Goal: Information Seeking & Learning: Learn about a topic

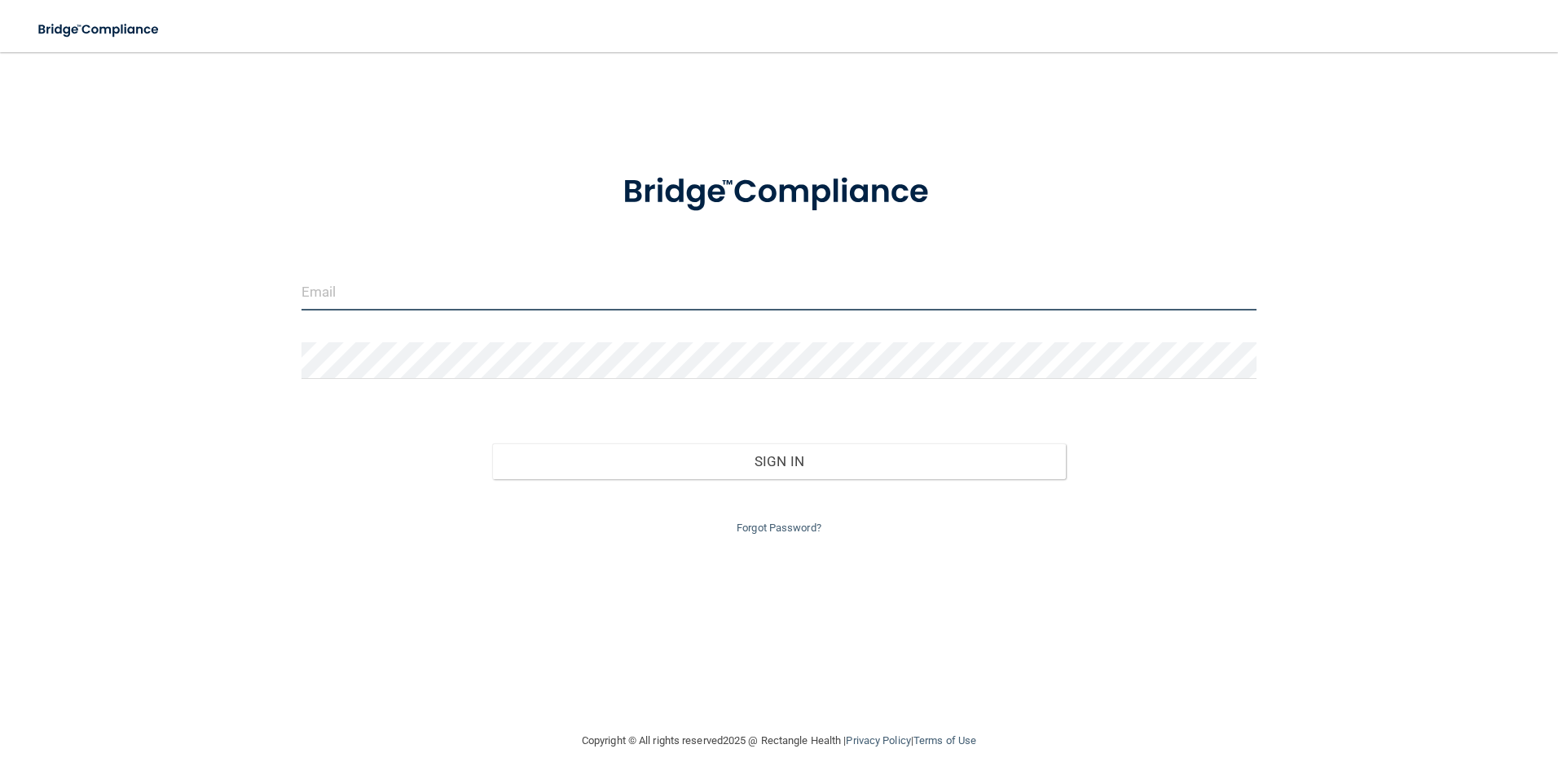
click at [414, 285] on input "email" at bounding box center [779, 292] width 956 height 37
type input "[EMAIL_ADDRESS][DOMAIN_NAME]"
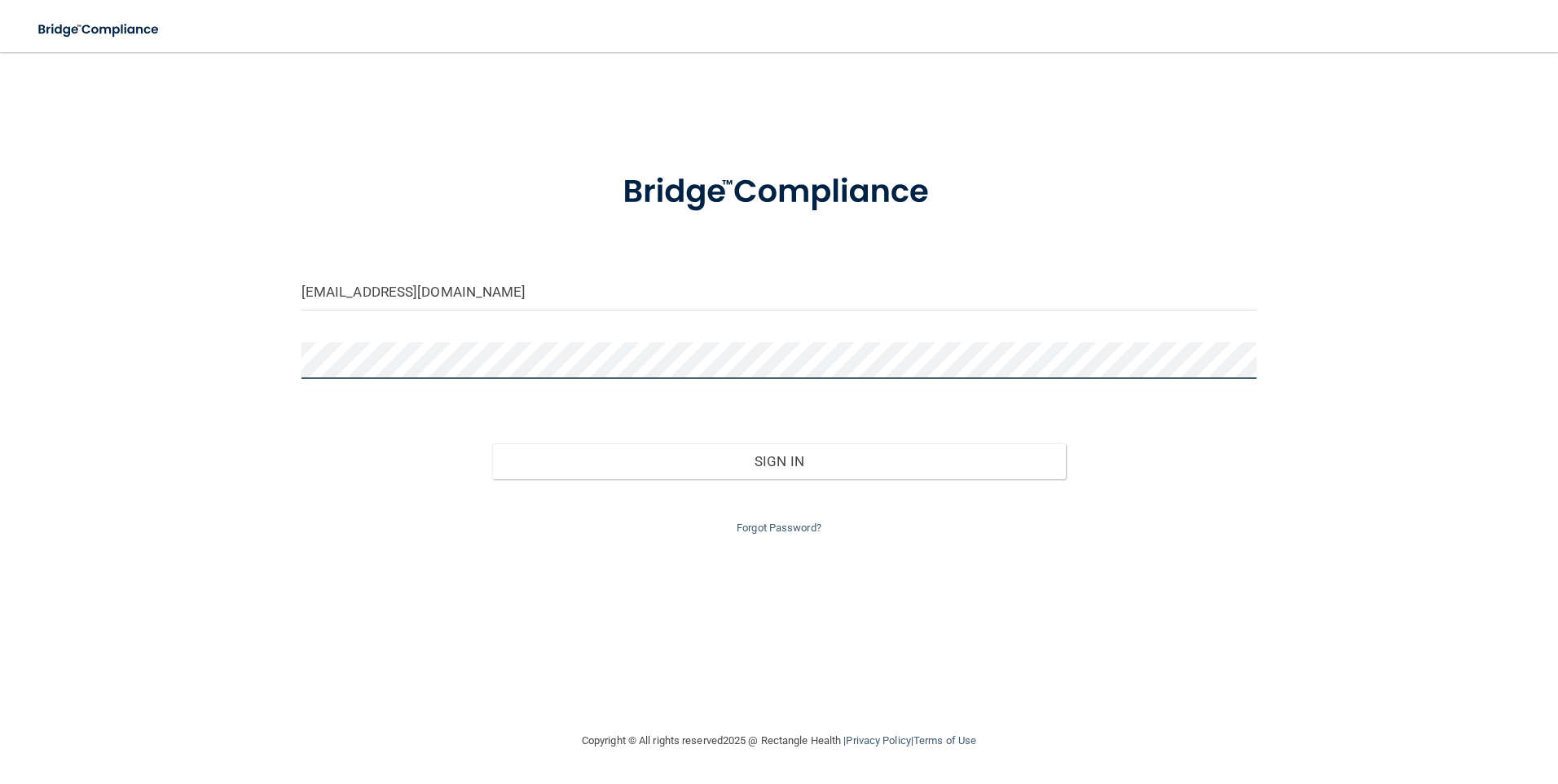
click at [492, 444] on button "Sign In" at bounding box center [779, 462] width 574 height 36
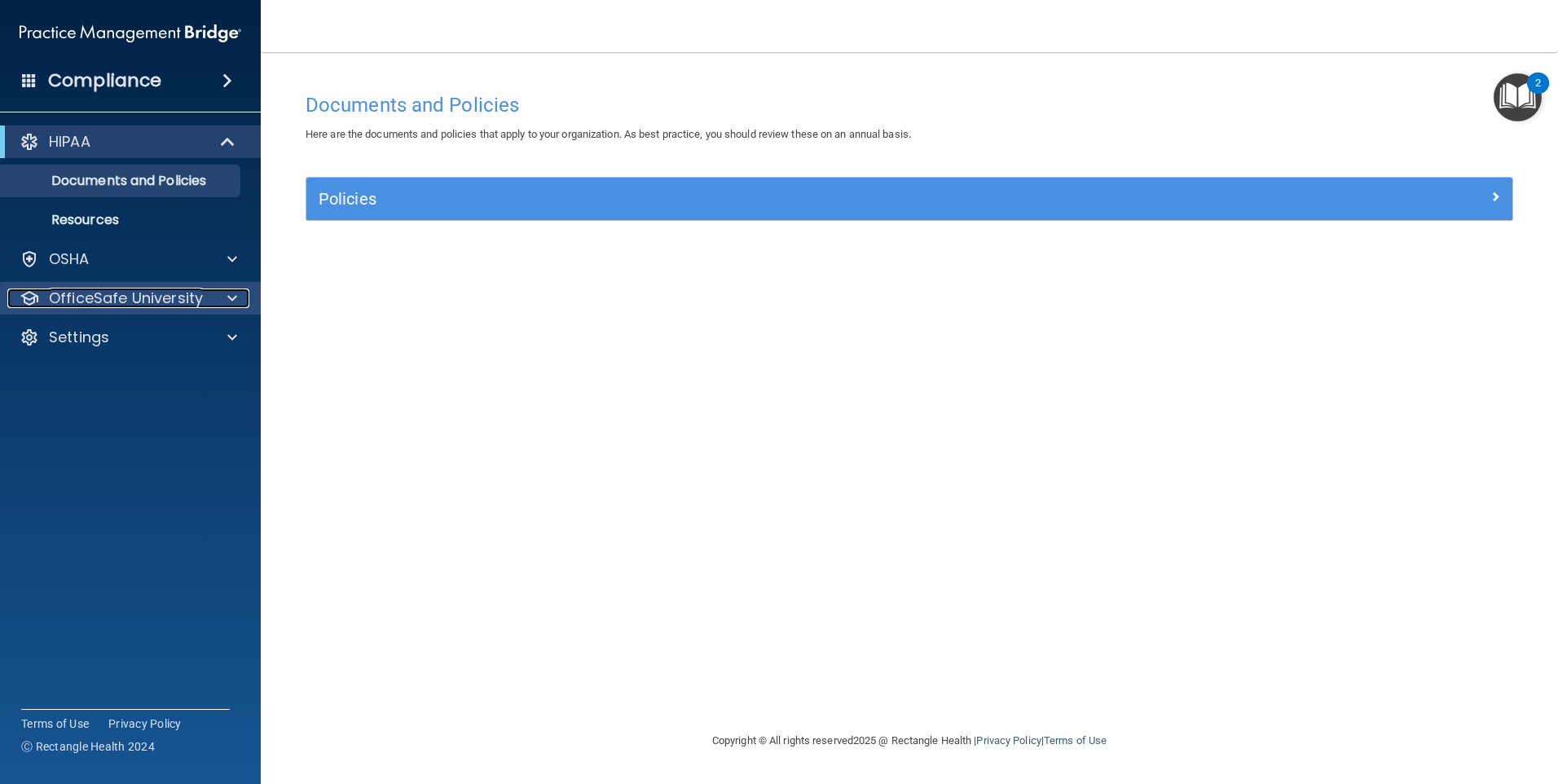
click at [232, 299] on span at bounding box center [232, 298] width 9 height 20
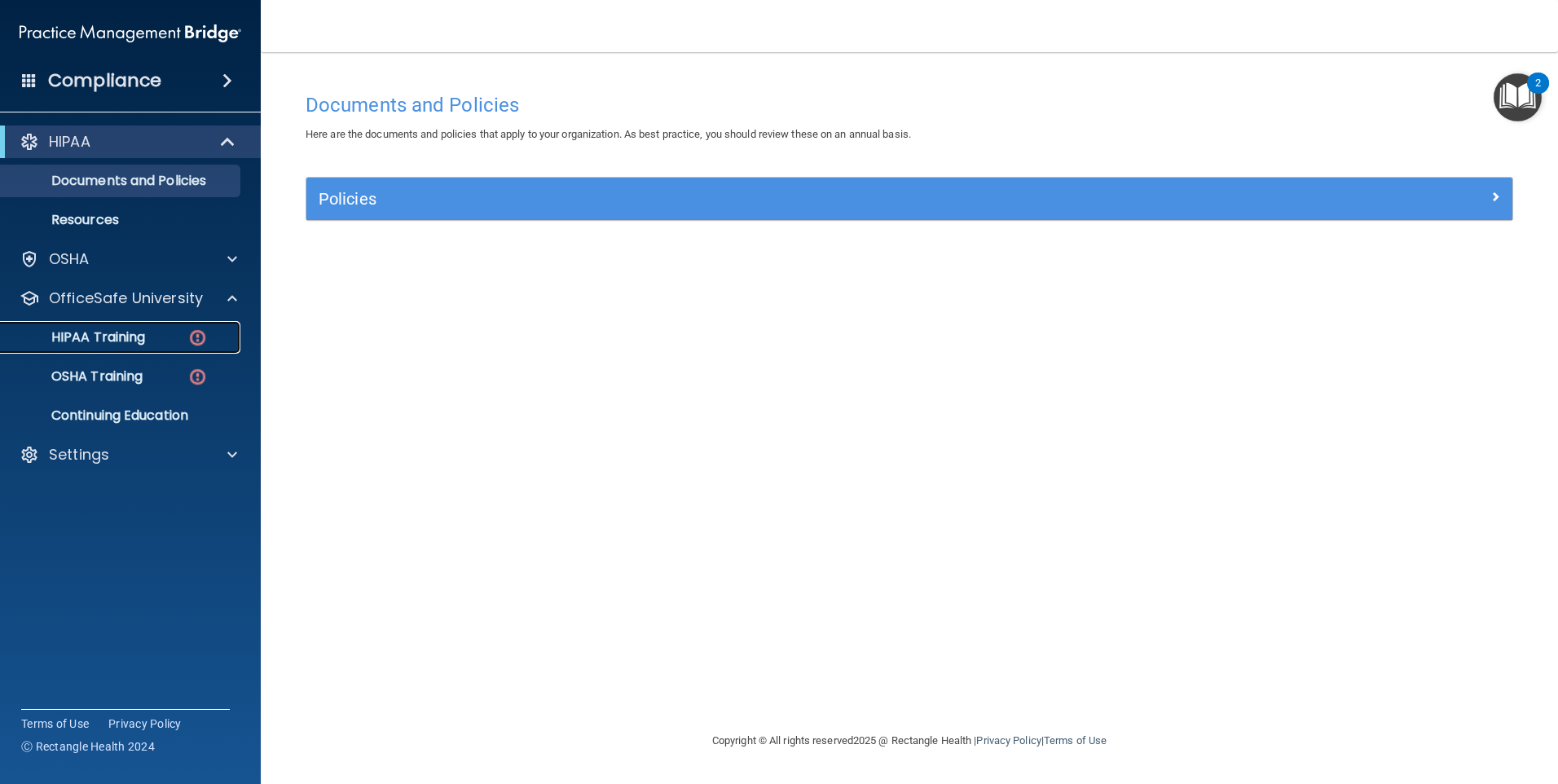
click at [190, 345] on img at bounding box center [197, 337] width 20 height 20
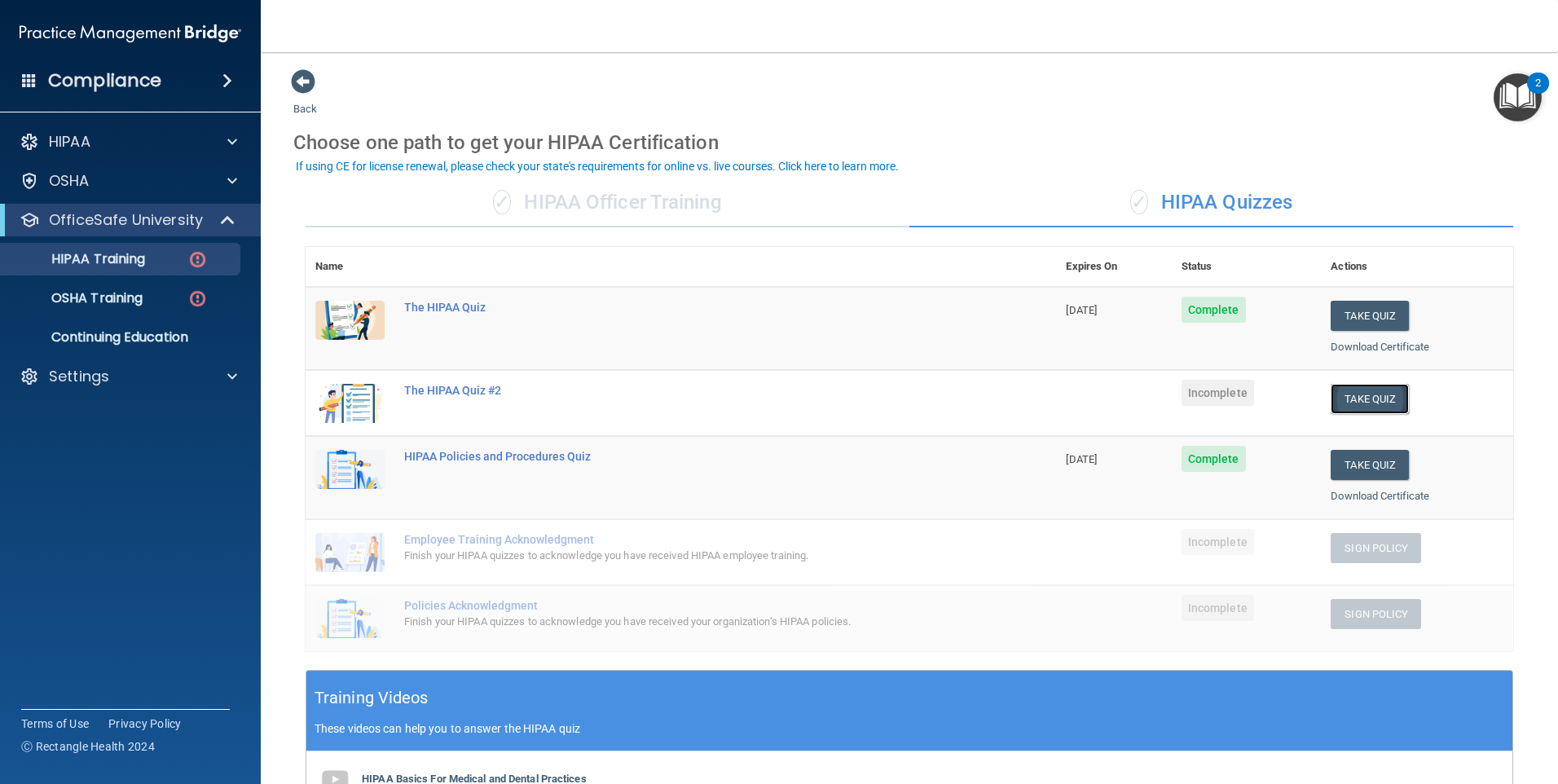
click at [1349, 398] on button "Take Quiz" at bounding box center [1369, 399] width 79 height 30
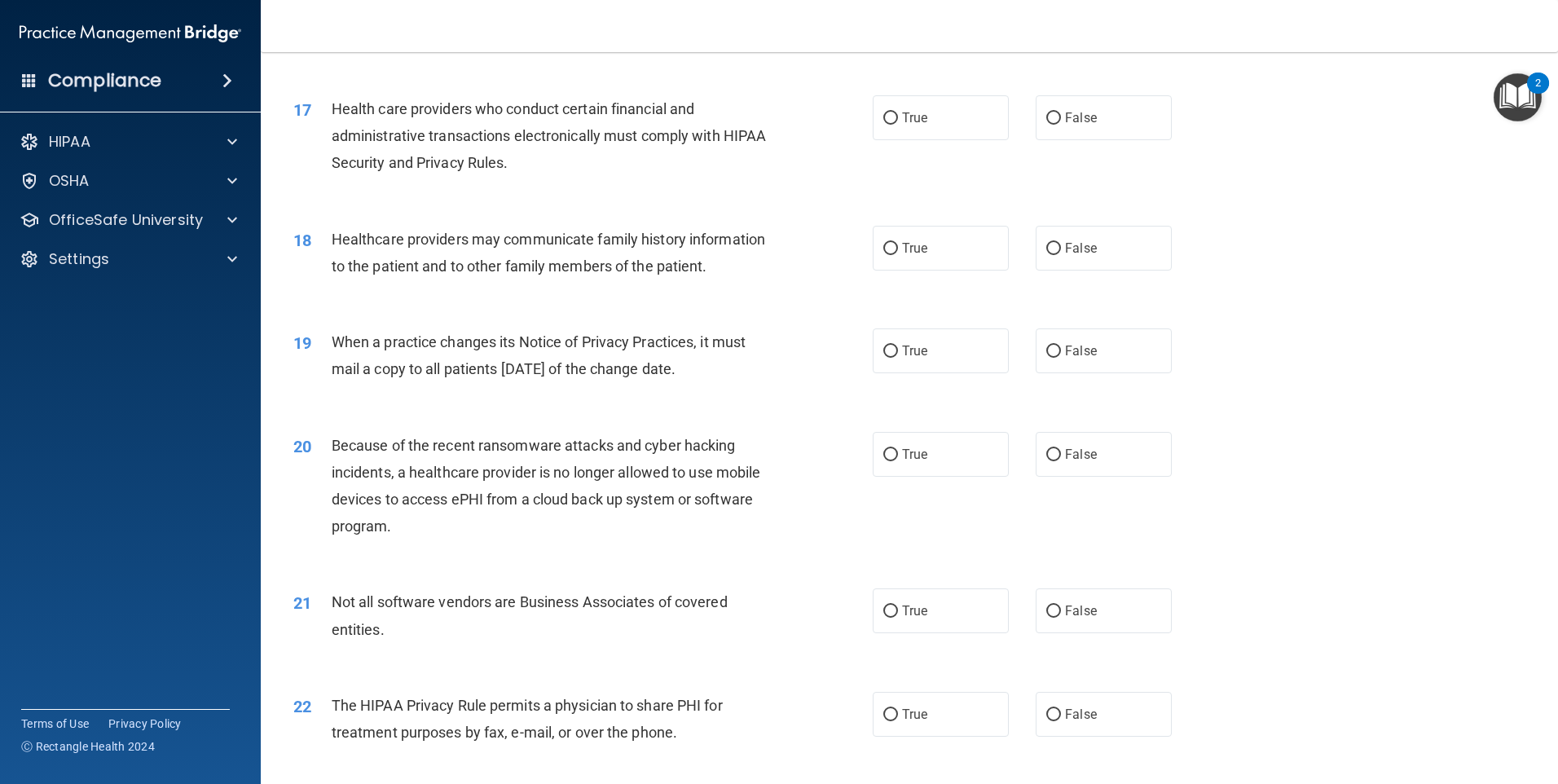
scroll to position [3009, 0]
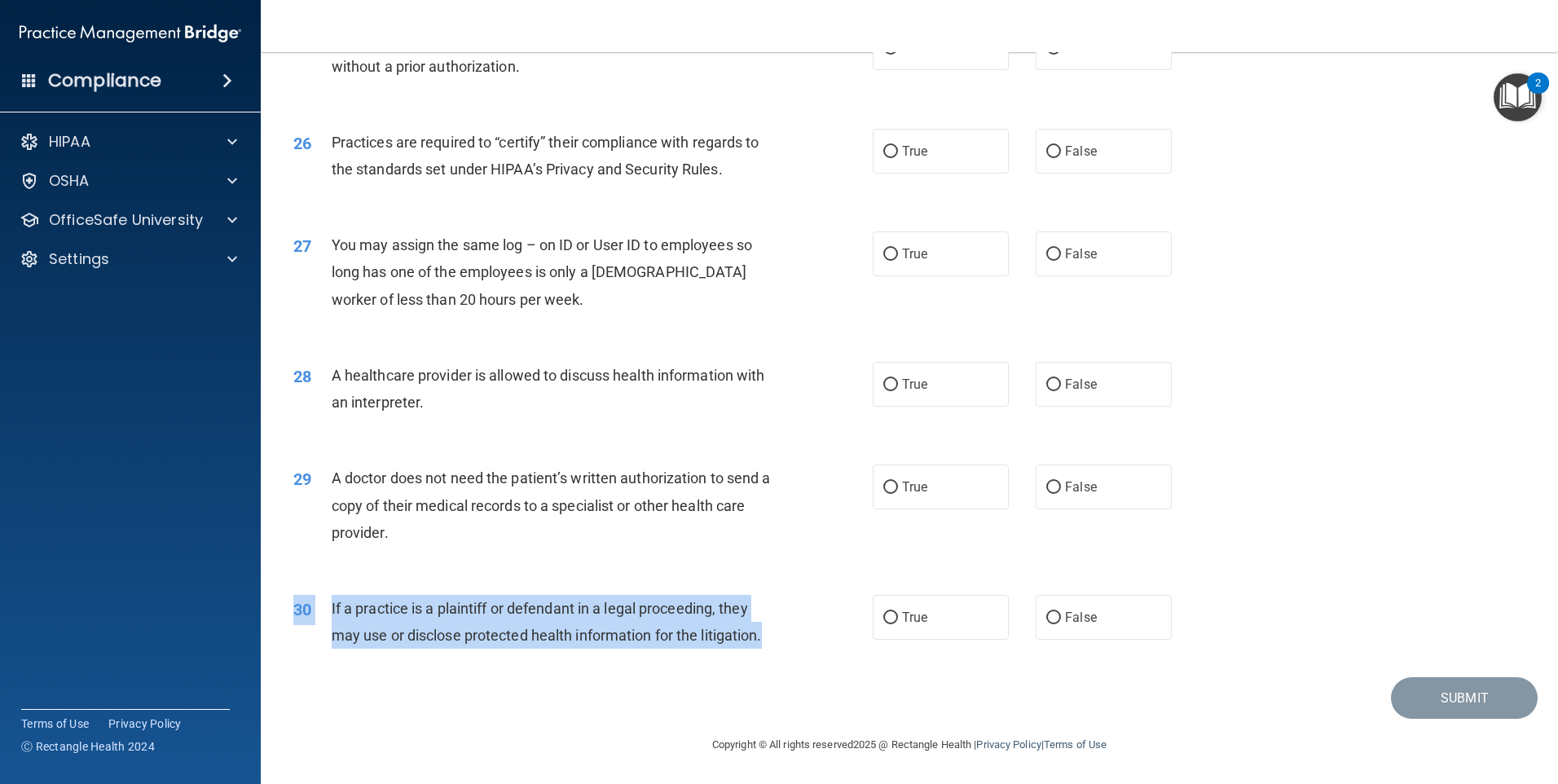
drag, startPoint x: 768, startPoint y: 645, endPoint x: 312, endPoint y: 593, distance: 459.0
click at [312, 593] on div "30 If a practice is a plaintiff or defendant in a legal proceeding, they may us…" at bounding box center [908, 626] width 1256 height 102
drag, startPoint x: 312, startPoint y: 593, endPoint x: 434, endPoint y: 640, distance: 130.7
click at [434, 640] on span "If a practice is a plaintiff or defendant in a legal proceeding, they may use o…" at bounding box center [547, 622] width 431 height 44
drag, startPoint x: 779, startPoint y: 634, endPoint x: 327, endPoint y: 600, distance: 453.3
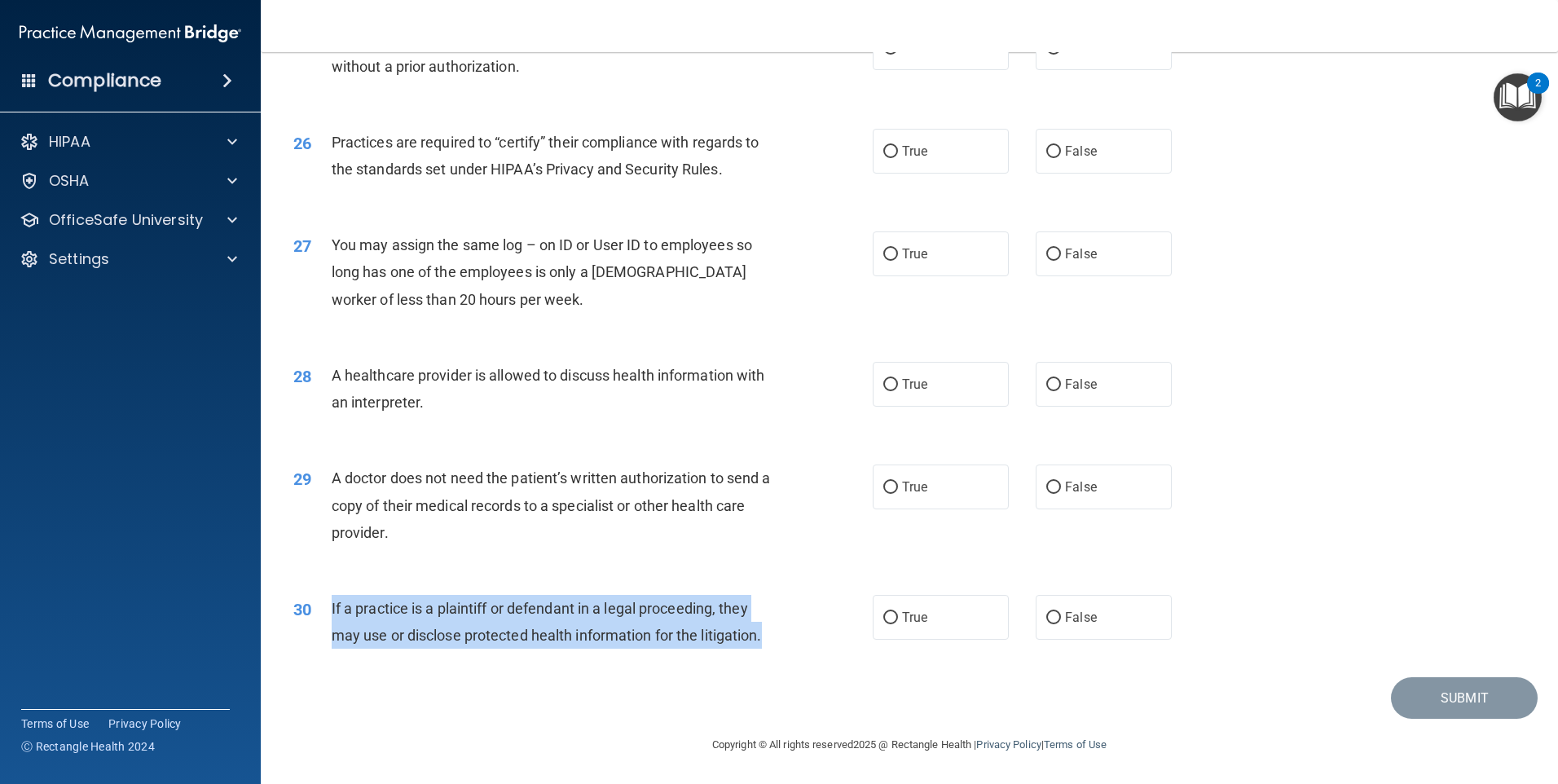
click at [327, 600] on div "30 If a practice is a plaintiff or defendant in a legal proceeding, they may us…" at bounding box center [583, 625] width 629 height 62
drag, startPoint x: 327, startPoint y: 600, endPoint x: 381, endPoint y: 617, distance: 56.6
copy div "If a practice is a plaintiff or defendant in a legal proceeding, they may use o…"
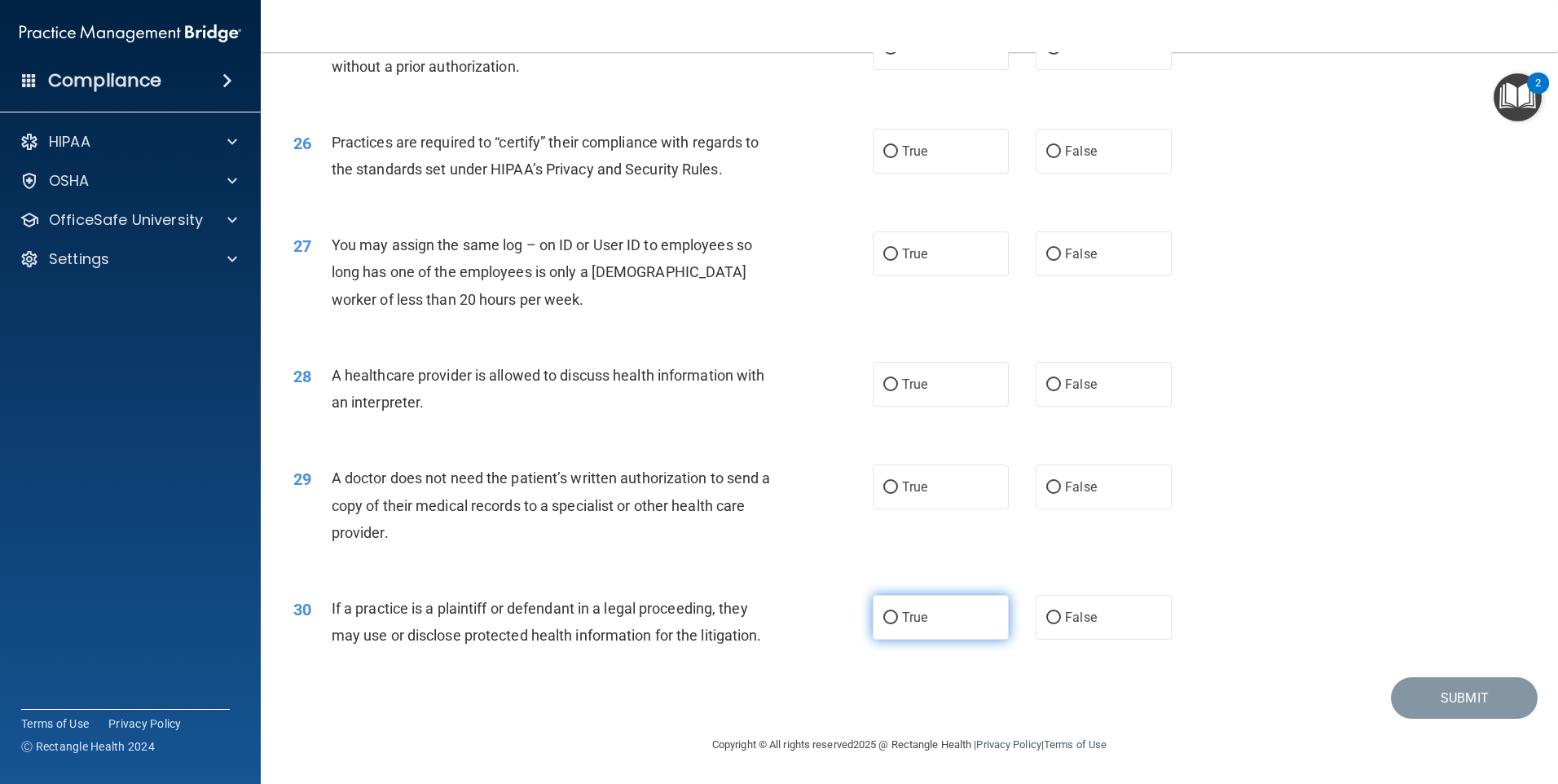
click at [942, 634] on label "True" at bounding box center [941, 616] width 137 height 45
click at [898, 624] on input "True" at bounding box center [890, 617] width 14 height 12
radio input "true"
drag, startPoint x: 344, startPoint y: 520, endPoint x: 326, endPoint y: 479, distance: 44.8
click at [326, 479] on div "29 A doctor does not need the patient’s written authorization to send a copy of…" at bounding box center [583, 509] width 629 height 90
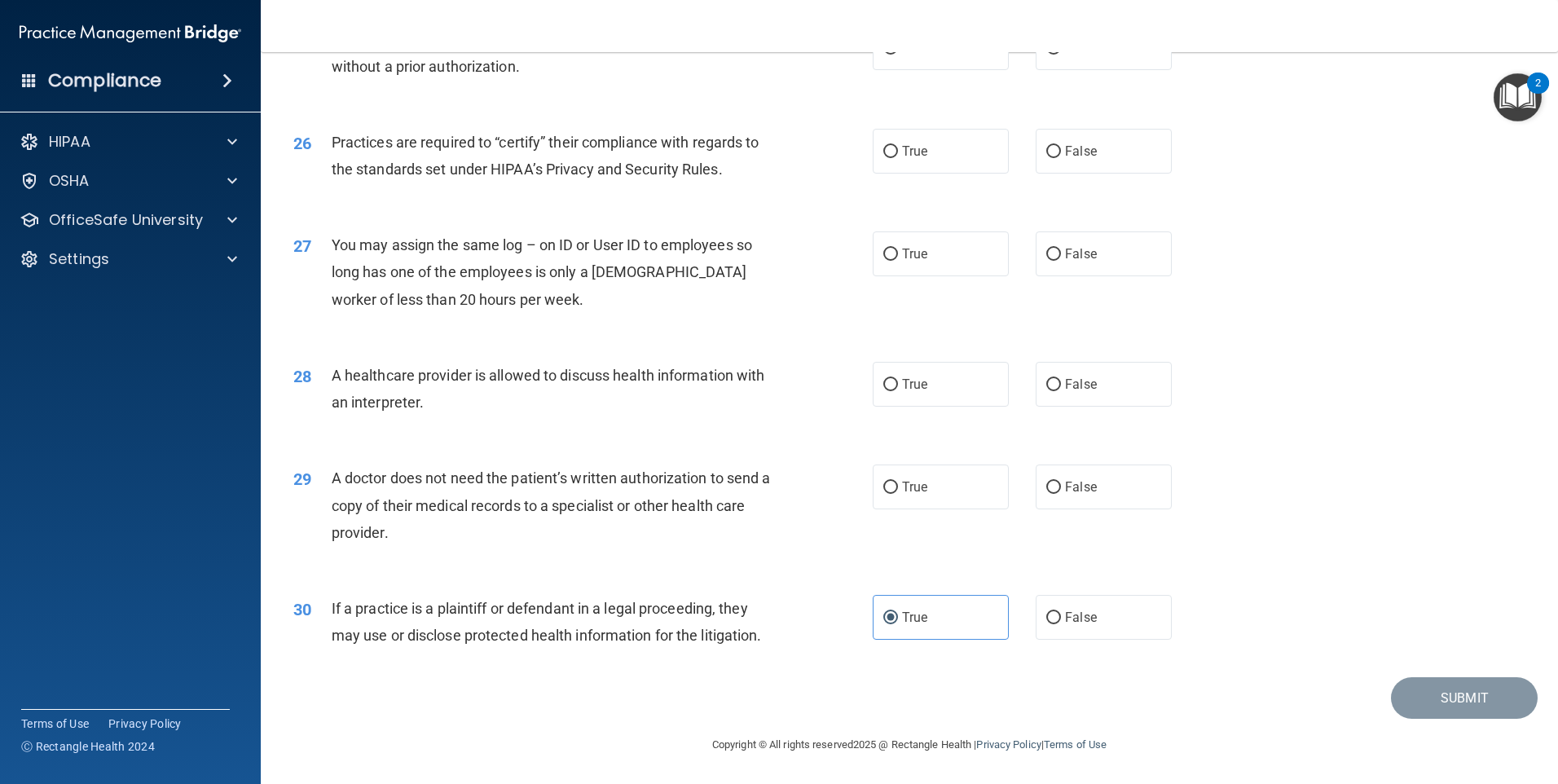
drag, startPoint x: 326, startPoint y: 479, endPoint x: 455, endPoint y: 493, distance: 129.8
copy div "A doctor does not need the patient’s written authorization to send a copy of th…"
click at [1100, 491] on label "False" at bounding box center [1104, 486] width 137 height 45
click at [1061, 491] on input "False" at bounding box center [1053, 487] width 14 height 12
radio input "true"
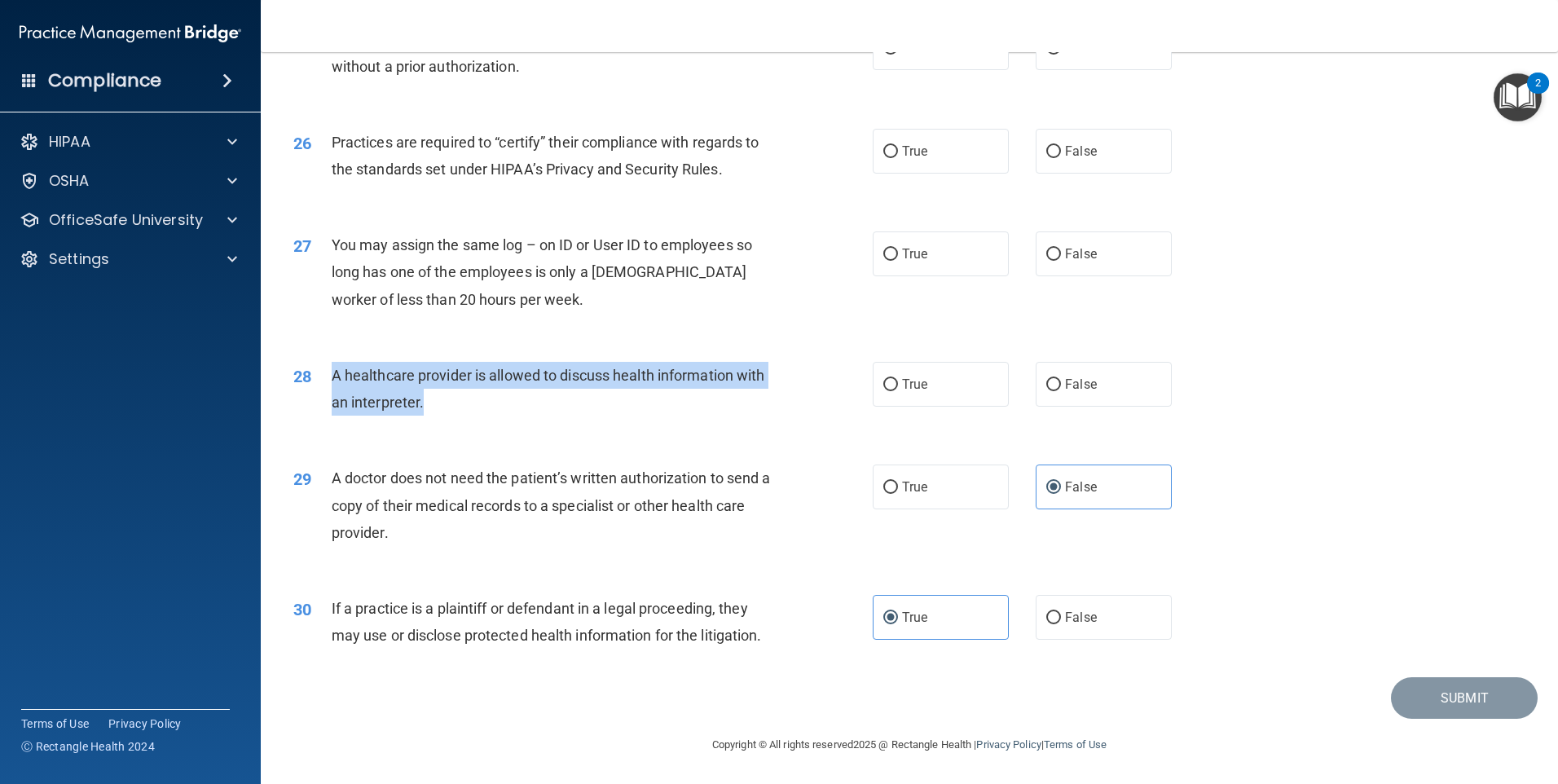
drag, startPoint x: 475, startPoint y: 411, endPoint x: 335, endPoint y: 380, distance: 143.4
click at [335, 380] on div "A healthcare provider is allowed to discuss health information with an interpre…" at bounding box center [559, 389] width 453 height 54
drag, startPoint x: 335, startPoint y: 380, endPoint x: 354, endPoint y: 380, distance: 19.0
copy span "A healthcare provider is allowed to discuss health information with an interpre…"
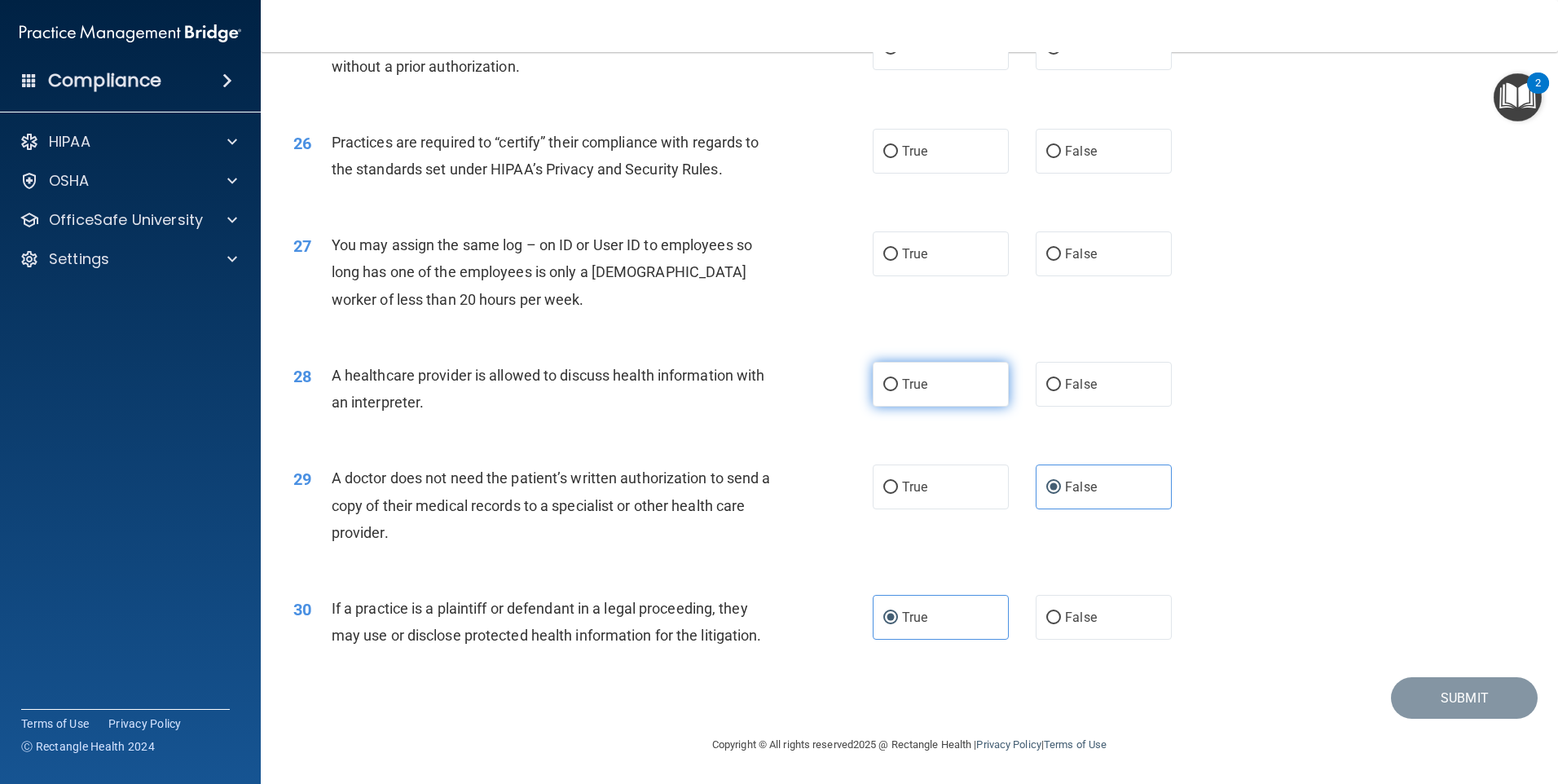
click at [917, 392] on label "True" at bounding box center [941, 384] width 137 height 45
click at [898, 392] on input "True" at bounding box center [890, 385] width 14 height 12
radio input "true"
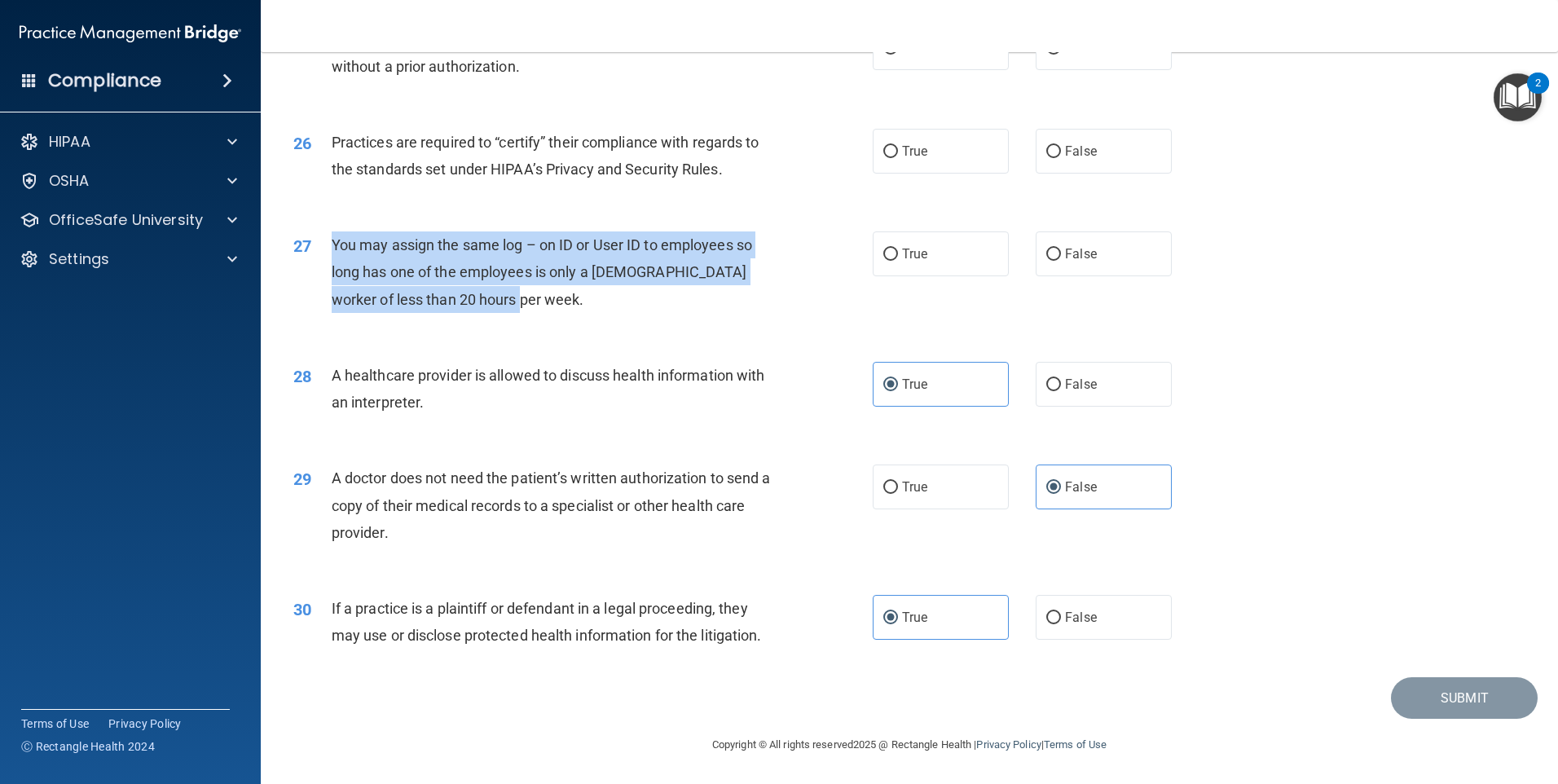
drag, startPoint x: 530, startPoint y: 307, endPoint x: 321, endPoint y: 243, distance: 218.6
click at [321, 243] on div "27 You may assign the same log – on ID or User ID to employees so long has one …" at bounding box center [583, 276] width 629 height 90
drag, startPoint x: 321, startPoint y: 243, endPoint x: 396, endPoint y: 246, distance: 75.1
copy div "You may assign the same log – on ID or User ID to employees so long has one of …"
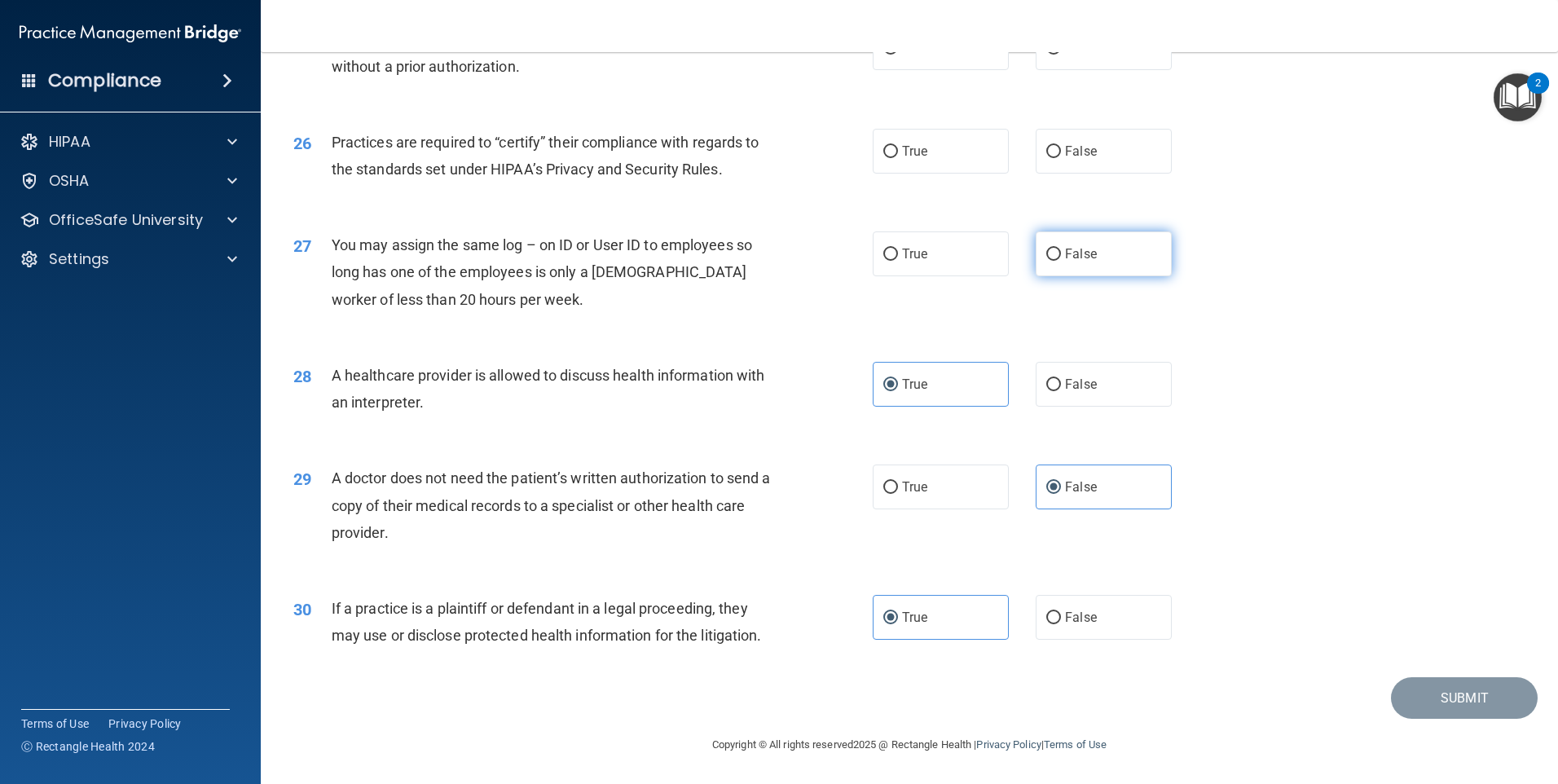
click at [1074, 262] on label "False" at bounding box center [1104, 253] width 137 height 45
click at [1061, 261] on input "False" at bounding box center [1053, 254] width 14 height 12
radio input "true"
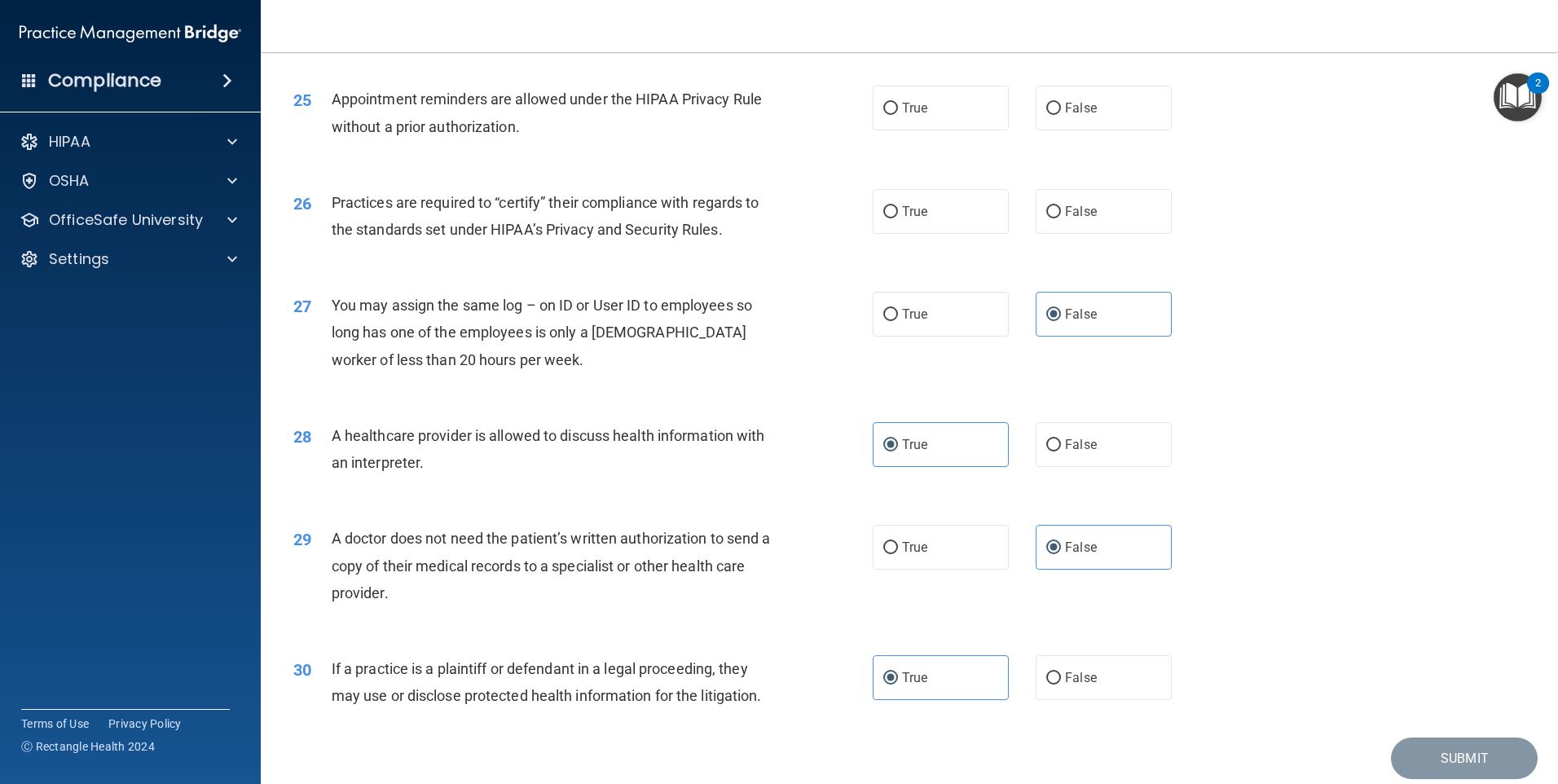
scroll to position [2846, 0]
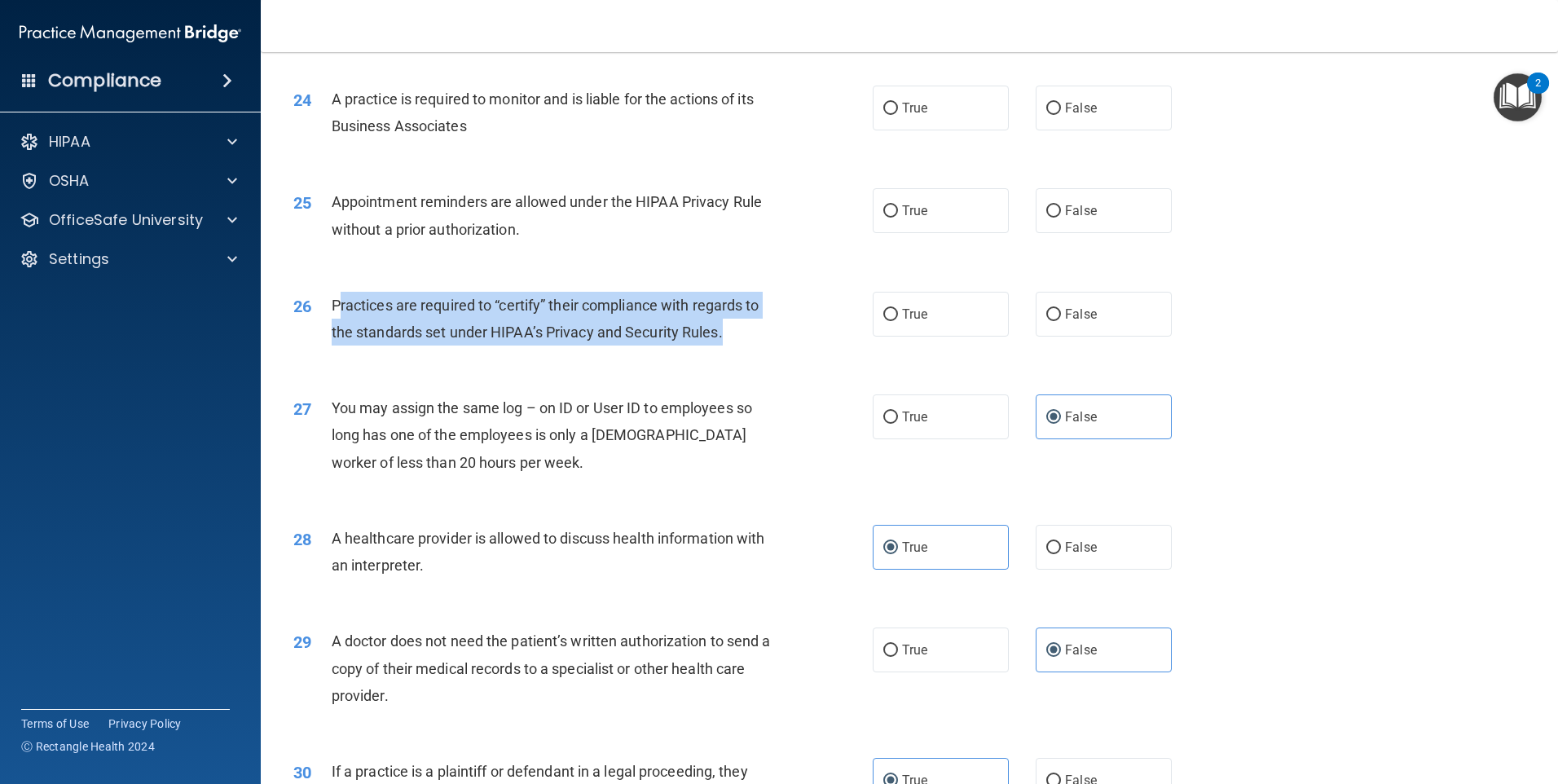
drag, startPoint x: 575, startPoint y: 327, endPoint x: 339, endPoint y: 309, distance: 236.7
click at [339, 309] on div "Practices are required to “certify” their compliance with regards to the standa…" at bounding box center [559, 319] width 453 height 54
click at [339, 309] on span "Practices are required to “certify” their compliance with regards to the standa…" at bounding box center [545, 319] width 428 height 44
drag, startPoint x: 335, startPoint y: 301, endPoint x: 780, endPoint y: 343, distance: 447.0
click at [780, 343] on div "26 Practices are required to “certify” their compliance with regards to the sta…" at bounding box center [583, 322] width 629 height 62
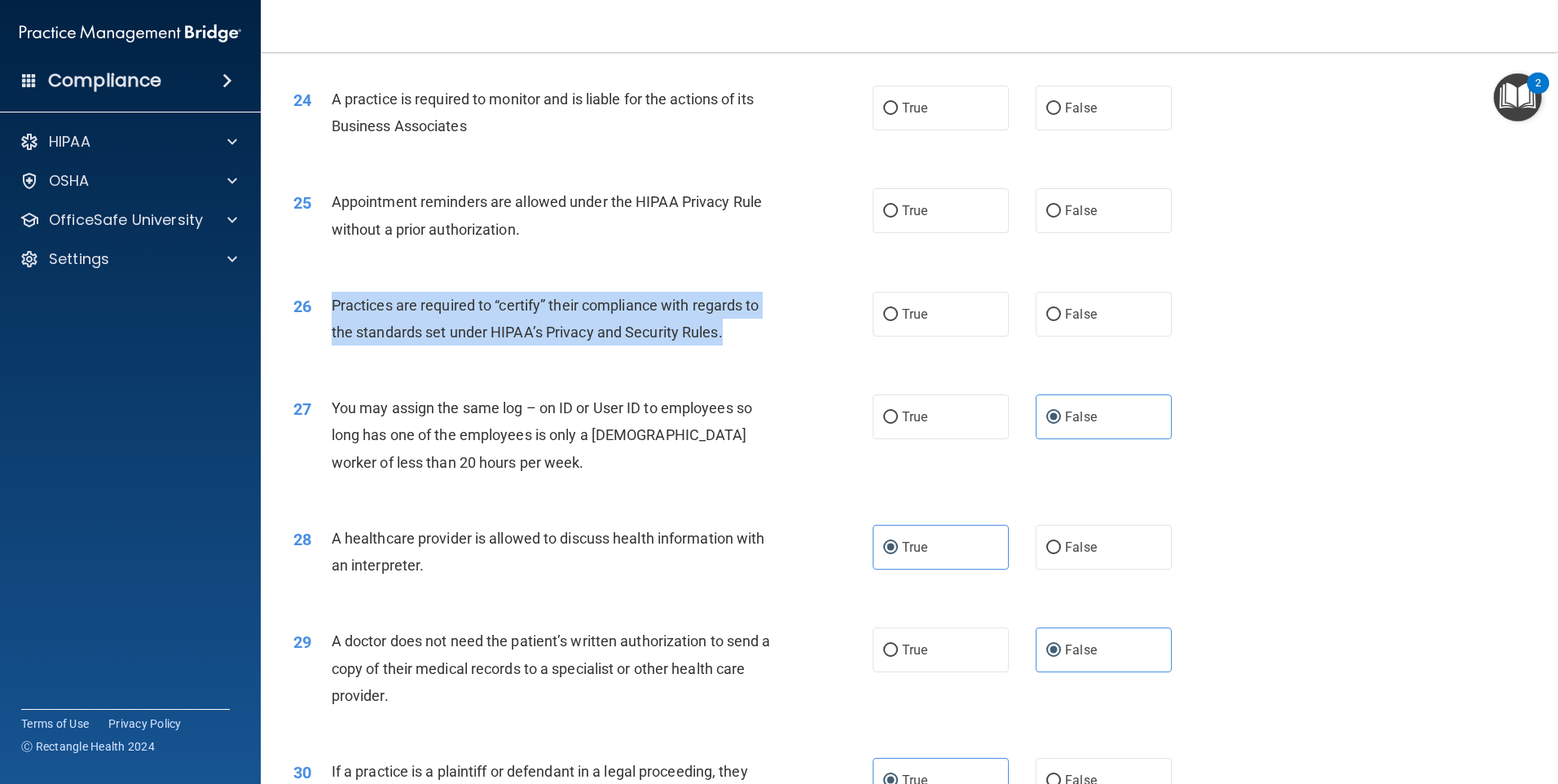
drag, startPoint x: 780, startPoint y: 343, endPoint x: 676, endPoint y: 327, distance: 105.2
copy span "Practices are required to “certify” their compliance with regards to the standa…"
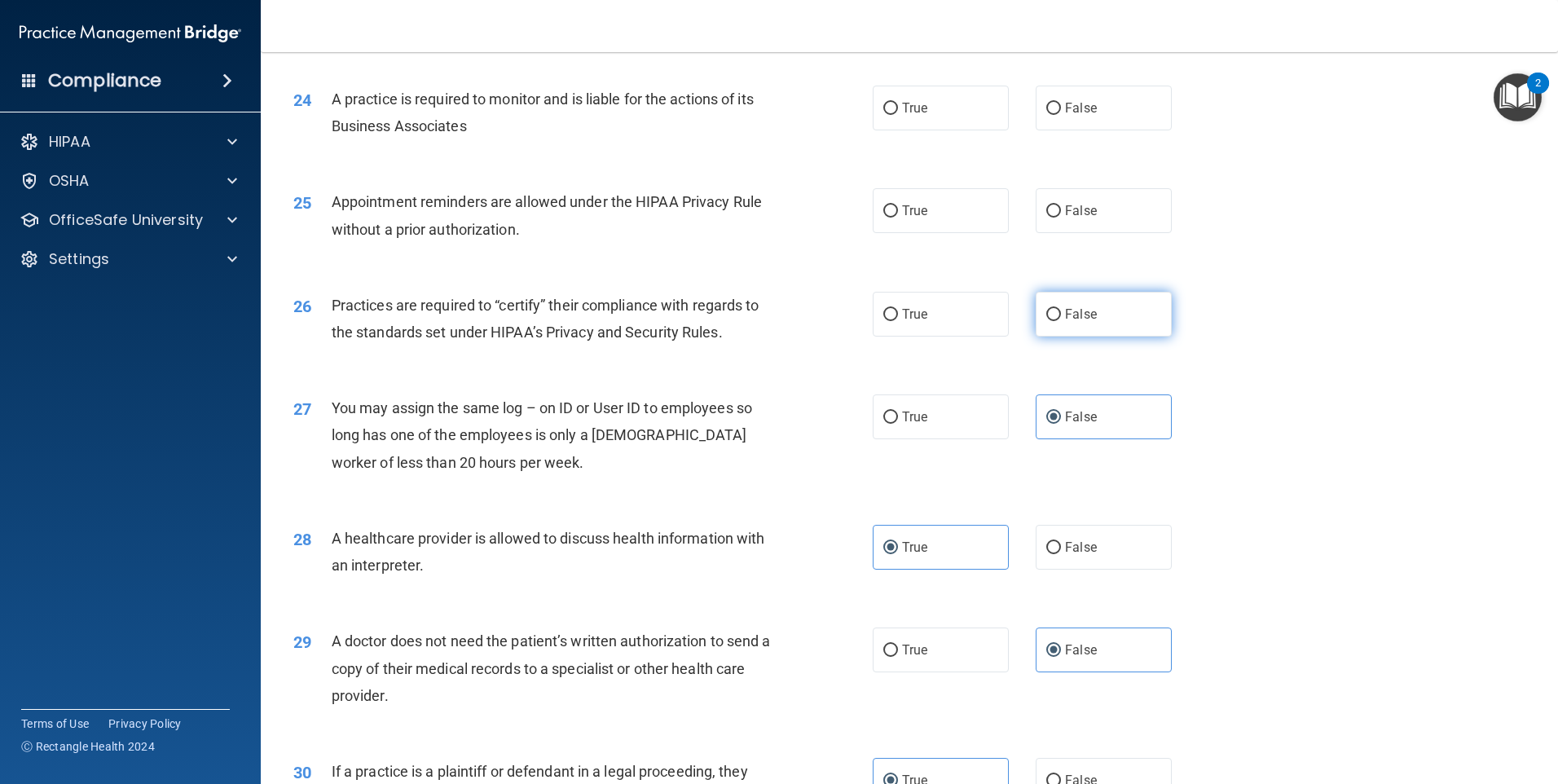
click at [1065, 311] on span "False" at bounding box center [1081, 314] width 32 height 15
click at [1061, 311] on input "False" at bounding box center [1053, 315] width 14 height 12
radio input "true"
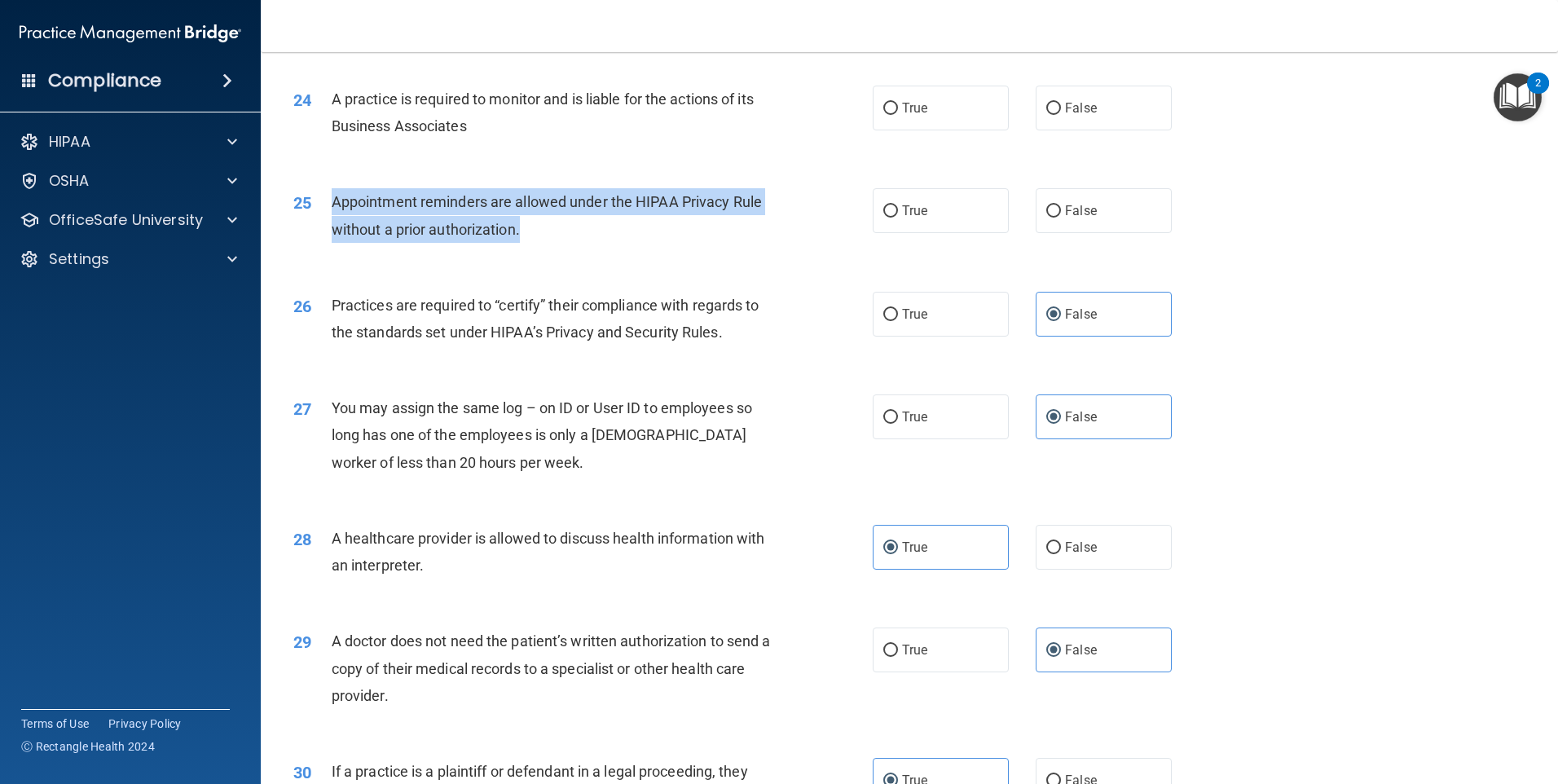
drag, startPoint x: 555, startPoint y: 224, endPoint x: 323, endPoint y: 207, distance: 232.6
click at [323, 207] on div "25 Appointment reminders are allowed under the HIPAA Privacy Rule without a pri…" at bounding box center [583, 219] width 629 height 62
copy div "Appointment reminders are allowed under the HIPAA Privacy Rule without a prior …"
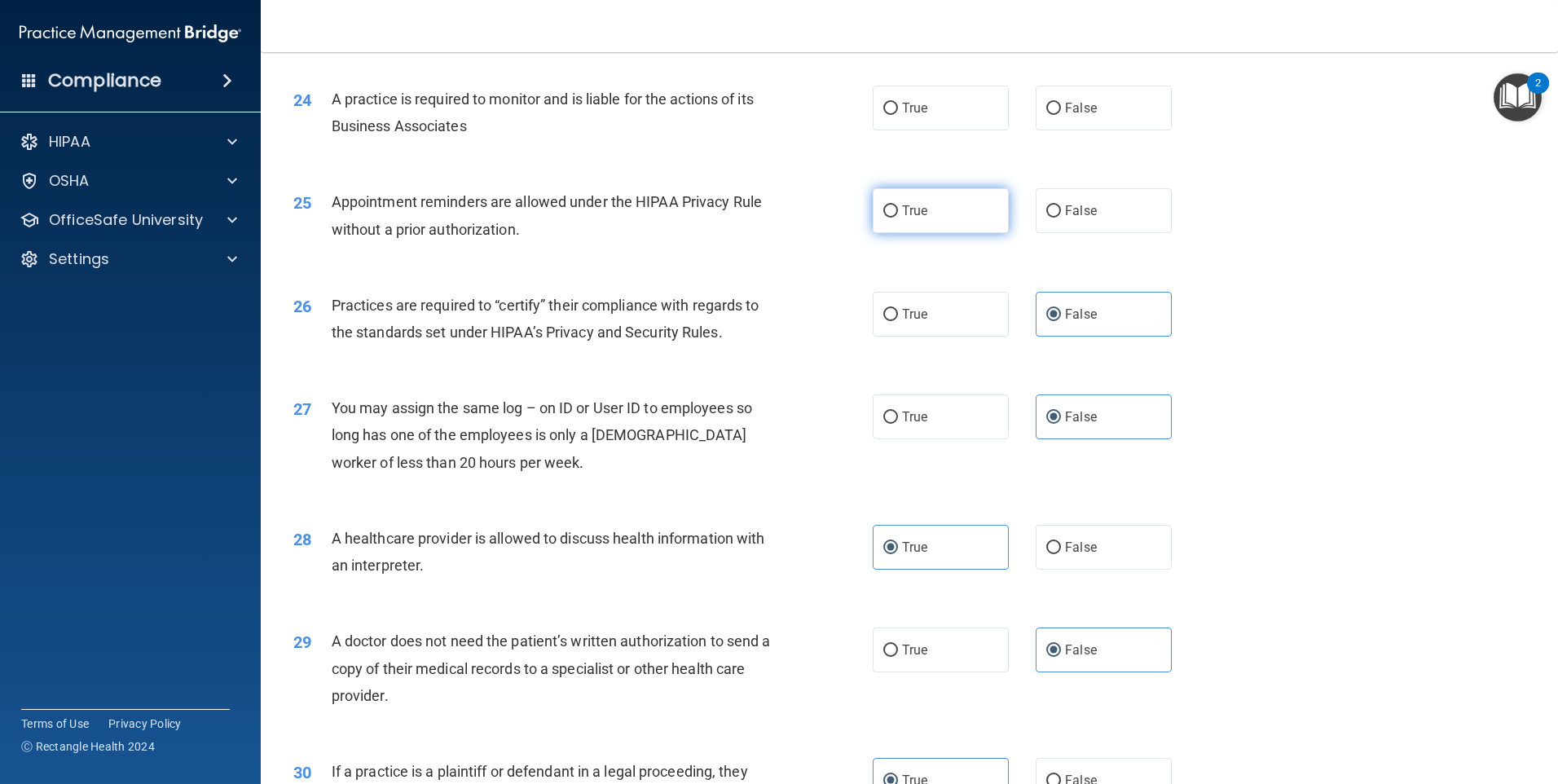
click at [926, 217] on label "True" at bounding box center [941, 210] width 137 height 45
click at [898, 217] on input "True" at bounding box center [890, 211] width 14 height 12
radio input "true"
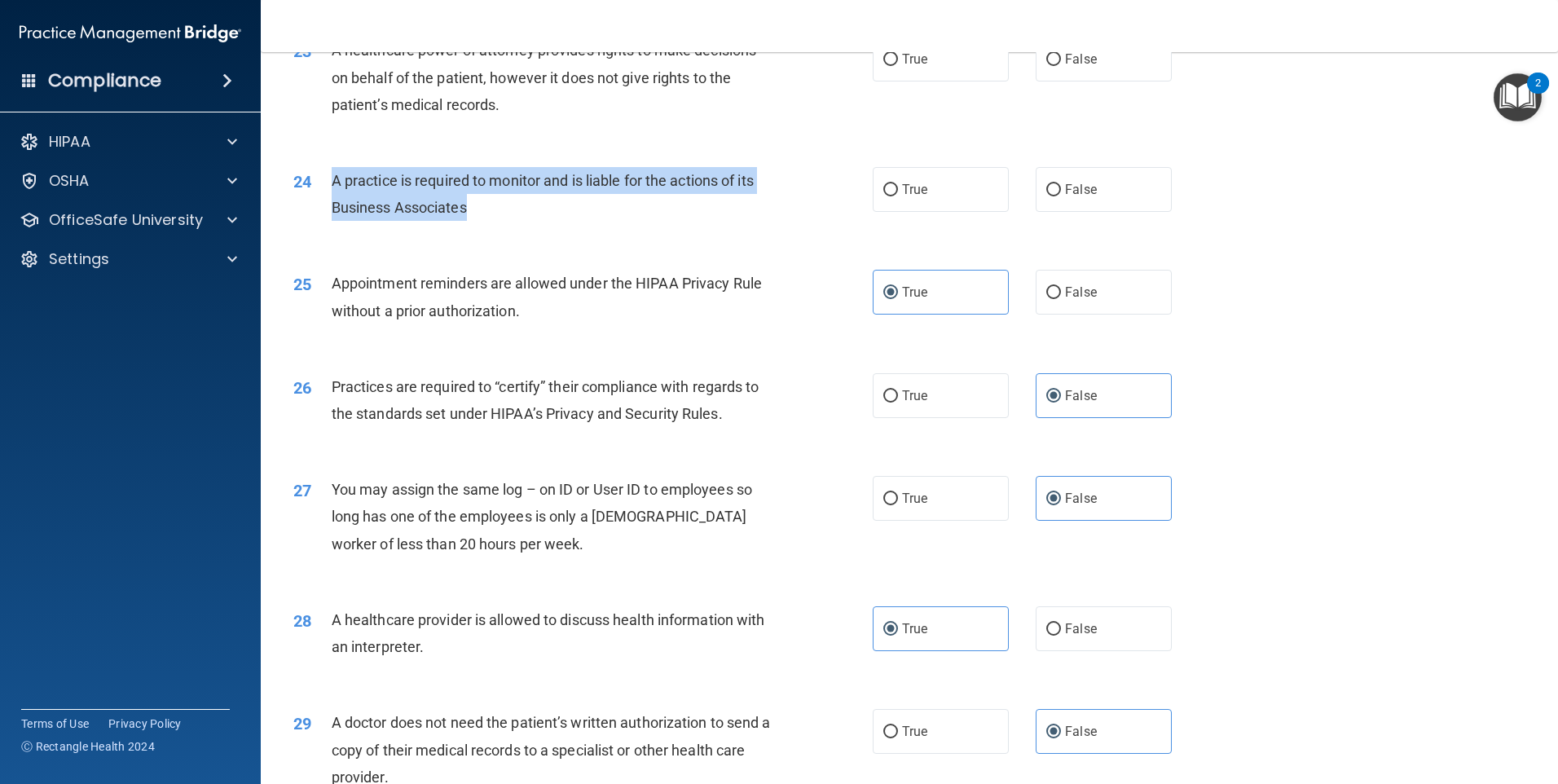
drag, startPoint x: 483, startPoint y: 205, endPoint x: 332, endPoint y: 183, distance: 152.6
click at [332, 183] on div "A practice is required to monitor and is liable for the actions of its Business…" at bounding box center [559, 193] width 453 height 54
drag, startPoint x: 332, startPoint y: 183, endPoint x: 388, endPoint y: 190, distance: 56.4
copy span "A practice is required to monitor and is liable for the actions of its Business…"
click at [524, 225] on div "24 A practice is required to monitor and is liable for the actions of its Busin…" at bounding box center [583, 197] width 629 height 62
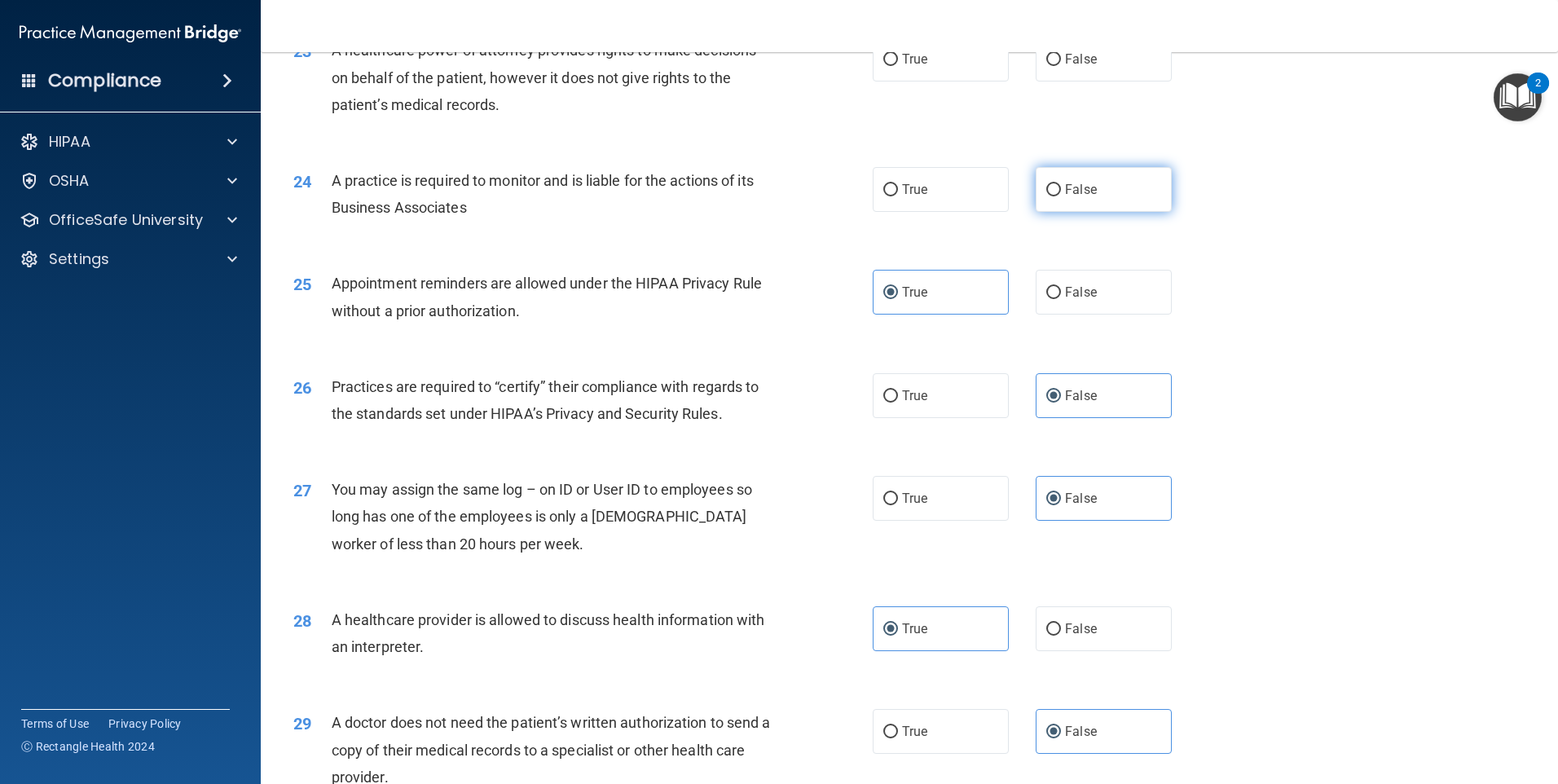
click at [1071, 194] on span "False" at bounding box center [1081, 190] width 32 height 15
click at [1061, 194] on input "False" at bounding box center [1053, 190] width 14 height 12
radio input "true"
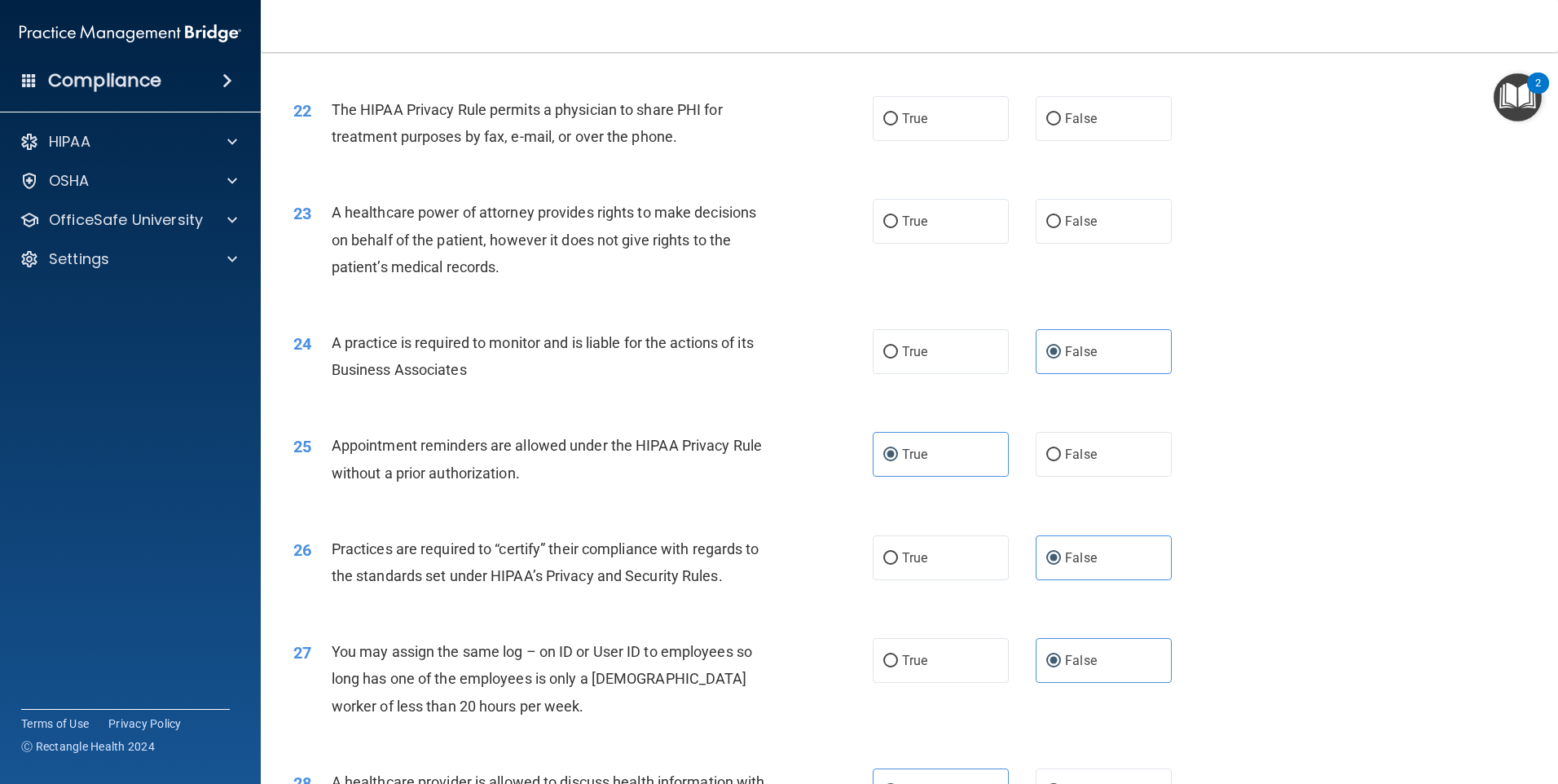
scroll to position [2601, 0]
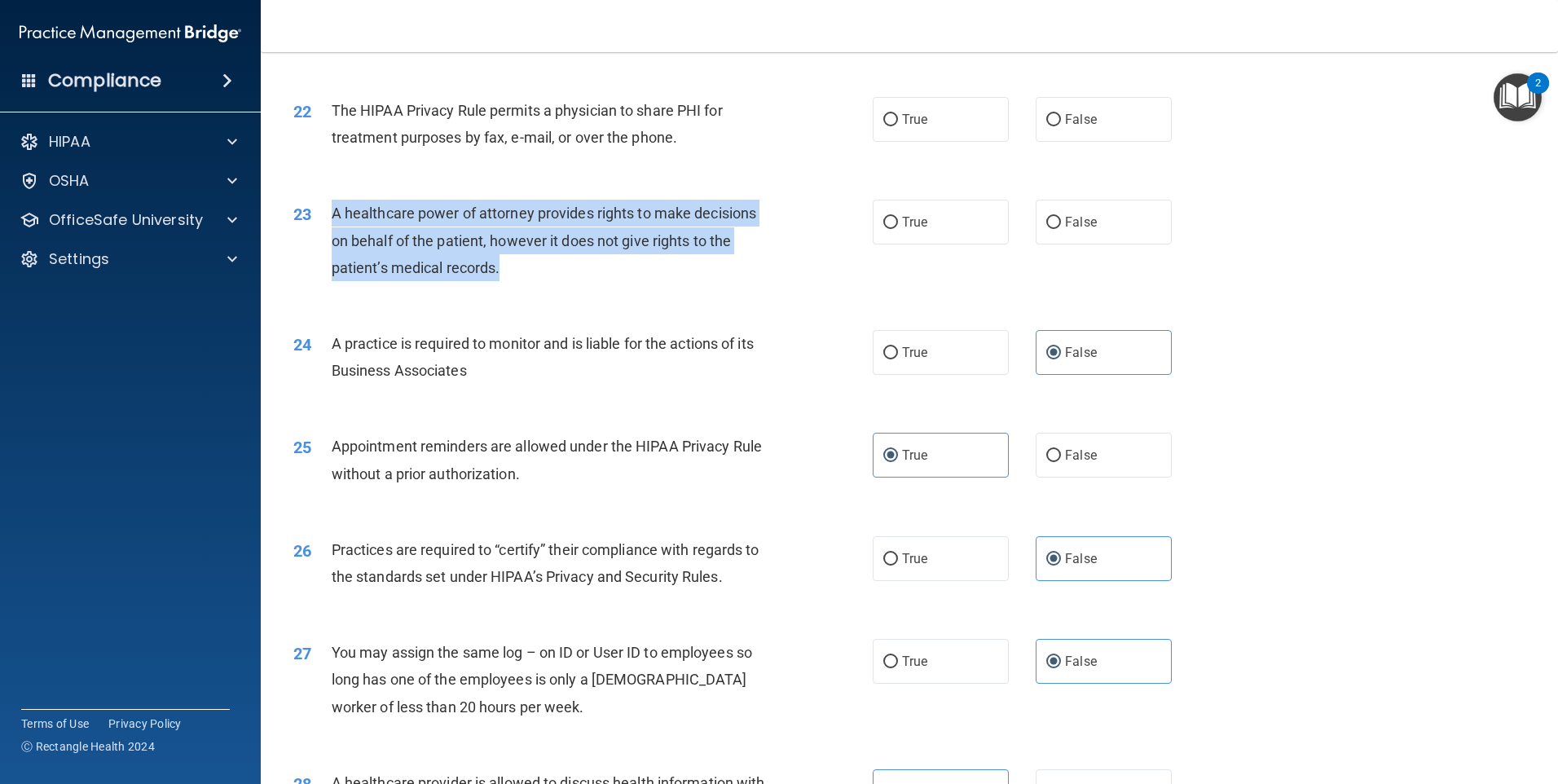
drag, startPoint x: 517, startPoint y: 262, endPoint x: 323, endPoint y: 212, distance: 200.3
click at [323, 212] on div "23 A healthcare power of attorney provides rights to make decisions on behalf o…" at bounding box center [583, 245] width 629 height 90
drag, startPoint x: 323, startPoint y: 212, endPoint x: 437, endPoint y: 232, distance: 115.7
copy div "A healthcare power of attorney provides rights to make decisions on behalf of t…"
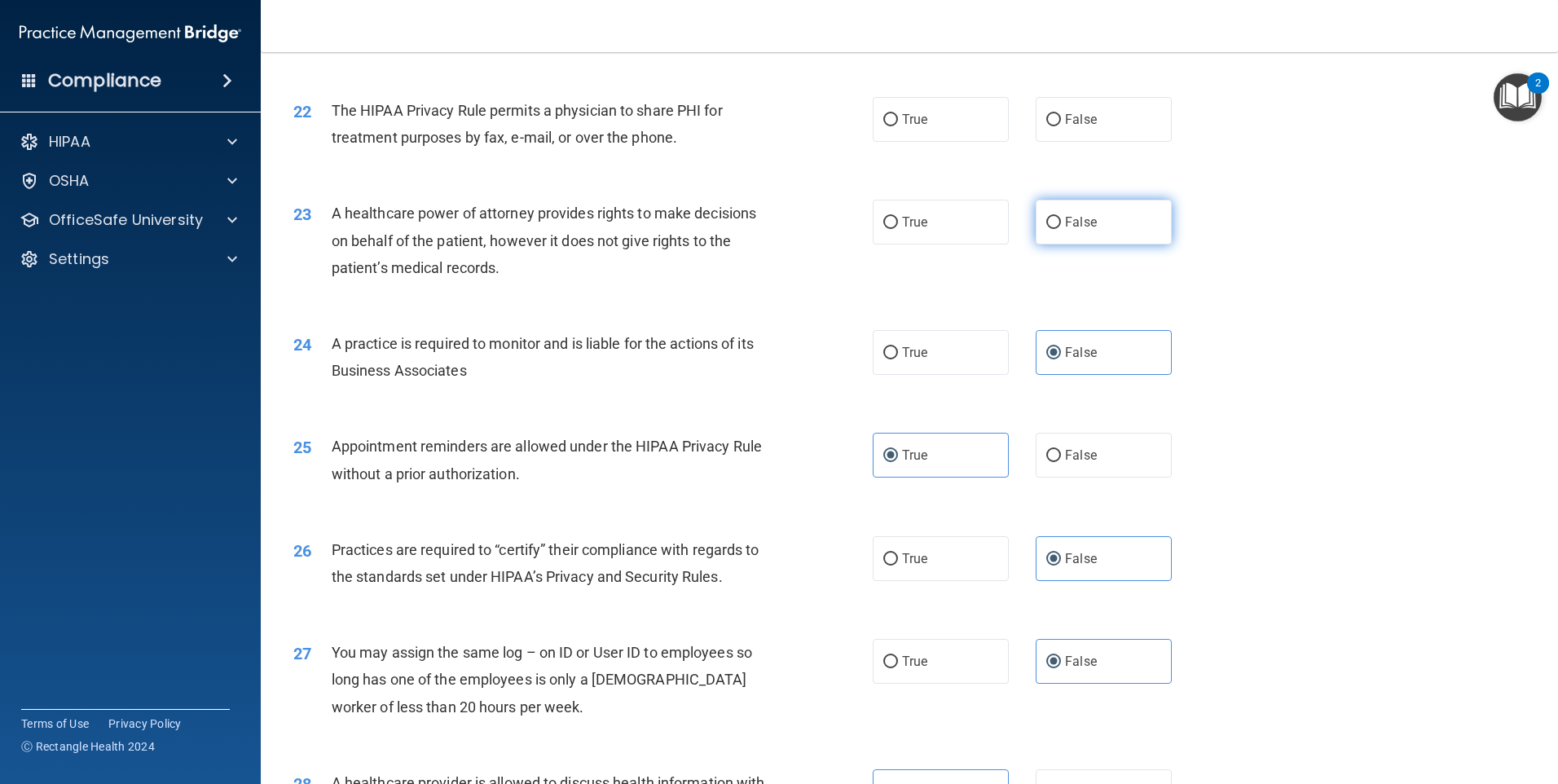
click at [1065, 216] on span "False" at bounding box center [1081, 222] width 32 height 15
click at [1059, 217] on input "False" at bounding box center [1053, 223] width 14 height 12
radio input "true"
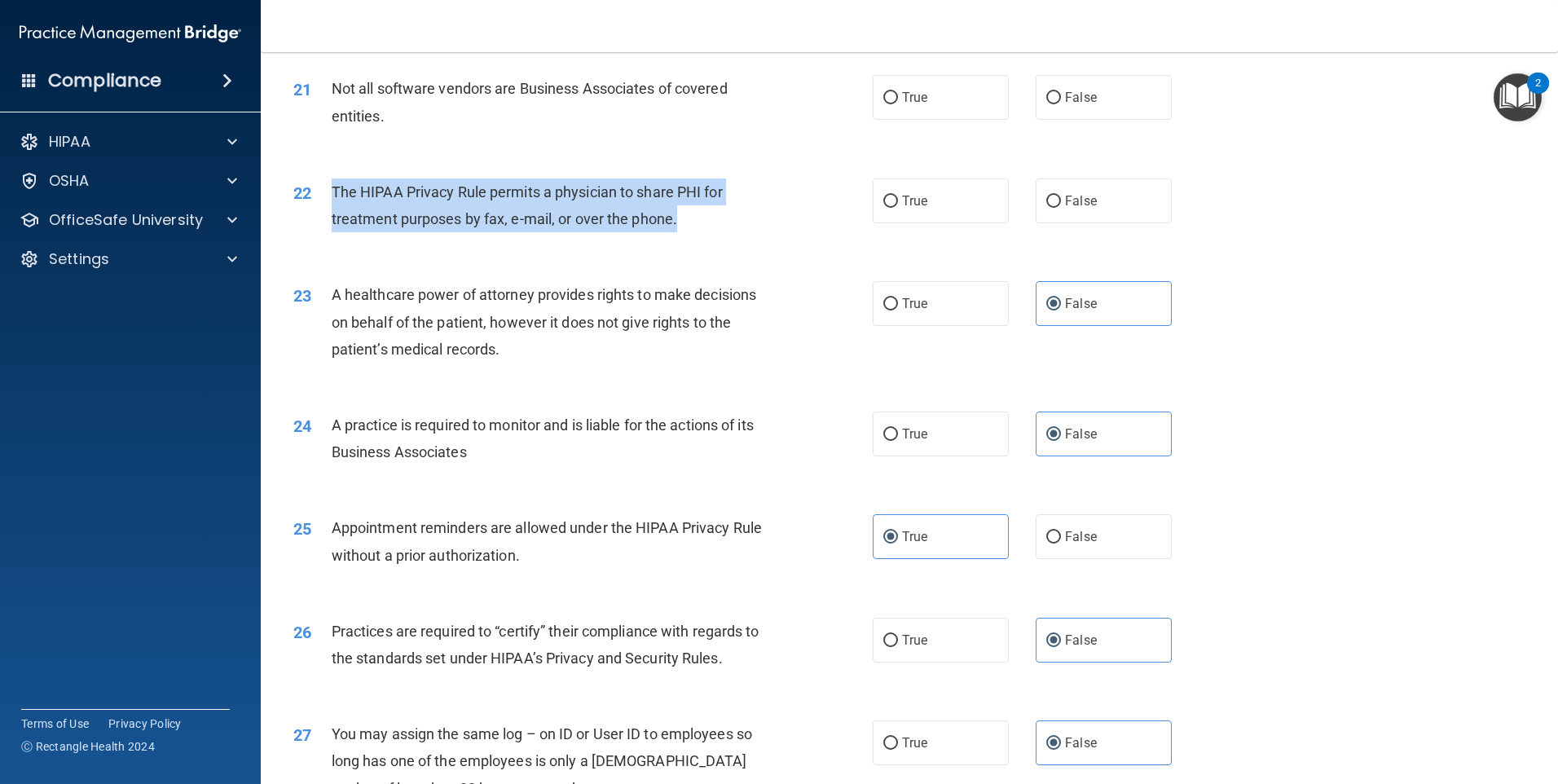
drag, startPoint x: 669, startPoint y: 223, endPoint x: 331, endPoint y: 200, distance: 338.8
click at [332, 200] on div "The HIPAA Privacy Rule permits a physician to share PHI for treatment purposes …" at bounding box center [559, 205] width 453 height 54
drag, startPoint x: 331, startPoint y: 200, endPoint x: 364, endPoint y: 199, distance: 33.0
copy span "The HIPAA Privacy Rule permits a physician to share PHI for treatment purposes …"
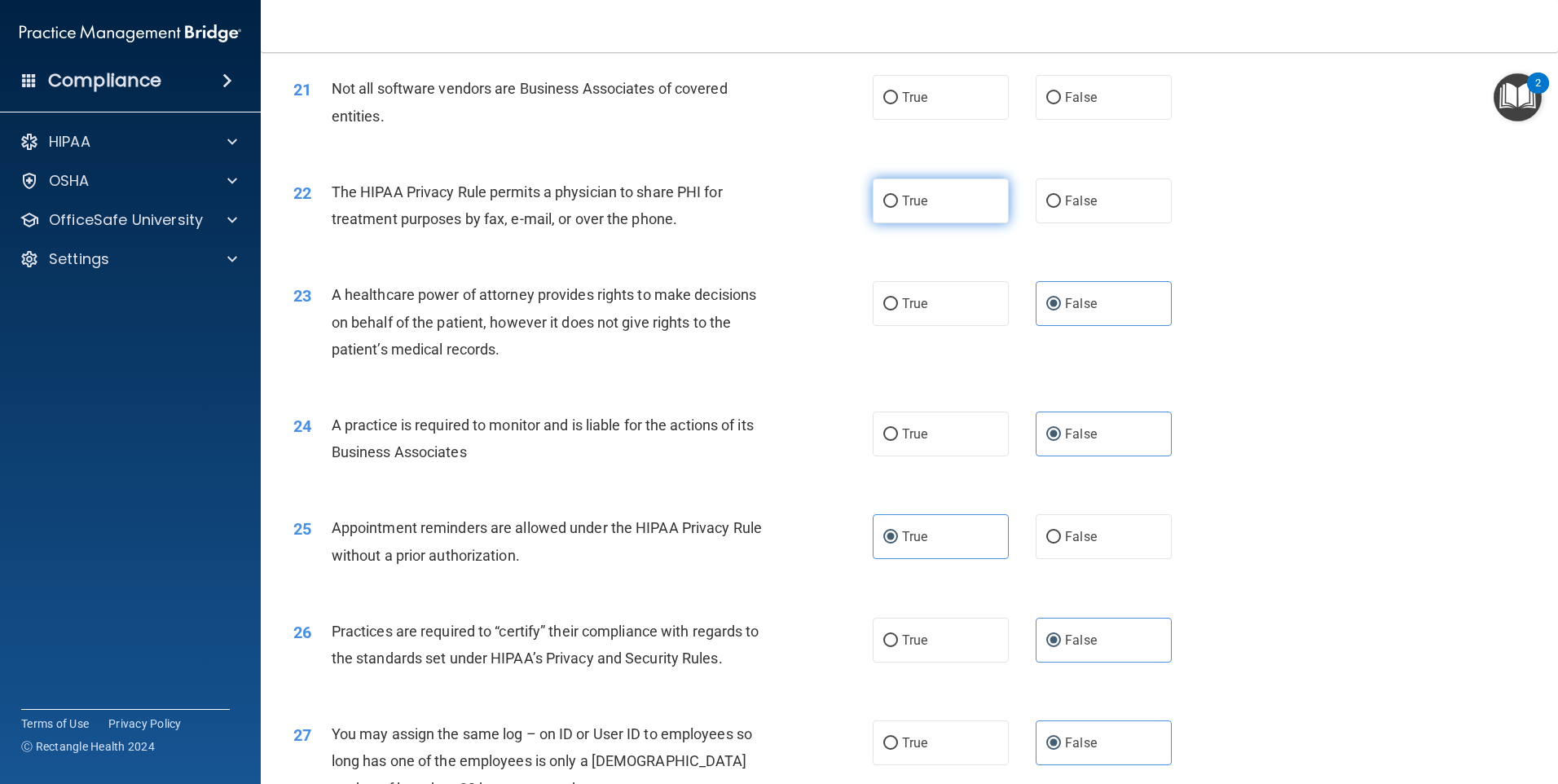
click at [953, 203] on label "True" at bounding box center [941, 200] width 137 height 45
click at [898, 203] on input "True" at bounding box center [890, 201] width 14 height 12
radio input "true"
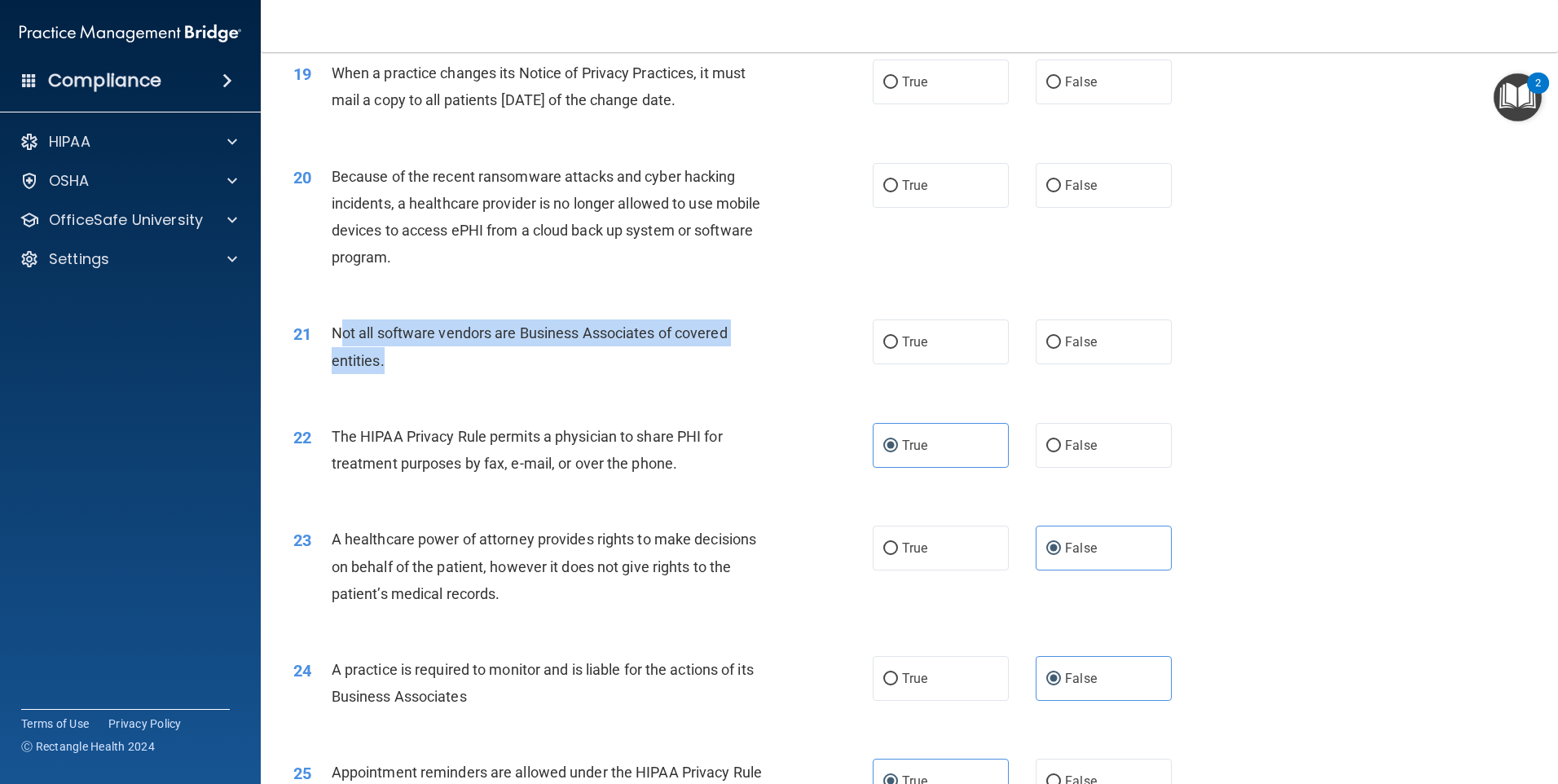
drag, startPoint x: 444, startPoint y: 356, endPoint x: 339, endPoint y: 341, distance: 106.1
click at [339, 341] on div "Not all software vendors are Business Associates of covered entities." at bounding box center [559, 346] width 453 height 54
drag, startPoint x: 339, startPoint y: 341, endPoint x: 395, endPoint y: 368, distance: 62.2
click at [395, 368] on div "Not all software vendors are Business Associates of covered entities." at bounding box center [559, 346] width 453 height 54
drag, startPoint x: 416, startPoint y: 370, endPoint x: 331, endPoint y: 333, distance: 92.7
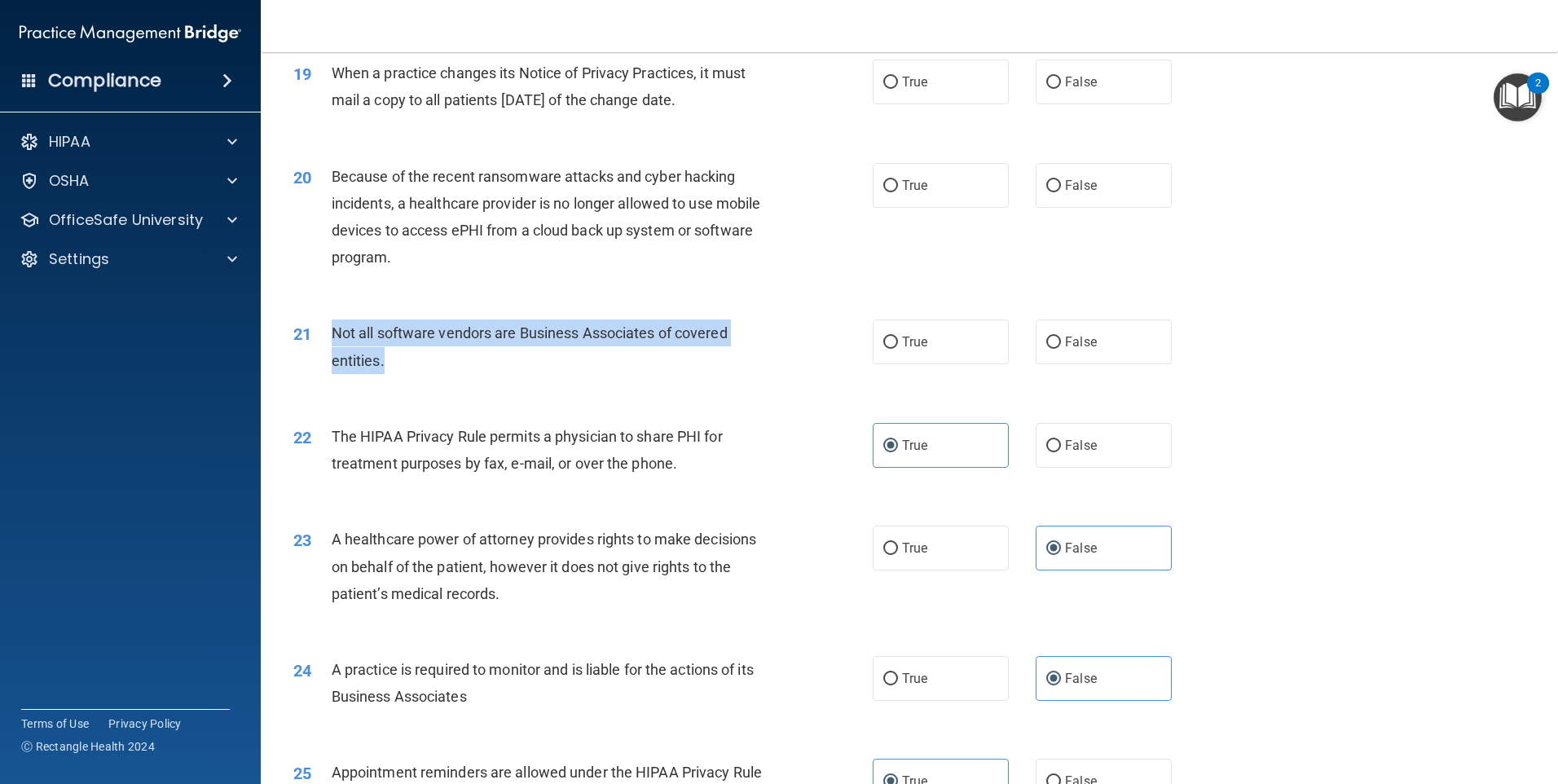
click at [332, 333] on div "Not all software vendors are Business Associates of covered entities." at bounding box center [559, 346] width 453 height 54
drag, startPoint x: 331, startPoint y: 333, endPoint x: 351, endPoint y: 335, distance: 20.1
copy span "Not all software vendors are Business Associates of covered entities."
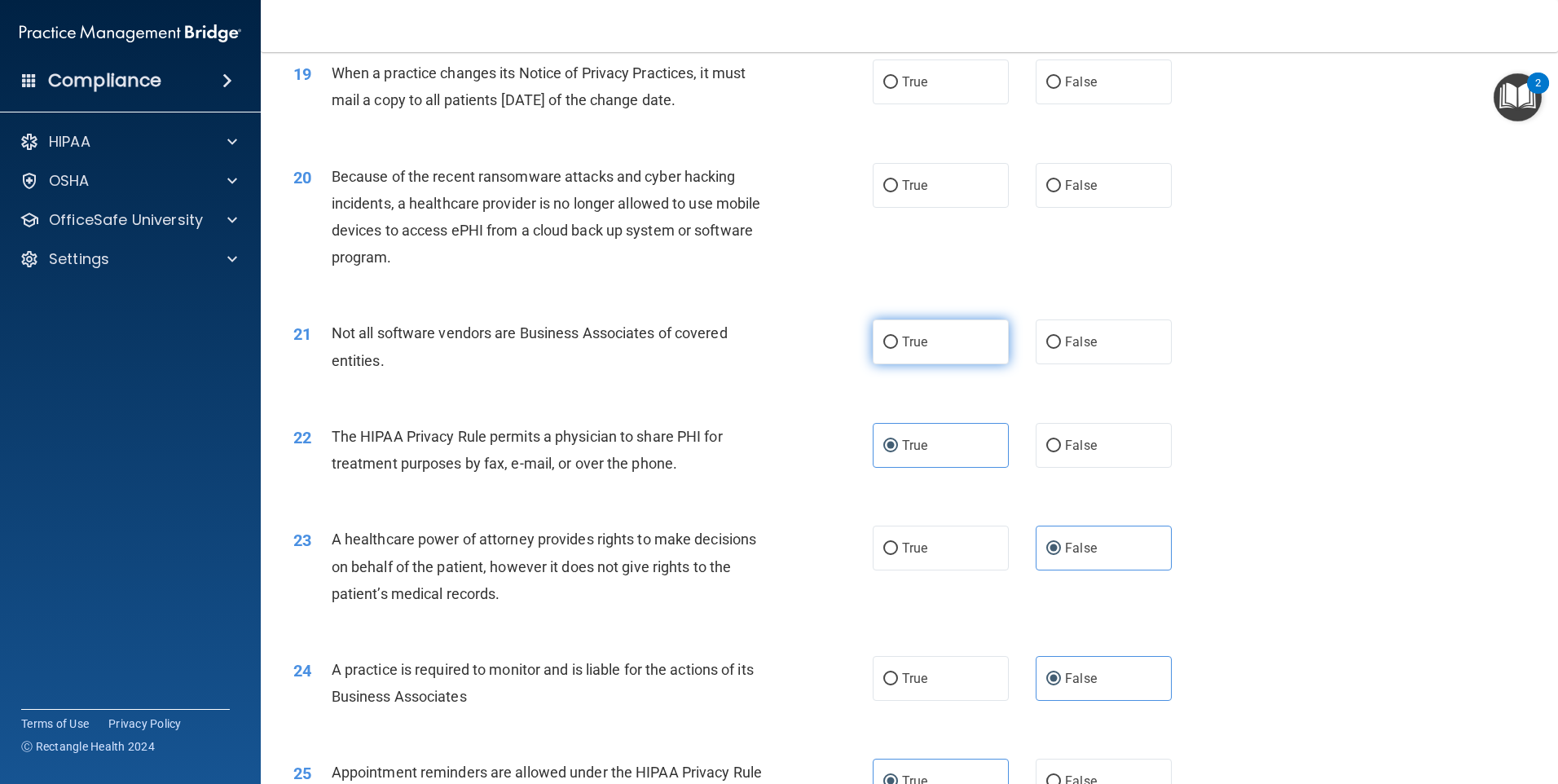
click at [976, 342] on label "True" at bounding box center [941, 341] width 137 height 45
click at [898, 342] on input "True" at bounding box center [890, 342] width 14 height 12
radio input "true"
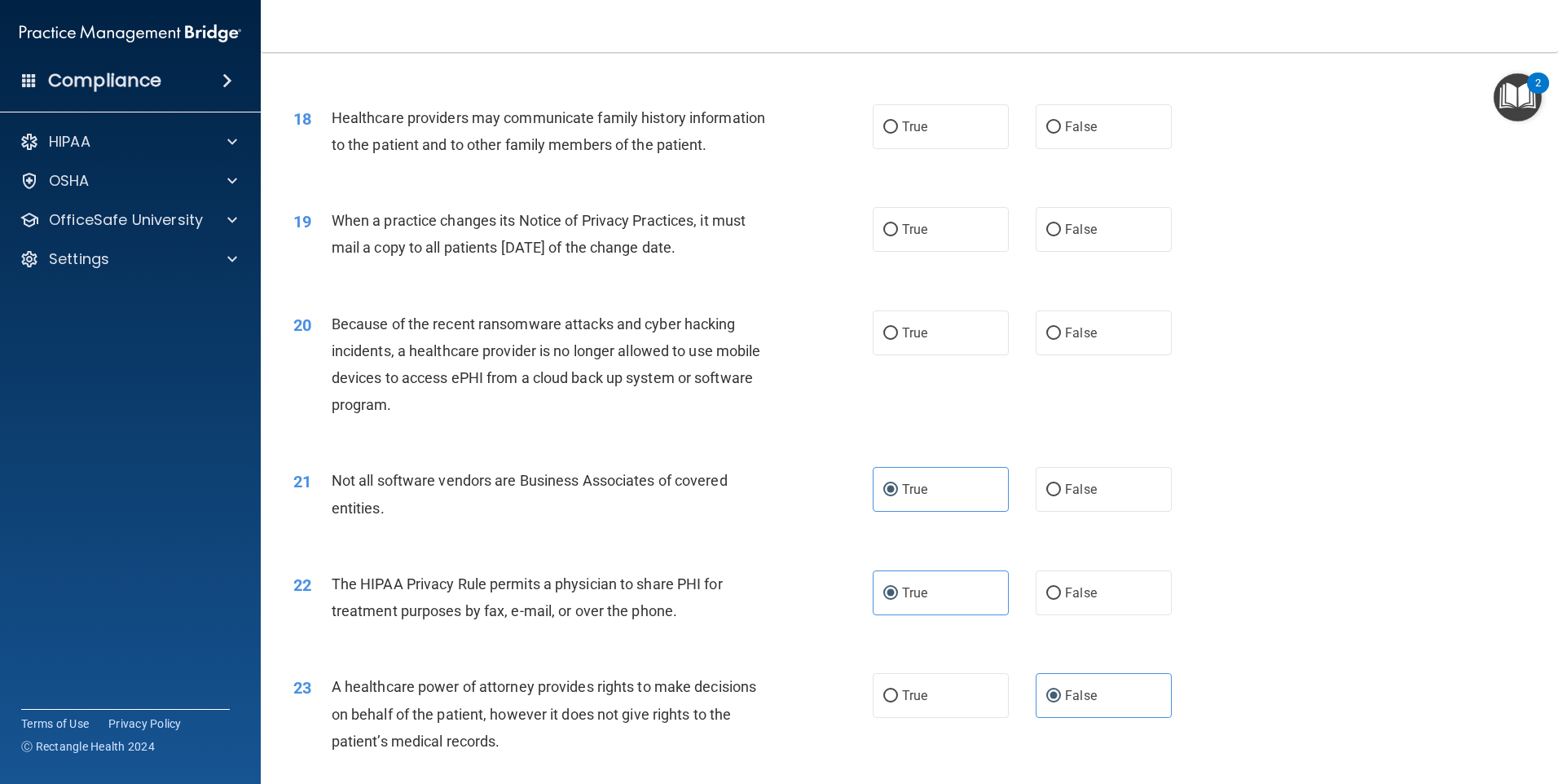
scroll to position [2112, 0]
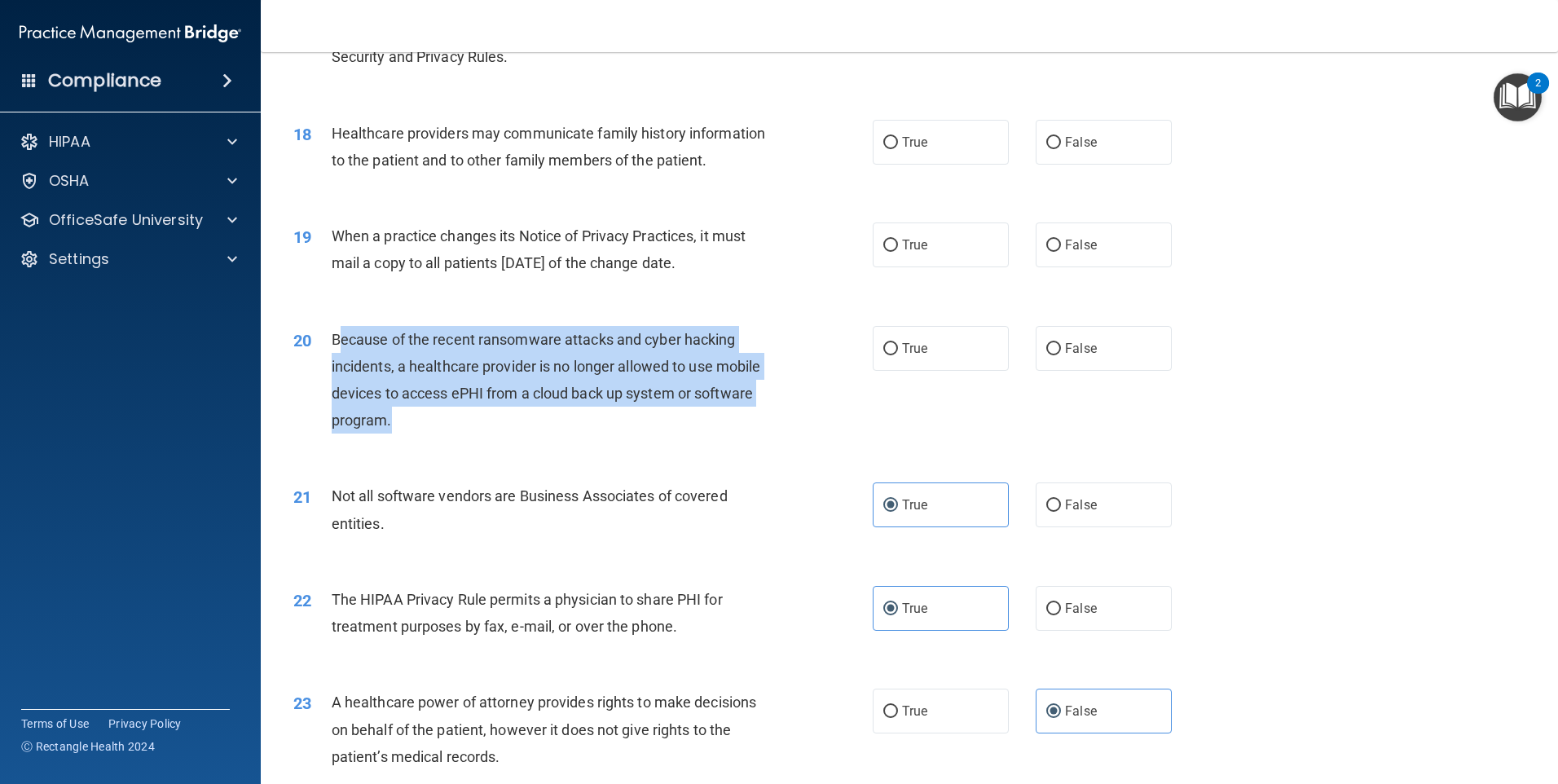
drag, startPoint x: 390, startPoint y: 420, endPoint x: 338, endPoint y: 338, distance: 97.1
click at [338, 338] on div "Because of the recent ransomware attacks and cyber hacking incidents, a healthc…" at bounding box center [559, 380] width 453 height 108
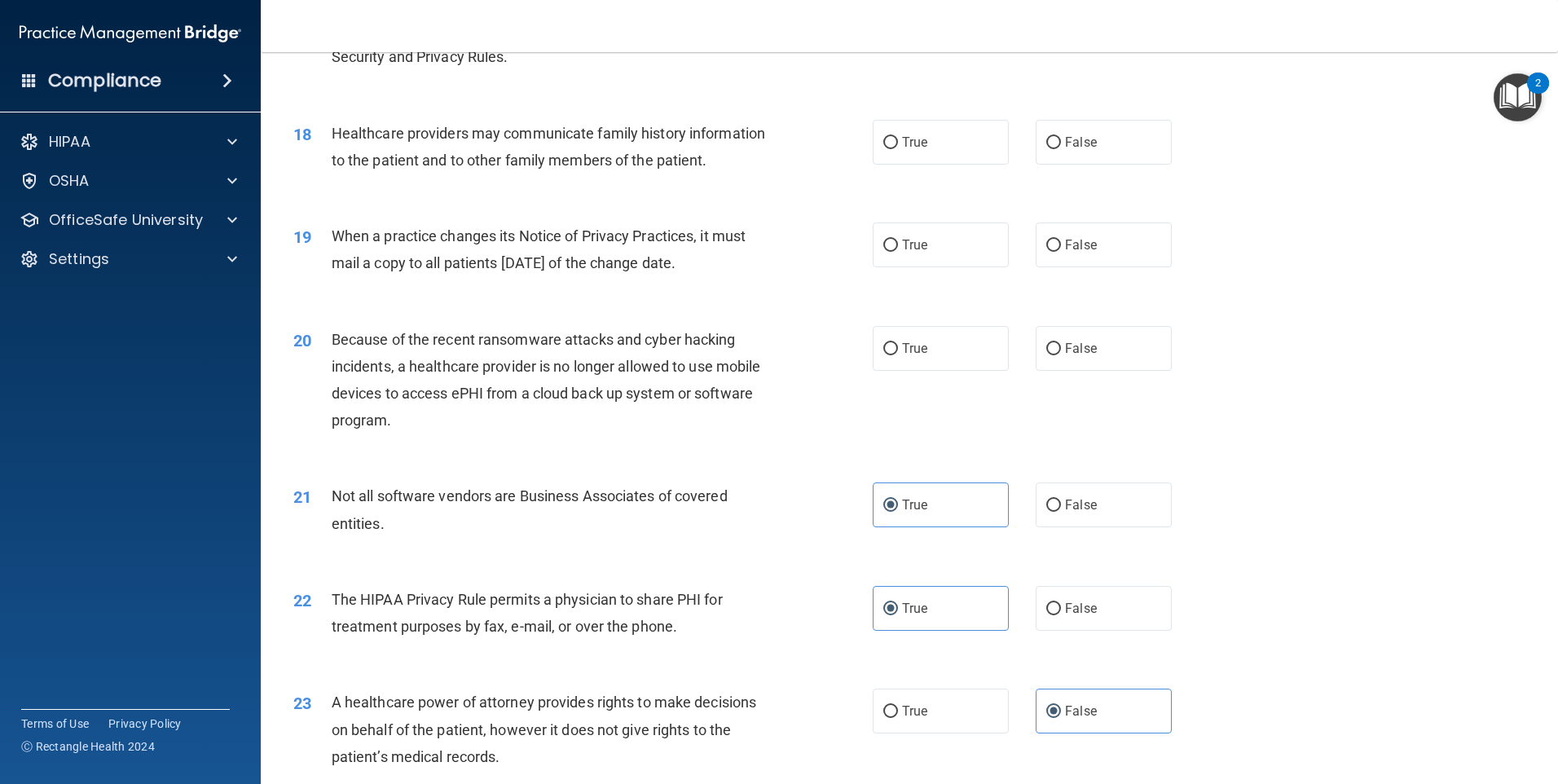
drag, startPoint x: 342, startPoint y: 337, endPoint x: 333, endPoint y: 337, distance: 9.0
click at [333, 337] on span "Because of the recent ransomware attacks and cyber hacking incidents, a healthc…" at bounding box center [546, 380] width 430 height 99
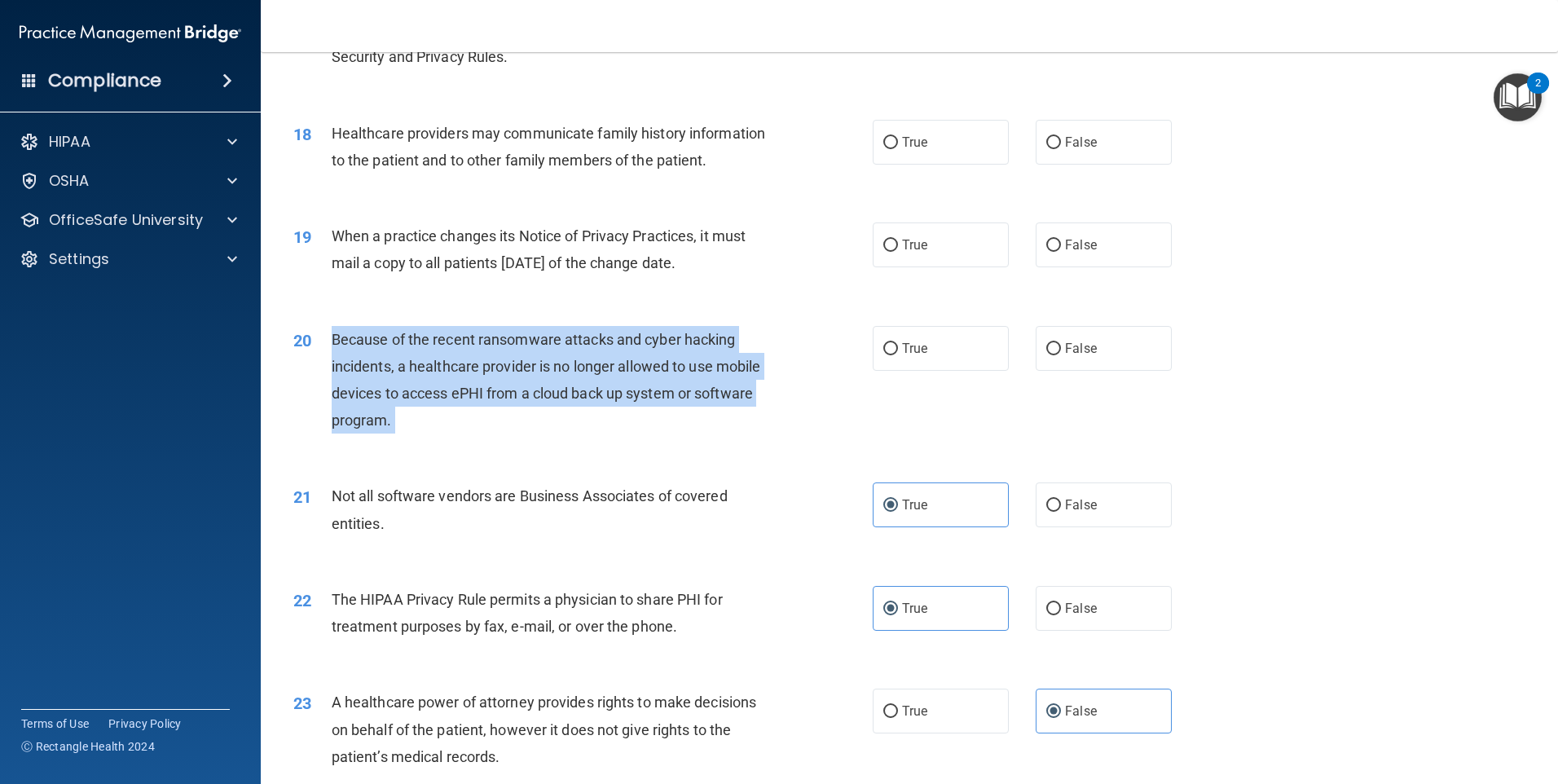
drag, startPoint x: 333, startPoint y: 337, endPoint x: 444, endPoint y: 420, distance: 138.6
click at [444, 420] on div "Because of the recent ransomware attacks and cyber hacking incidents, a healthc…" at bounding box center [559, 380] width 453 height 108
drag, startPoint x: 444, startPoint y: 420, endPoint x: 437, endPoint y: 368, distance: 52.5
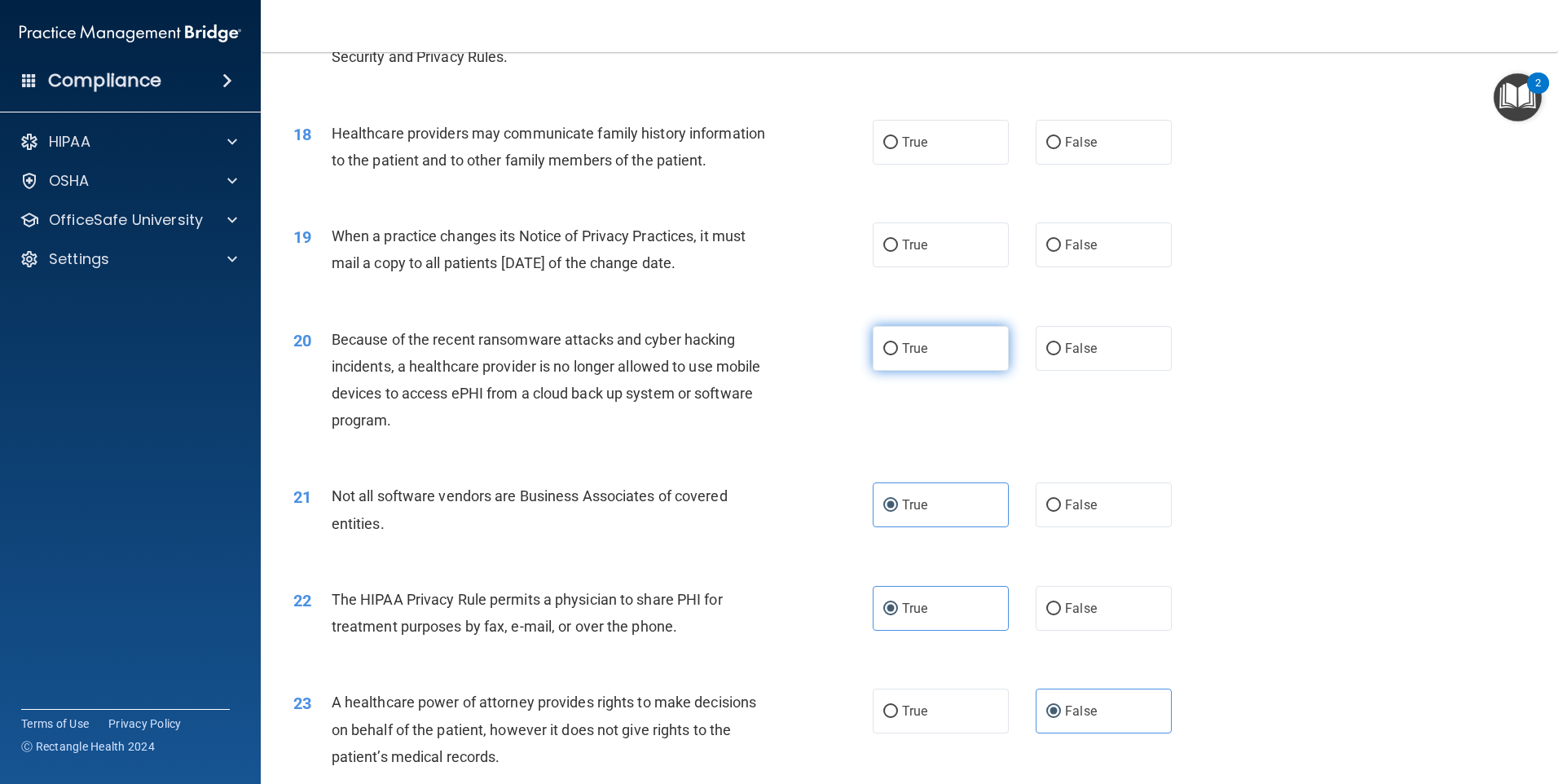
click at [940, 356] on label "True" at bounding box center [941, 348] width 137 height 45
click at [898, 356] on input "True" at bounding box center [890, 349] width 14 height 12
radio input "true"
drag, startPoint x: 596, startPoint y: 272, endPoint x: 336, endPoint y: 242, distance: 261.7
click at [336, 242] on div "When a practice changes its Notice of Privacy Practices, it must mail a copy to…" at bounding box center [559, 249] width 453 height 54
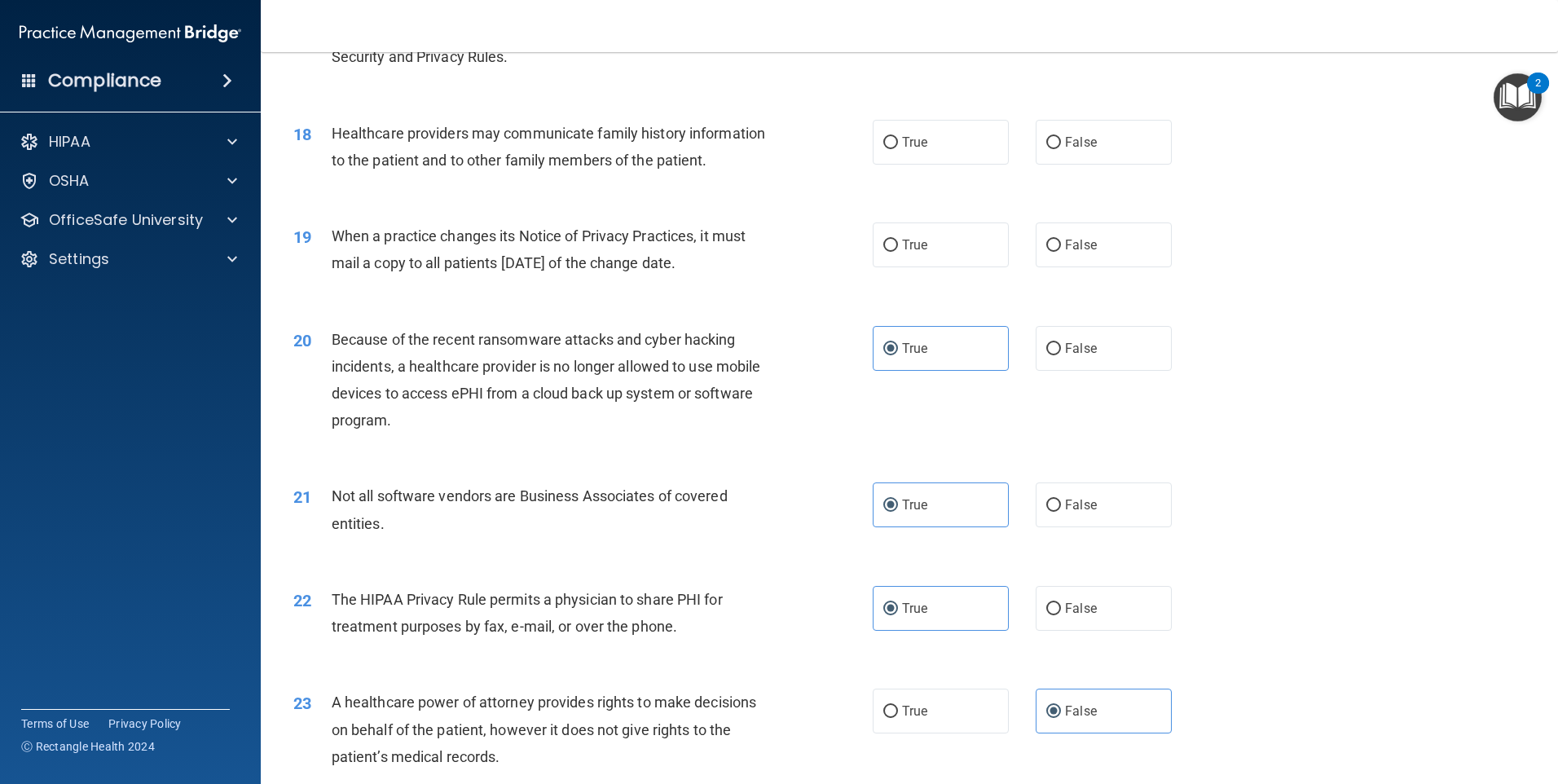
drag, startPoint x: 336, startPoint y: 242, endPoint x: 345, endPoint y: 241, distance: 9.1
click at [769, 278] on div "19 When a practice changes its Notice of Privacy Practices, it must mail a copy…" at bounding box center [583, 253] width 629 height 62
click at [929, 231] on label "True" at bounding box center [941, 245] width 137 height 45
click at [898, 240] on input "True" at bounding box center [890, 246] width 14 height 12
radio input "true"
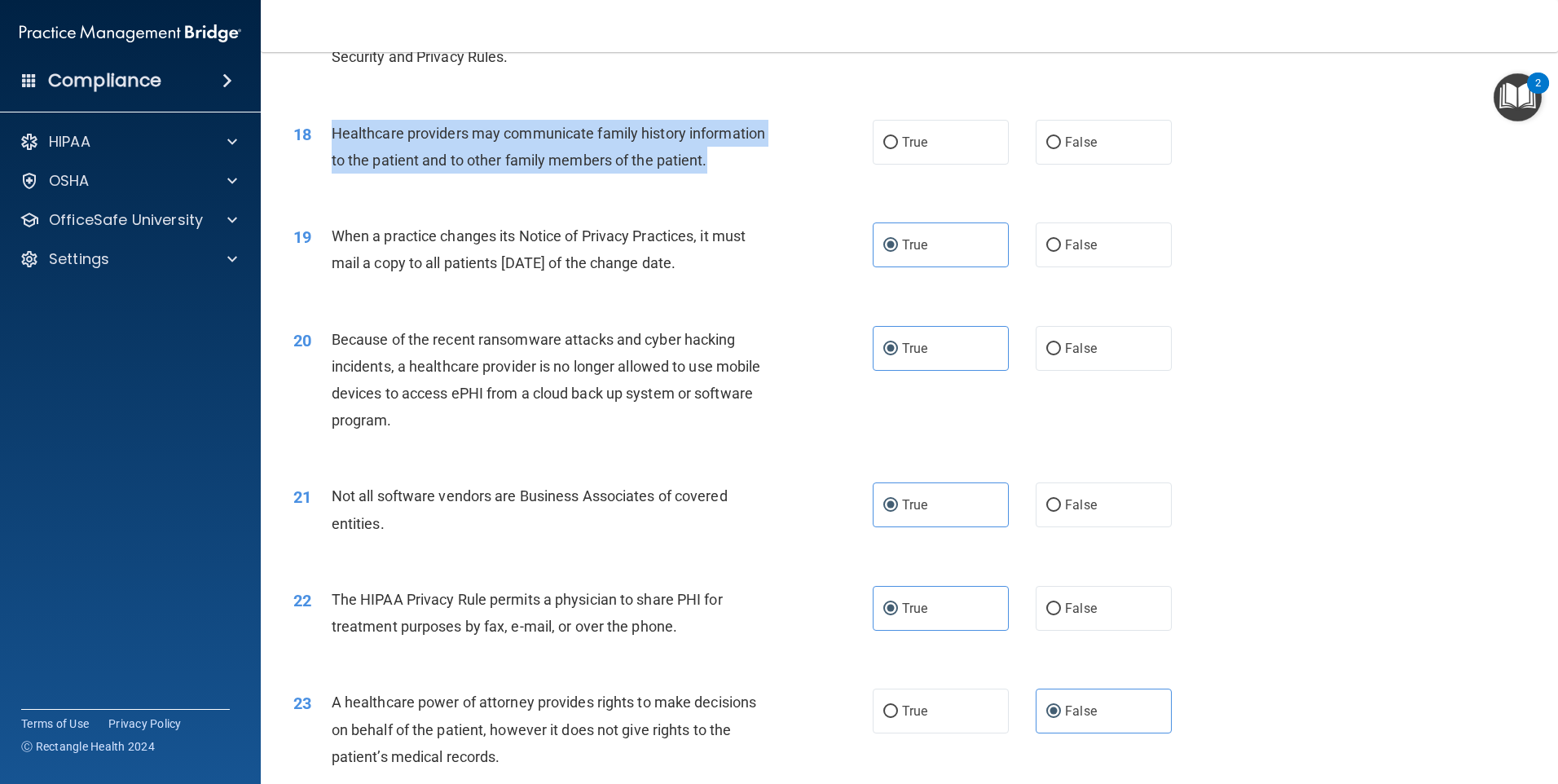
drag, startPoint x: 727, startPoint y: 166, endPoint x: 309, endPoint y: 141, distance: 418.7
click at [309, 141] on div "18 Healthcare providers may communicate family history information to the patie…" at bounding box center [583, 150] width 629 height 62
drag, startPoint x: 309, startPoint y: 141, endPoint x: 406, endPoint y: 141, distance: 97.0
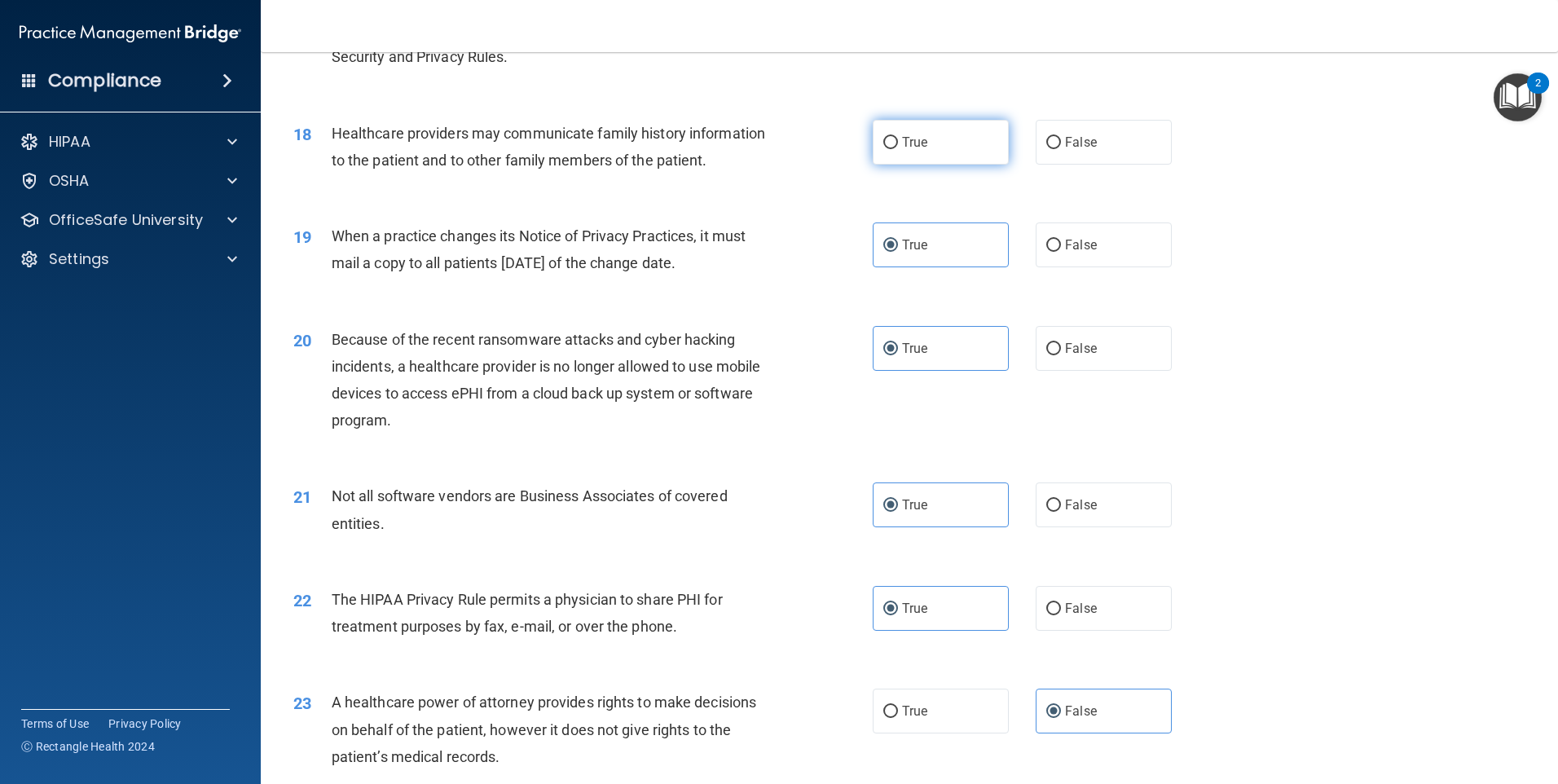
click at [941, 151] on label "True" at bounding box center [941, 141] width 137 height 45
click at [898, 149] on input "True" at bounding box center [890, 142] width 14 height 12
radio input "true"
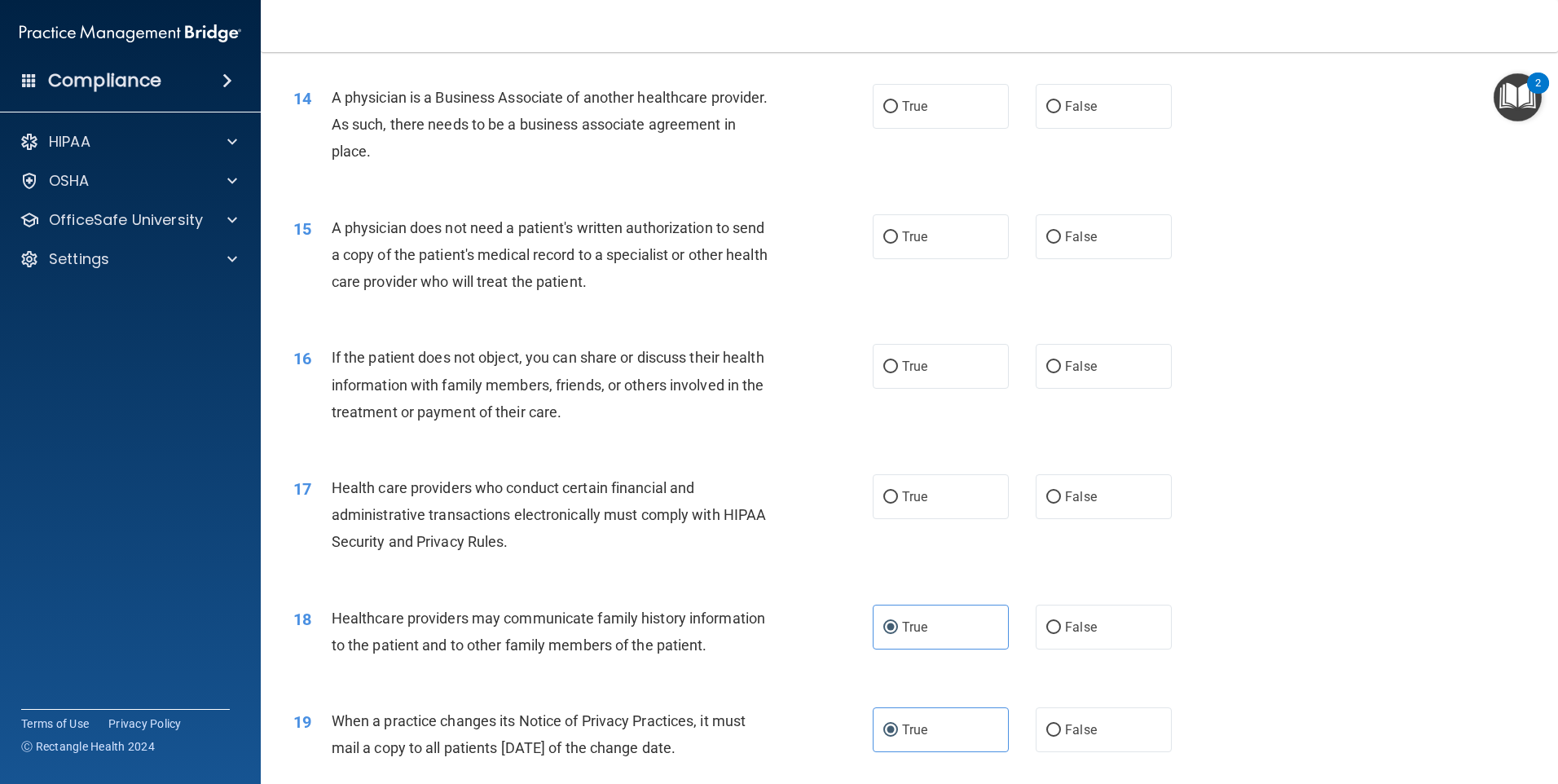
scroll to position [1624, 0]
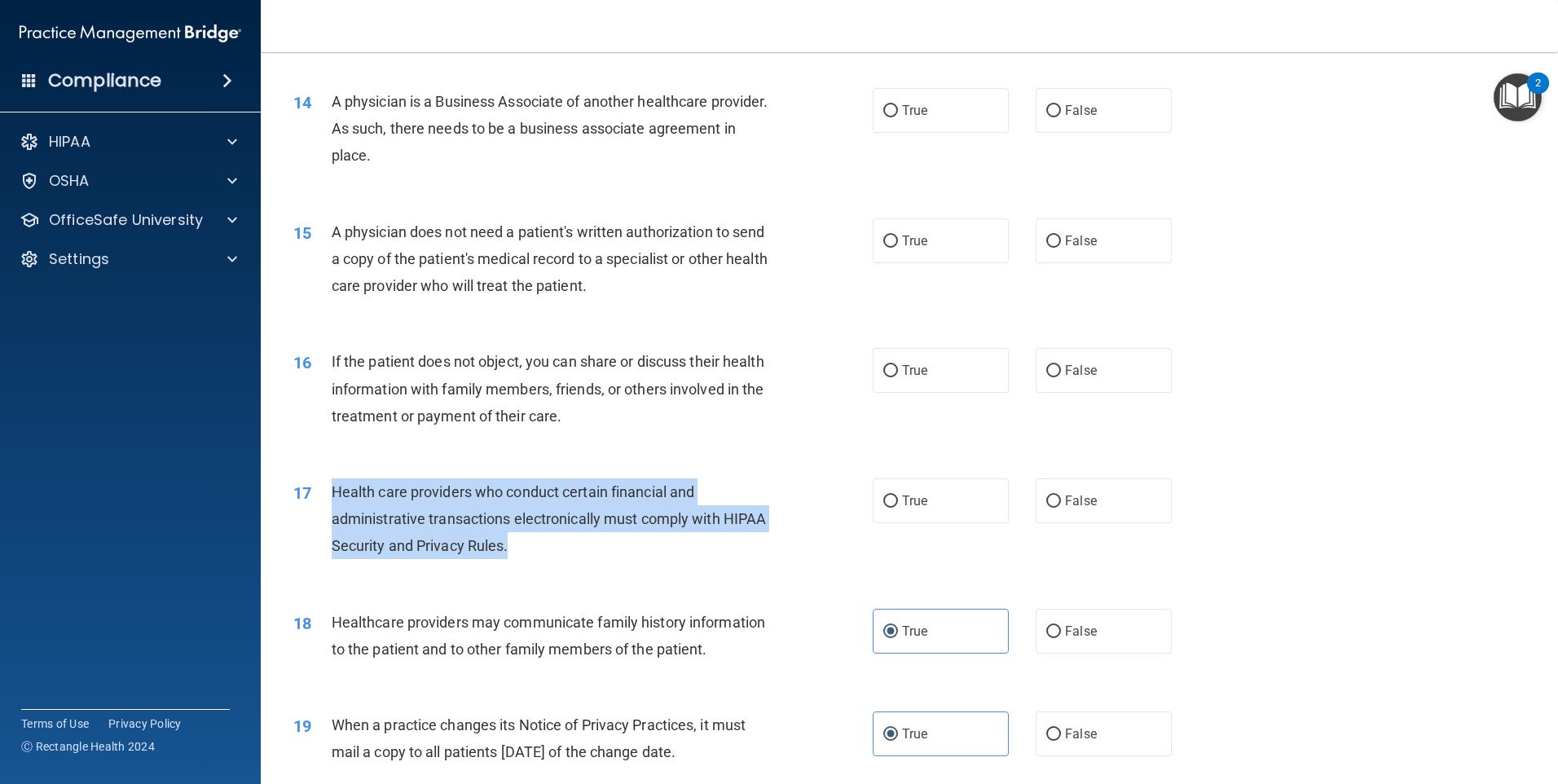
drag, startPoint x: 509, startPoint y: 558, endPoint x: 334, endPoint y: 483, distance: 190.4
click at [334, 483] on div "Health care providers who conduct certain financial and administrative transact…" at bounding box center [559, 519] width 453 height 82
drag, startPoint x: 334, startPoint y: 483, endPoint x: 412, endPoint y: 509, distance: 82.2
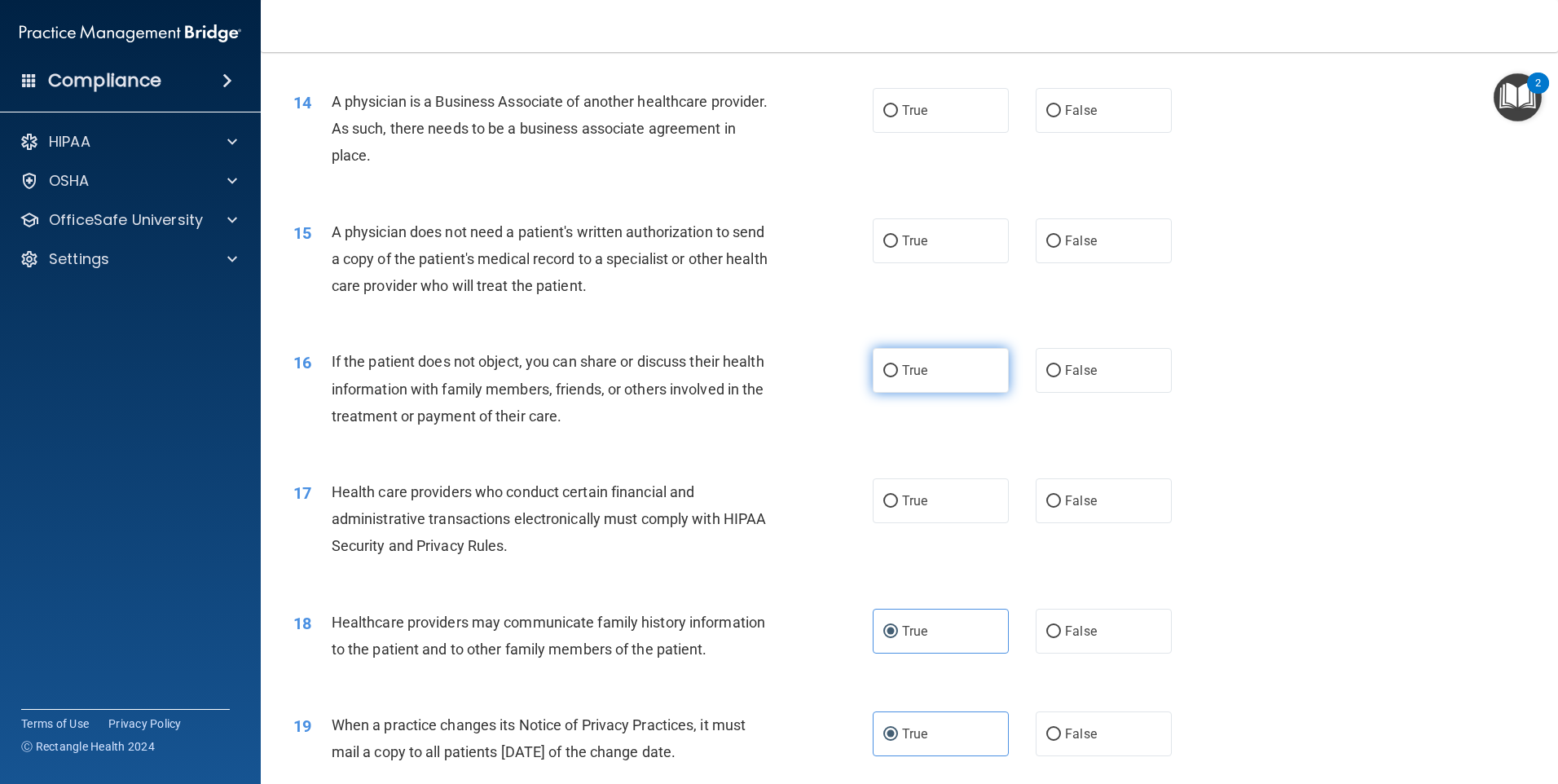
click at [904, 374] on span "True" at bounding box center [914, 370] width 26 height 15
click at [898, 374] on input "True" at bounding box center [890, 371] width 14 height 12
radio input "true"
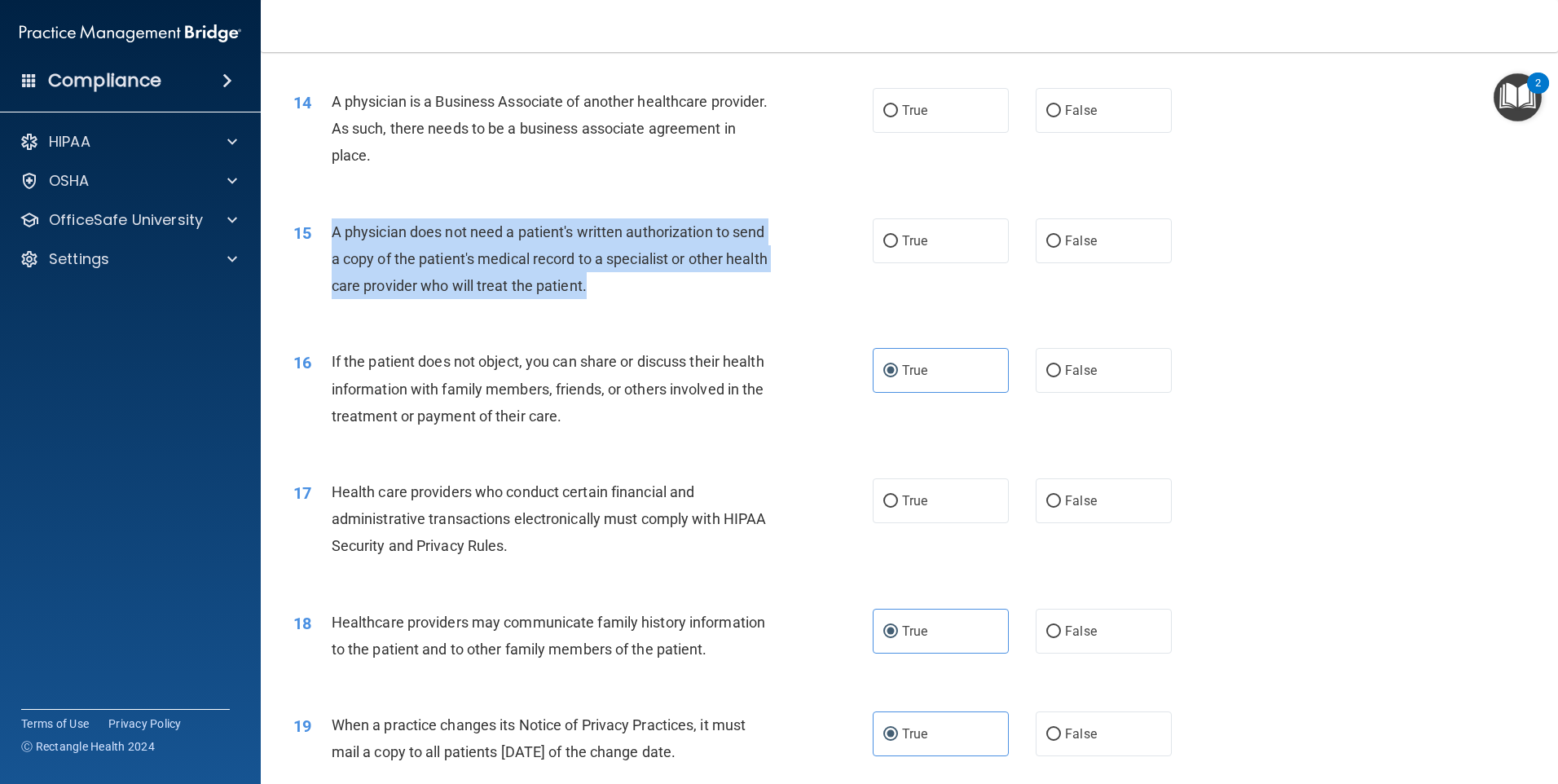
drag, startPoint x: 617, startPoint y: 278, endPoint x: 325, endPoint y: 228, distance: 296.2
click at [325, 228] on div "15 A physician does not need a patient's written authorization to send a copy o…" at bounding box center [583, 263] width 629 height 90
drag, startPoint x: 325, startPoint y: 228, endPoint x: 379, endPoint y: 240, distance: 55.3
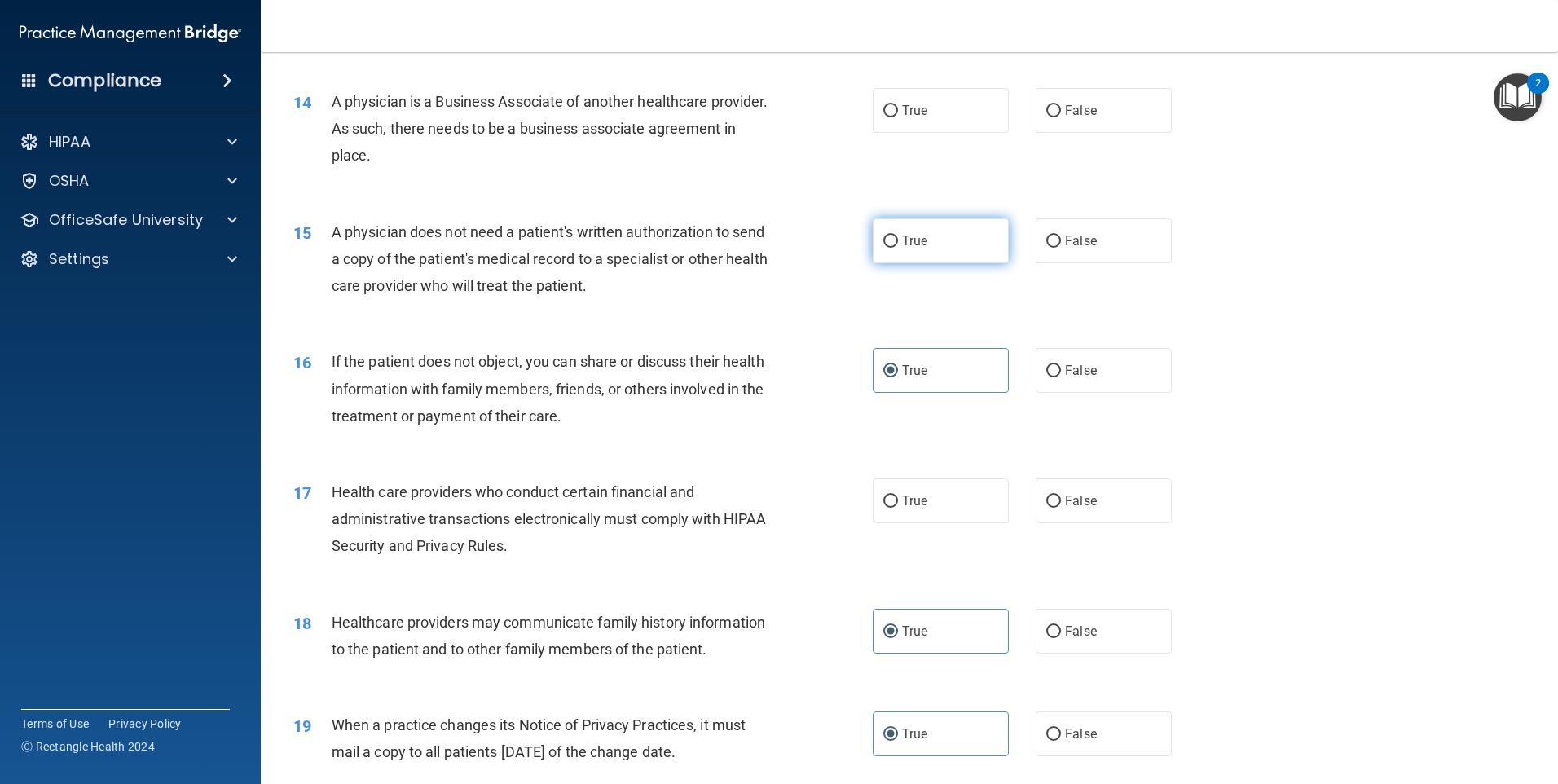
click at [954, 239] on label "True" at bounding box center [941, 240] width 137 height 45
click at [898, 239] on input "True" at bounding box center [890, 241] width 14 height 12
radio input "true"
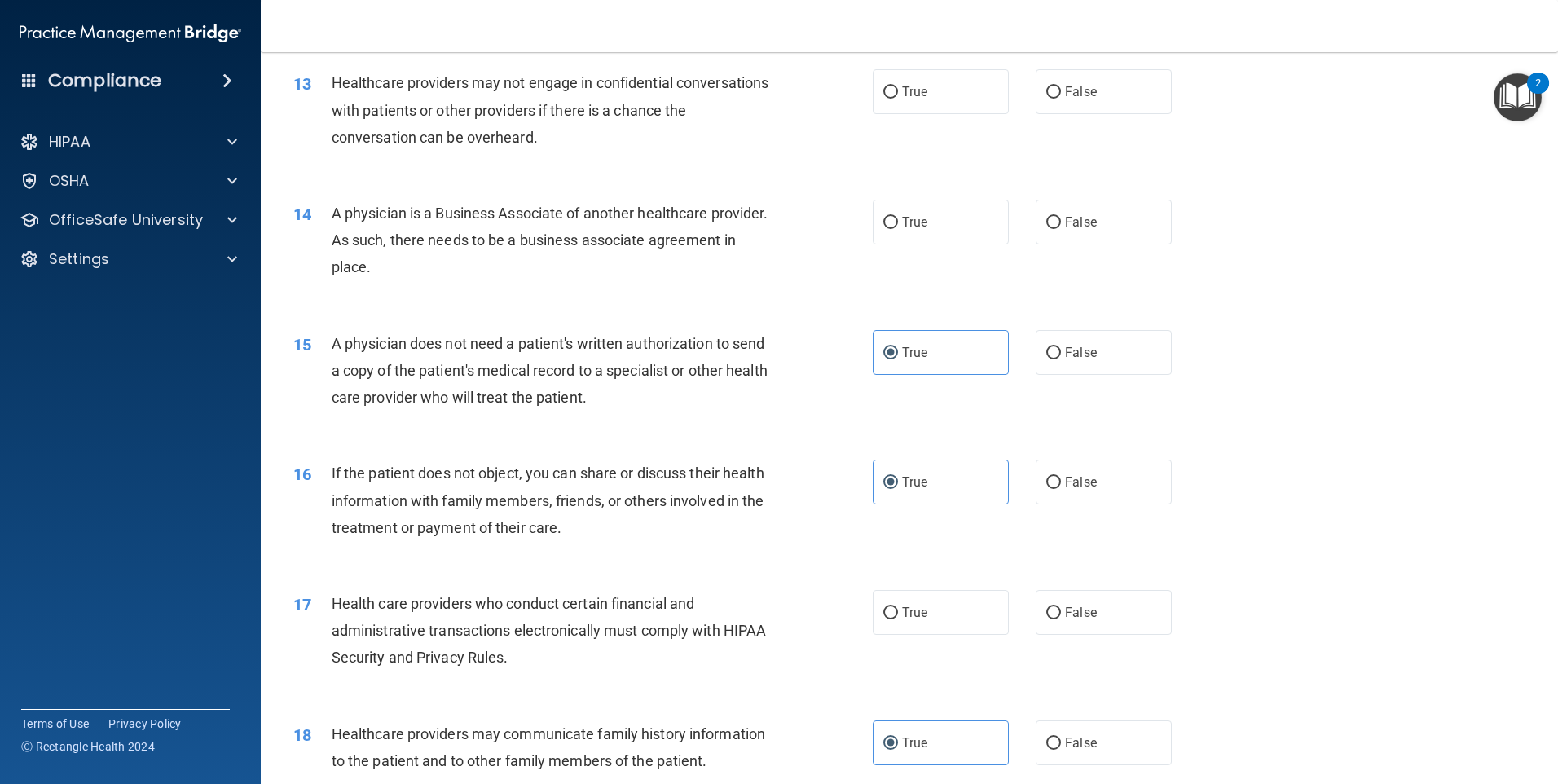
scroll to position [1379, 0]
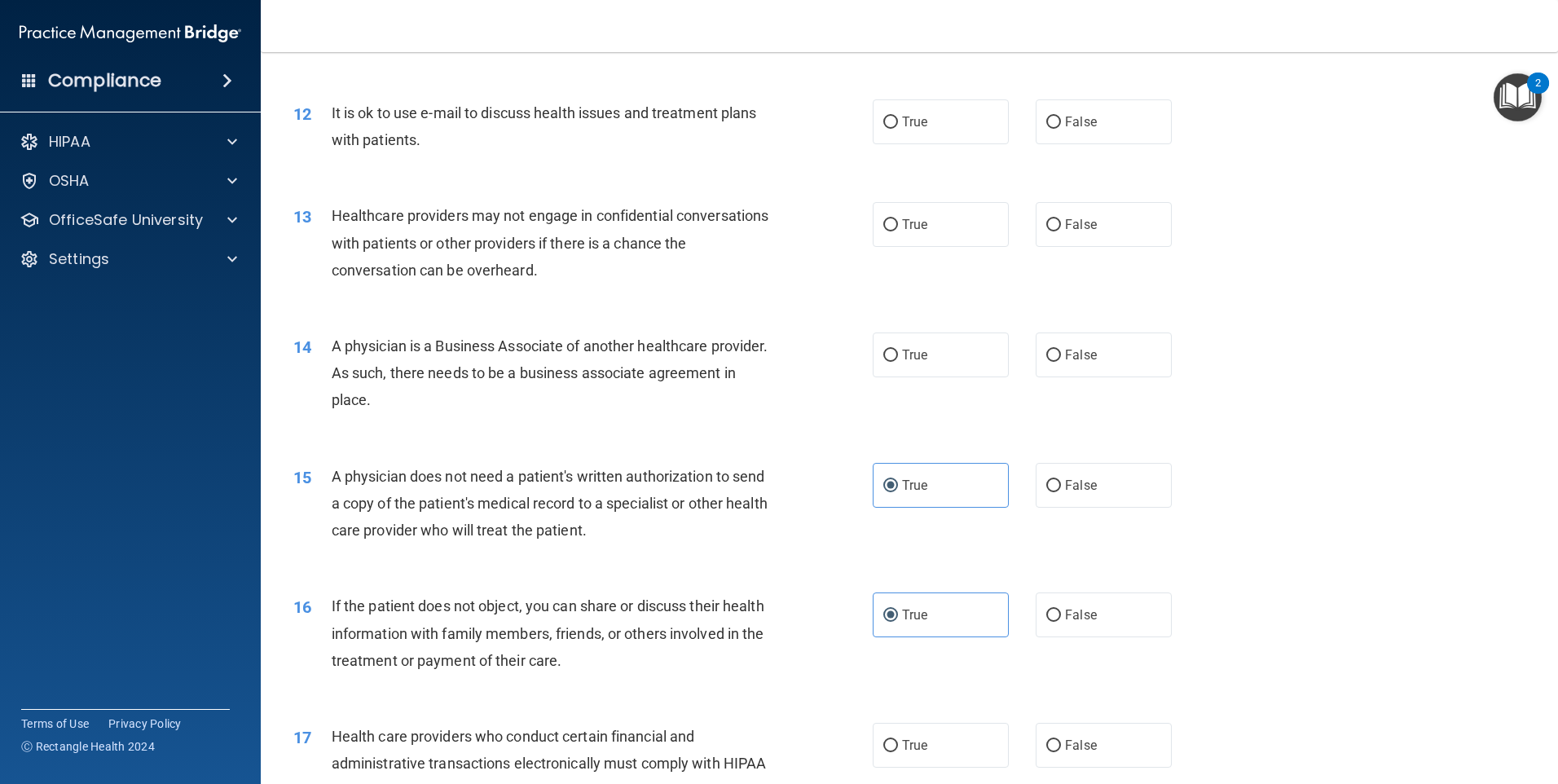
drag, startPoint x: 371, startPoint y: 383, endPoint x: 328, endPoint y: 343, distance: 58.7
click at [328, 343] on div "14 A physician is a Business Associate of another healthcare provider. As such,…" at bounding box center [583, 377] width 629 height 90
drag, startPoint x: 328, startPoint y: 343, endPoint x: 392, endPoint y: 362, distance: 66.8
click at [581, 414] on div "14 A physician is a Business Associate of another healthcare provider. As such,…" at bounding box center [583, 377] width 629 height 90
click at [1063, 366] on label "False" at bounding box center [1104, 355] width 137 height 45
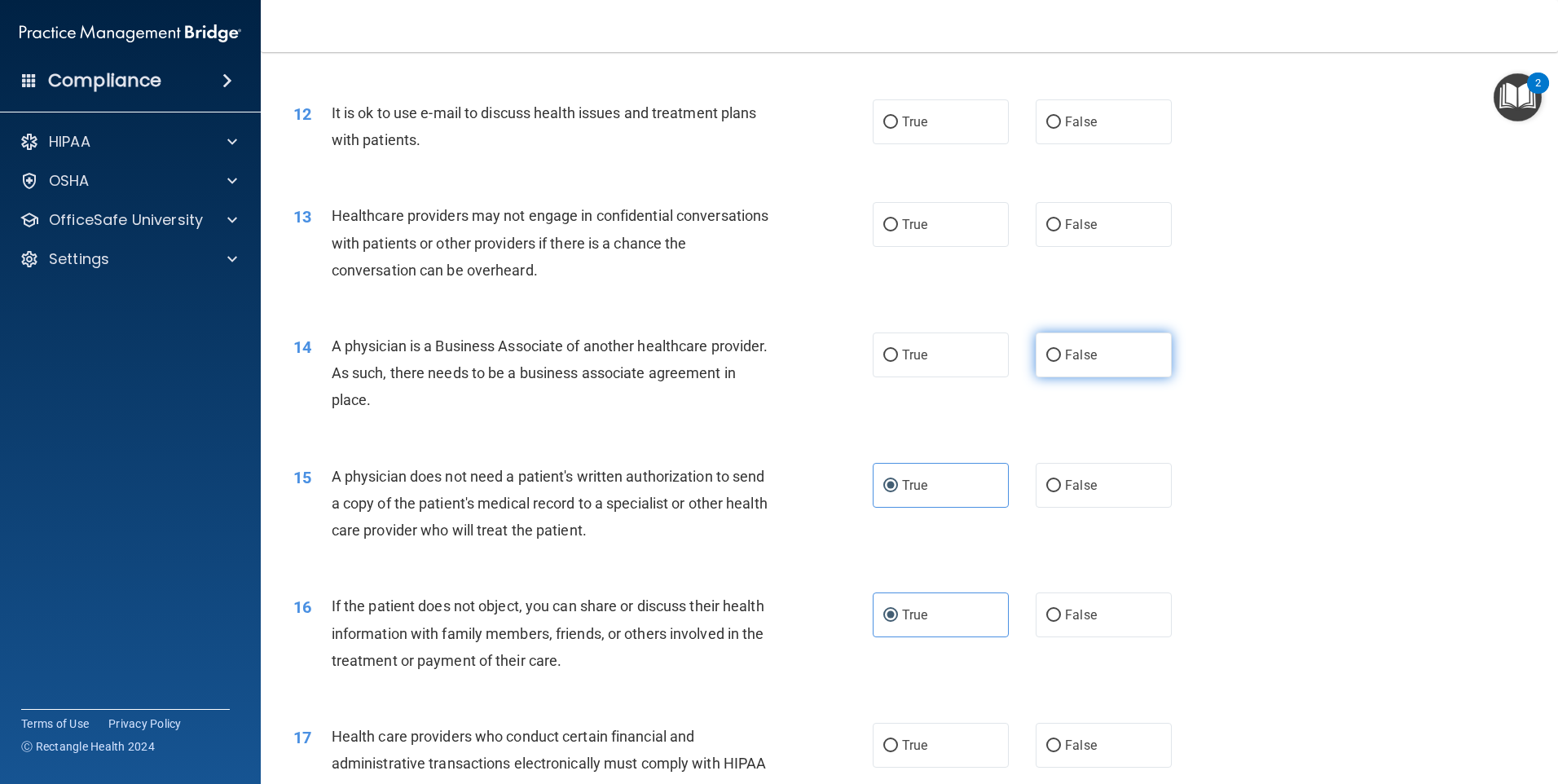
click at [1061, 362] on input "False" at bounding box center [1053, 356] width 14 height 12
radio input "true"
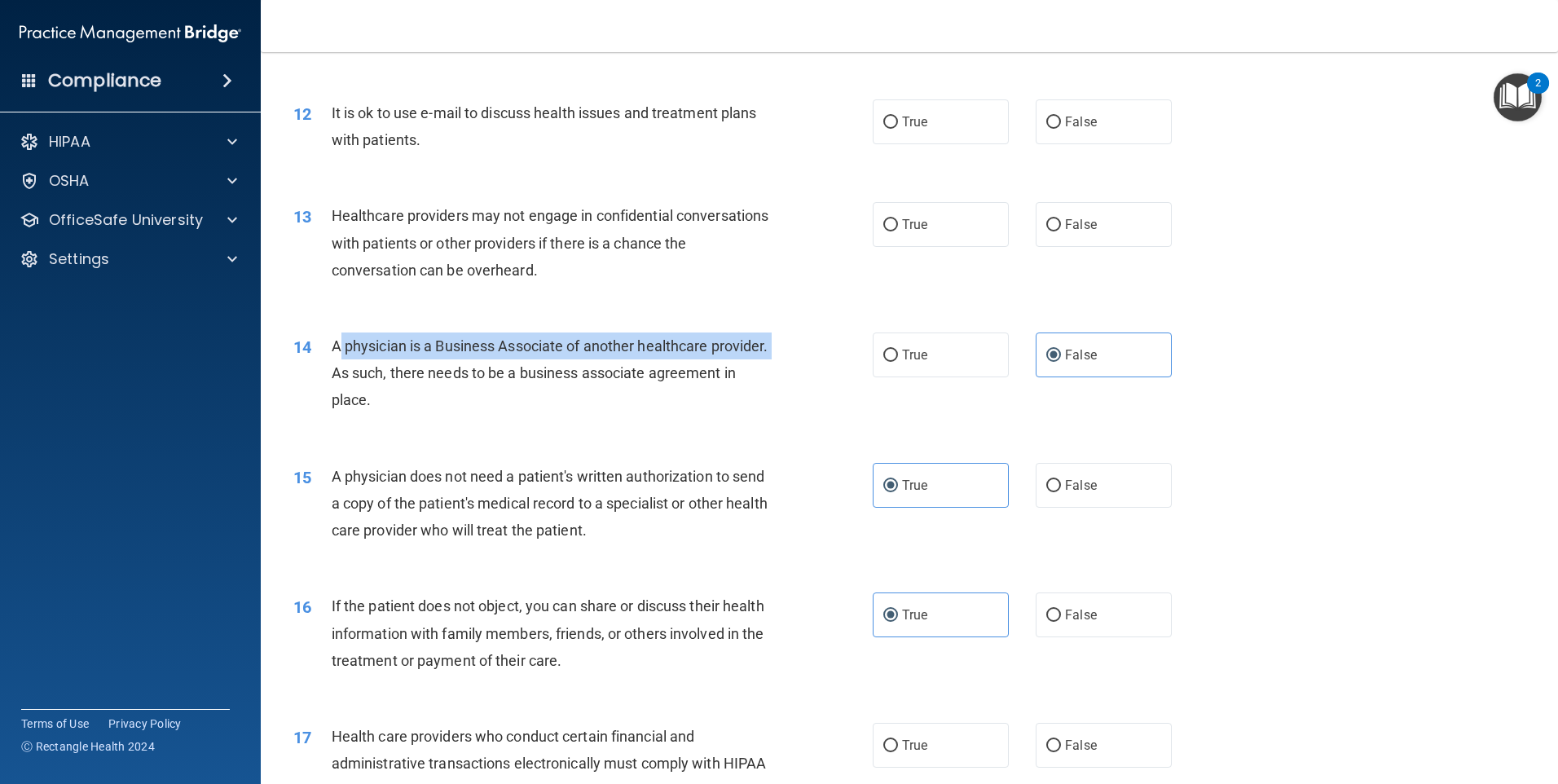
drag, startPoint x: 332, startPoint y: 347, endPoint x: 389, endPoint y: 375, distance: 63.5
click at [389, 375] on span "A physician is a Business Associate of another healthcare provider. As such, th…" at bounding box center [550, 373] width 437 height 71
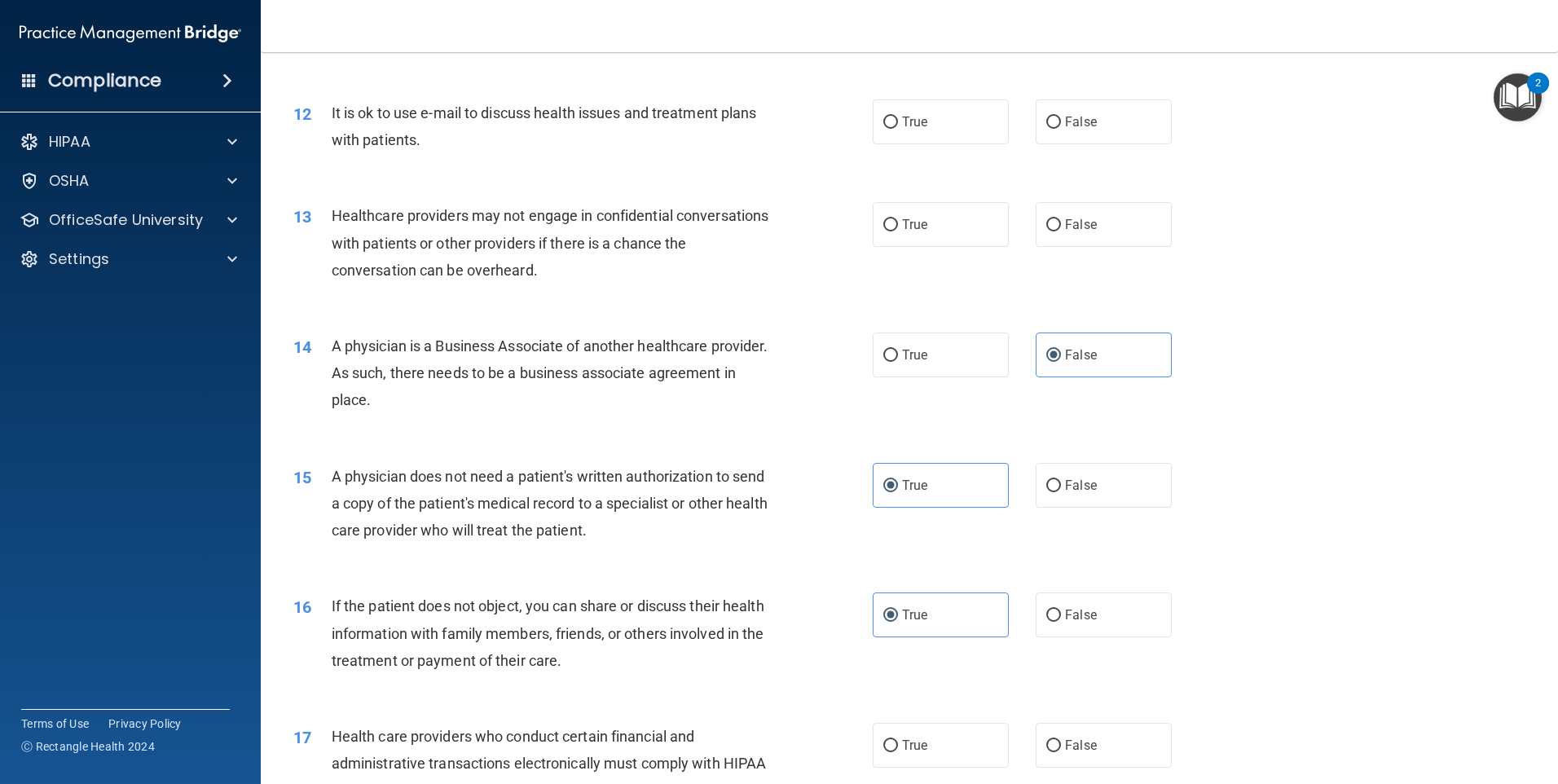
drag, startPoint x: 389, startPoint y: 375, endPoint x: 565, endPoint y: 401, distance: 177.9
click at [494, 402] on div "A physician is a Business Associate of another healthcare provider. As such, th…" at bounding box center [559, 374] width 453 height 82
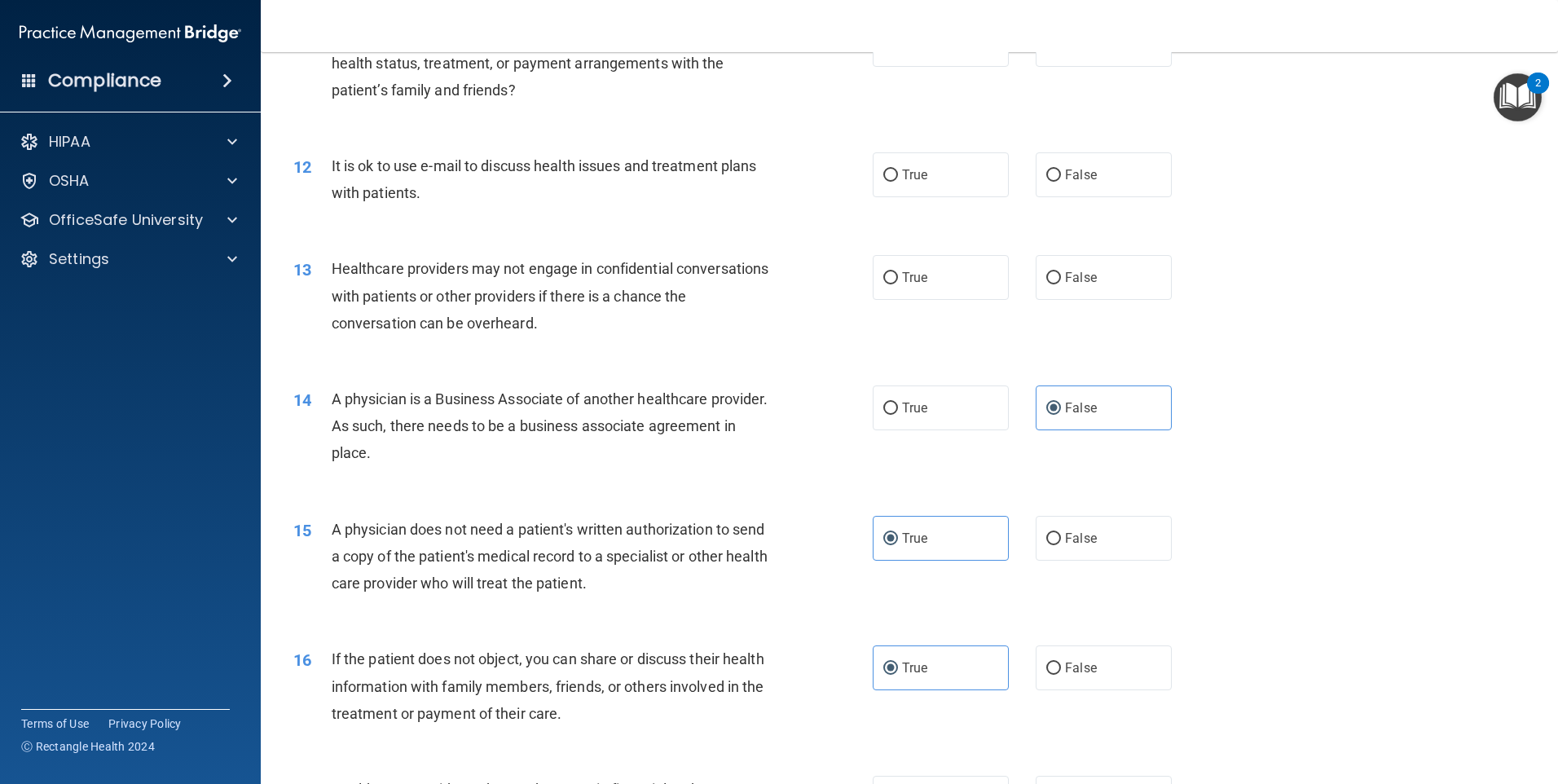
scroll to position [1298, 0]
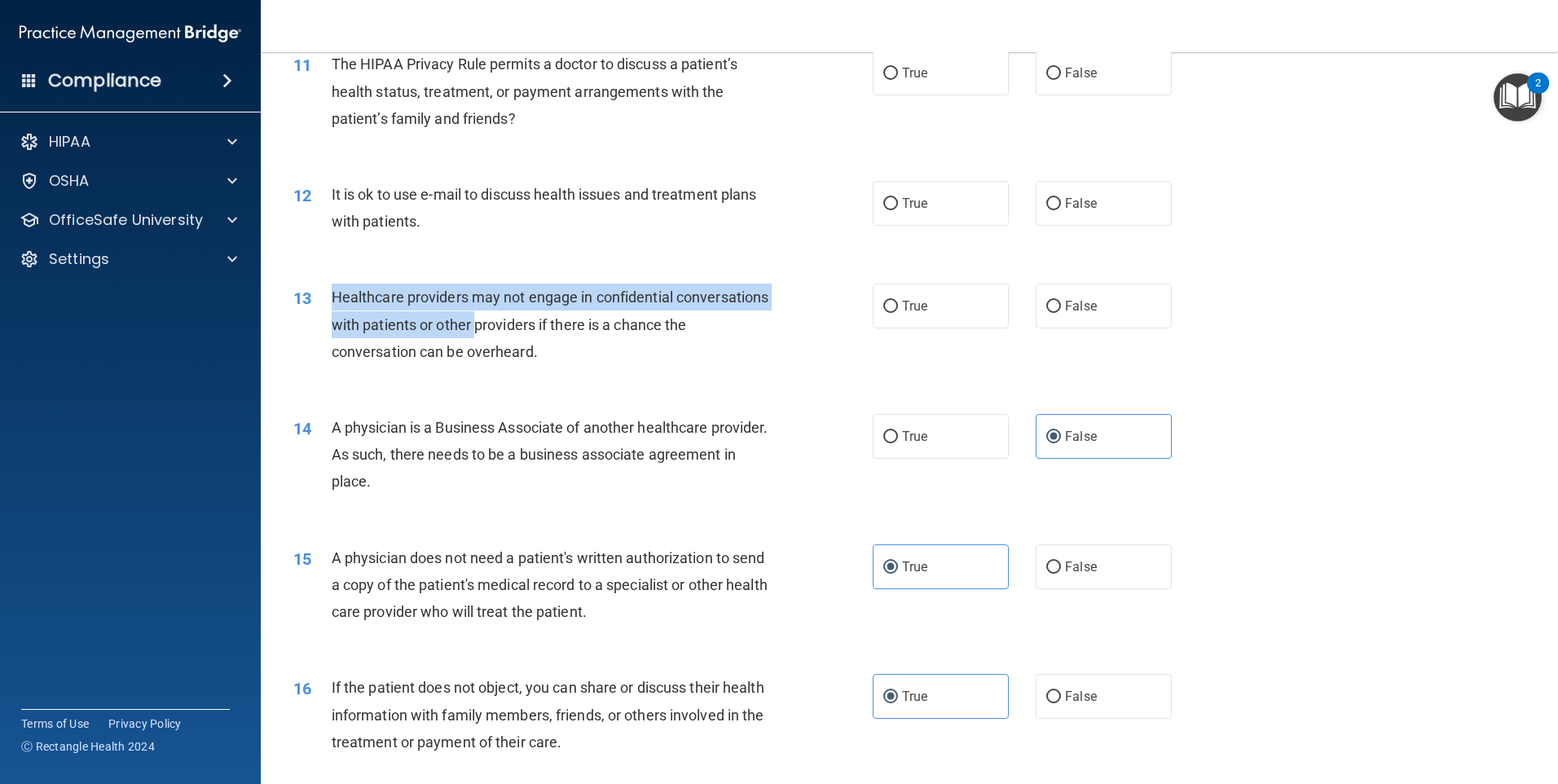
drag, startPoint x: 571, startPoint y: 336, endPoint x: 308, endPoint y: 293, distance: 266.5
click at [308, 293] on div "13 Healthcare providers may not engage in confidential conversations with patie…" at bounding box center [583, 328] width 629 height 90
drag, startPoint x: 533, startPoint y: 344, endPoint x: 320, endPoint y: 293, distance: 219.0
click at [320, 293] on div "13 Healthcare providers may not engage in confidential conversations with patie…" at bounding box center [583, 328] width 629 height 90
drag, startPoint x: 320, startPoint y: 293, endPoint x: 439, endPoint y: 327, distance: 123.8
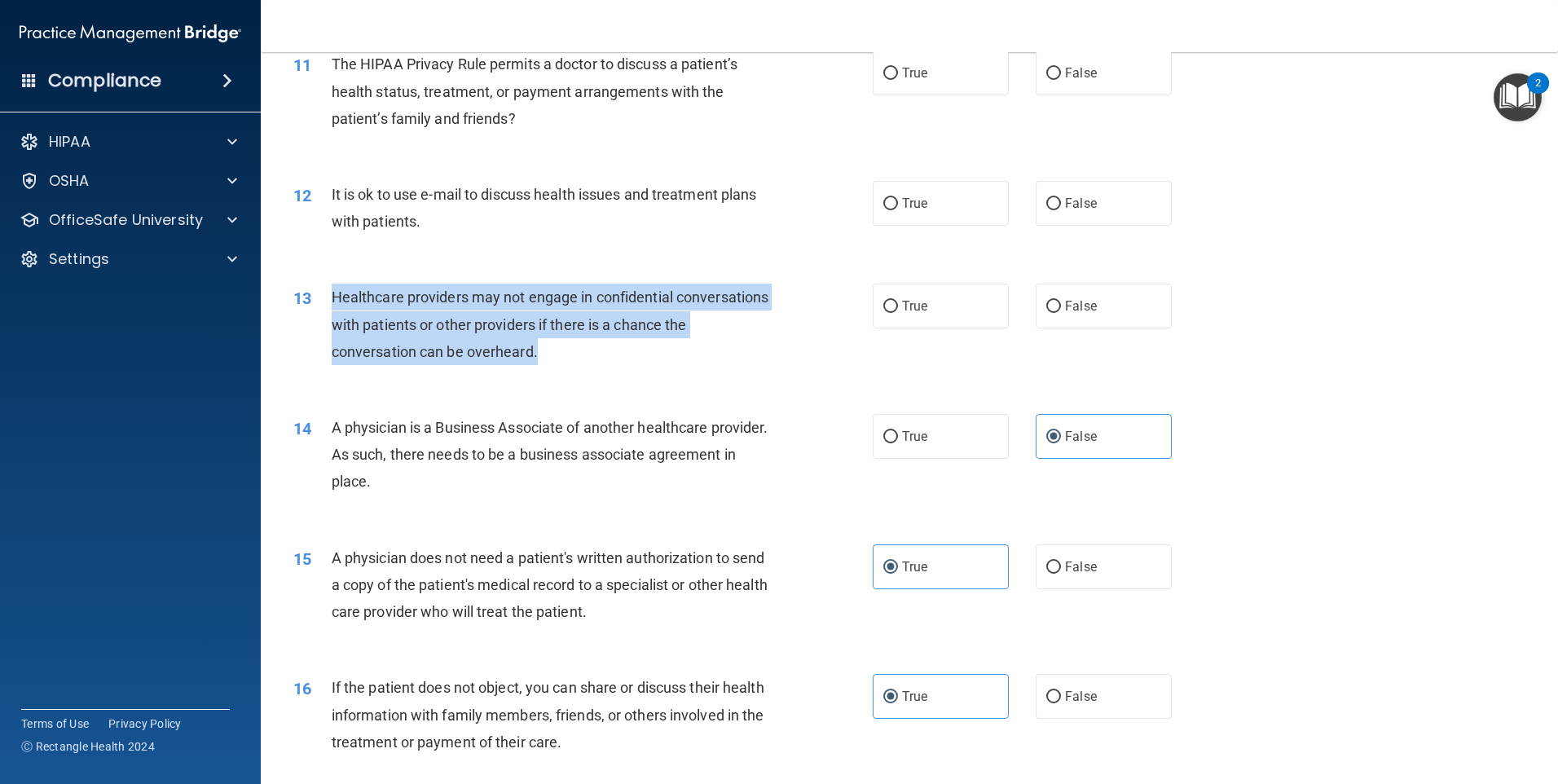
click at [665, 360] on div "Healthcare providers may not engage in confidential conversations with patients…" at bounding box center [559, 324] width 453 height 82
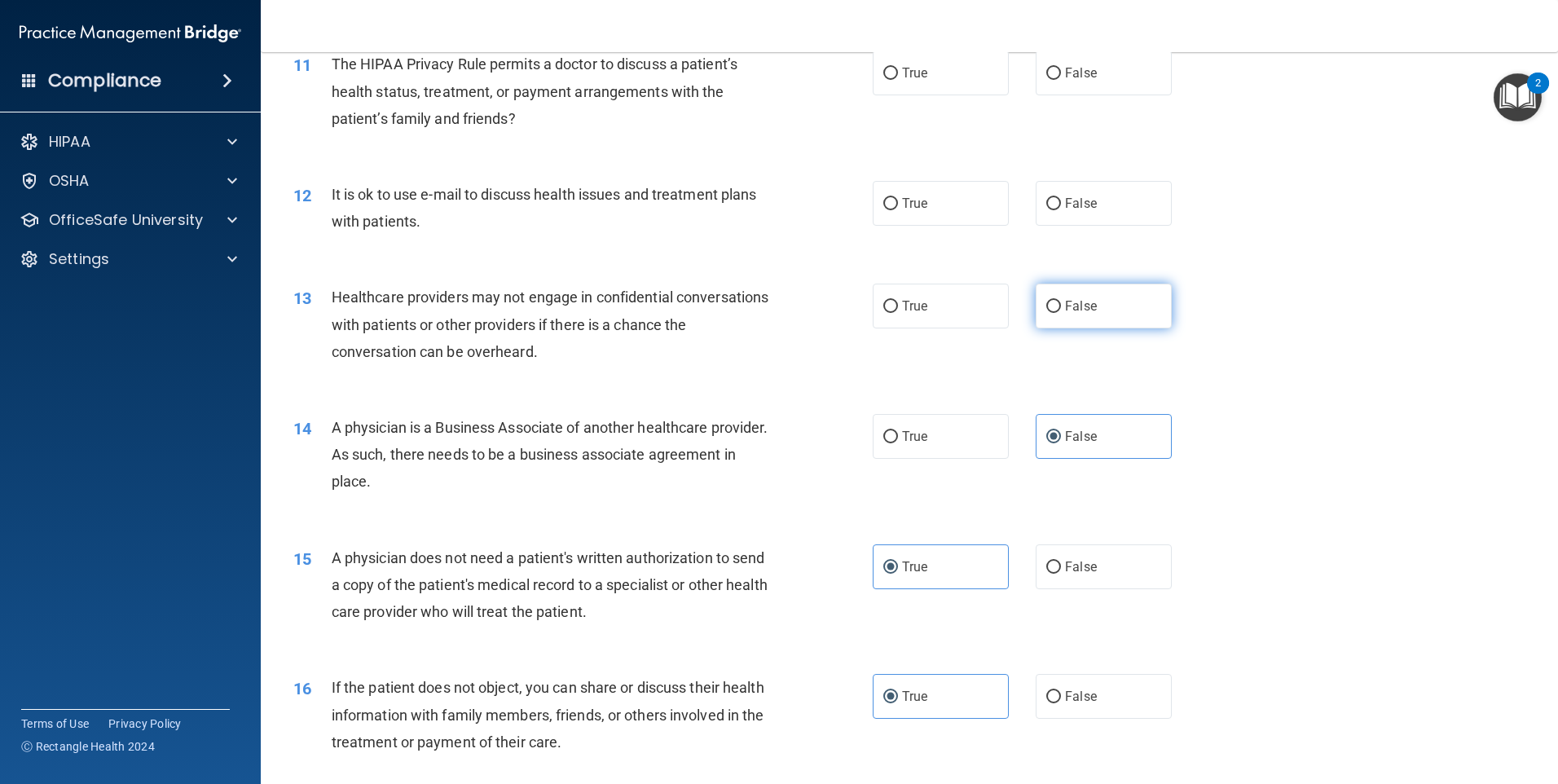
click at [1074, 315] on label "False" at bounding box center [1104, 305] width 137 height 45
click at [1061, 313] on input "False" at bounding box center [1053, 306] width 14 height 12
radio input "true"
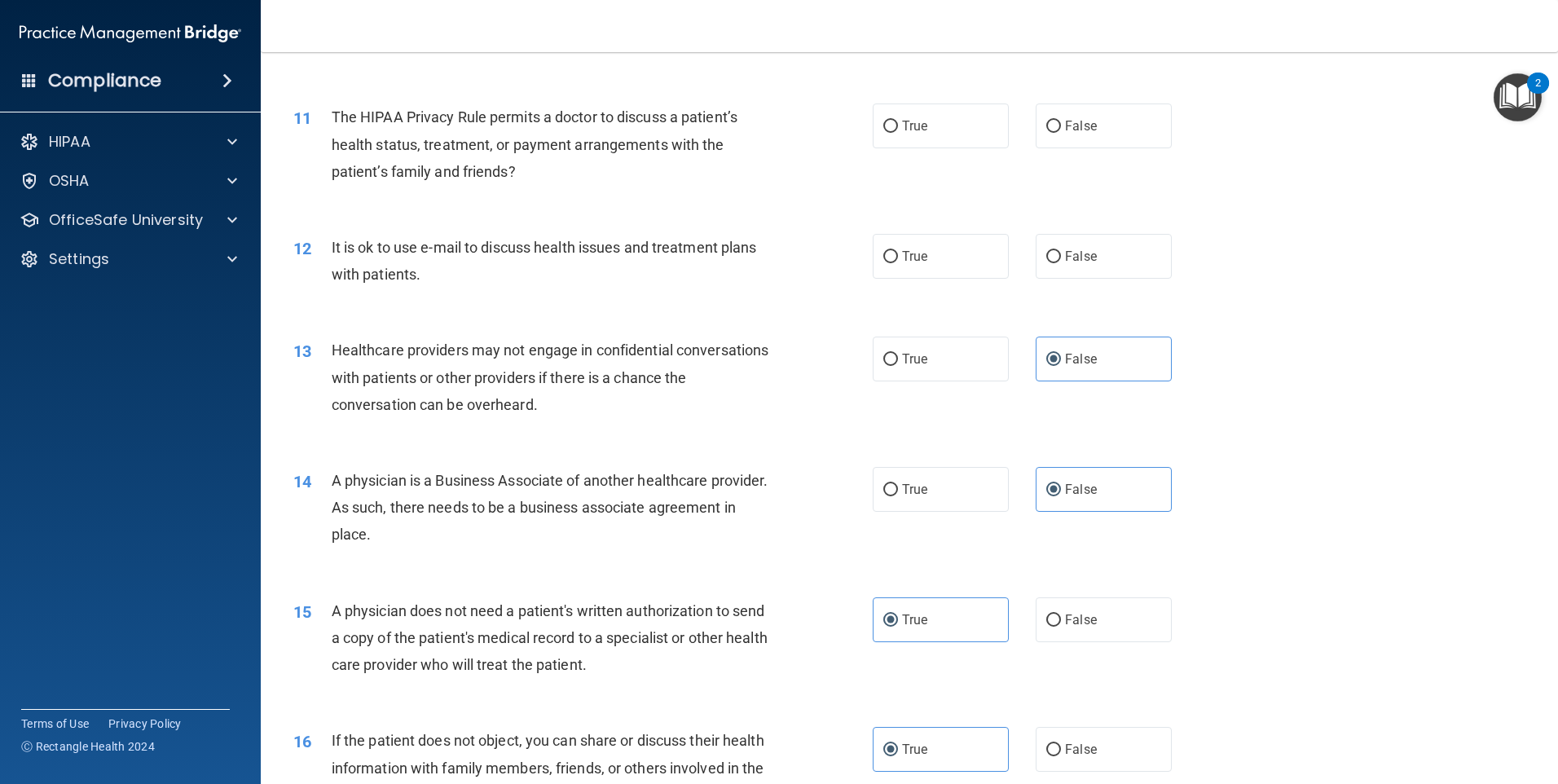
scroll to position [1216, 0]
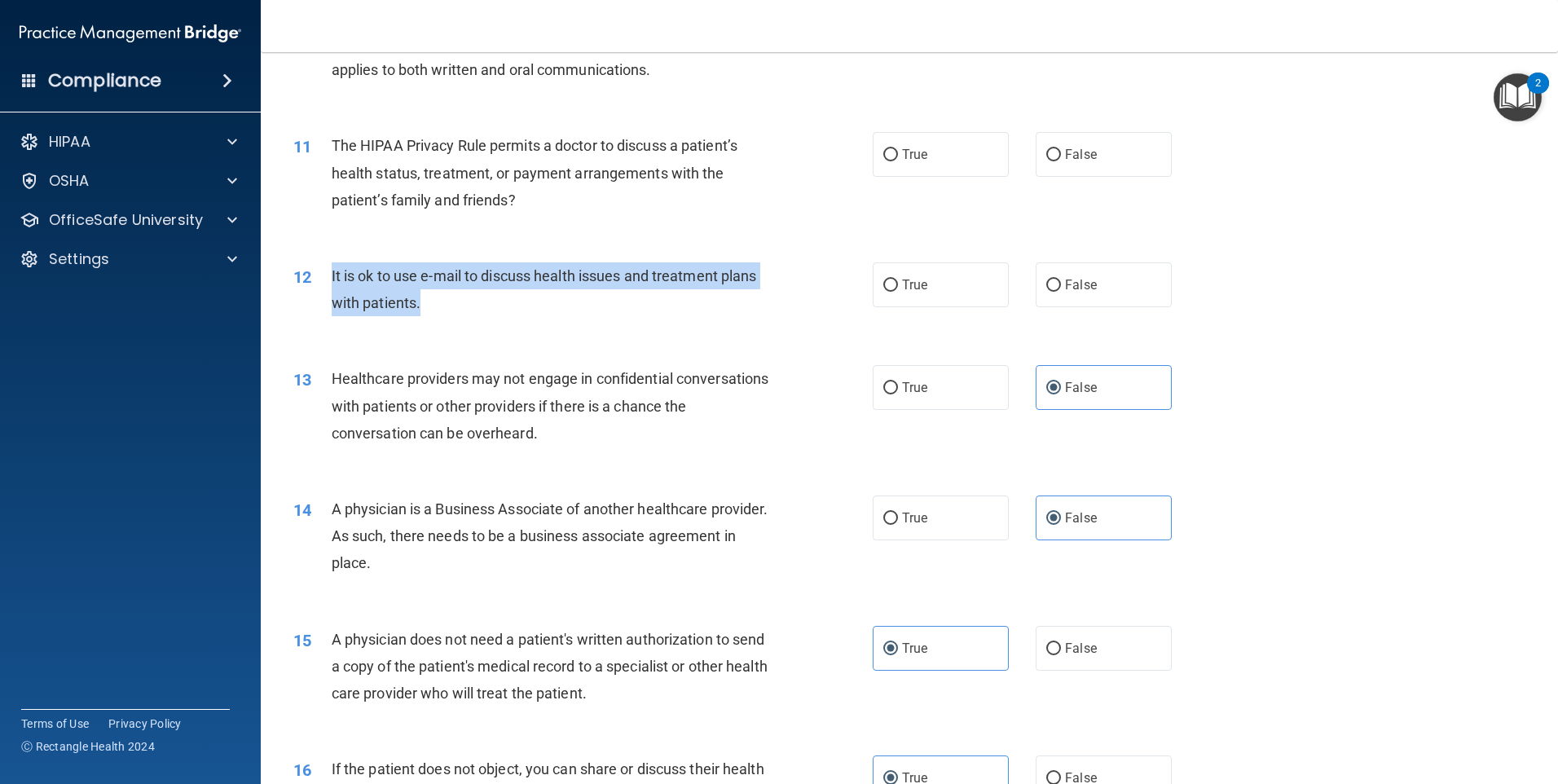
drag, startPoint x: 449, startPoint y: 305, endPoint x: 331, endPoint y: 283, distance: 120.0
click at [332, 283] on div "It is ok to use e-mail to discuss health issues and treatment plans with patien…" at bounding box center [559, 289] width 453 height 54
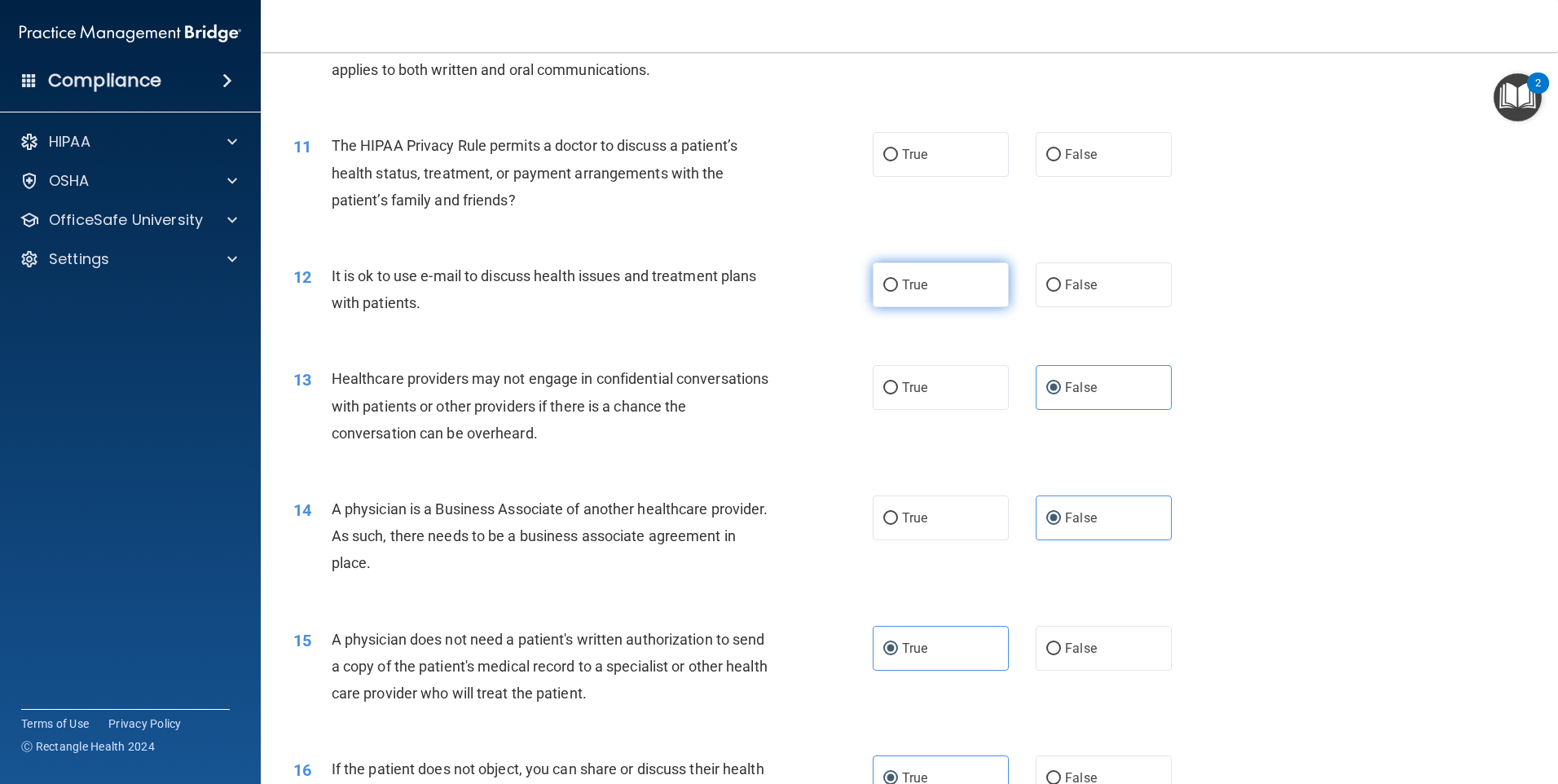
click at [902, 280] on span "True" at bounding box center [914, 284] width 26 height 15
click at [898, 280] on input "True" at bounding box center [890, 285] width 14 height 12
radio input "true"
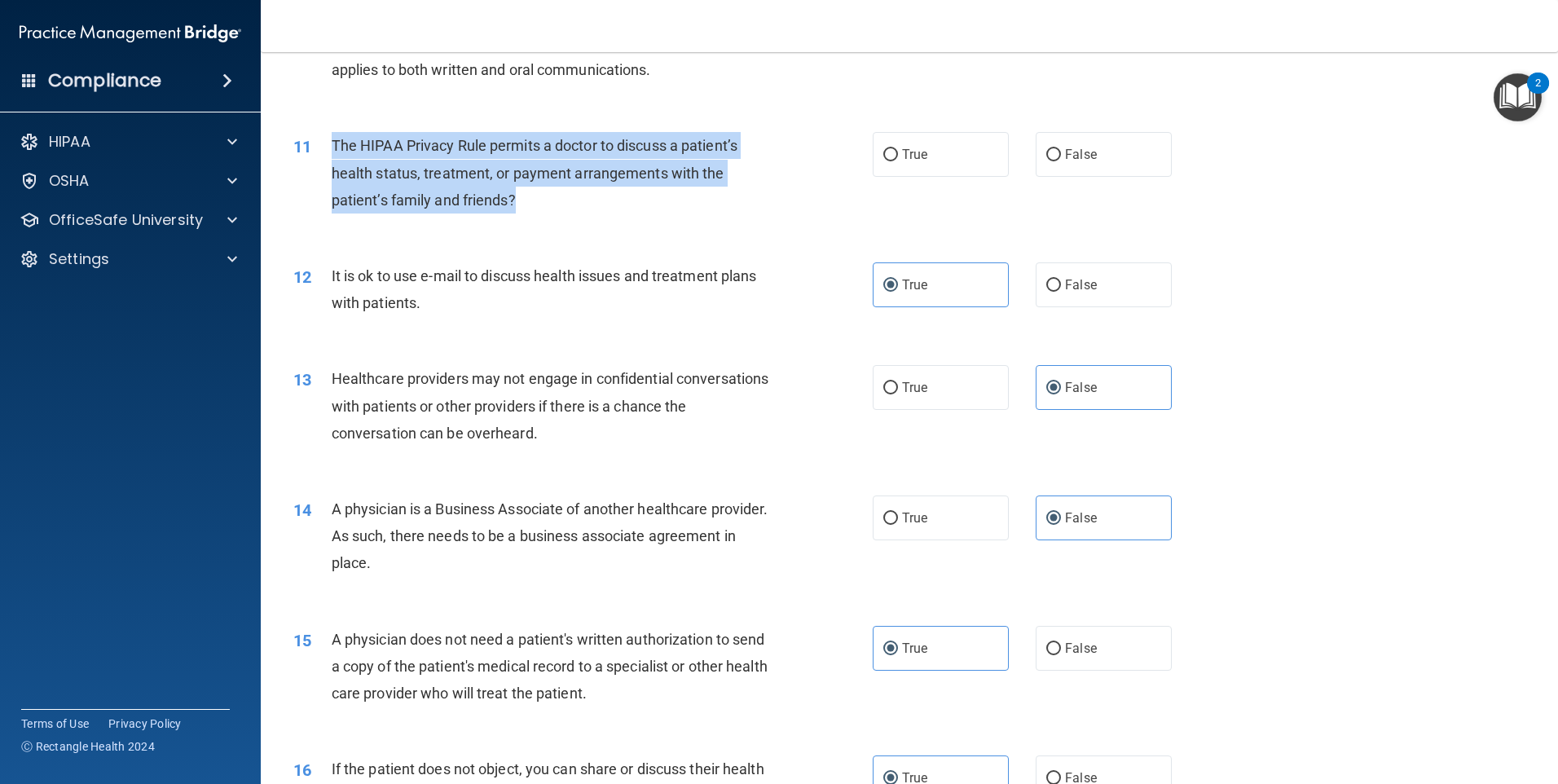
drag, startPoint x: 537, startPoint y: 211, endPoint x: 321, endPoint y: 147, distance: 225.3
click at [321, 147] on div "11 The HIPAA Privacy Rule permits a doctor to discuss a patient’s health status…" at bounding box center [583, 176] width 629 height 90
drag, startPoint x: 321, startPoint y: 147, endPoint x: 365, endPoint y: 155, distance: 44.7
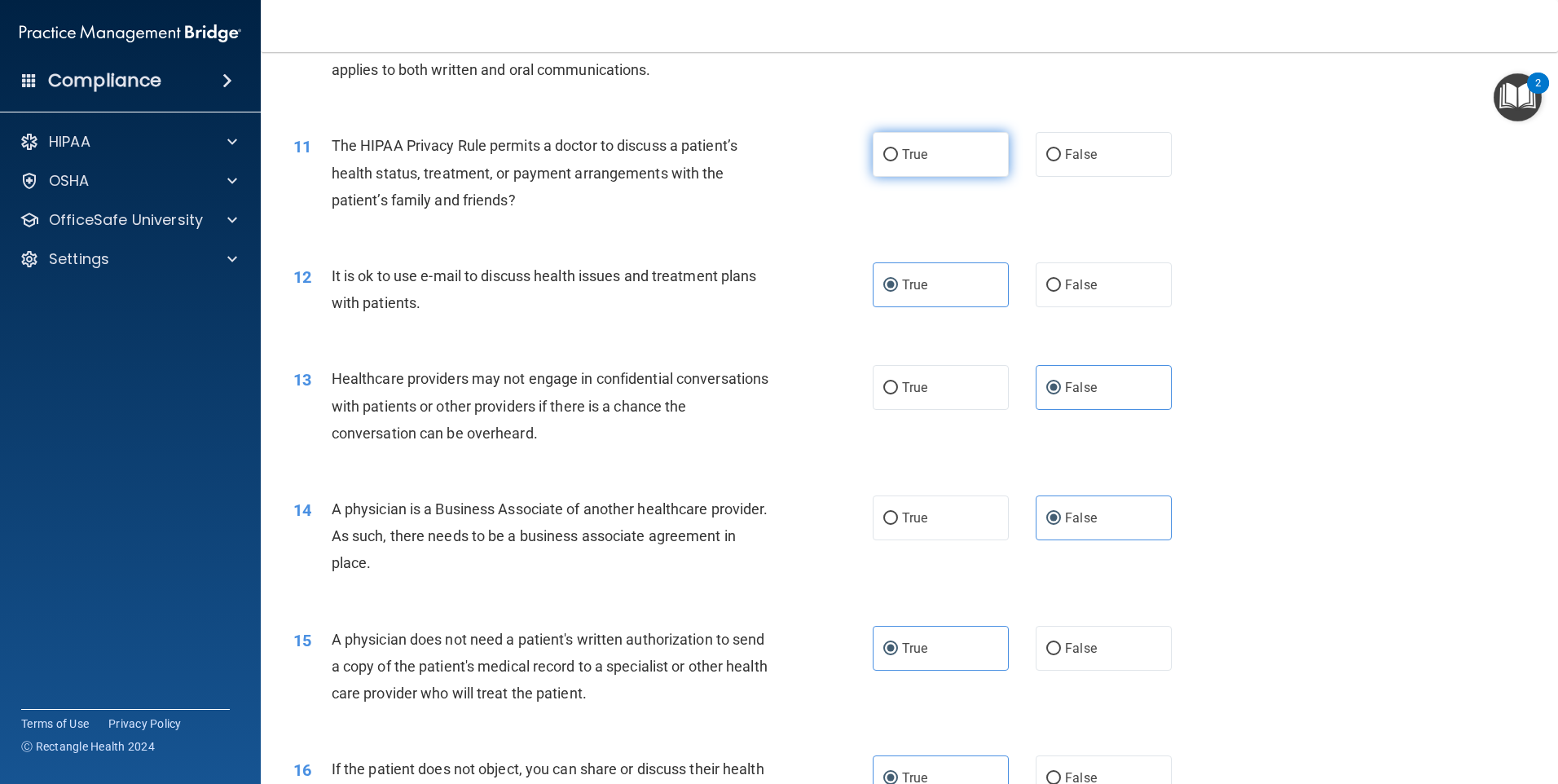
click at [895, 161] on label "True" at bounding box center [941, 154] width 137 height 45
click at [895, 161] on input "True" at bounding box center [890, 155] width 14 height 12
radio input "true"
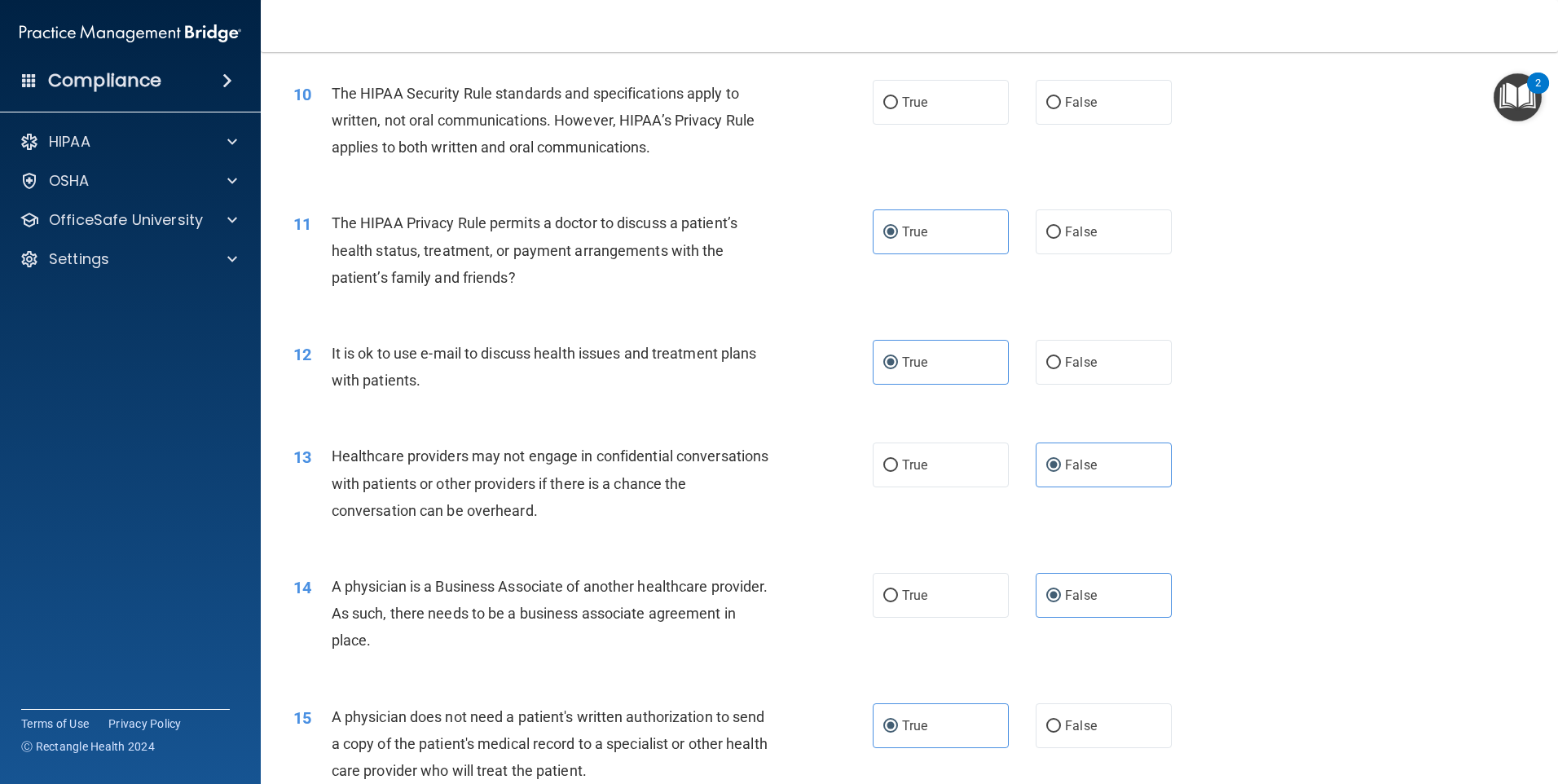
scroll to position [1053, 0]
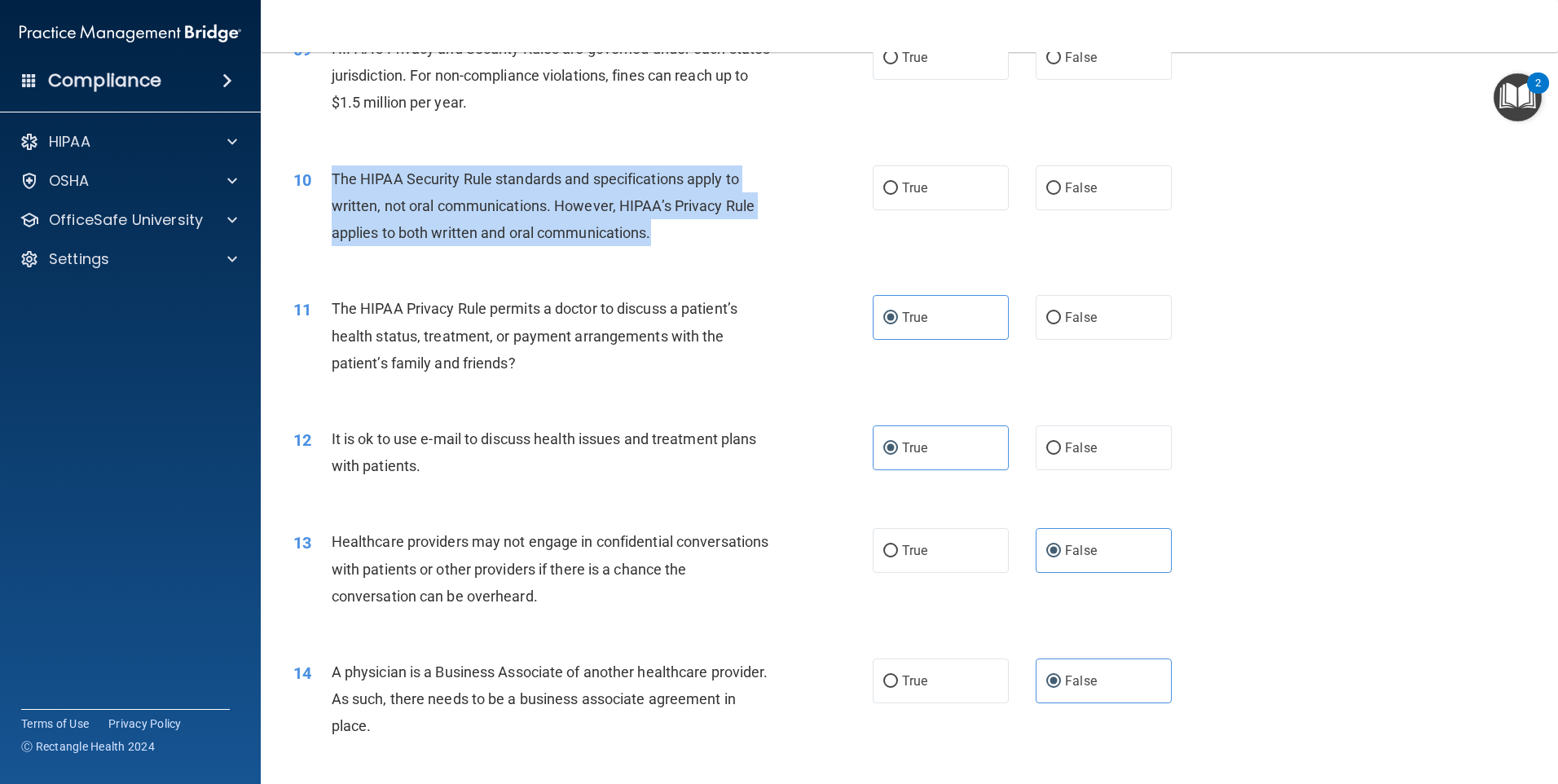
drag, startPoint x: 524, startPoint y: 237, endPoint x: 321, endPoint y: 185, distance: 209.6
click at [321, 185] on div "10 The HIPAA Security Rule standards and specifications apply to written, not o…" at bounding box center [583, 210] width 629 height 90
drag, startPoint x: 321, startPoint y: 185, endPoint x: 429, endPoint y: 202, distance: 109.3
drag, startPoint x: 699, startPoint y: 237, endPoint x: 735, endPoint y: 229, distance: 36.9
click at [698, 237] on div "The HIPAA Security Rule standards and specifications apply to written, not oral…" at bounding box center [559, 206] width 453 height 82
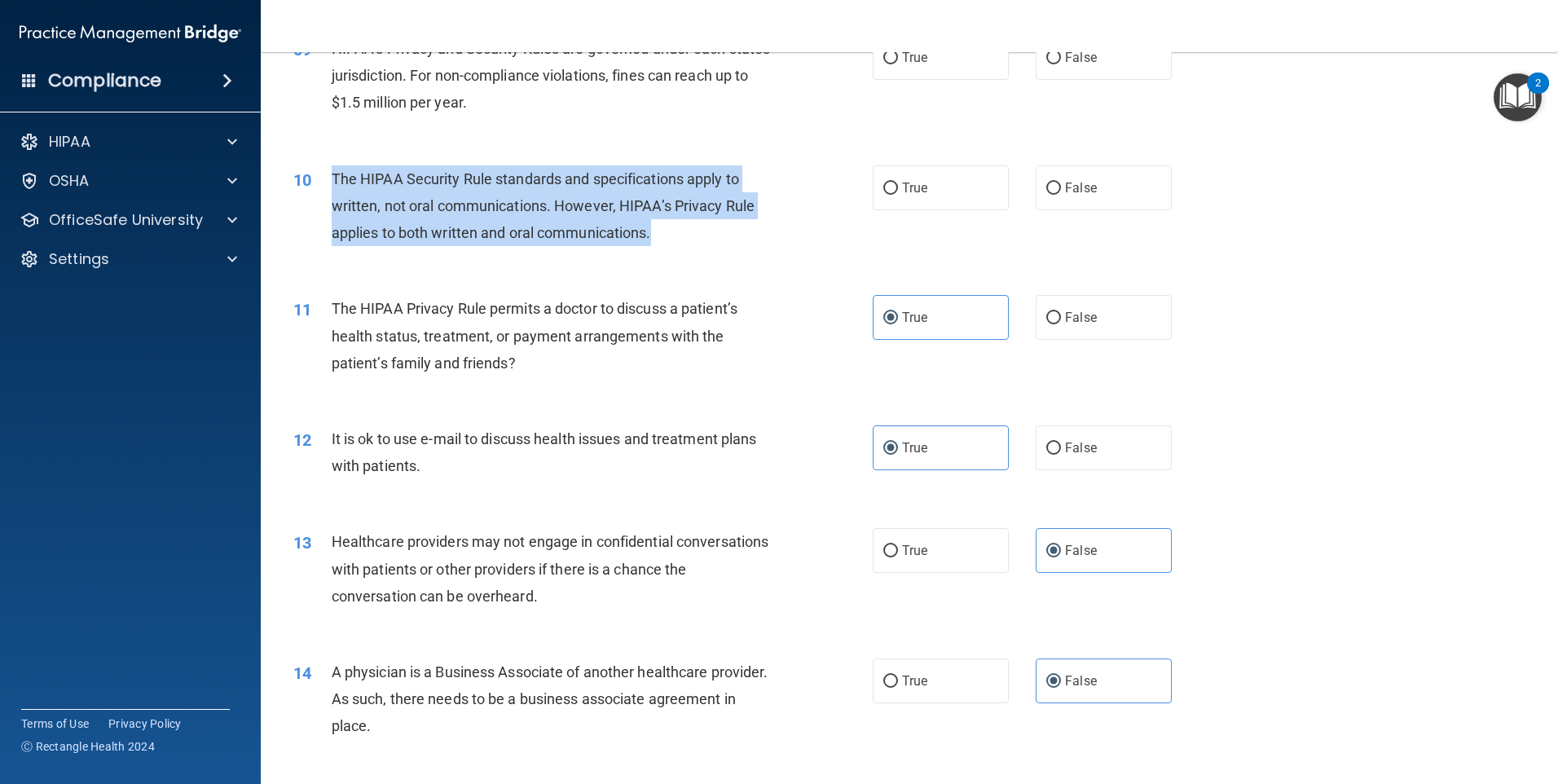
click at [717, 218] on div "The HIPAA Security Rule standards and specifications apply to written, not oral…" at bounding box center [559, 206] width 453 height 82
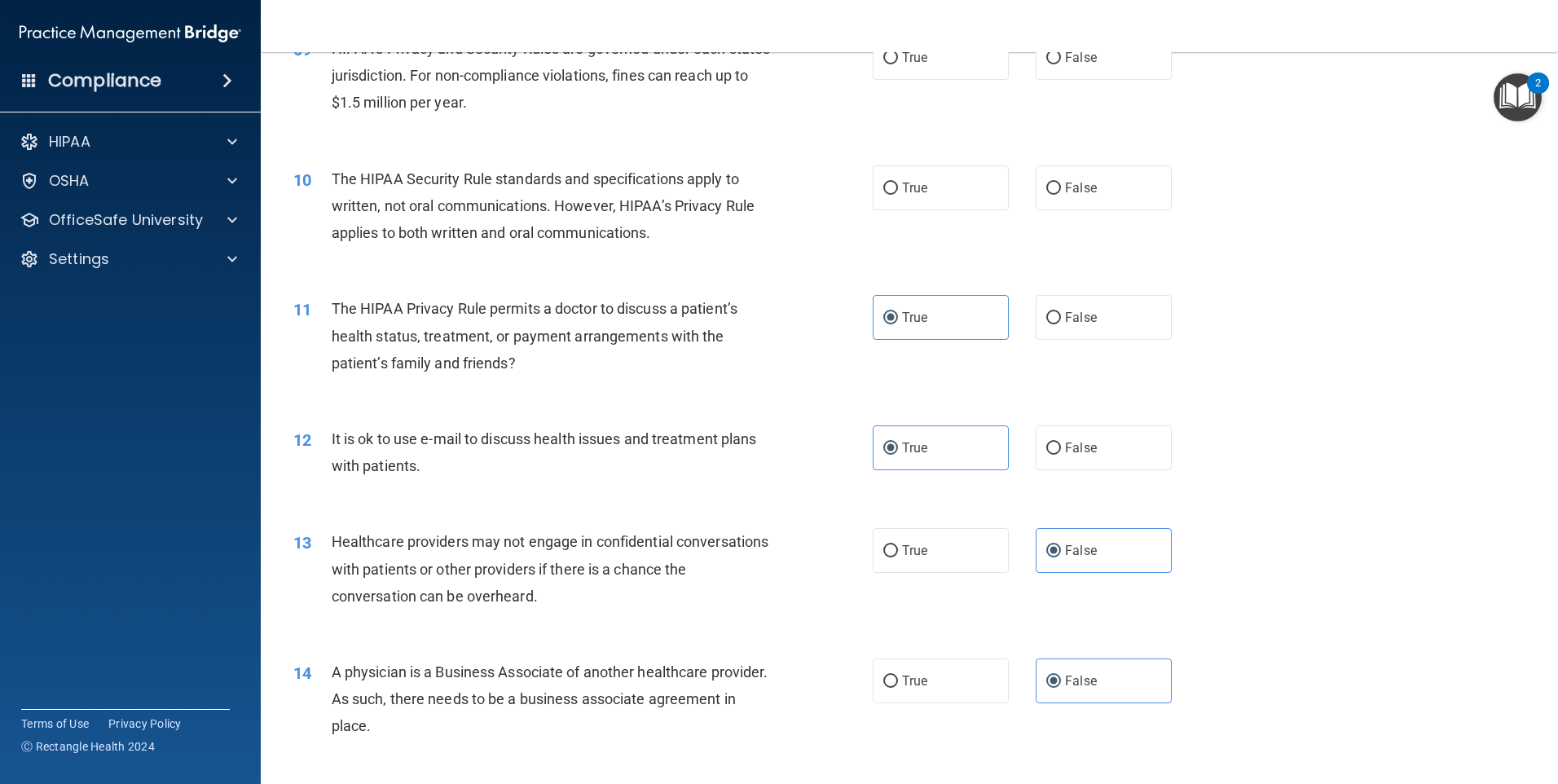
click at [654, 246] on div "The HIPAA Security Rule standards and specifications apply to written, not oral…" at bounding box center [559, 206] width 453 height 82
drag, startPoint x: 654, startPoint y: 246, endPoint x: 715, endPoint y: 227, distance: 63.9
click at [715, 227] on div "The HIPAA Security Rule standards and specifications apply to written, not oral…" at bounding box center [559, 206] width 453 height 82
click at [1100, 188] on label "False" at bounding box center [1104, 187] width 137 height 45
click at [1061, 188] on input "False" at bounding box center [1053, 189] width 14 height 12
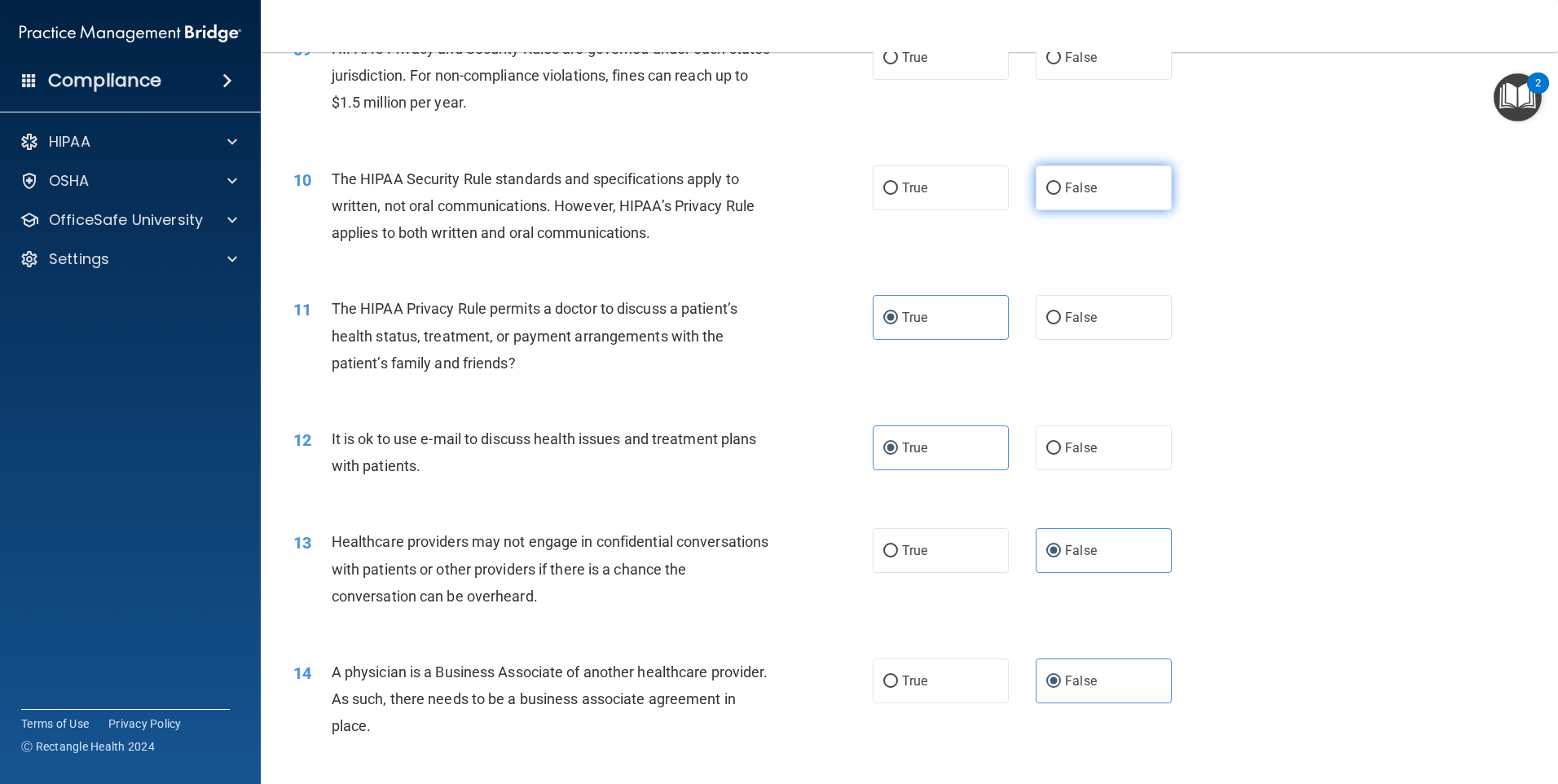
radio input "true"
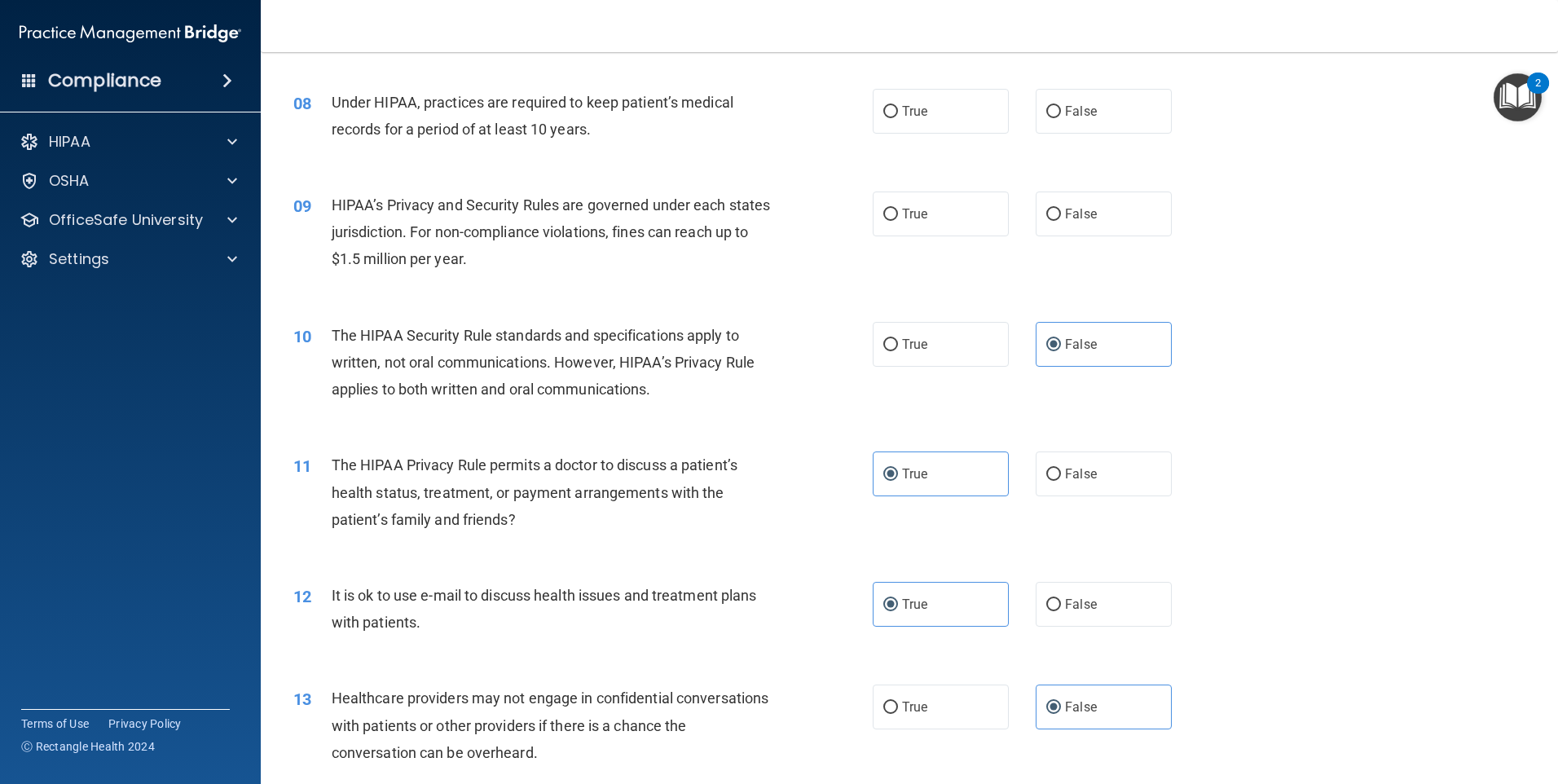
scroll to position [890, 0]
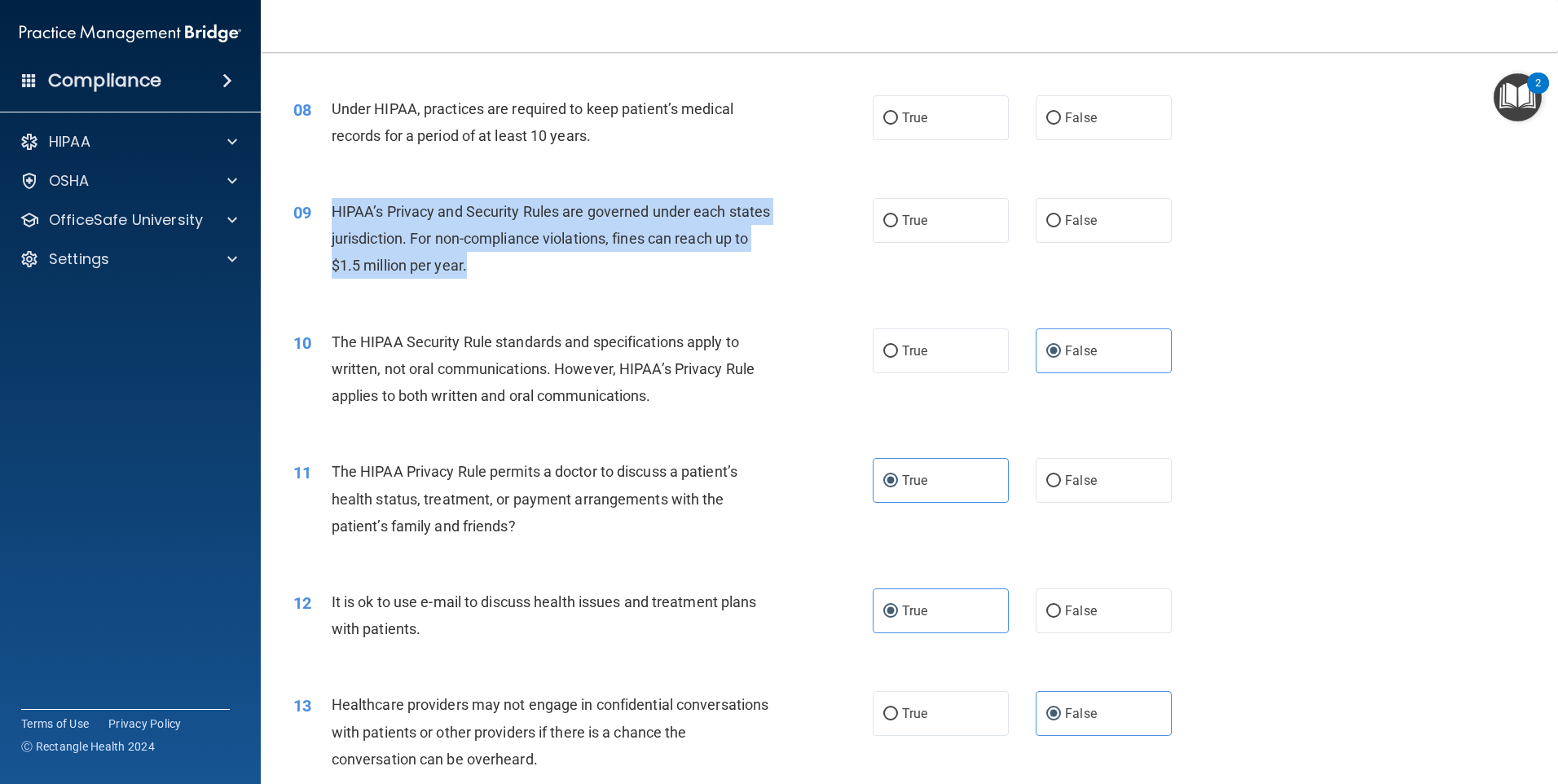
drag, startPoint x: 472, startPoint y: 266, endPoint x: 323, endPoint y: 222, distance: 155.4
click at [323, 222] on div "09 HIPAA’s Privacy and Security Rules are governed under each states jurisdicti…" at bounding box center [583, 243] width 629 height 90
drag, startPoint x: 323, startPoint y: 222, endPoint x: 374, endPoint y: 227, distance: 51.2
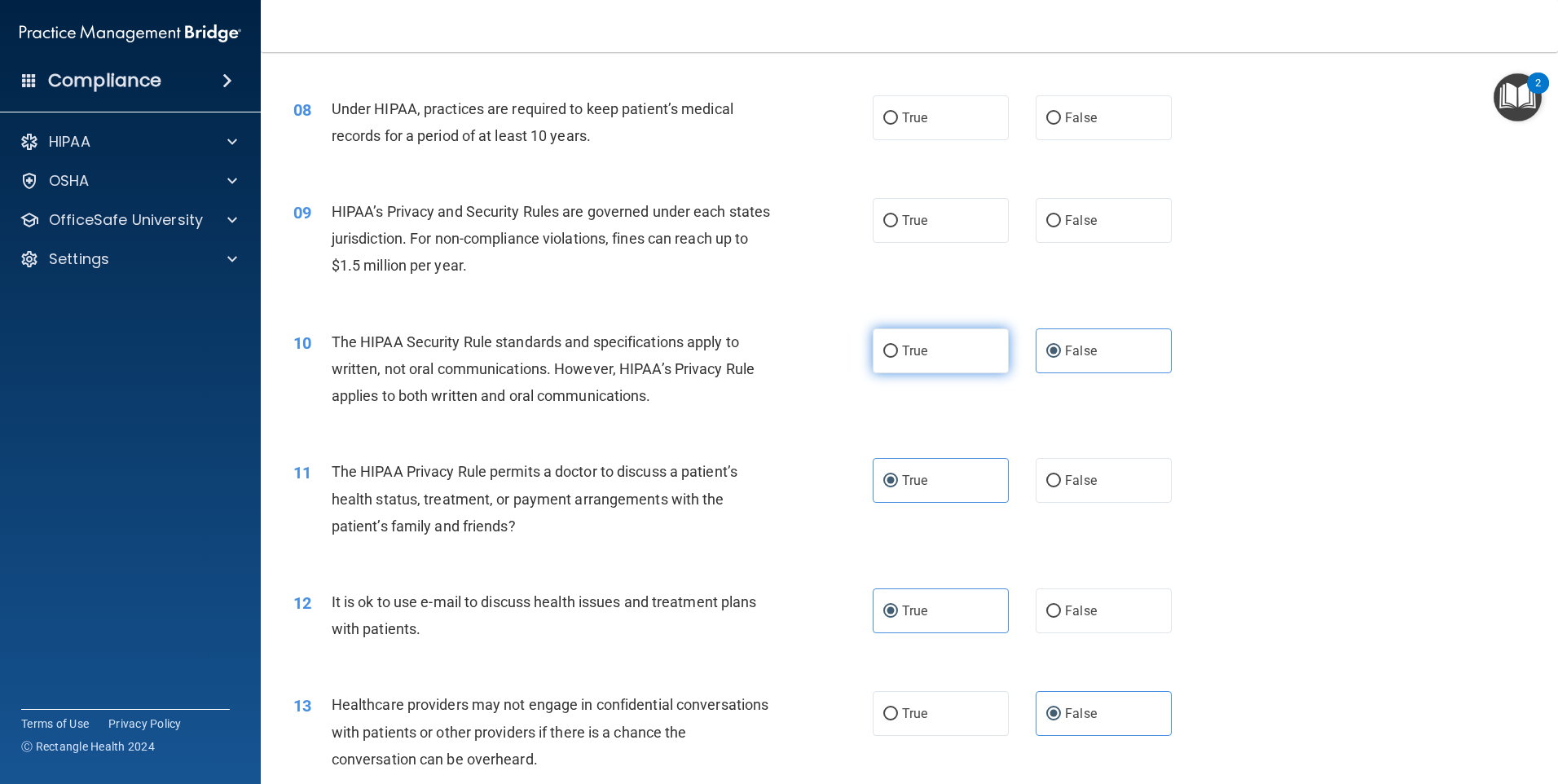
click at [991, 361] on label "True" at bounding box center [941, 350] width 137 height 45
click at [898, 357] on input "True" at bounding box center [890, 351] width 14 height 12
radio input "true"
radio input "false"
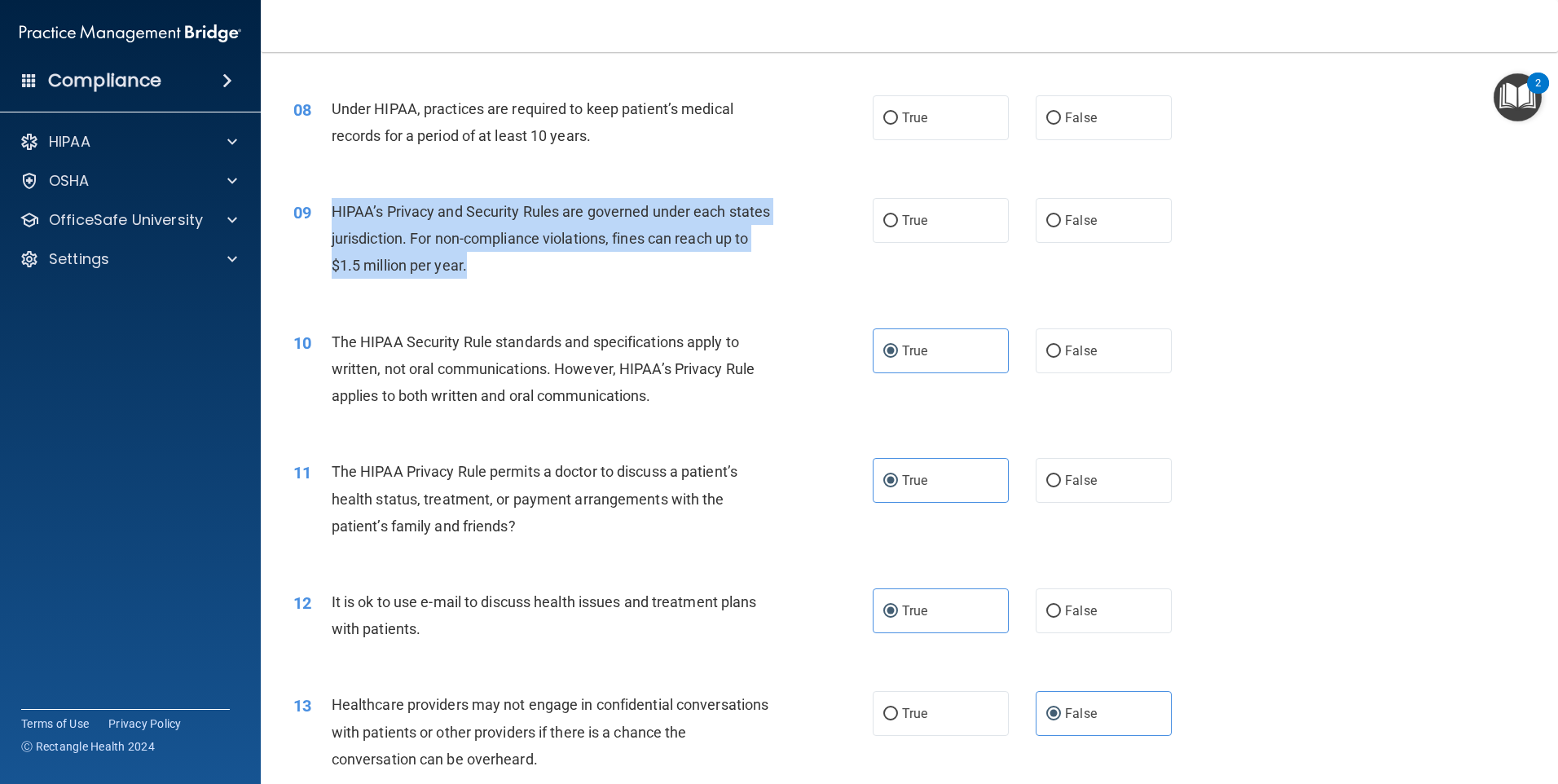
drag, startPoint x: 448, startPoint y: 264, endPoint x: 321, endPoint y: 220, distance: 134.4
click at [321, 220] on div "09 HIPAA’s Privacy and Security Rules are governed under each states jurisdicti…" at bounding box center [583, 243] width 629 height 90
click at [600, 275] on div "HIPAA’s Privacy and Security Rules are governed under each states jurisdiction.…" at bounding box center [559, 239] width 453 height 82
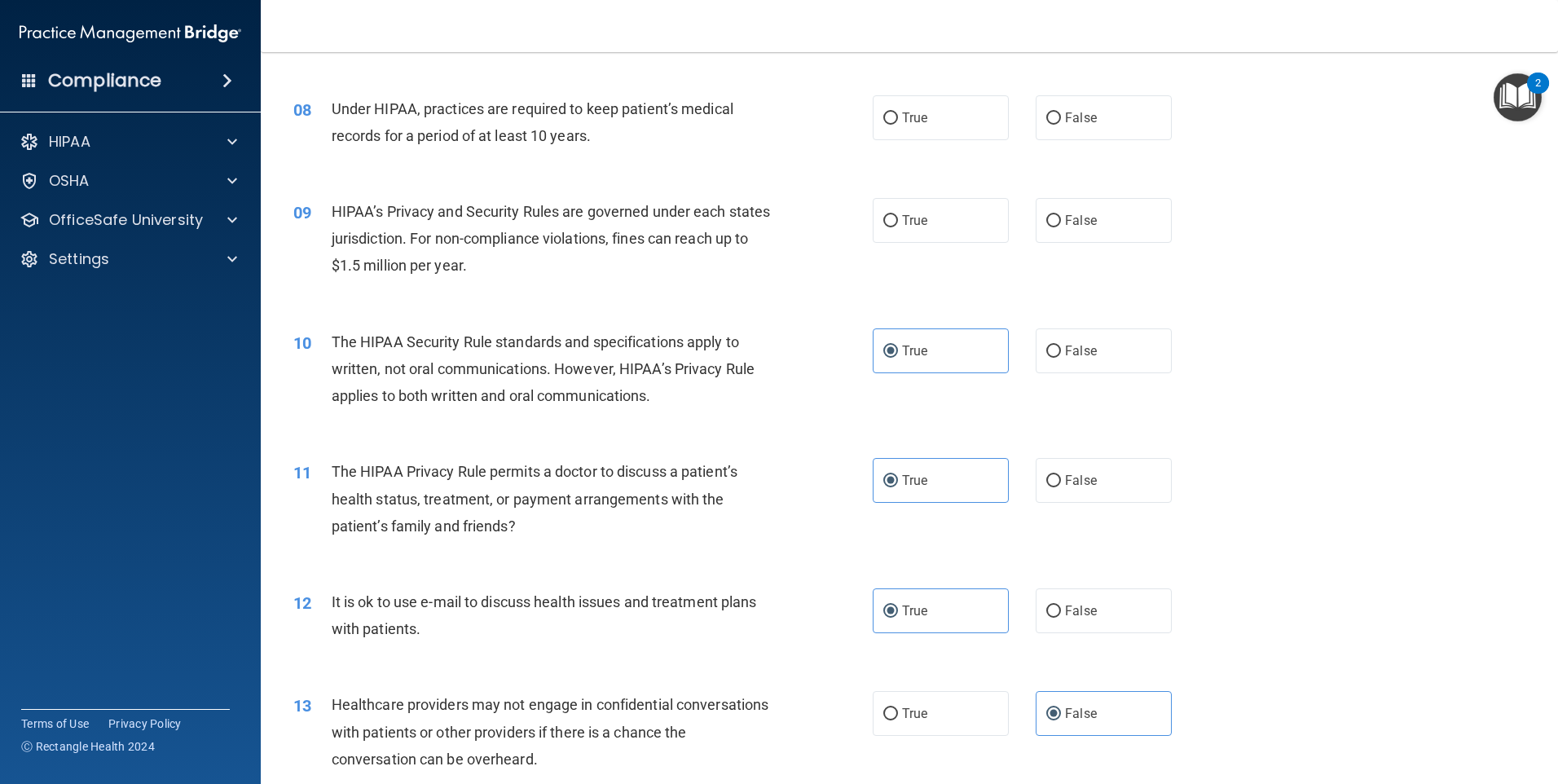
drag, startPoint x: 955, startPoint y: 223, endPoint x: 742, endPoint y: 215, distance: 213.2
click at [956, 223] on label "True" at bounding box center [941, 220] width 137 height 45
click at [898, 223] on input "True" at bounding box center [890, 221] width 14 height 12
radio input "true"
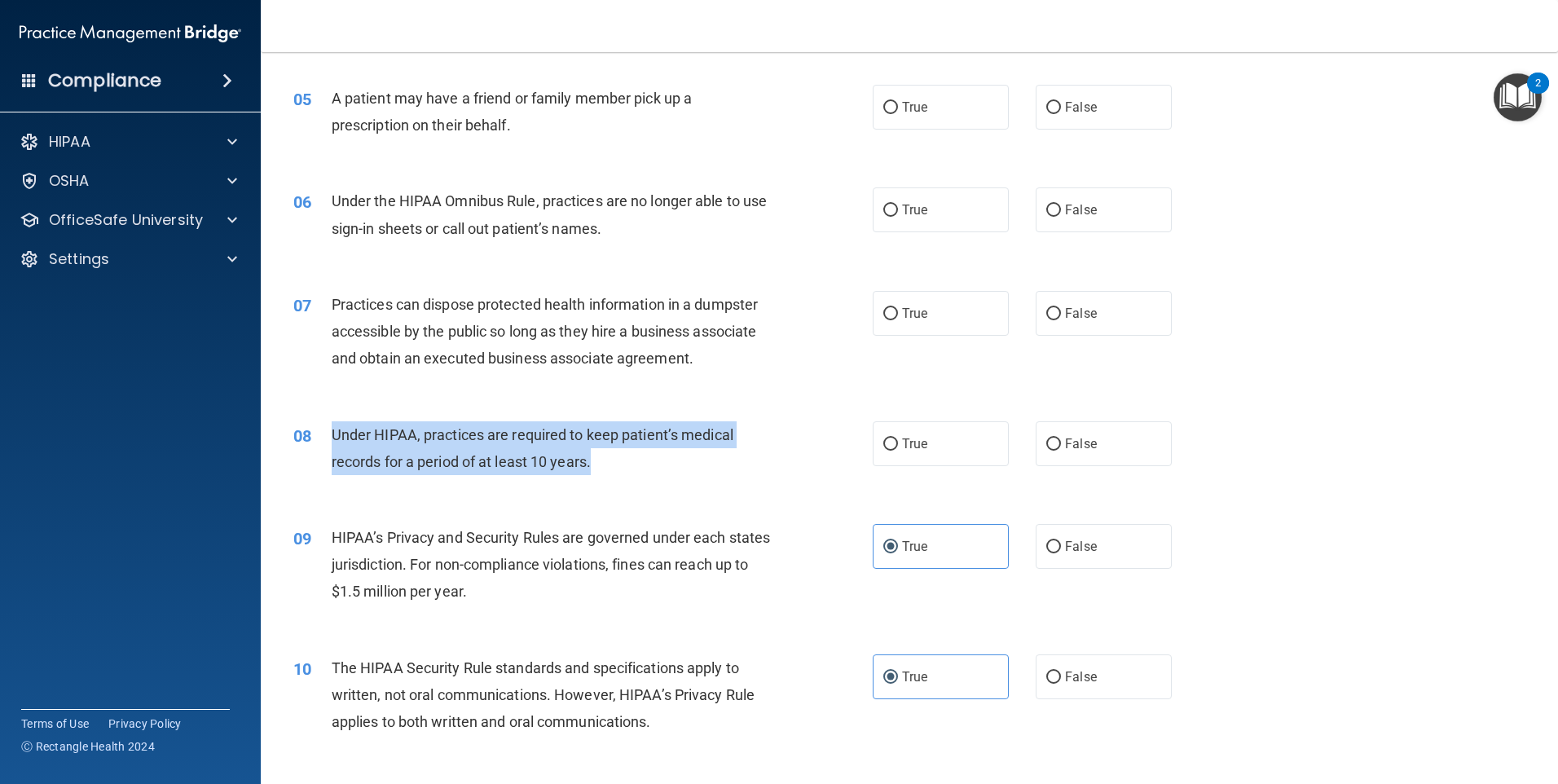
drag, startPoint x: 661, startPoint y: 461, endPoint x: 330, endPoint y: 431, distance: 332.4
click at [330, 431] on div "08 Under HIPAA, practices are required to keep patient’s medical records for a …" at bounding box center [583, 451] width 629 height 62
drag, startPoint x: 330, startPoint y: 431, endPoint x: 407, endPoint y: 447, distance: 78.6
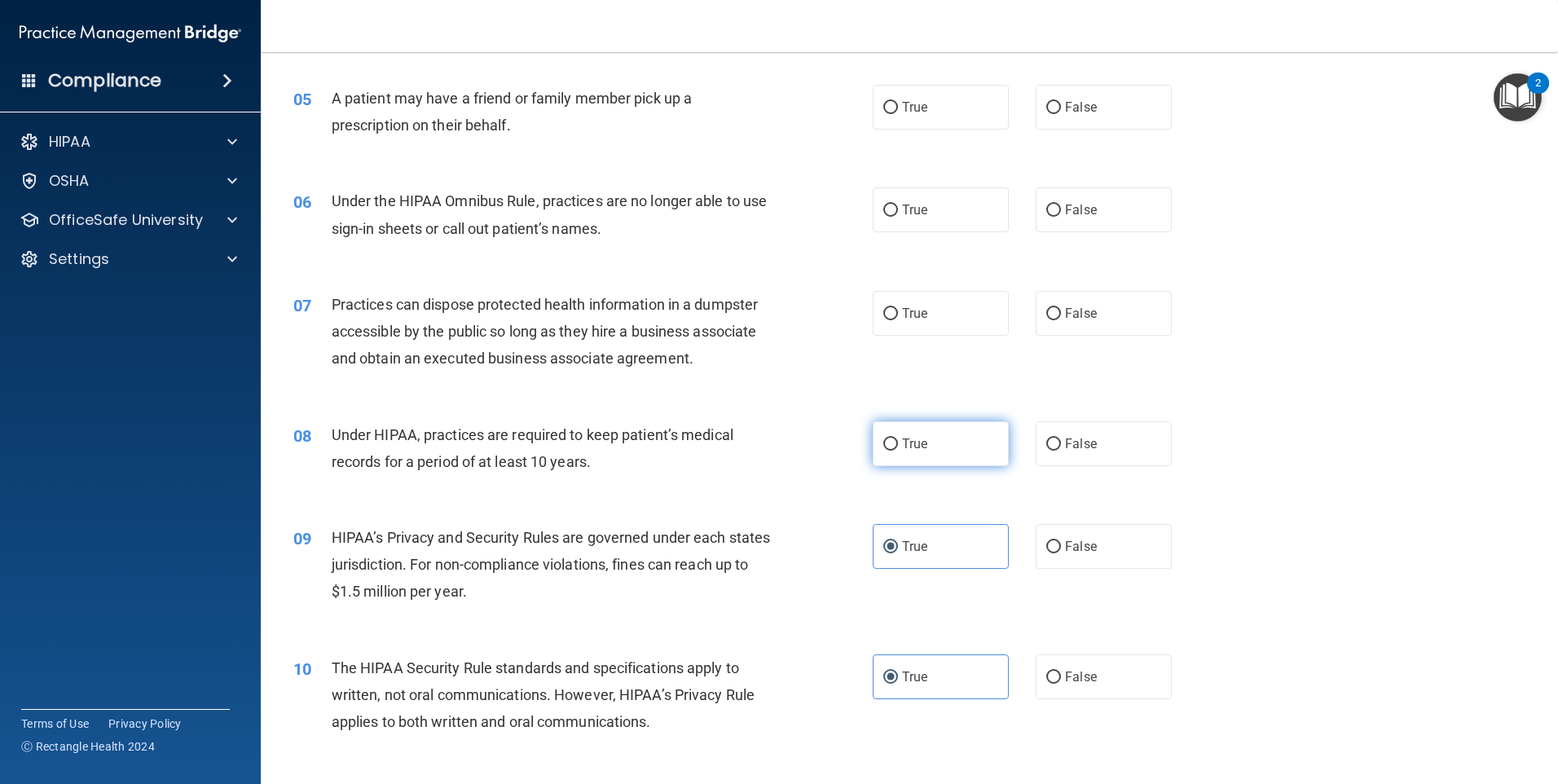
click at [953, 460] on label "True" at bounding box center [941, 443] width 137 height 45
click at [898, 450] on input "True" at bounding box center [890, 444] width 14 height 12
radio input "true"
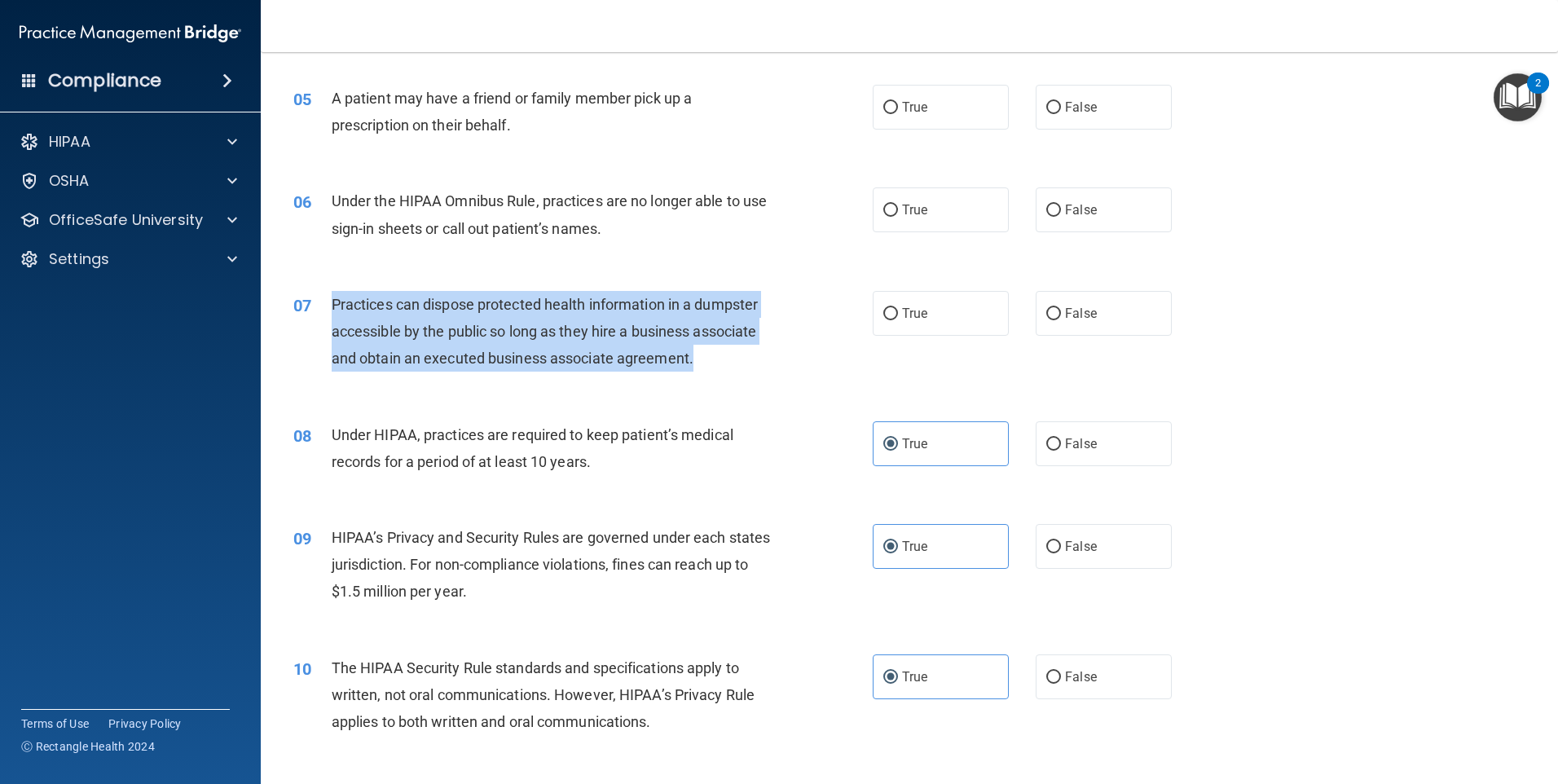
drag, startPoint x: 716, startPoint y: 352, endPoint x: 332, endPoint y: 312, distance: 386.1
click at [332, 312] on div "Practices can dispose protected health information in a dumpster accessible by …" at bounding box center [559, 332] width 453 height 82
click at [1051, 312] on input "False" at bounding box center [1053, 314] width 14 height 12
radio input "true"
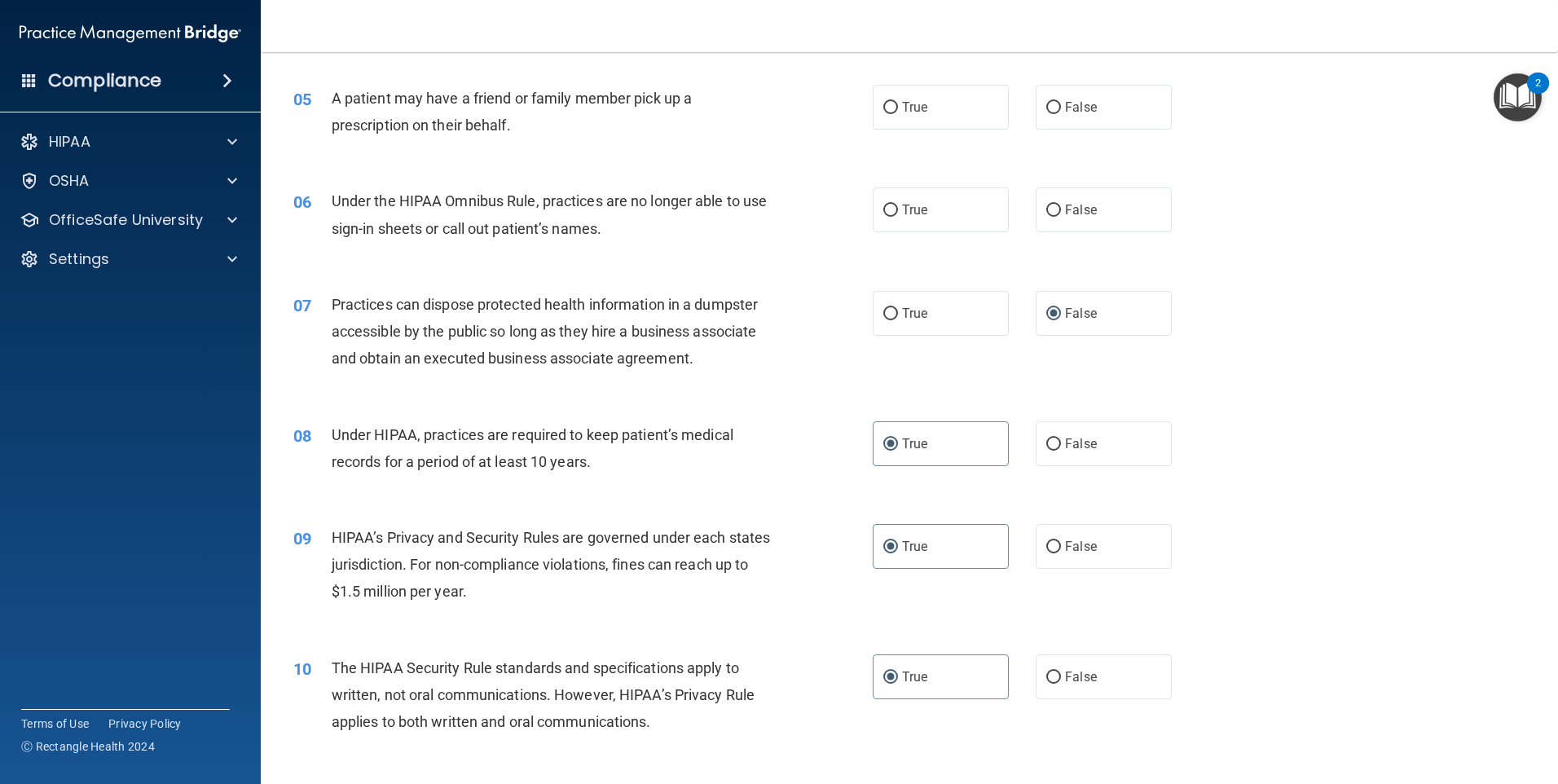
click at [675, 234] on div "Under the HIPAA Omnibus Rule, practices are no longer able to use sign-in sheet…" at bounding box center [559, 214] width 453 height 54
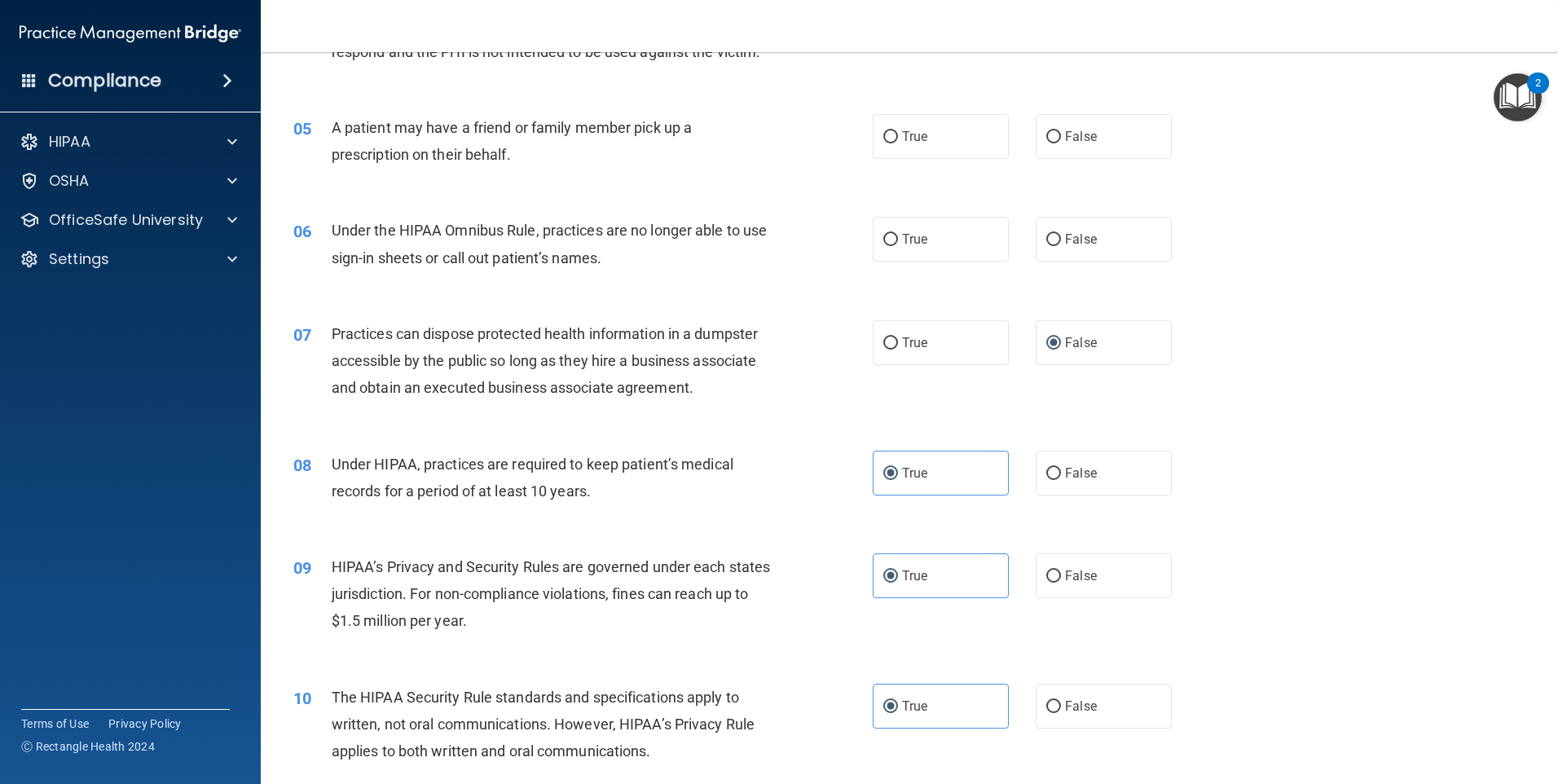
scroll to position [483, 0]
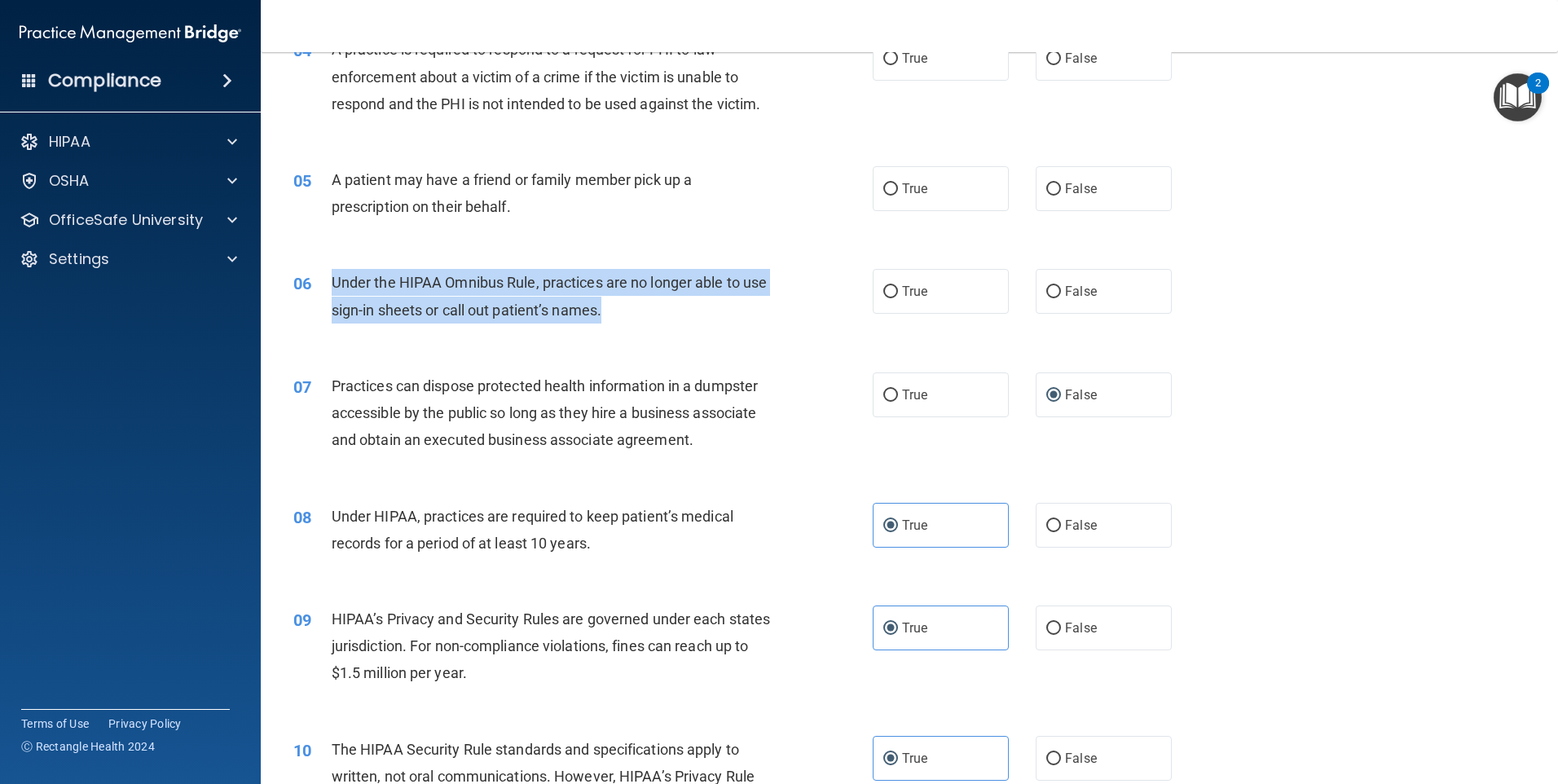
drag, startPoint x: 652, startPoint y: 310, endPoint x: 330, endPoint y: 289, distance: 322.7
click at [330, 289] on div "06 Under the HIPAA Omnibus Rule, practices are no longer able to use sign-in sh…" at bounding box center [583, 300] width 629 height 62
drag, startPoint x: 330, startPoint y: 289, endPoint x: 461, endPoint y: 287, distance: 131.0
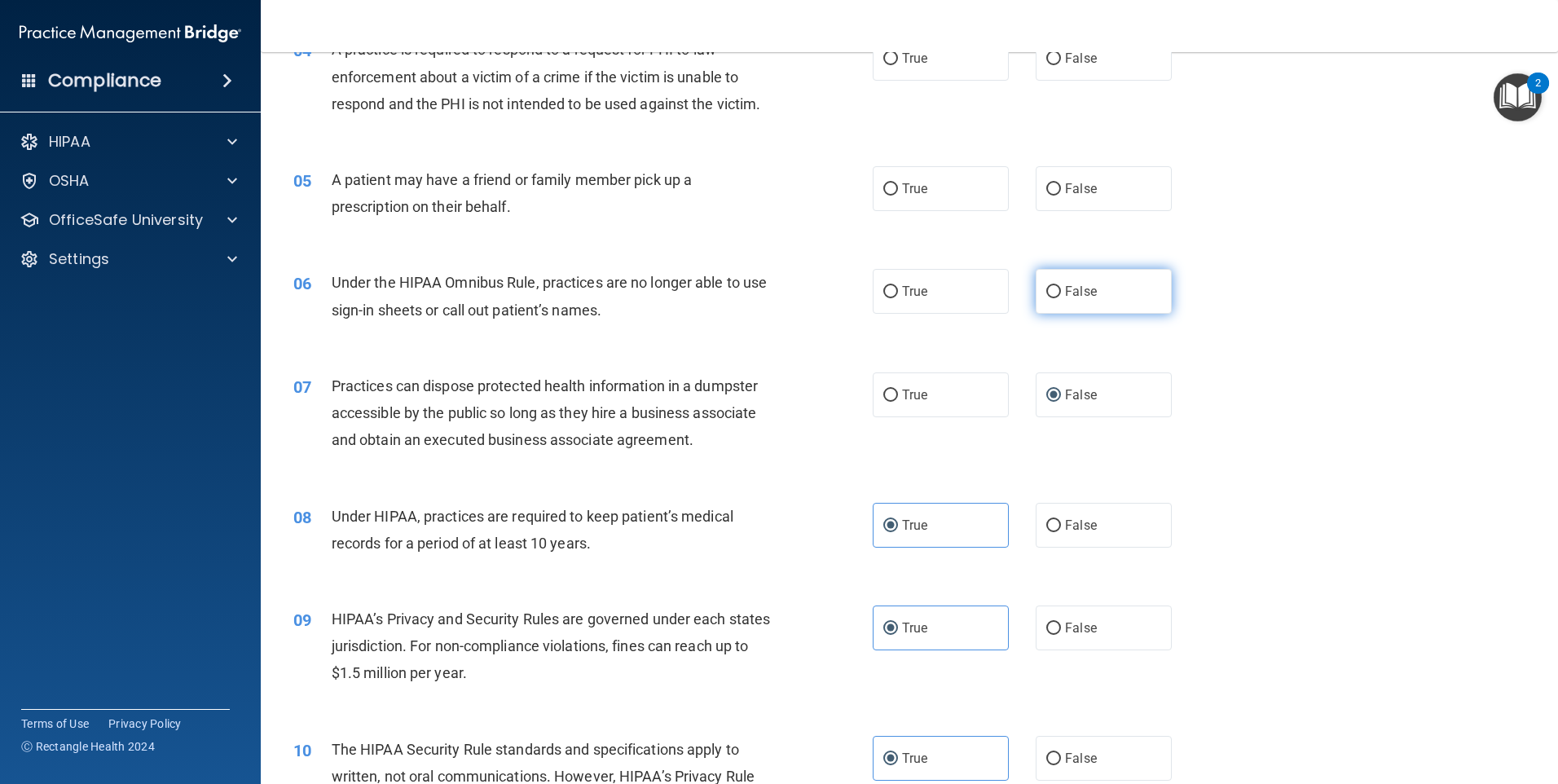
click at [1116, 295] on label "False" at bounding box center [1104, 291] width 137 height 45
click at [1061, 295] on input "False" at bounding box center [1053, 292] width 14 height 12
radio input "true"
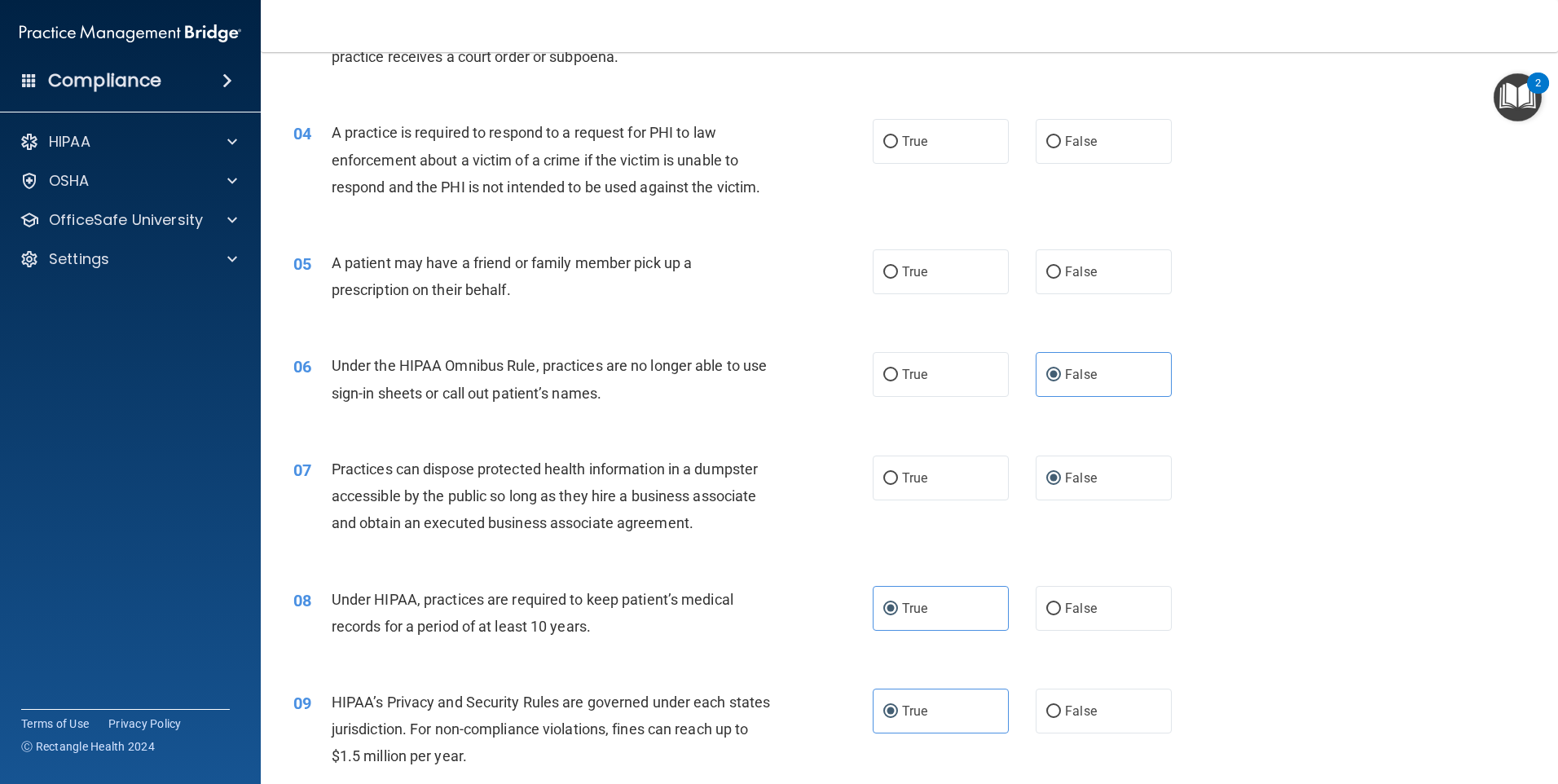
scroll to position [320, 0]
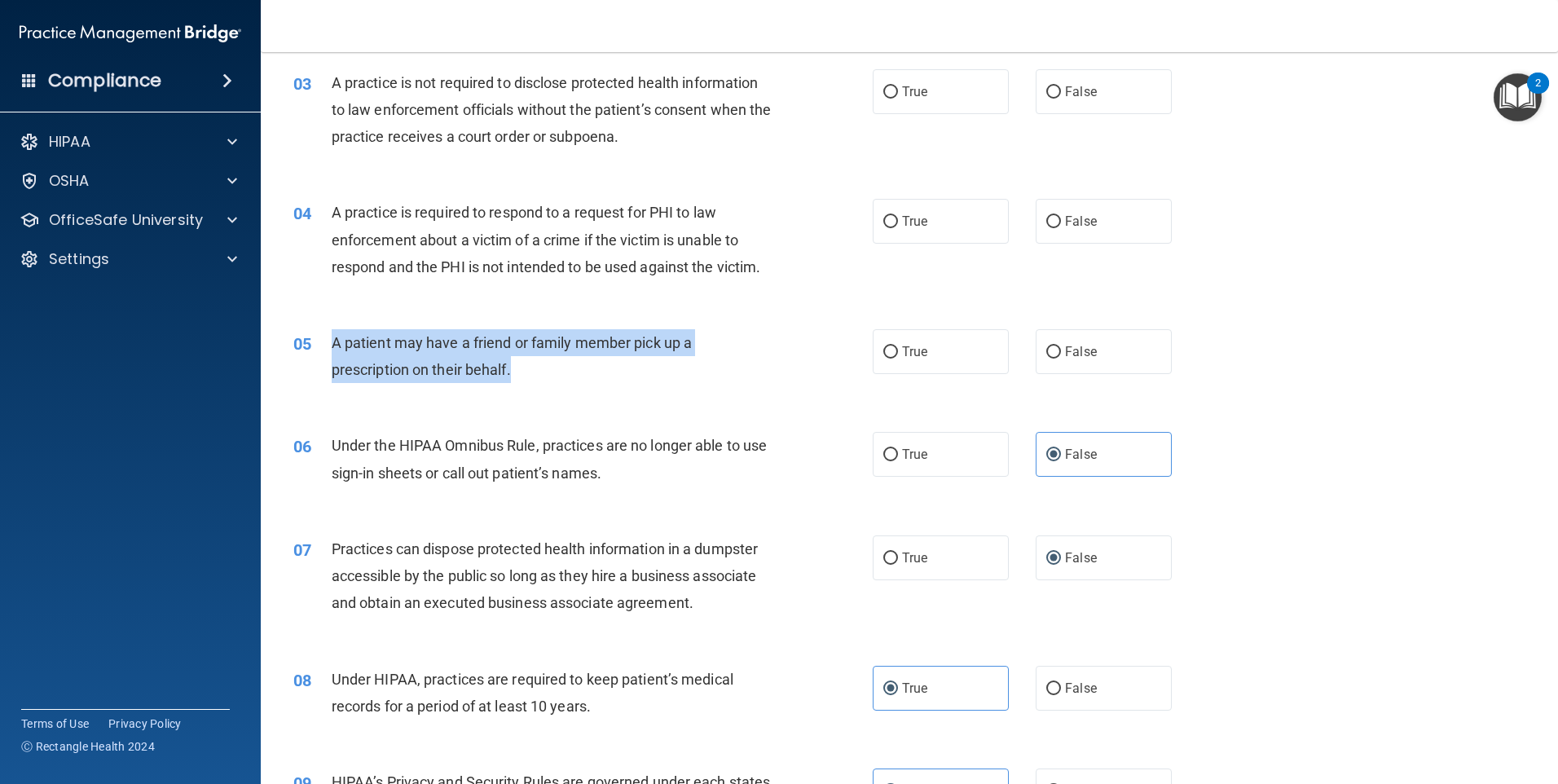
drag, startPoint x: 545, startPoint y: 368, endPoint x: 330, endPoint y: 348, distance: 215.9
click at [330, 348] on div "05 A patient may have a friend or family member pick up a prescription on their…" at bounding box center [583, 359] width 629 height 62
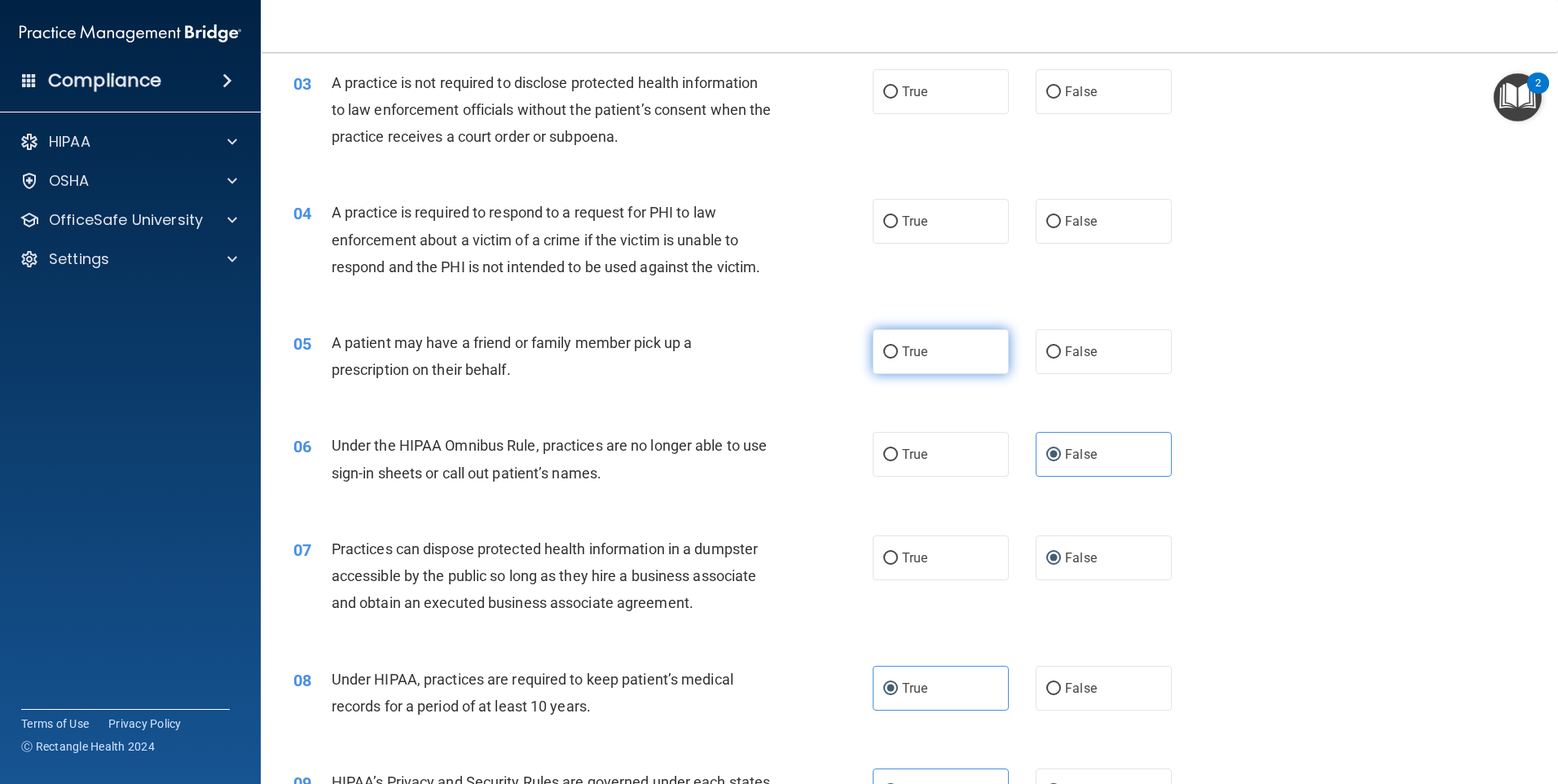
click at [938, 348] on label "True" at bounding box center [941, 351] width 137 height 45
click at [898, 348] on input "True" at bounding box center [890, 352] width 14 height 12
radio input "true"
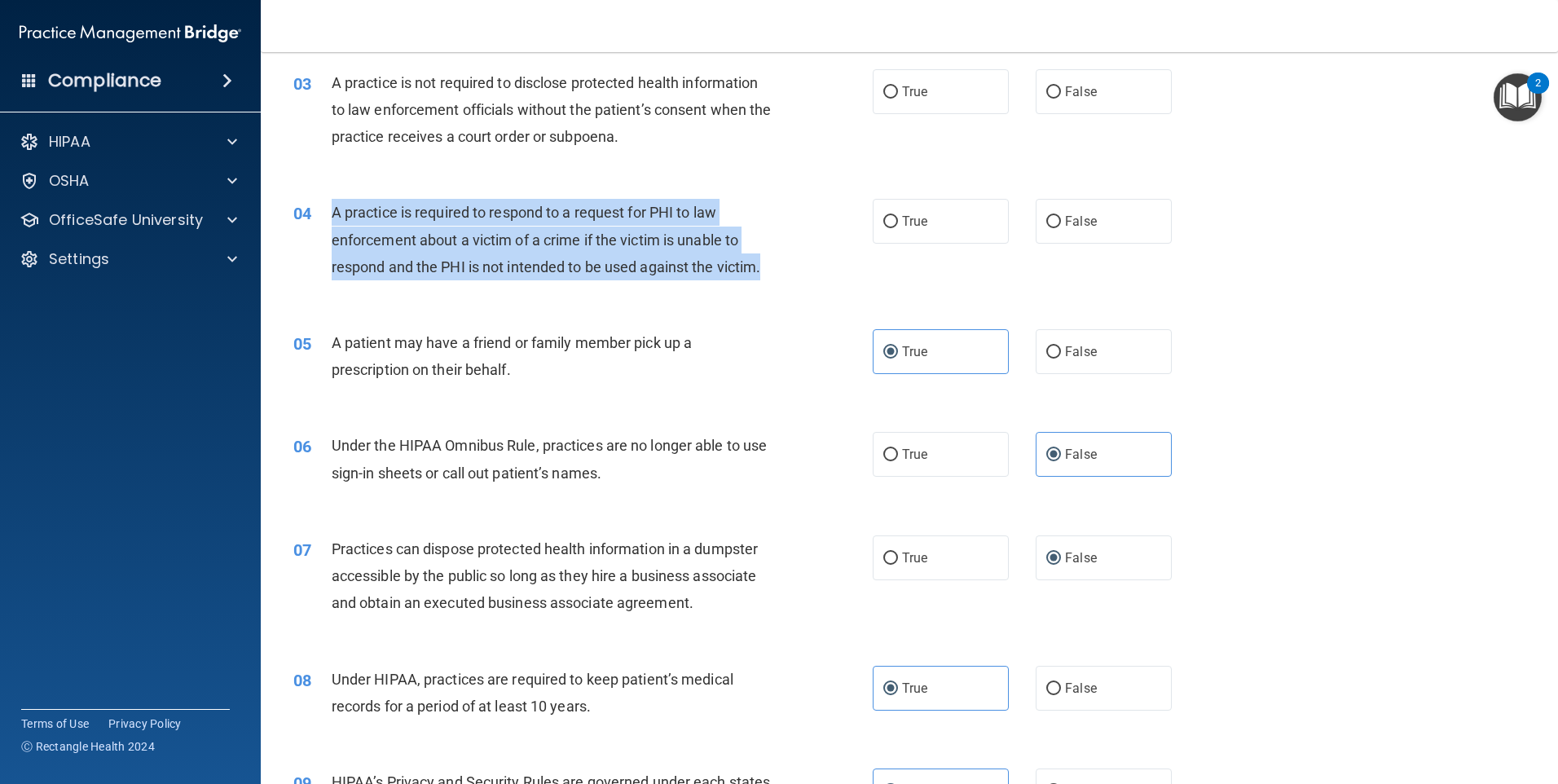
drag, startPoint x: 770, startPoint y: 266, endPoint x: 335, endPoint y: 210, distance: 438.6
click at [335, 210] on div "A practice is required to respond to a request for PHI to law enforcement about…" at bounding box center [559, 240] width 453 height 82
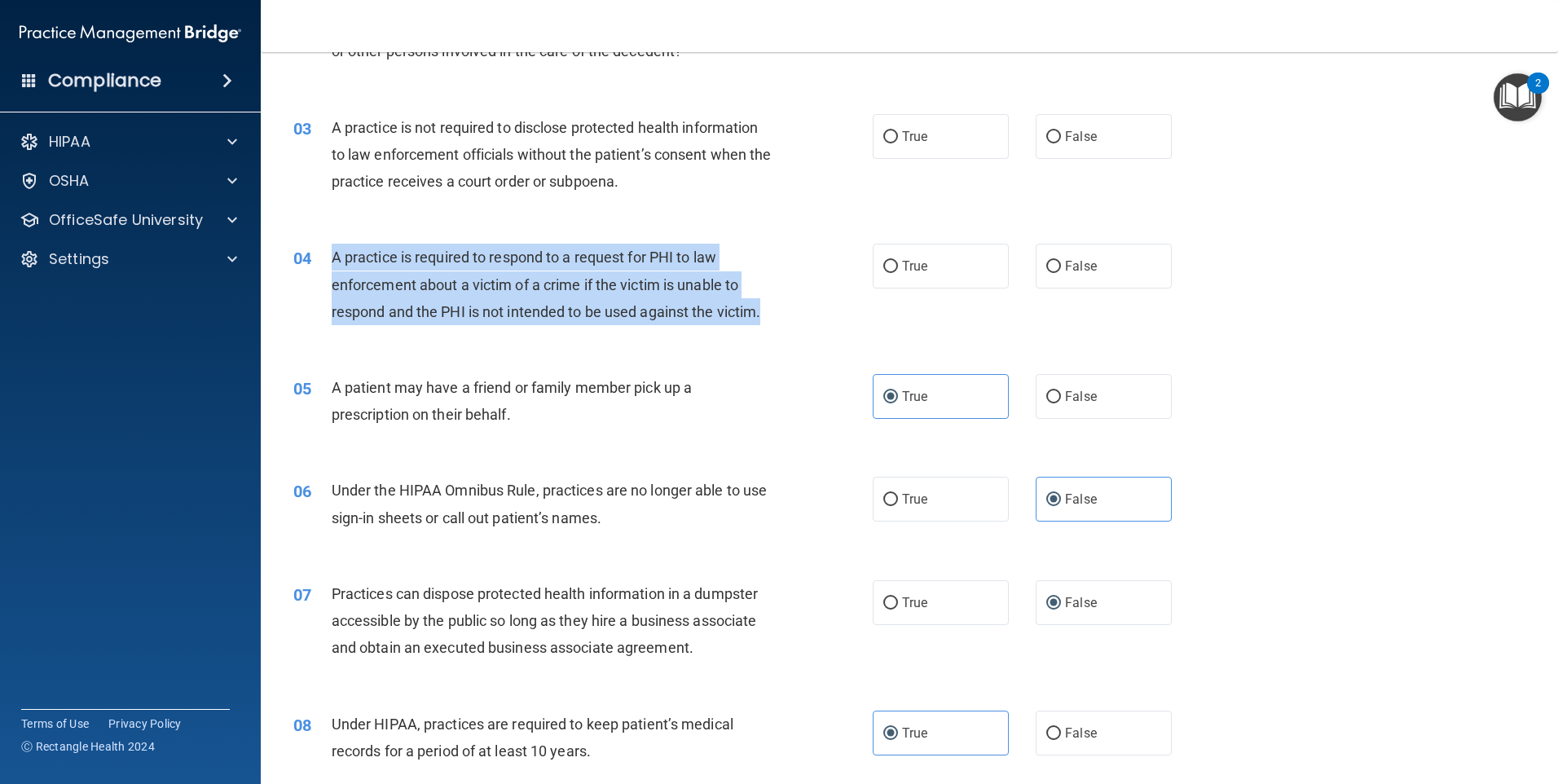
scroll to position [157, 0]
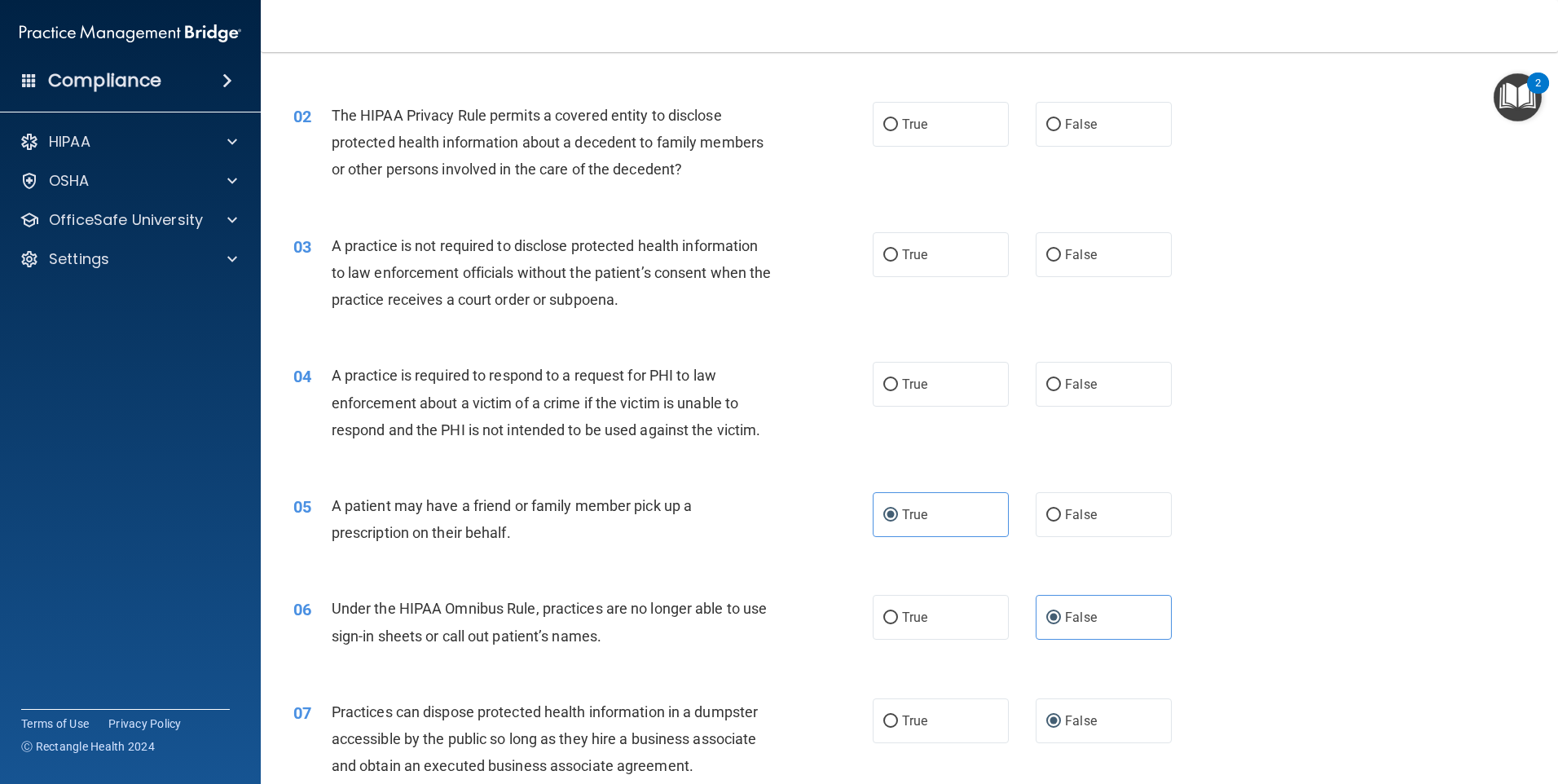
click at [822, 477] on div "05 A patient may have a friend or family member pick up a prescription on their…" at bounding box center [908, 523] width 1256 height 102
click at [1092, 389] on label "False" at bounding box center [1104, 384] width 137 height 45
click at [1061, 389] on input "False" at bounding box center [1053, 385] width 14 height 12
radio input "true"
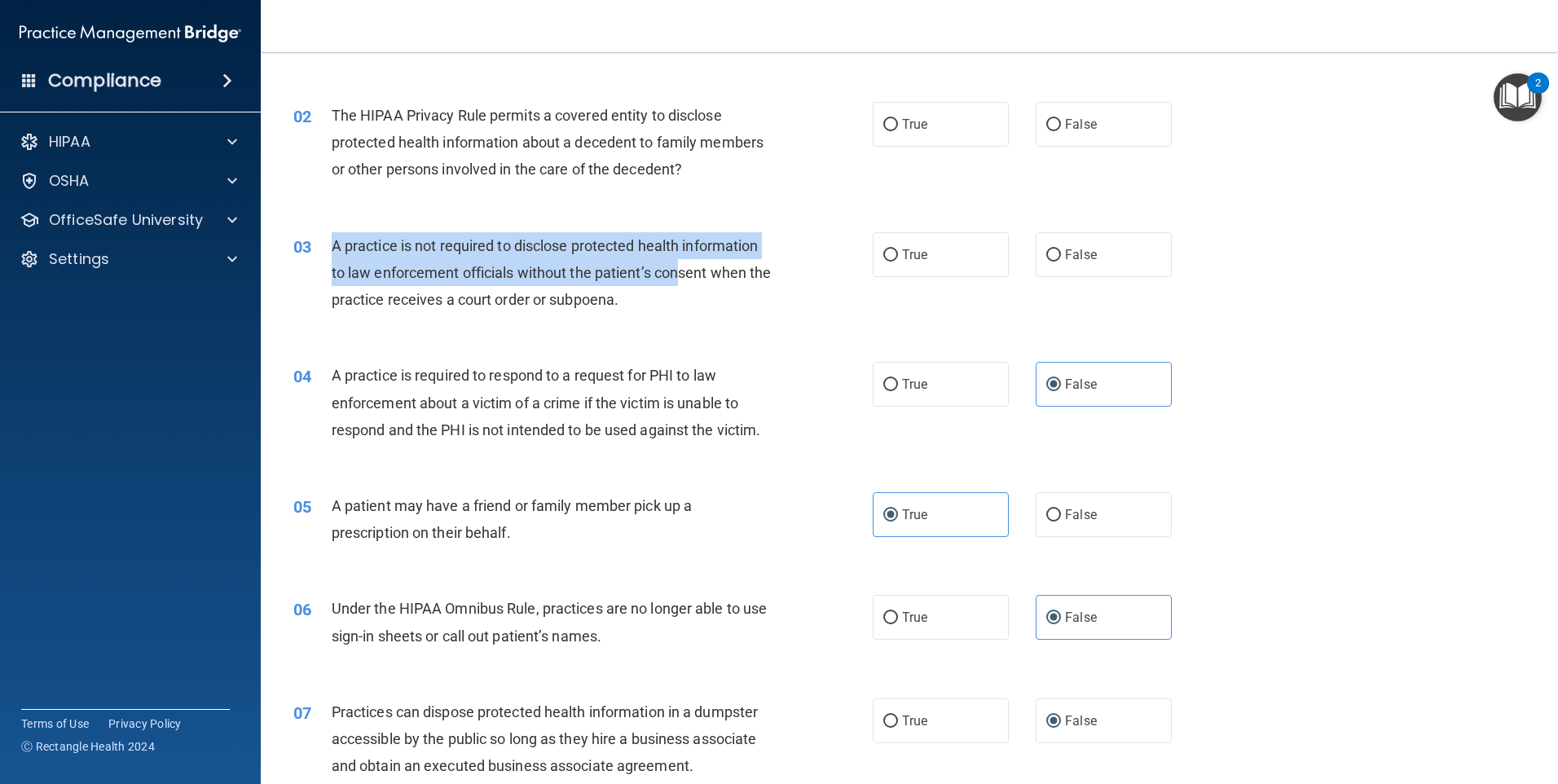
drag, startPoint x: 681, startPoint y: 286, endPoint x: 313, endPoint y: 234, distance: 371.7
click at [313, 234] on div "03 A practice is not required to disclose protected health information to law e…" at bounding box center [583, 277] width 629 height 90
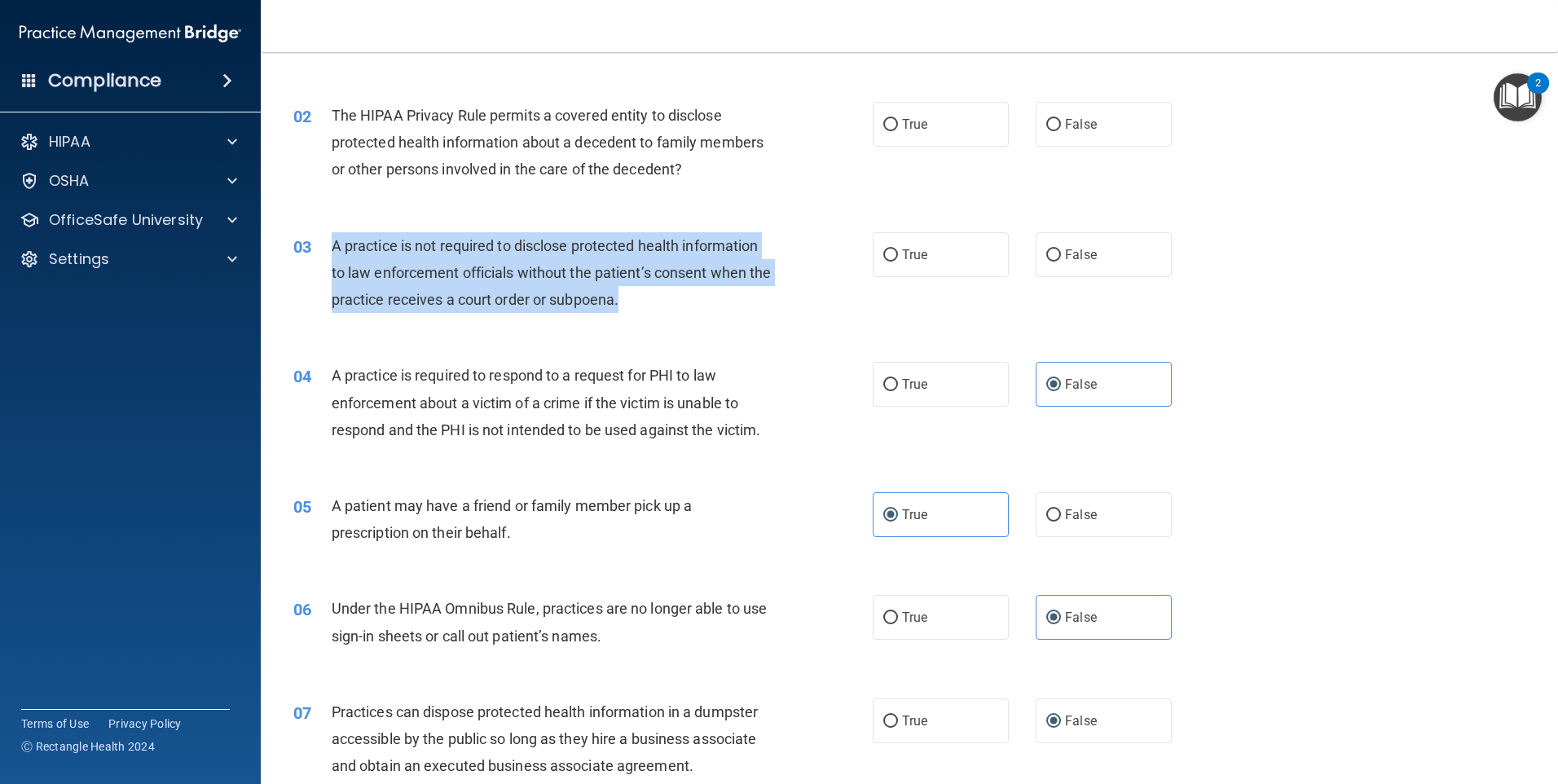
drag, startPoint x: 659, startPoint y: 294, endPoint x: 332, endPoint y: 246, distance: 330.5
click at [332, 246] on div "A practice is not required to disclose protected health information to law enfo…" at bounding box center [559, 273] width 453 height 82
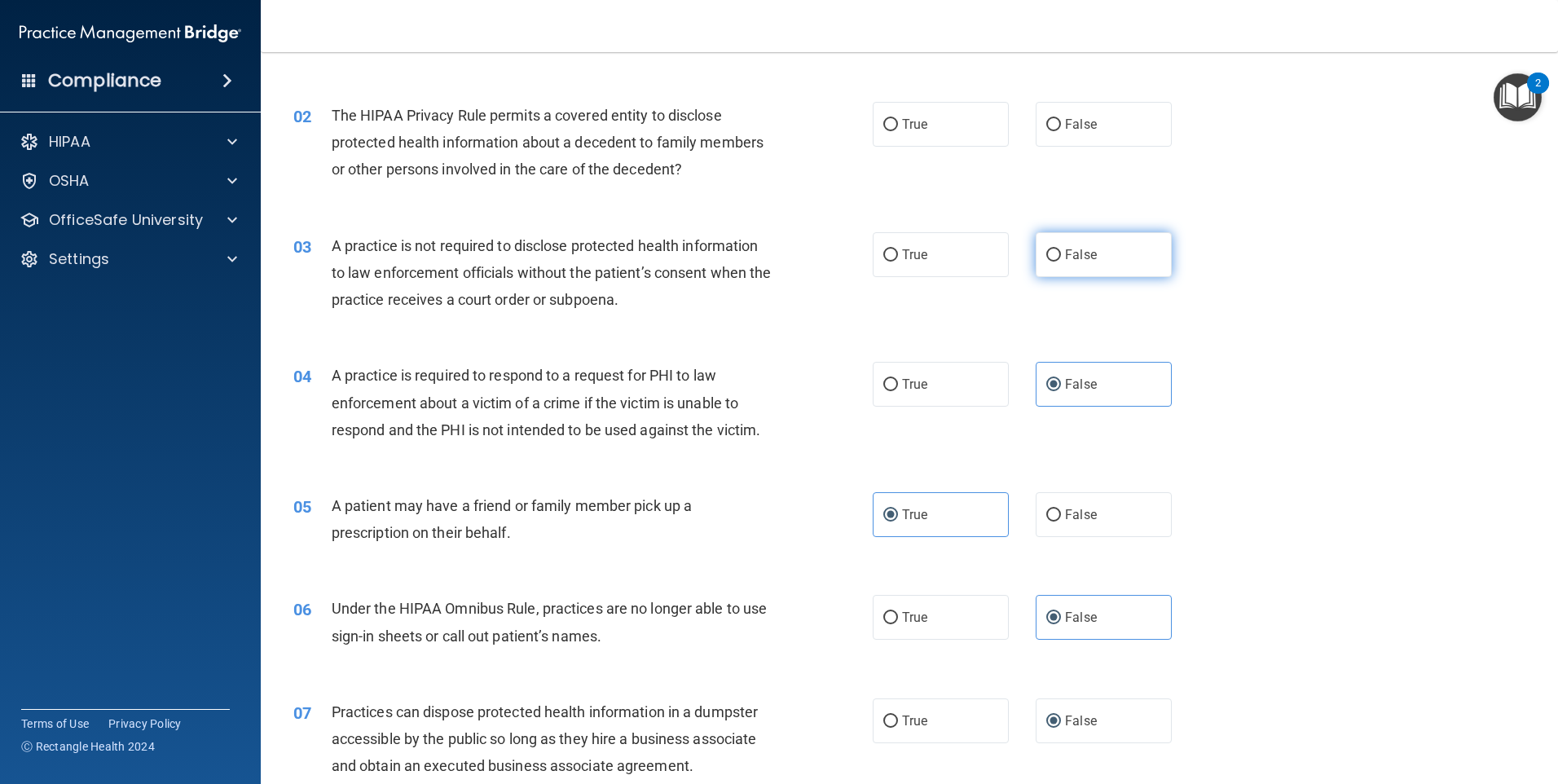
drag, startPoint x: 615, startPoint y: 287, endPoint x: 1060, endPoint y: 271, distance: 445.3
click at [1060, 271] on label "False" at bounding box center [1104, 254] width 137 height 45
click at [1060, 262] on input "False" at bounding box center [1053, 255] width 14 height 12
radio input "true"
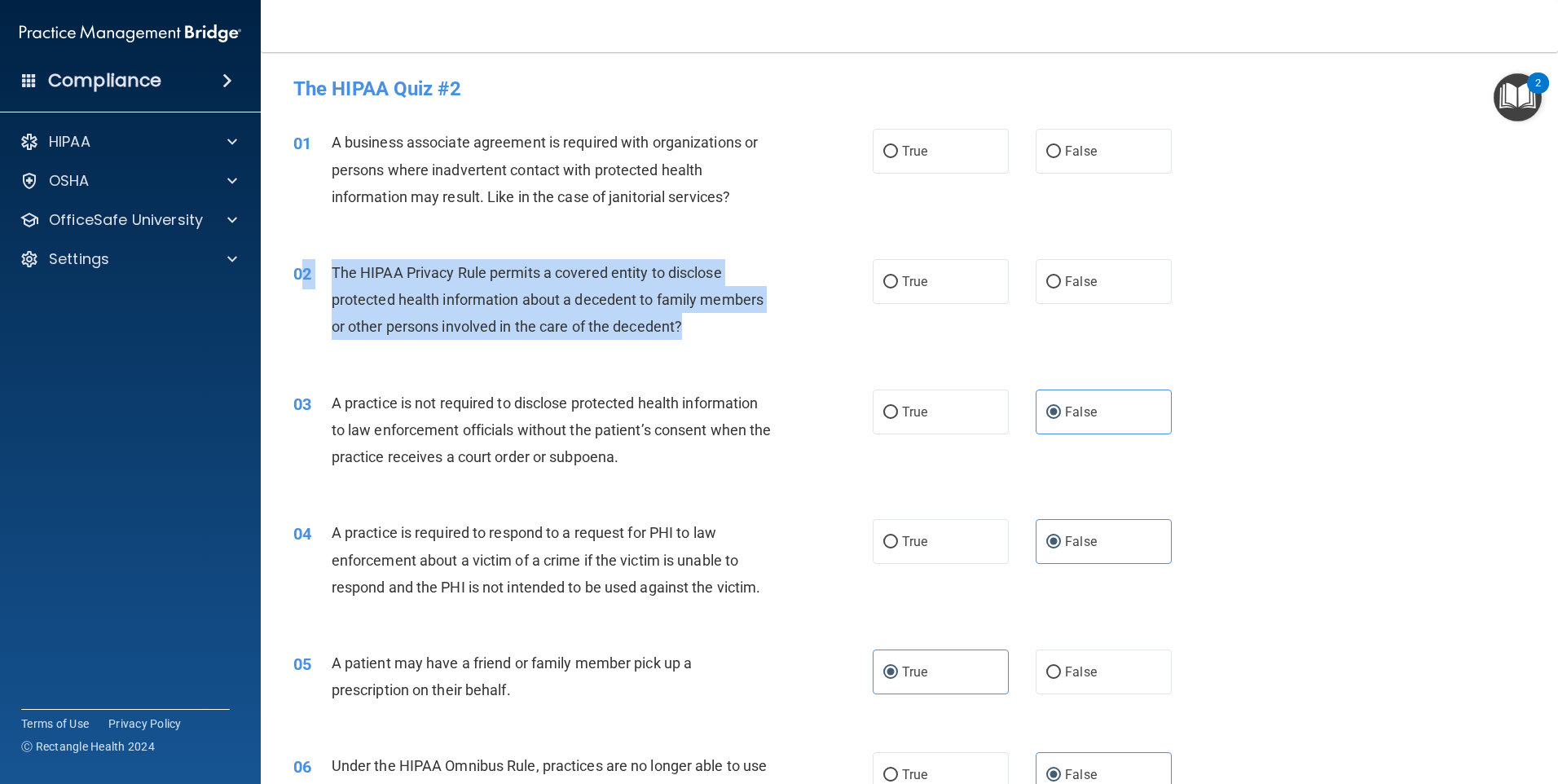
drag, startPoint x: 706, startPoint y: 328, endPoint x: 299, endPoint y: 280, distance: 409.8
click at [299, 280] on div "02 The HIPAA Privacy Rule permits a covered entity to disclose protected health…" at bounding box center [583, 303] width 629 height 90
click at [347, 276] on span "The HIPAA Privacy Rule permits a covered entity to disclose protected health in…" at bounding box center [547, 299] width 431 height 71
drag, startPoint x: 330, startPoint y: 269, endPoint x: 737, endPoint y: 321, distance: 410.3
click at [737, 321] on div "02 The HIPAA Privacy Rule permits a covered entity to disclose protected health…" at bounding box center [583, 303] width 629 height 90
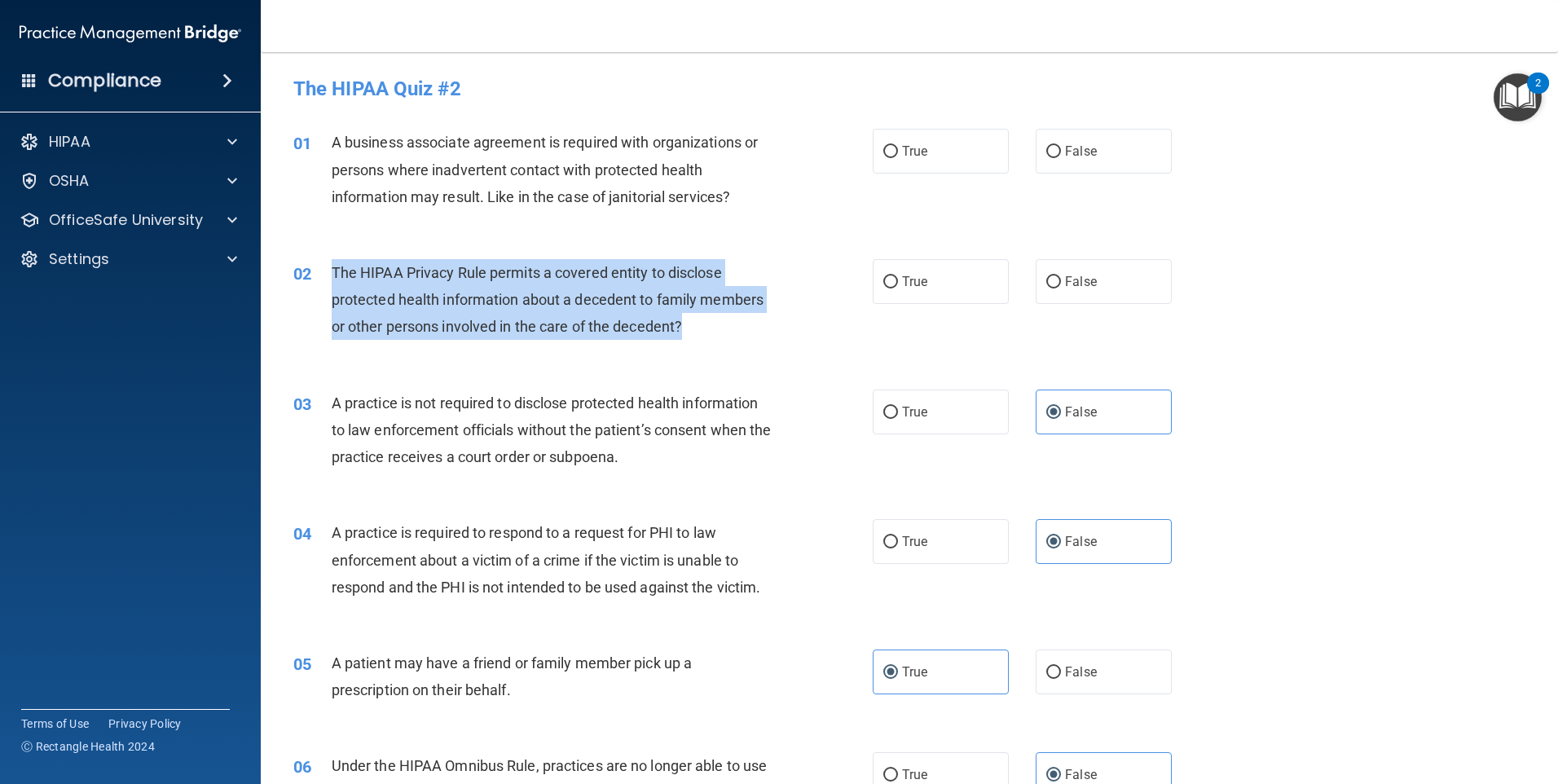
drag, startPoint x: 737, startPoint y: 321, endPoint x: 670, endPoint y: 319, distance: 67.0
click at [670, 315] on div "The HIPAA Privacy Rule permits a covered entity to disclose protected health in…" at bounding box center [559, 300] width 453 height 82
drag, startPoint x: 699, startPoint y: 329, endPoint x: 323, endPoint y: 278, distance: 379.4
click at [323, 278] on div "02 The HIPAA Privacy Rule permits a covered entity to disclose protected health…" at bounding box center [583, 303] width 629 height 90
drag, startPoint x: 323, startPoint y: 278, endPoint x: 396, endPoint y: 284, distance: 73.2
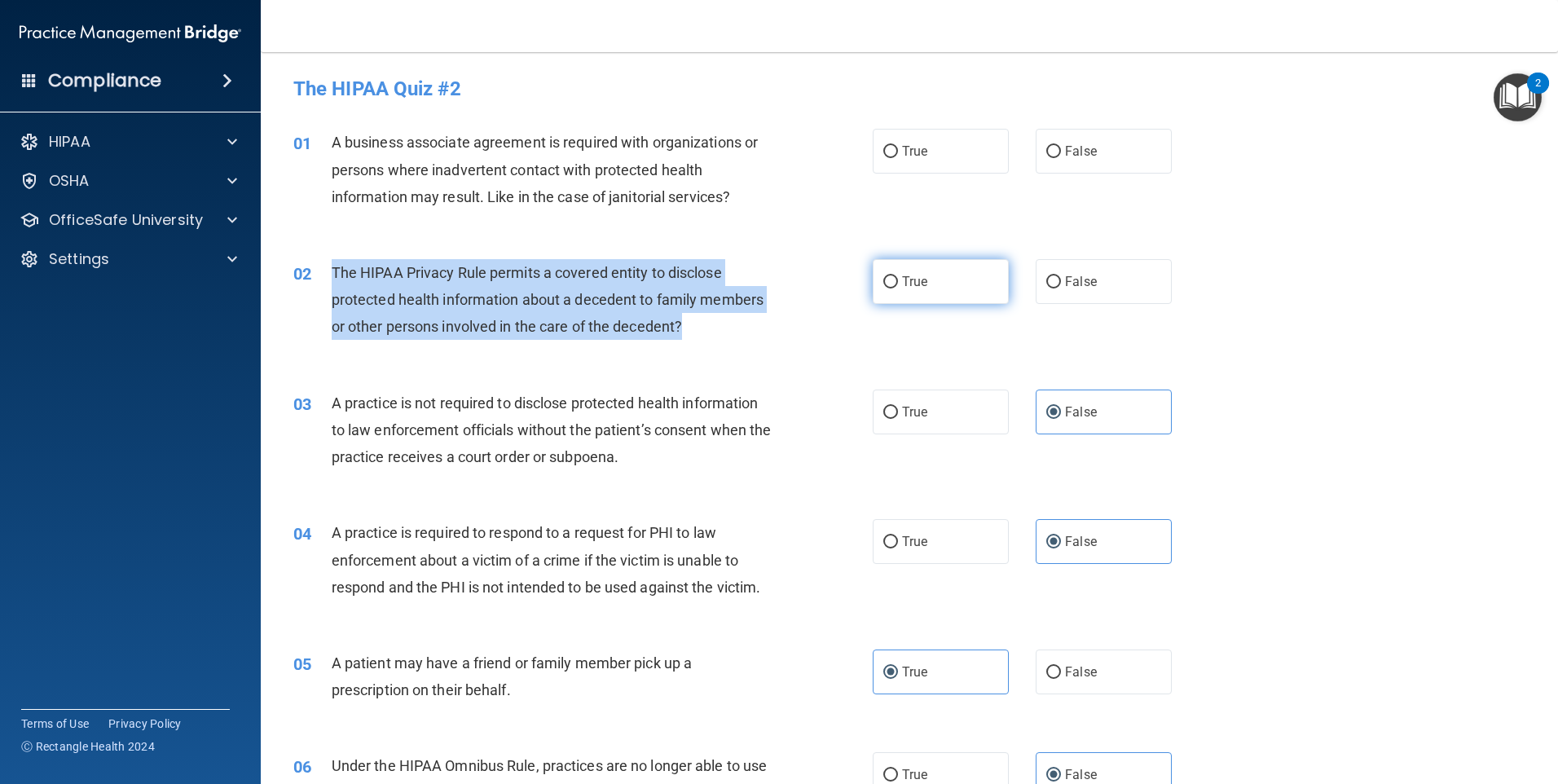
click at [928, 287] on label "True" at bounding box center [941, 281] width 137 height 45
click at [898, 287] on input "True" at bounding box center [890, 282] width 14 height 12
radio input "true"
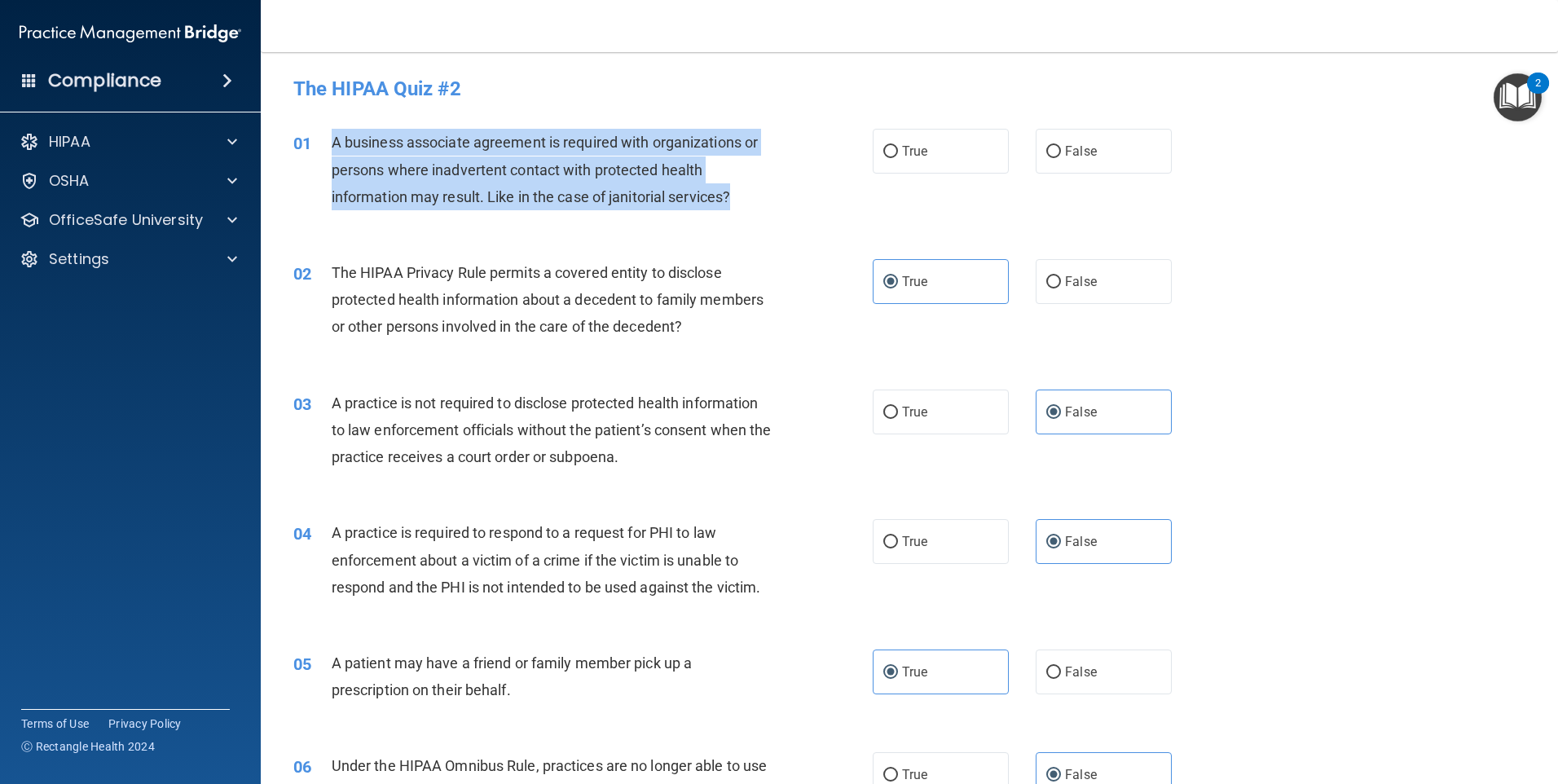
drag, startPoint x: 659, startPoint y: 181, endPoint x: 332, endPoint y: 146, distance: 328.9
click at [332, 146] on div "A business associate agreement is required with organizations or persons where …" at bounding box center [559, 170] width 453 height 82
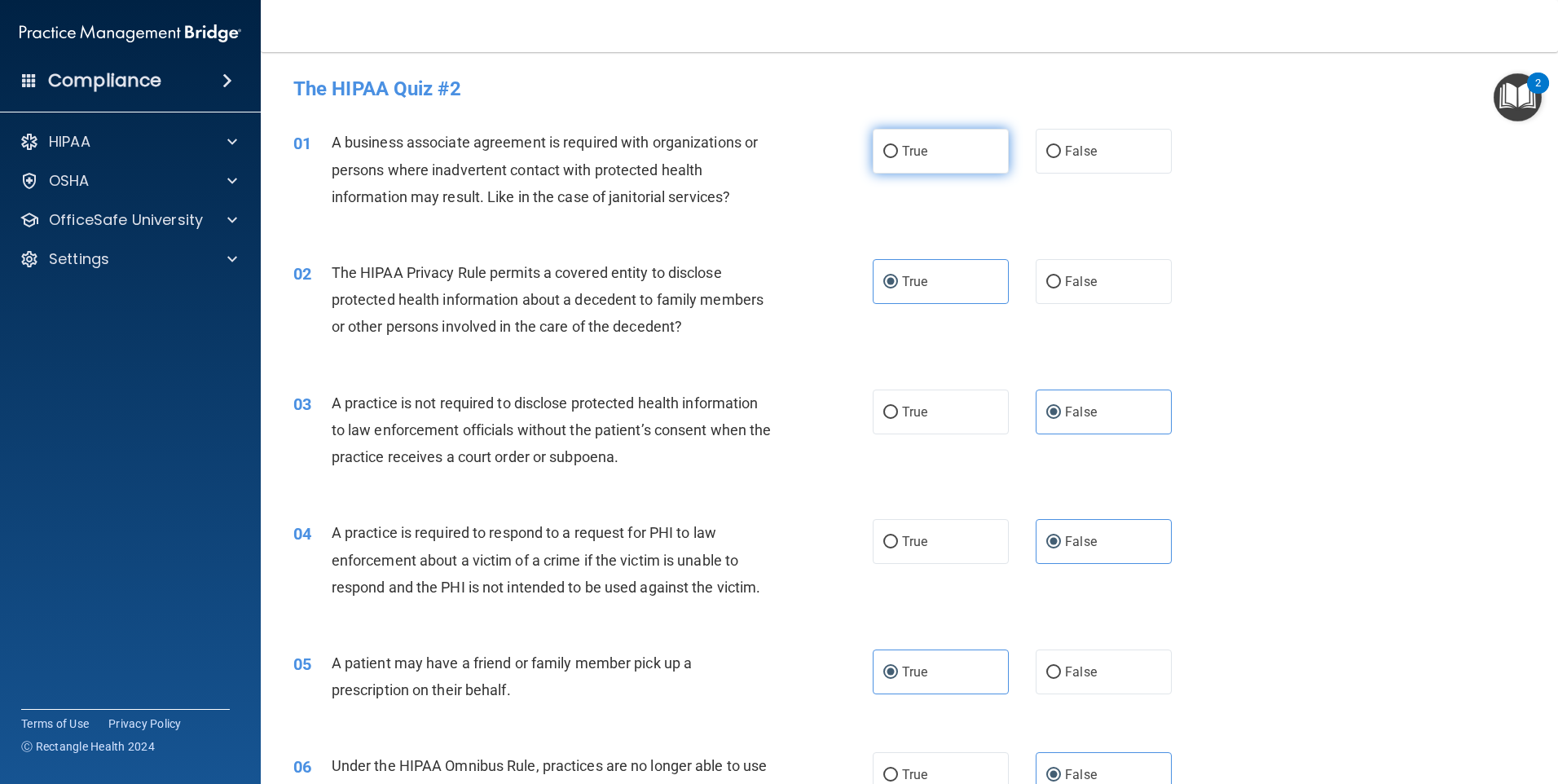
click at [938, 156] on label "True" at bounding box center [941, 151] width 137 height 45
click at [898, 156] on input "True" at bounding box center [890, 152] width 14 height 12
radio input "true"
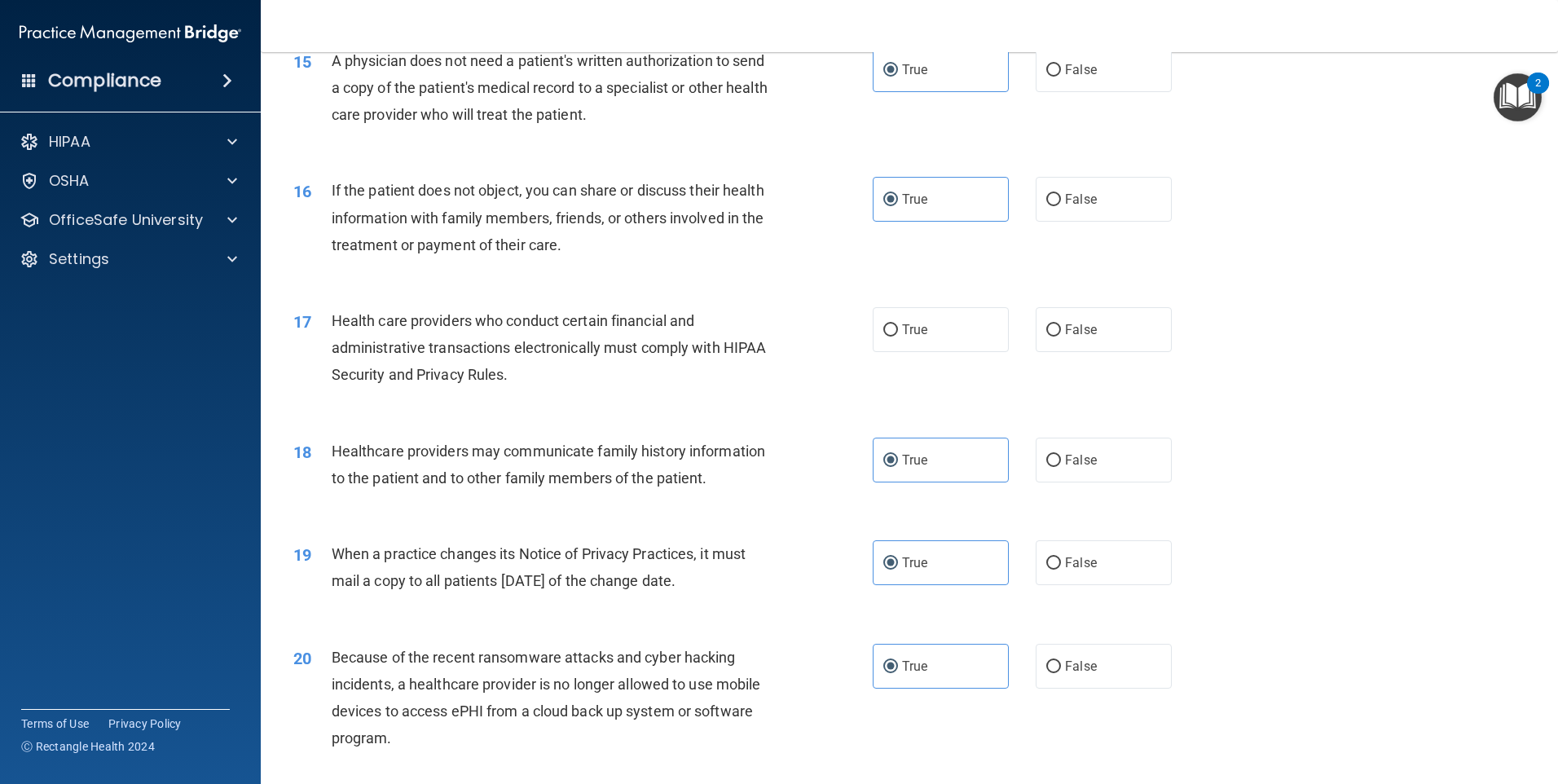
scroll to position [1787, 0]
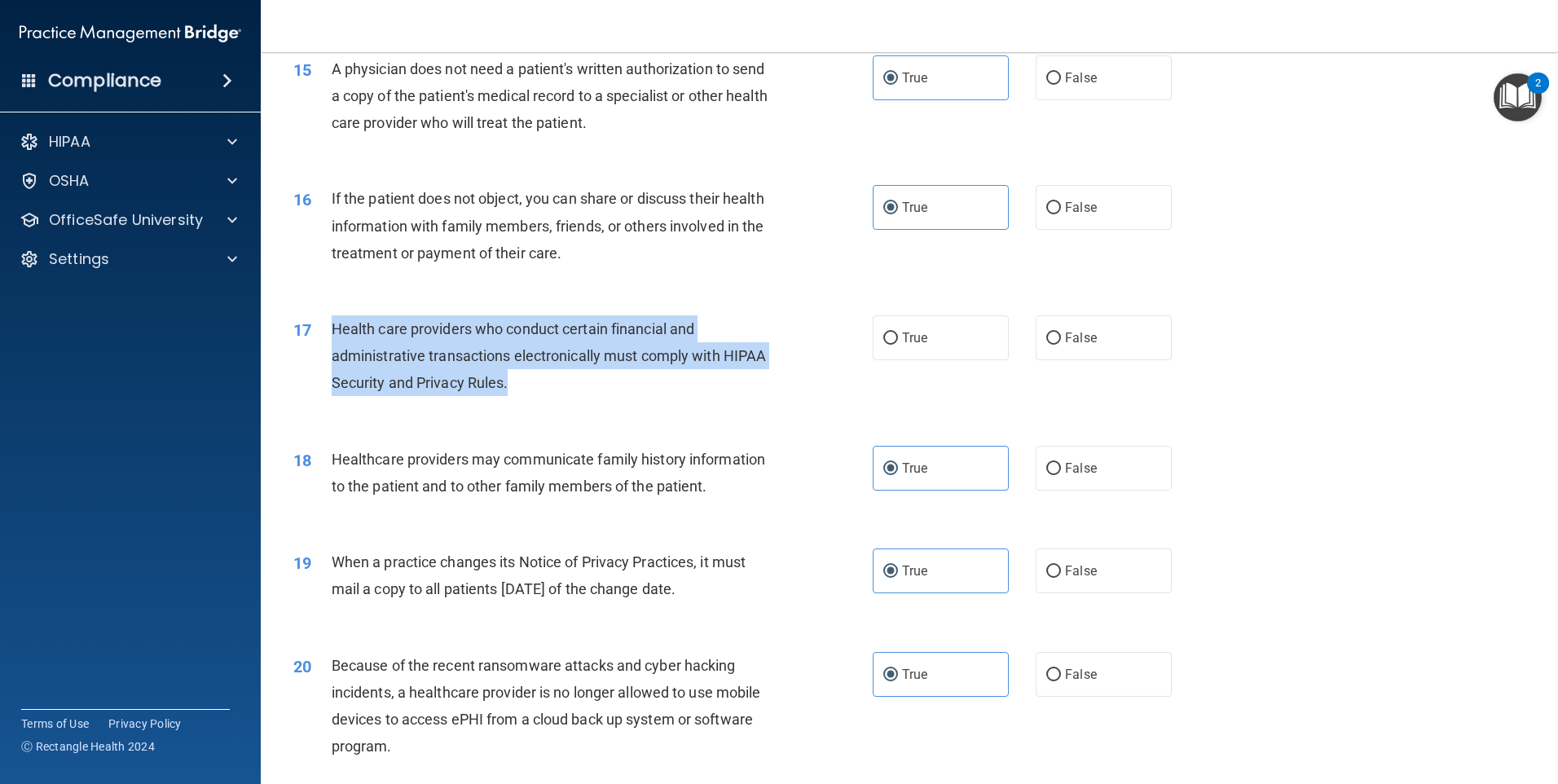
drag, startPoint x: 559, startPoint y: 385, endPoint x: 329, endPoint y: 322, distance: 238.5
click at [329, 322] on div "17 Health care providers who conduct certain financial and administrative trans…" at bounding box center [583, 360] width 629 height 90
drag, startPoint x: 329, startPoint y: 322, endPoint x: 404, endPoint y: 329, distance: 75.3
click at [963, 333] on label "True" at bounding box center [941, 337] width 137 height 45
click at [898, 333] on input "True" at bounding box center [890, 338] width 14 height 12
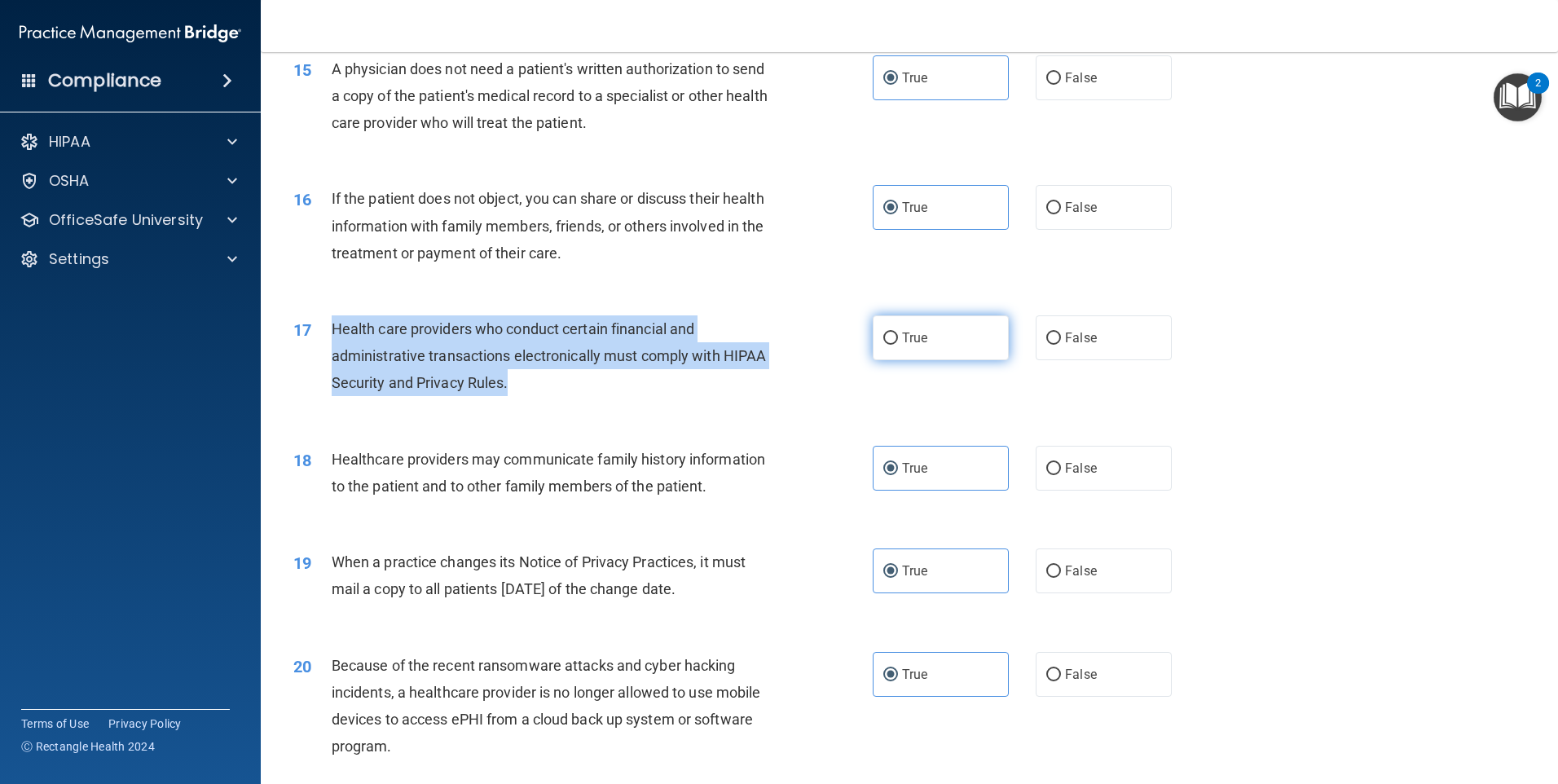
radio input "true"
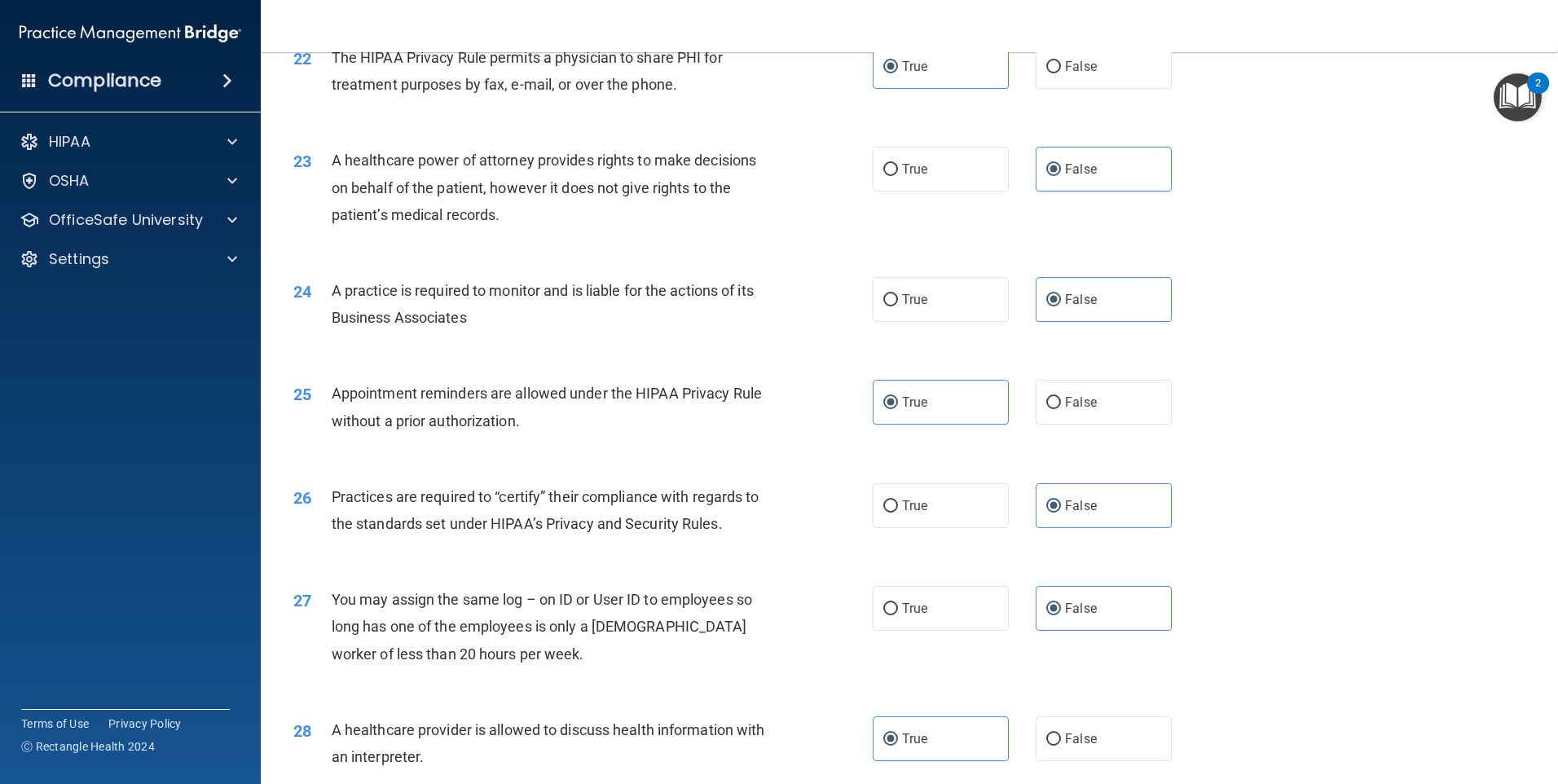
scroll to position [3009, 0]
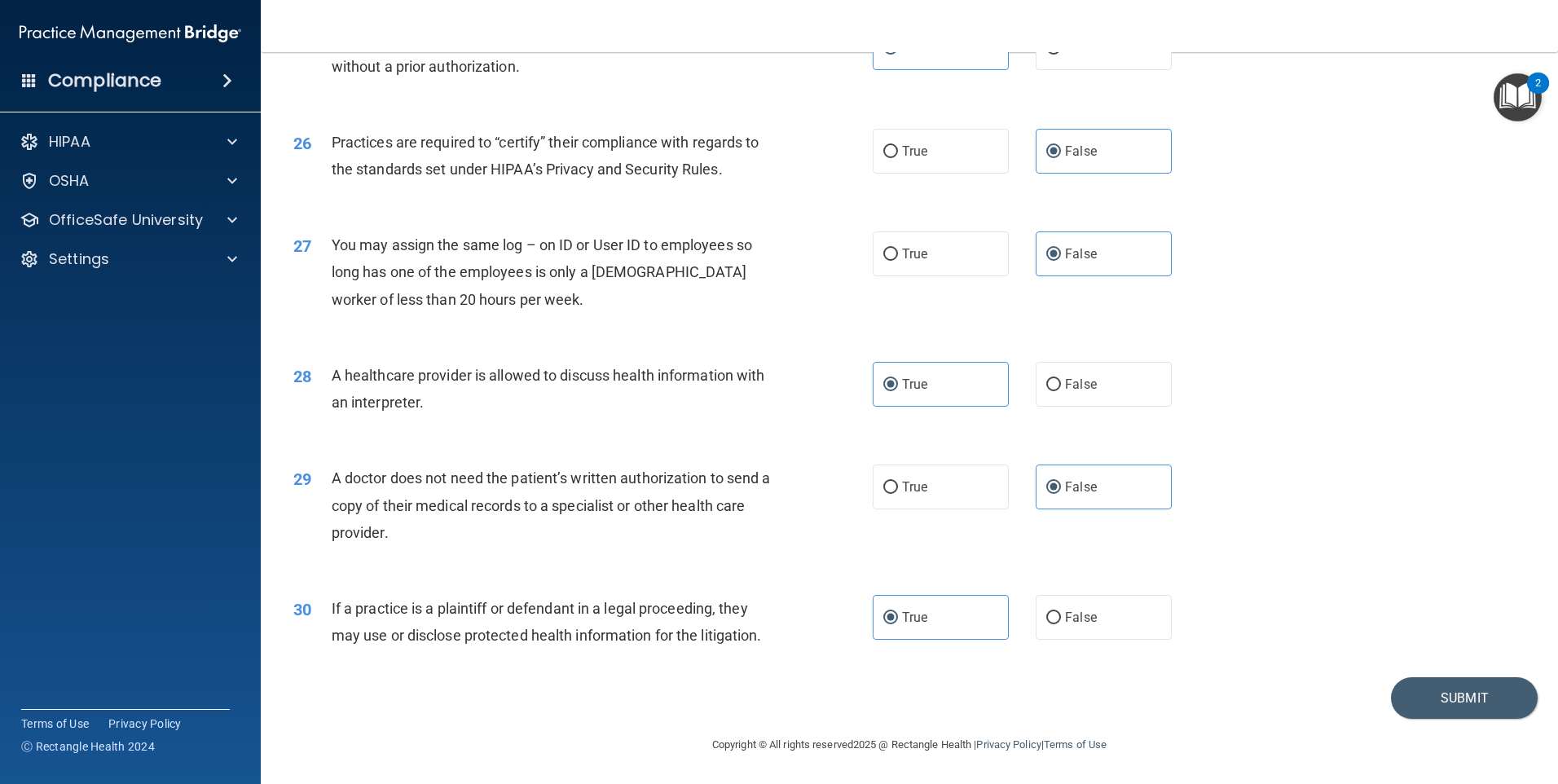
click at [1425, 673] on div "30 If a practice is a plaintiff or defendant in a legal proceeding, they may us…" at bounding box center [908, 626] width 1256 height 102
click at [1427, 687] on button "Submit" at bounding box center [1464, 698] width 147 height 42
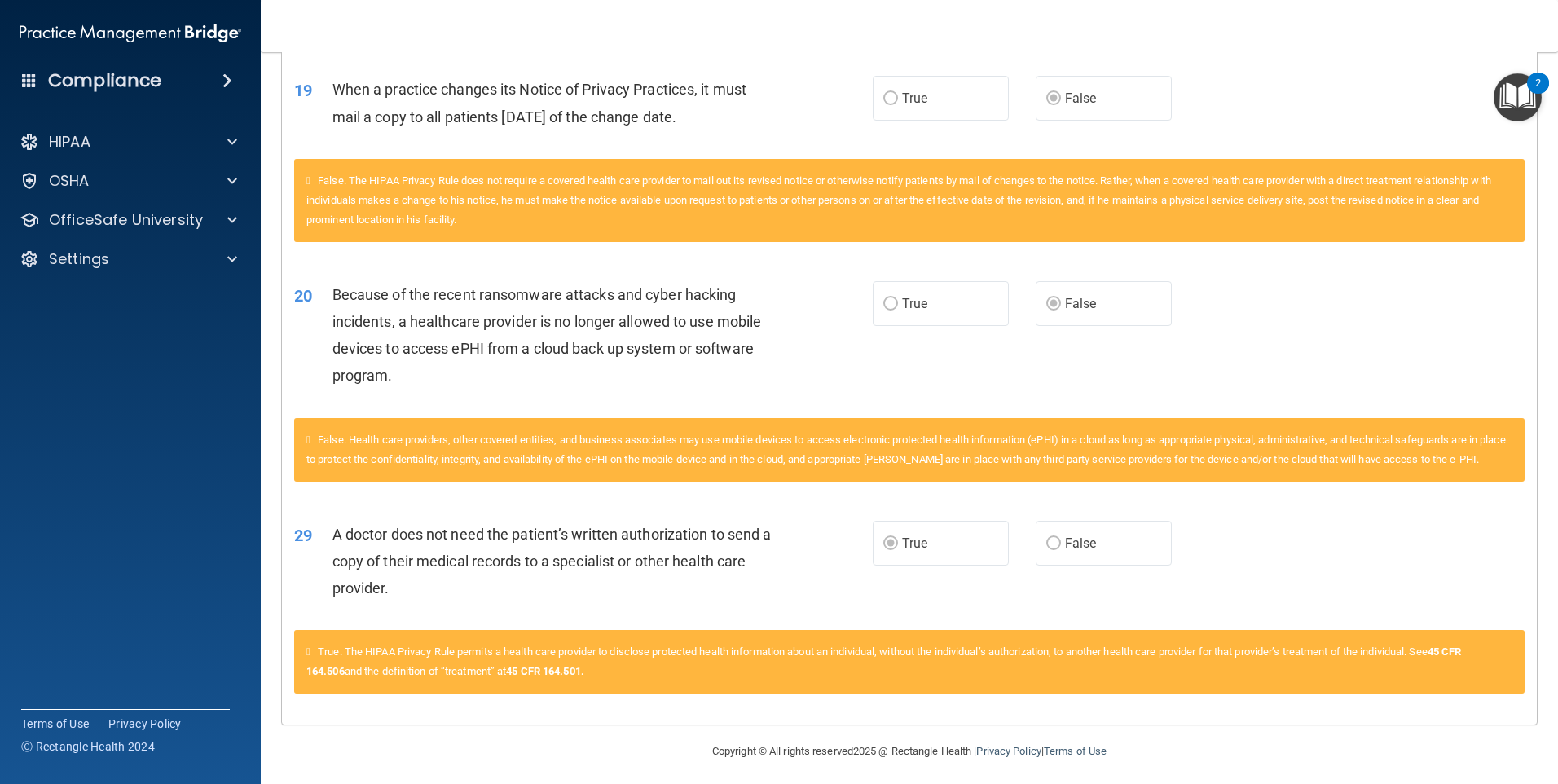
scroll to position [1423, 0]
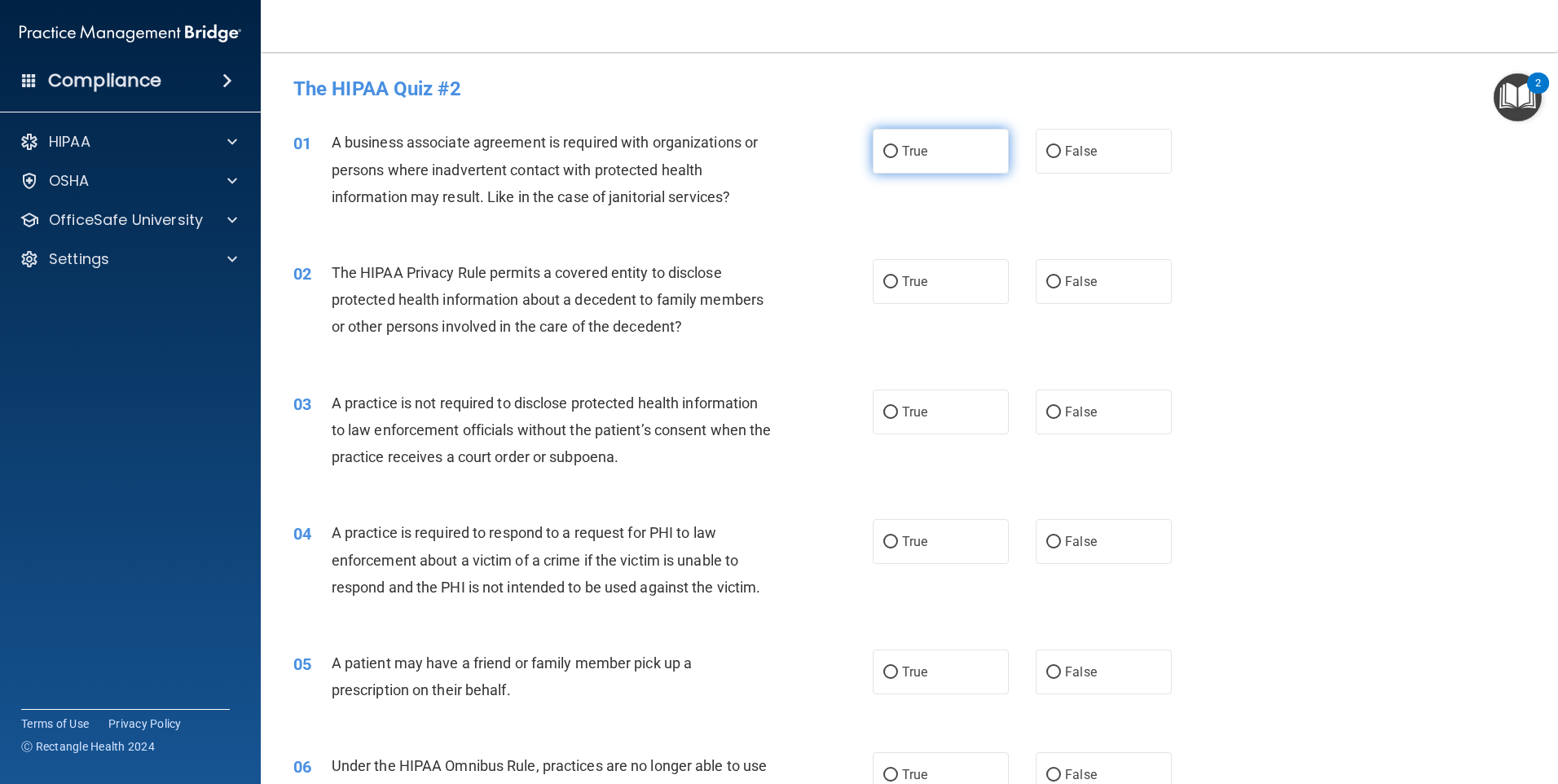
click at [946, 165] on label "True" at bounding box center [941, 151] width 137 height 45
click at [898, 158] on input "True" at bounding box center [890, 152] width 14 height 12
radio input "true"
click at [1094, 151] on label "False" at bounding box center [1104, 151] width 137 height 45
click at [1061, 151] on input "False" at bounding box center [1053, 152] width 14 height 12
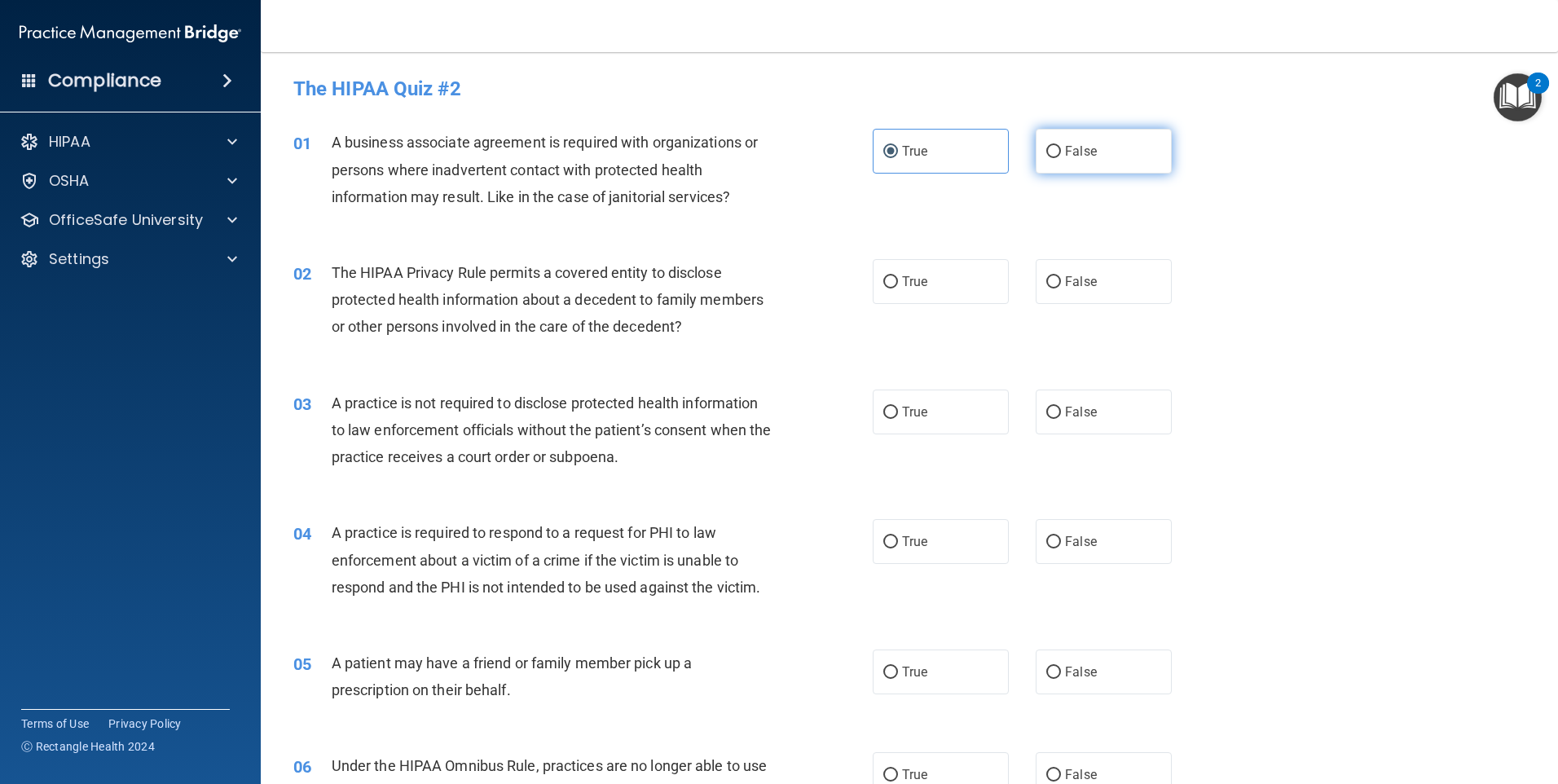
radio input "true"
radio input "false"
click at [957, 548] on label "True" at bounding box center [941, 540] width 137 height 45
click at [898, 548] on input "True" at bounding box center [890, 541] width 14 height 12
radio input "true"
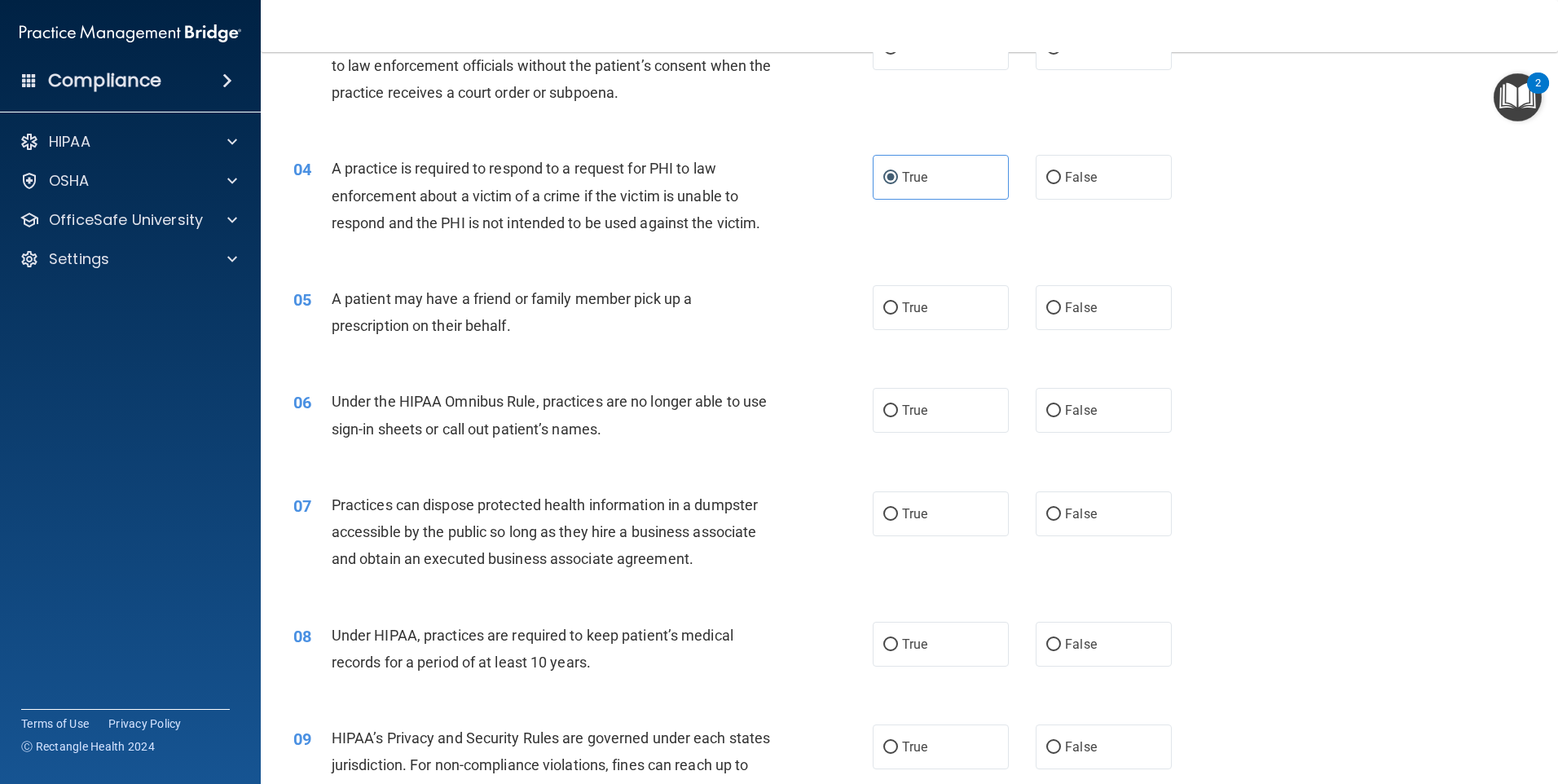
scroll to position [408, 0]
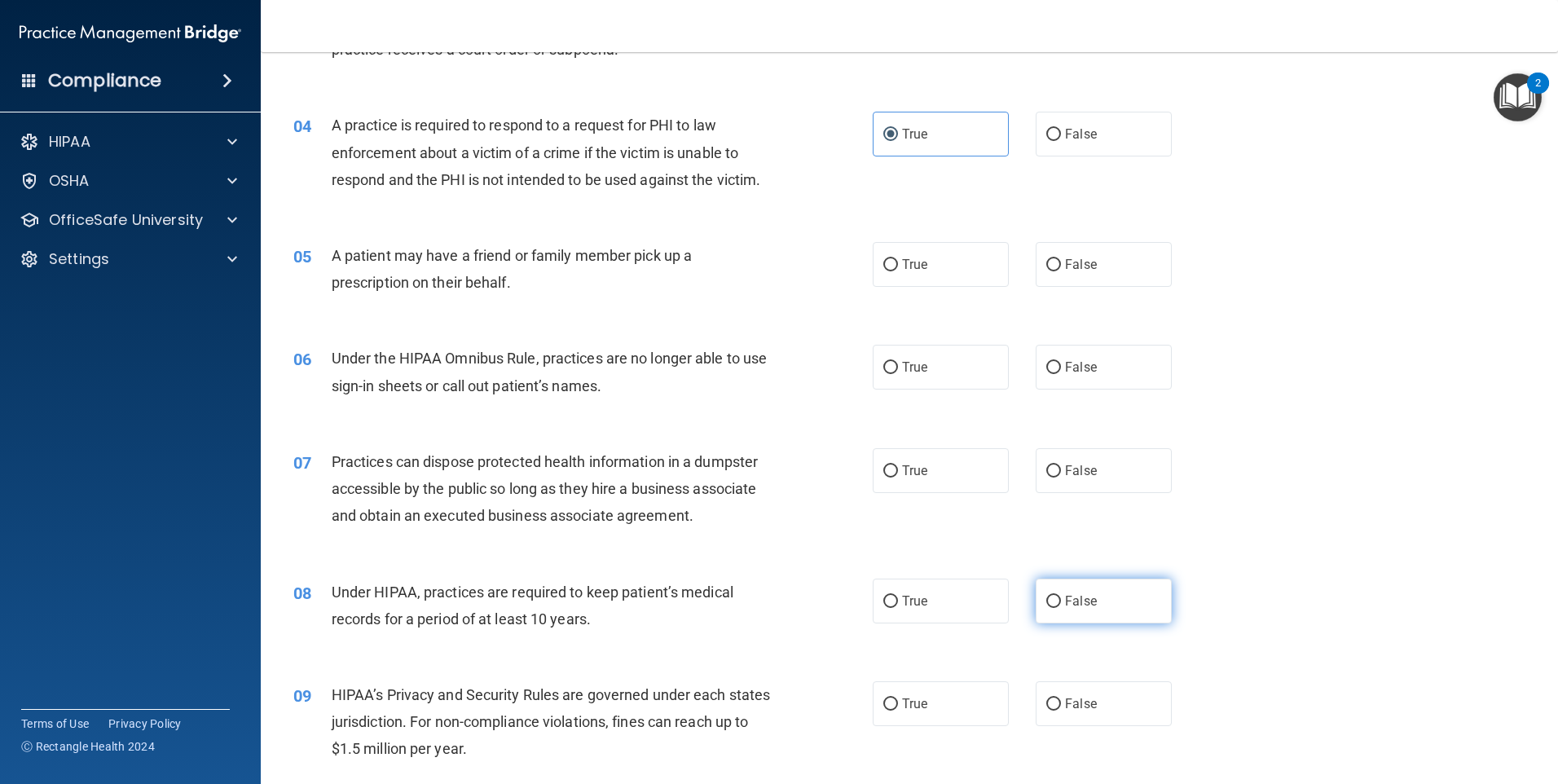
click at [1065, 607] on span "False" at bounding box center [1081, 601] width 32 height 15
click at [1058, 607] on input "False" at bounding box center [1053, 601] width 14 height 12
radio input "true"
click at [1073, 702] on span "False" at bounding box center [1081, 703] width 32 height 15
click at [1061, 702] on input "False" at bounding box center [1053, 704] width 14 height 12
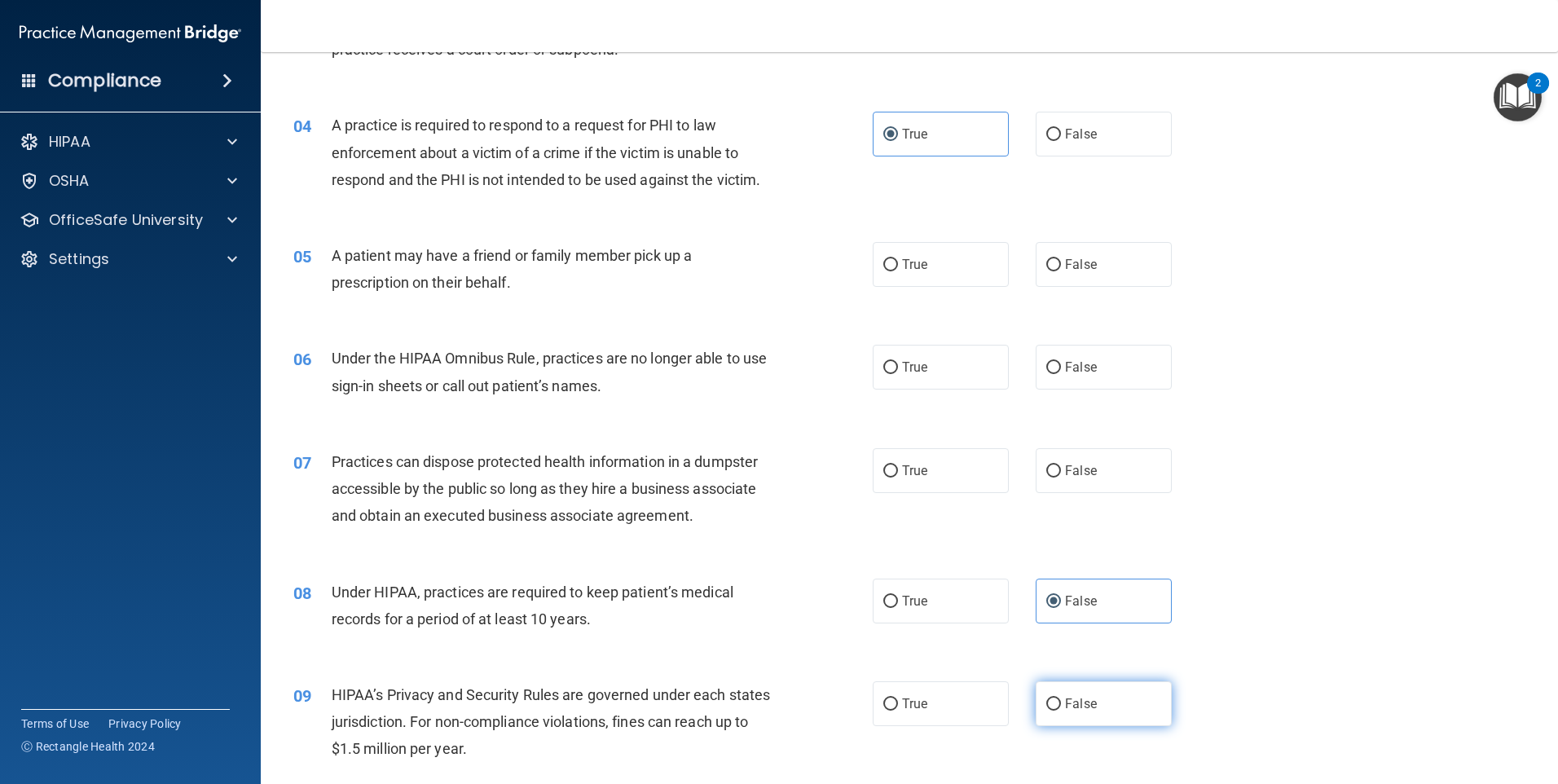
radio input "true"
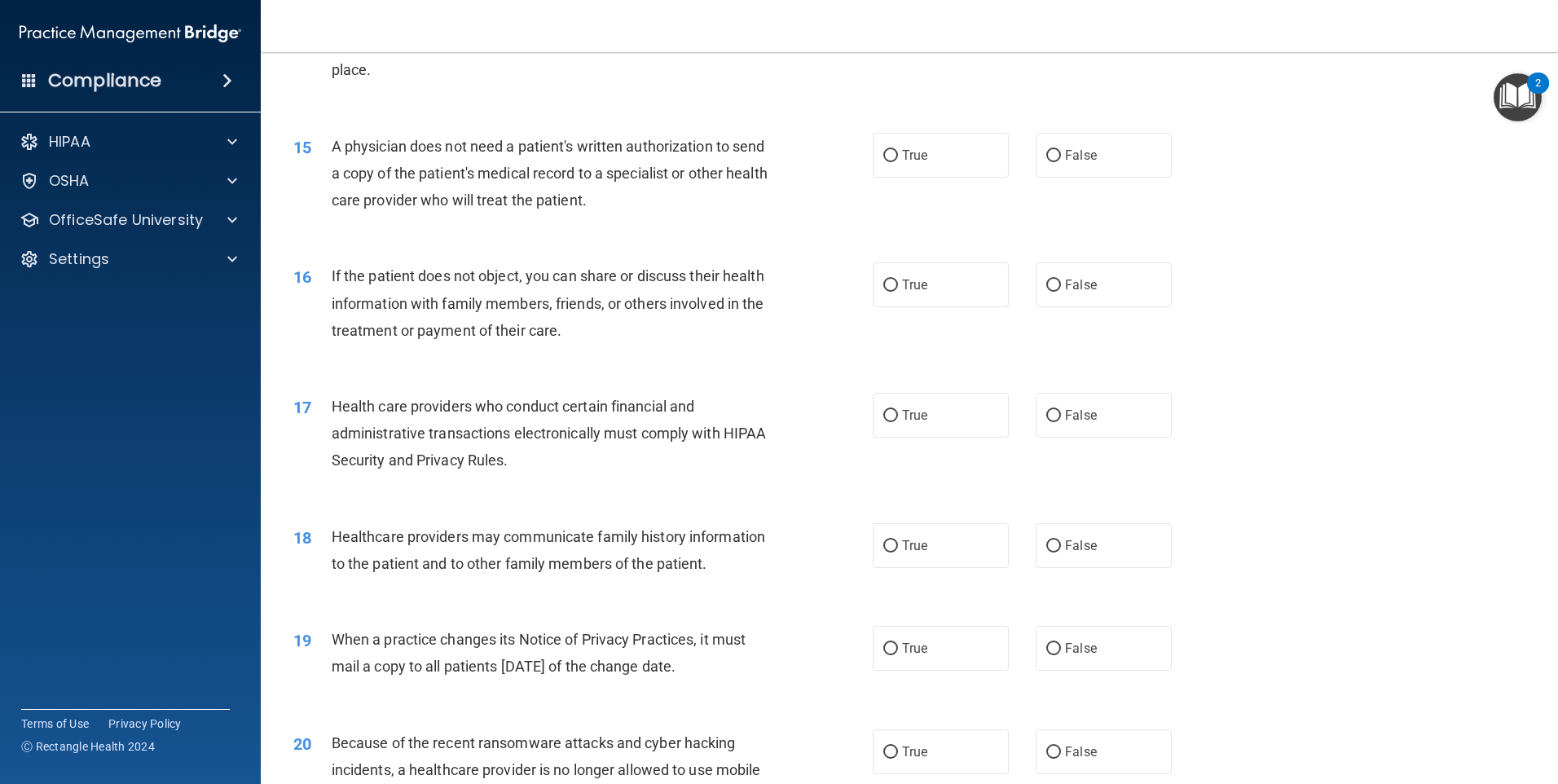
scroll to position [1711, 0]
click at [1086, 524] on label "False" at bounding box center [1104, 543] width 137 height 45
click at [1061, 538] on input "False" at bounding box center [1053, 544] width 14 height 12
radio input "true"
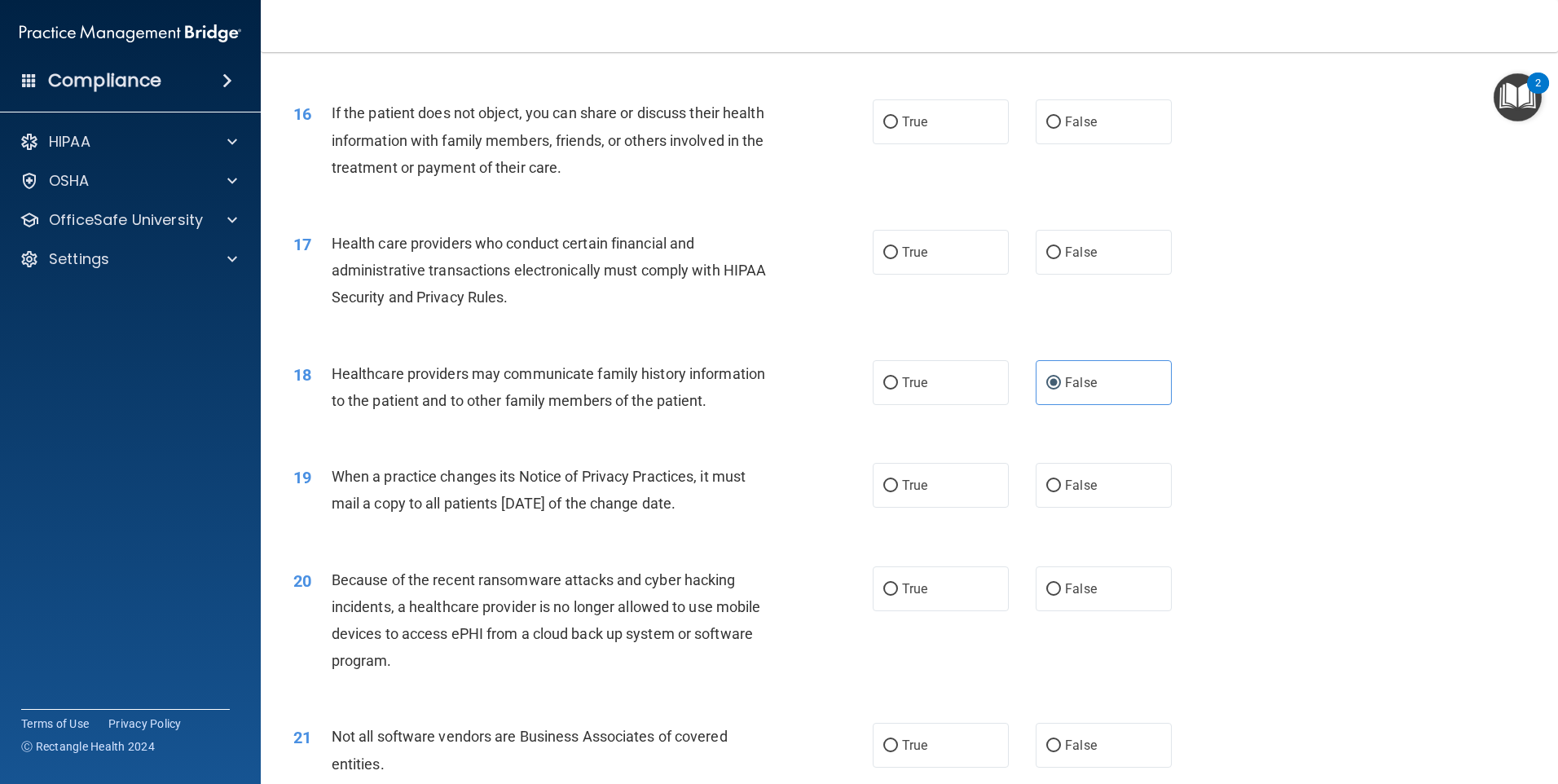
scroll to position [1874, 0]
click at [1102, 492] on label "False" at bounding box center [1104, 483] width 137 height 45
click at [1061, 490] on input "False" at bounding box center [1053, 483] width 14 height 12
radio input "true"
click at [1120, 590] on label "False" at bounding box center [1104, 587] width 137 height 45
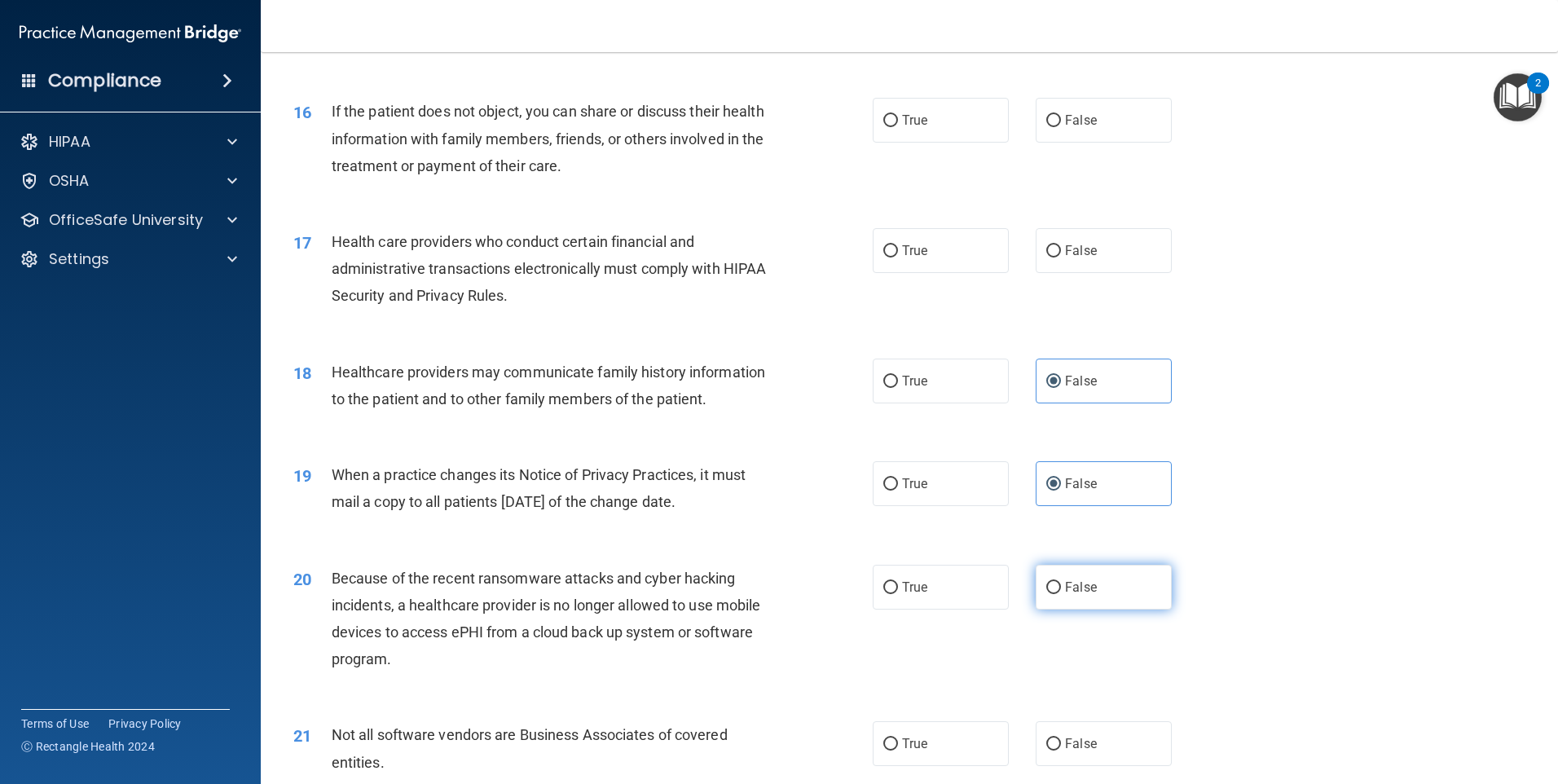
click at [1061, 590] on input "False" at bounding box center [1053, 588] width 14 height 12
radio input "true"
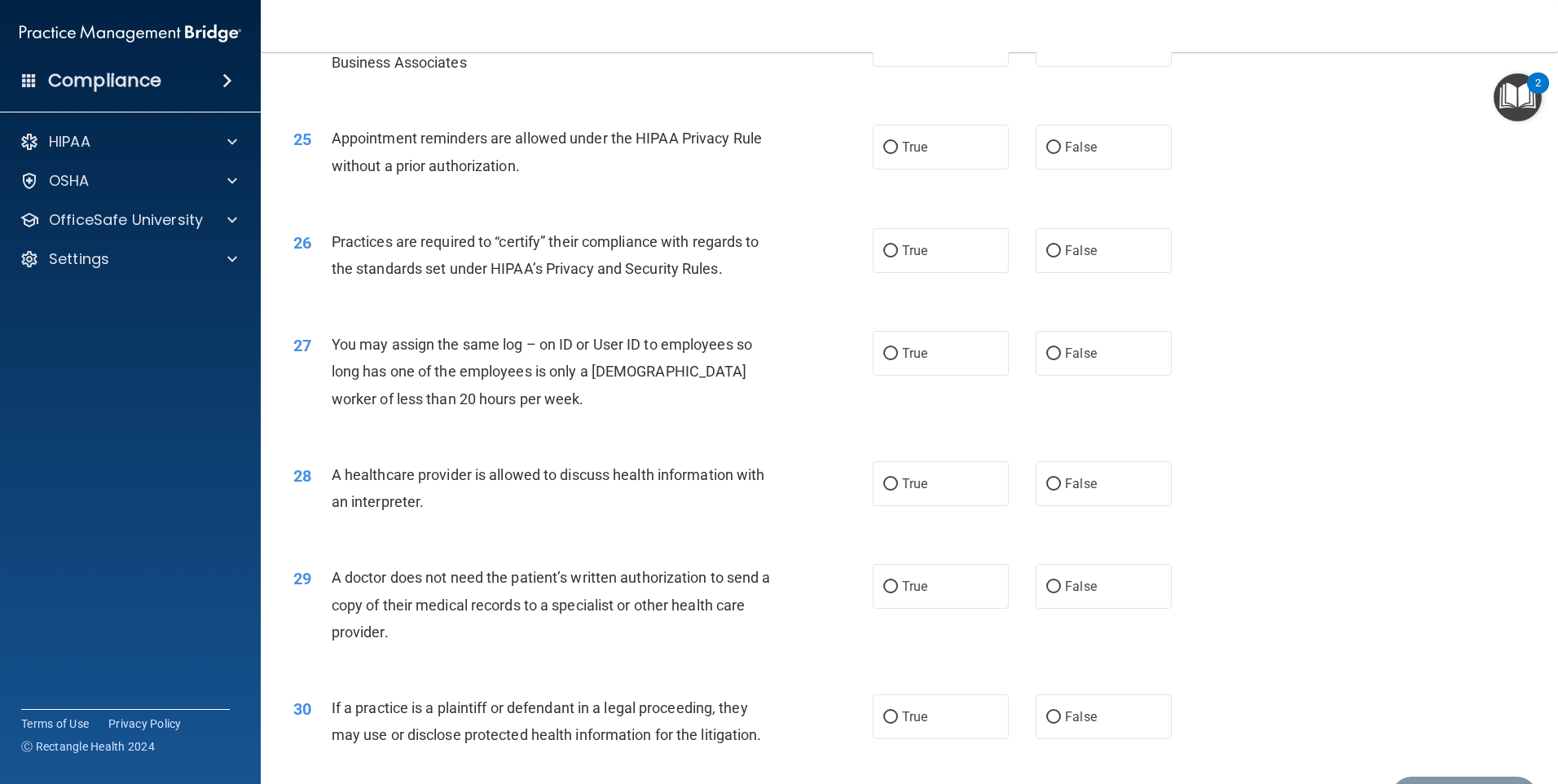
scroll to position [3009, 0]
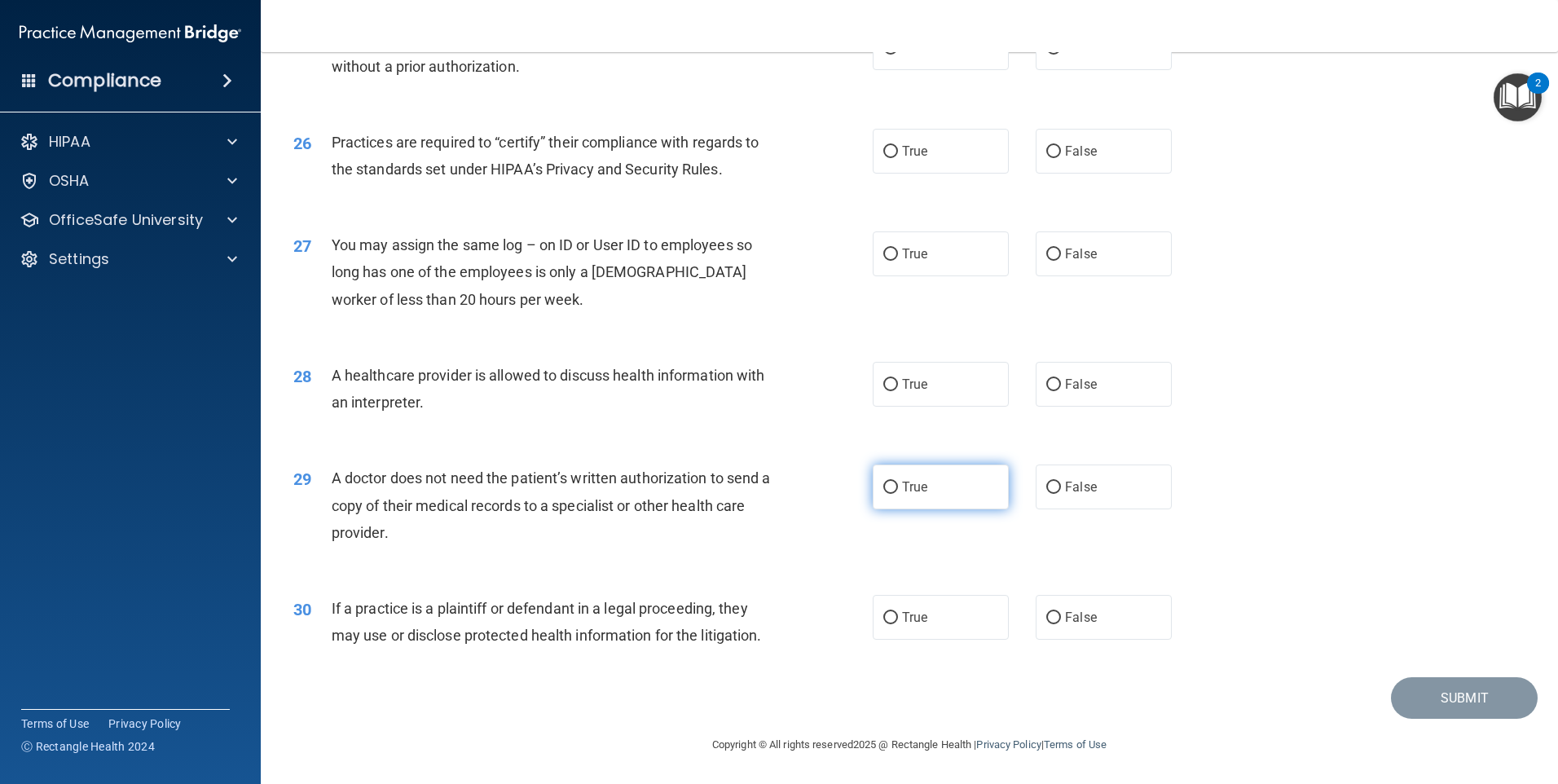
click at [949, 469] on label "True" at bounding box center [941, 486] width 137 height 45
click at [898, 482] on input "True" at bounding box center [890, 487] width 14 height 12
radio input "true"
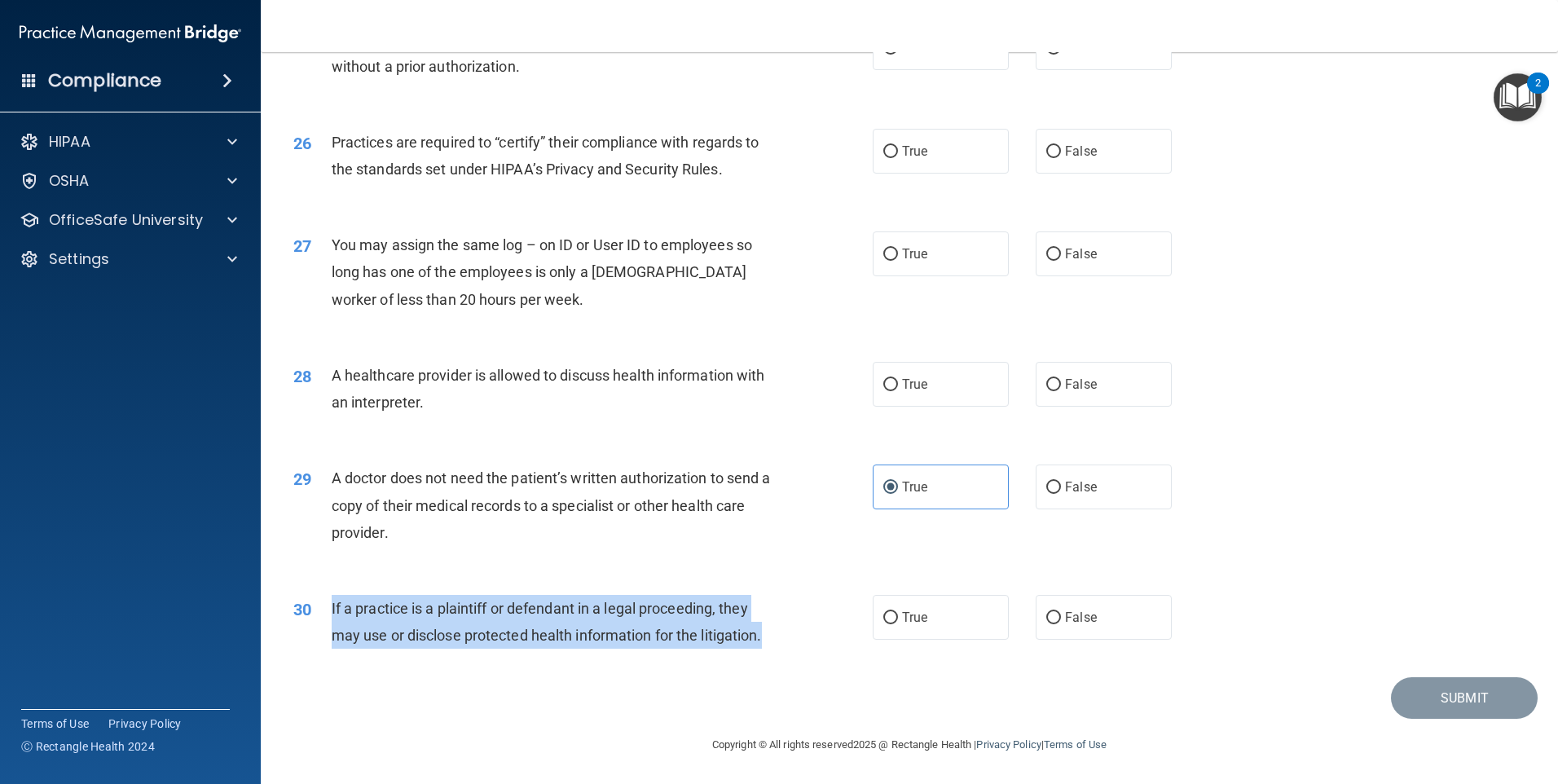
drag, startPoint x: 776, startPoint y: 631, endPoint x: 314, endPoint y: 623, distance: 462.1
click at [314, 623] on div "30 If a practice is a plaintiff or defendant in a legal proceeding, they may us…" at bounding box center [583, 625] width 629 height 62
drag, startPoint x: 314, startPoint y: 623, endPoint x: 454, endPoint y: 623, distance: 140.0
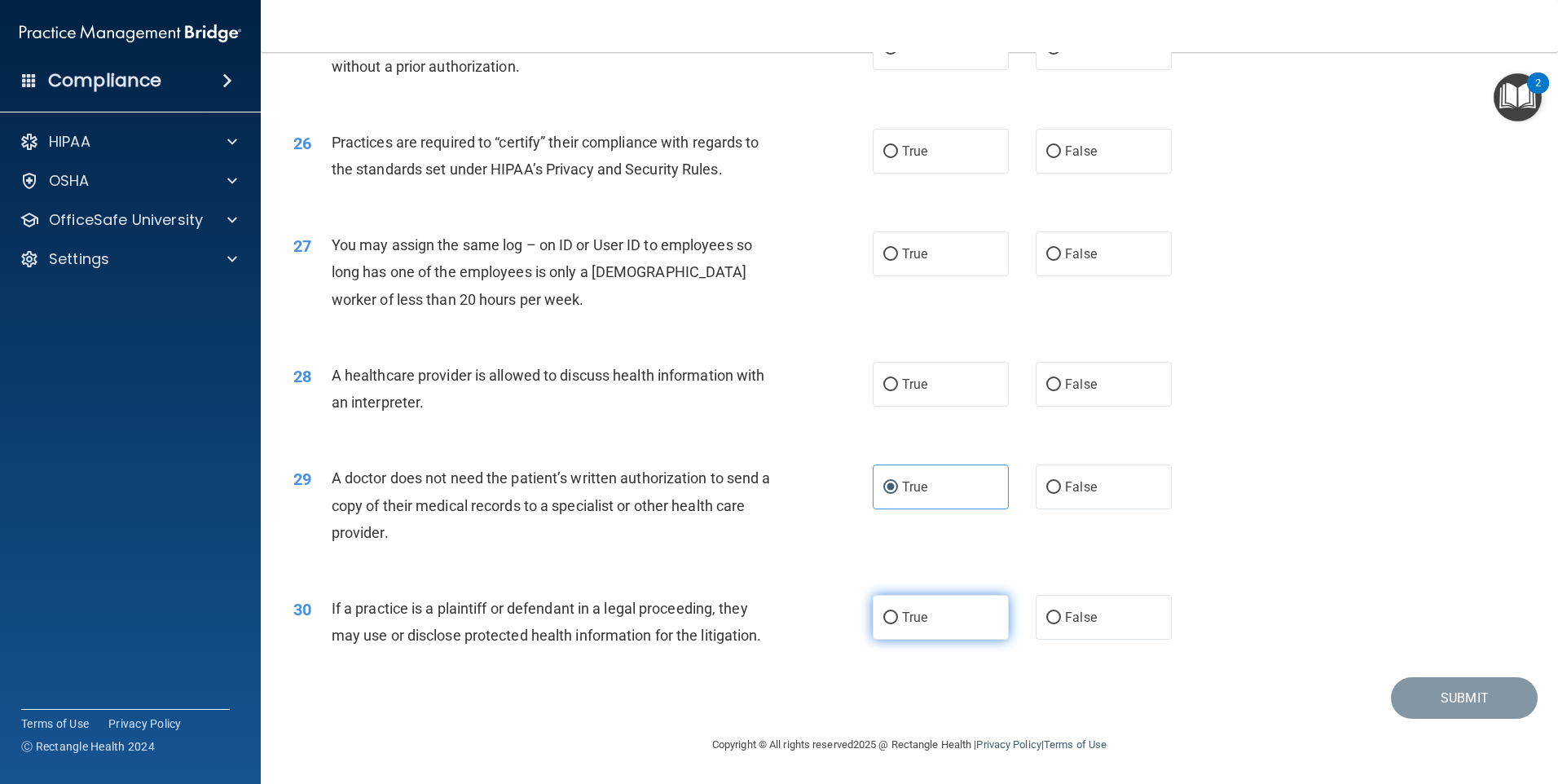
click at [936, 611] on label "True" at bounding box center [941, 616] width 137 height 45
click at [898, 611] on input "True" at bounding box center [890, 617] width 14 height 12
radio input "true"
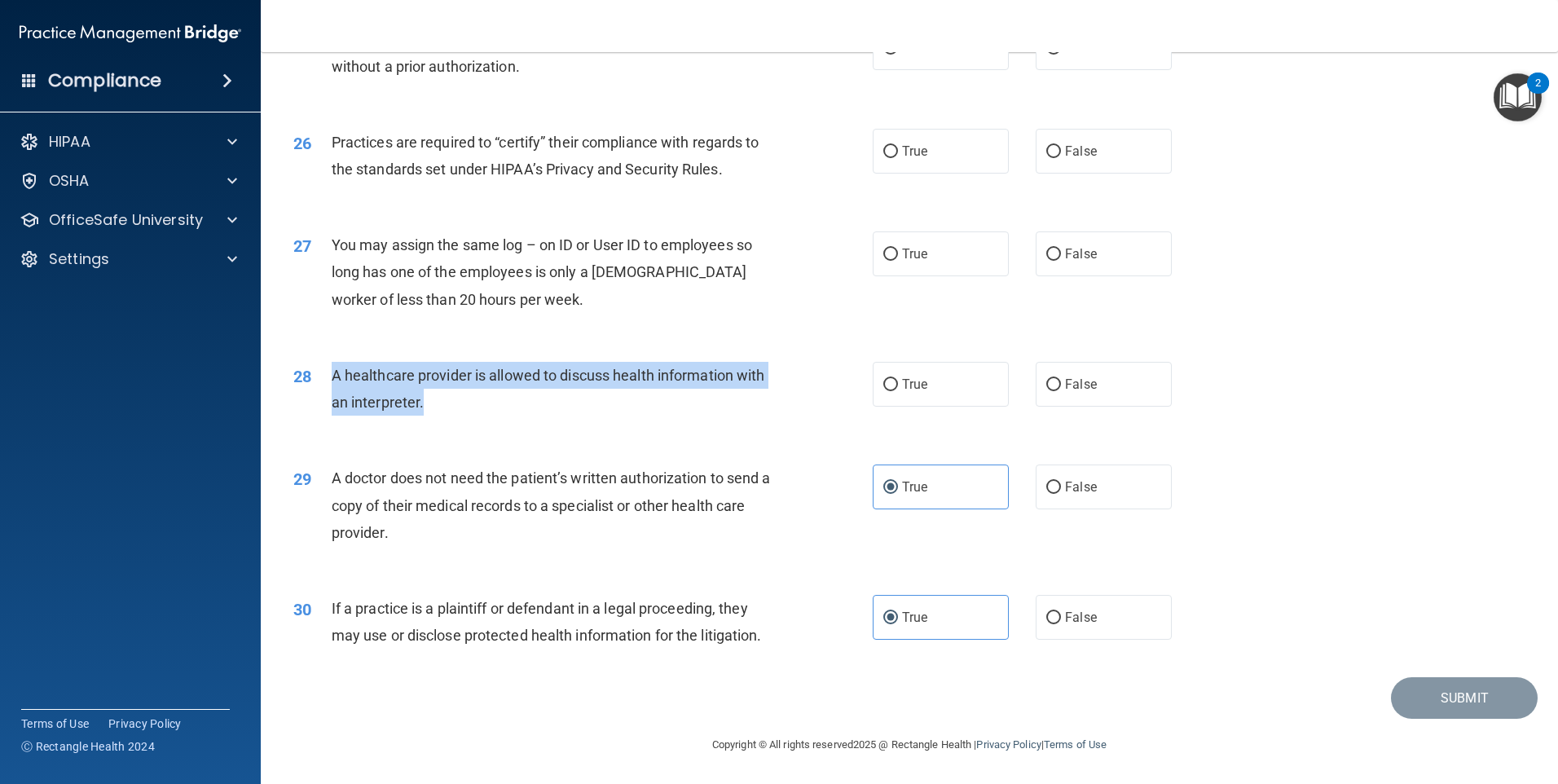
drag, startPoint x: 495, startPoint y: 394, endPoint x: 326, endPoint y: 376, distance: 170.0
click at [326, 376] on div "28 A healthcare provider is allowed to discuss health information with an inter…" at bounding box center [583, 392] width 629 height 62
drag, startPoint x: 326, startPoint y: 376, endPoint x: 377, endPoint y: 384, distance: 51.6
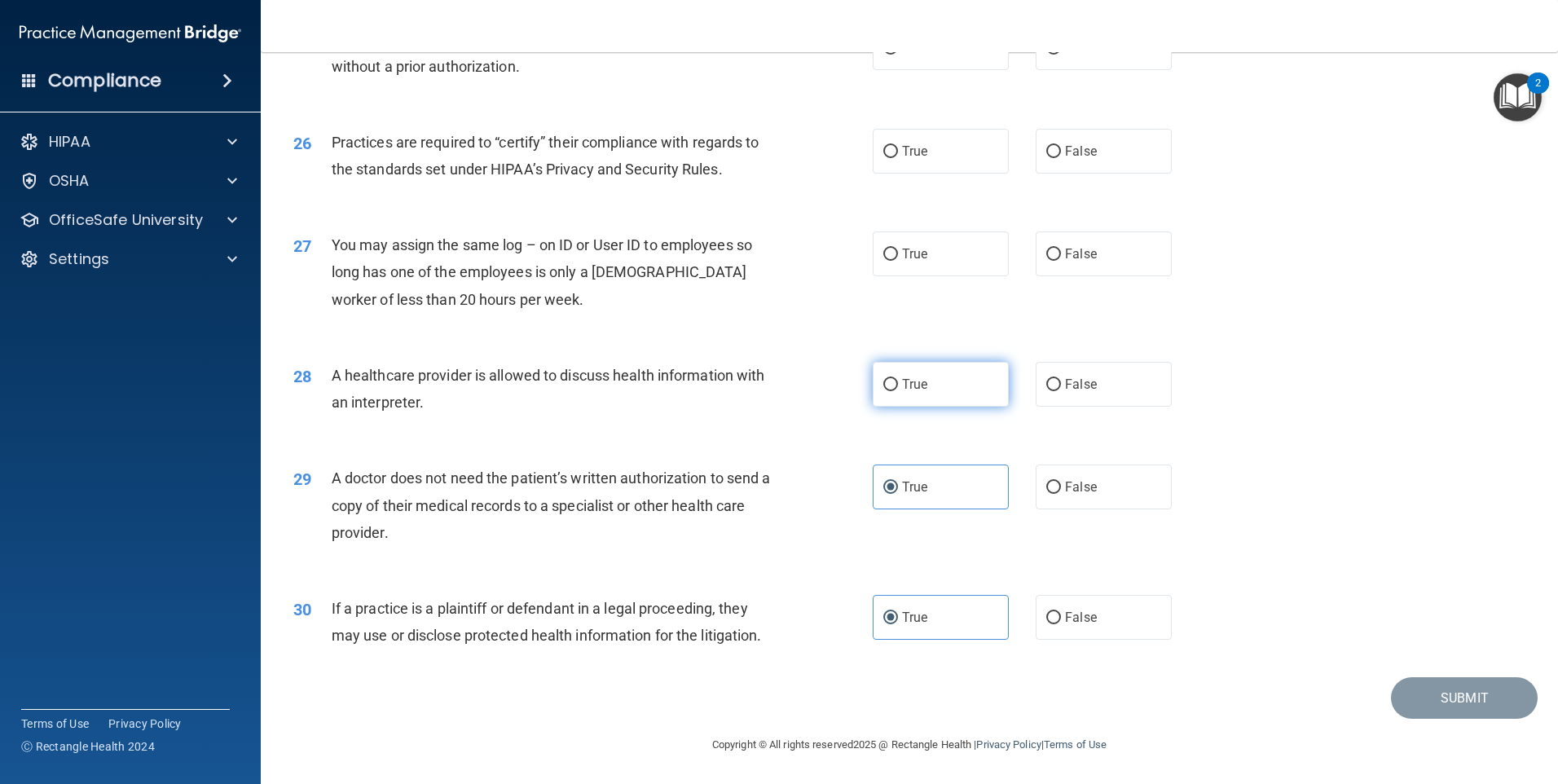
click at [906, 394] on label "True" at bounding box center [941, 384] width 137 height 45
click at [898, 392] on input "True" at bounding box center [890, 385] width 14 height 12
radio input "true"
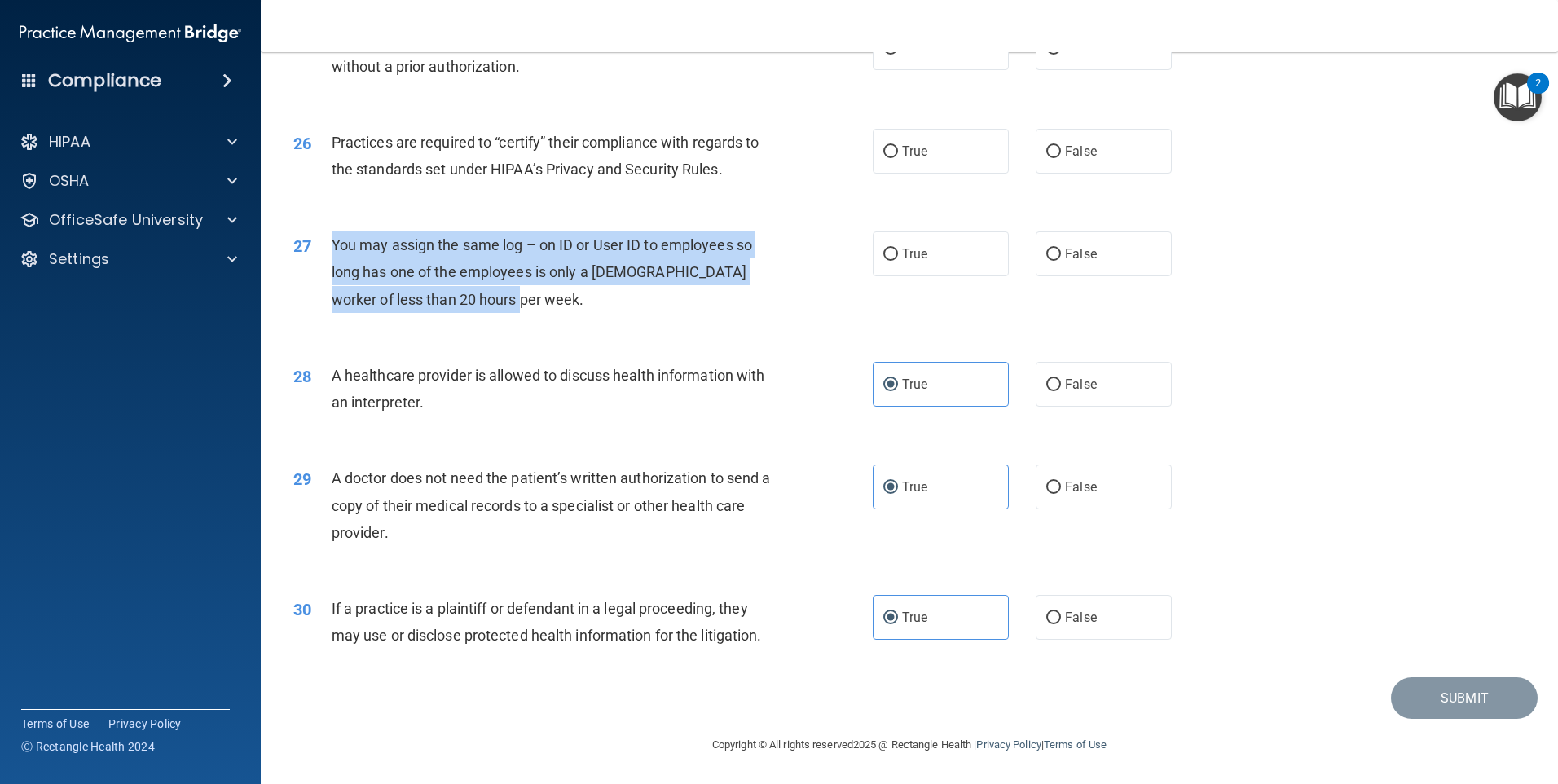
drag, startPoint x: 508, startPoint y: 303, endPoint x: 335, endPoint y: 248, distance: 181.5
click at [335, 248] on div "You may assign the same log – on ID or User ID to employees so long has one of …" at bounding box center [559, 272] width 453 height 82
drag, startPoint x: 335, startPoint y: 248, endPoint x: 358, endPoint y: 266, distance: 29.2
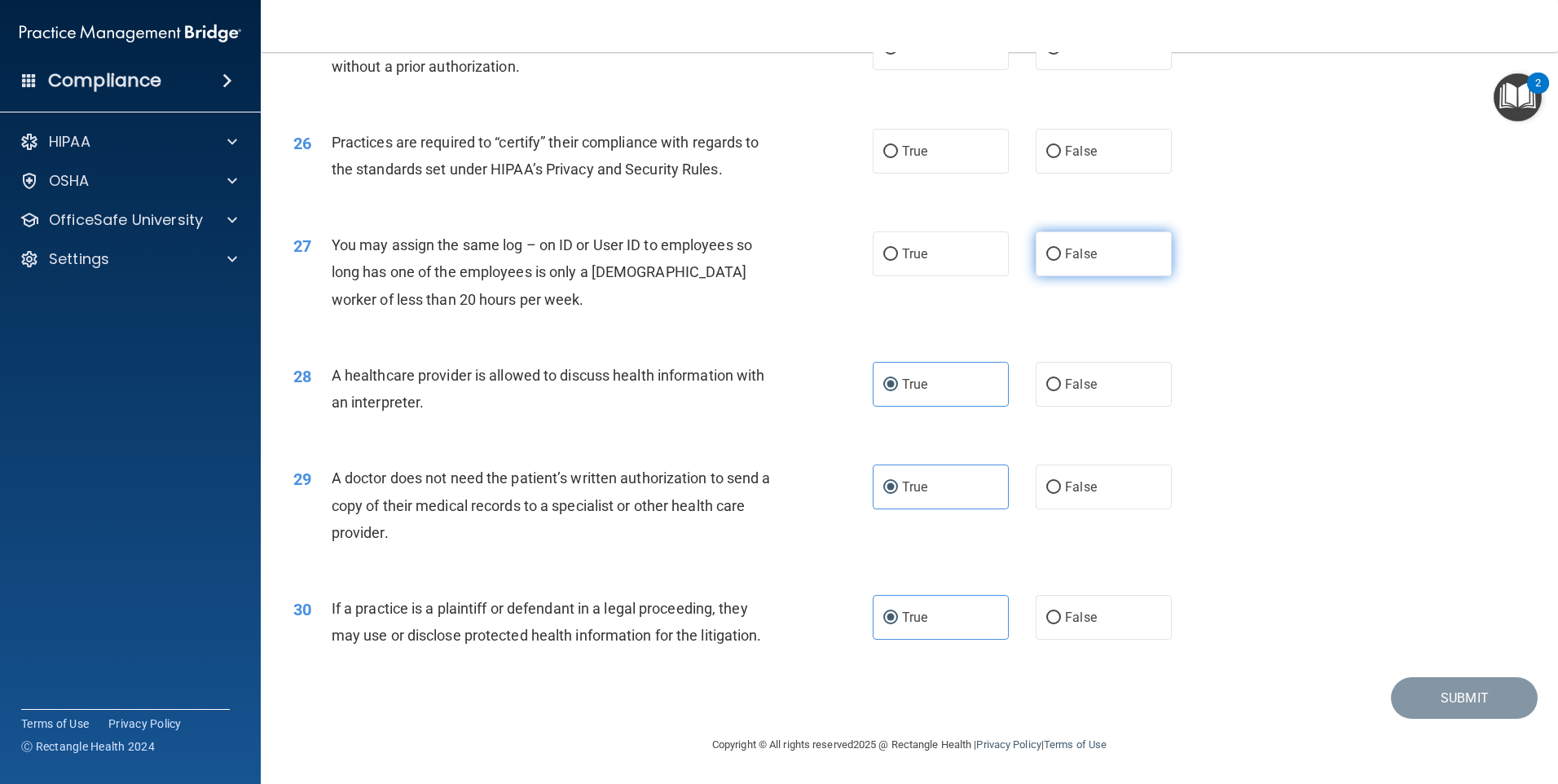
click at [1071, 265] on label "False" at bounding box center [1104, 253] width 137 height 45
click at [1061, 261] on input "False" at bounding box center [1053, 254] width 14 height 12
radio input "true"
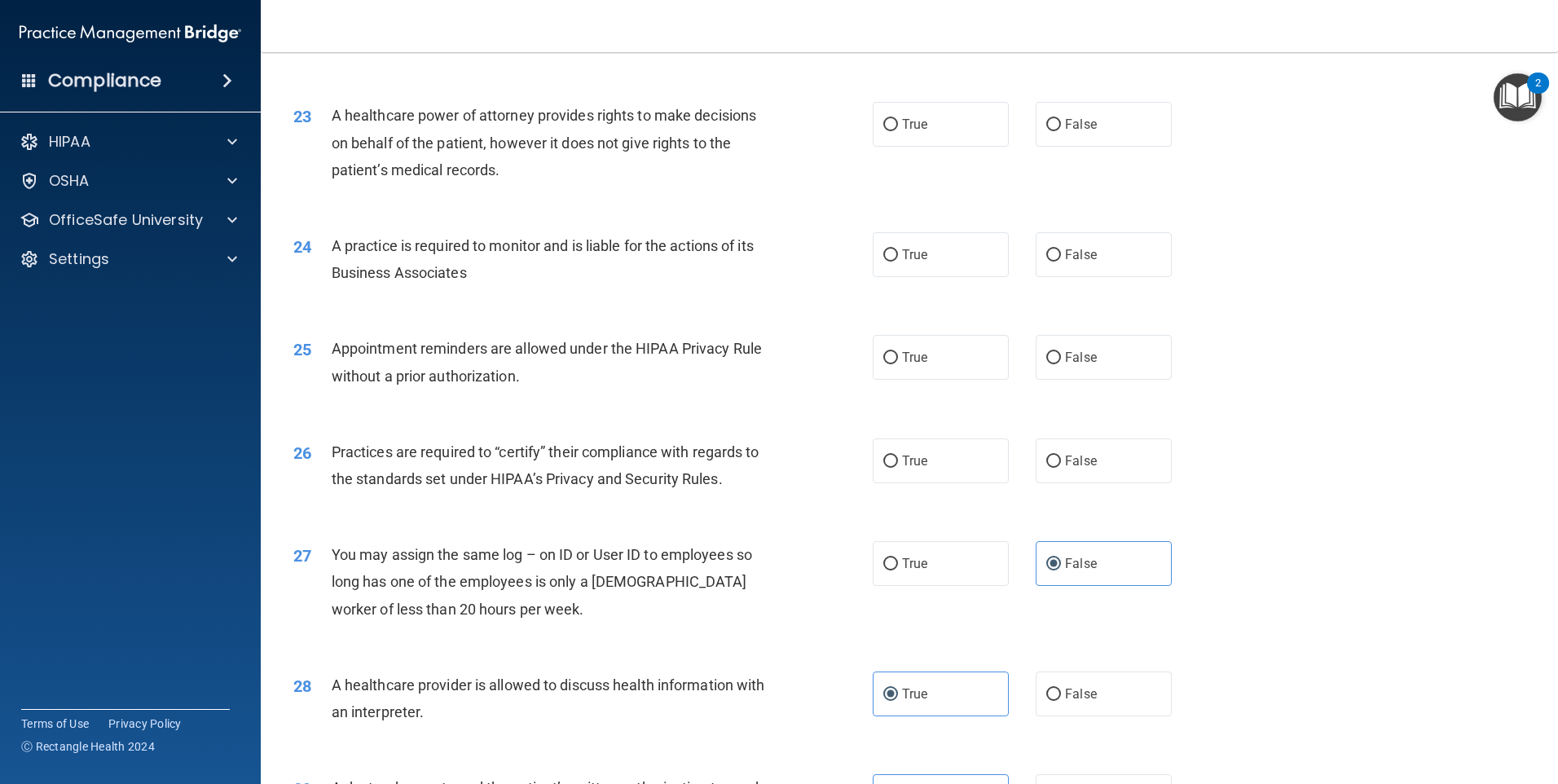
scroll to position [2683, 0]
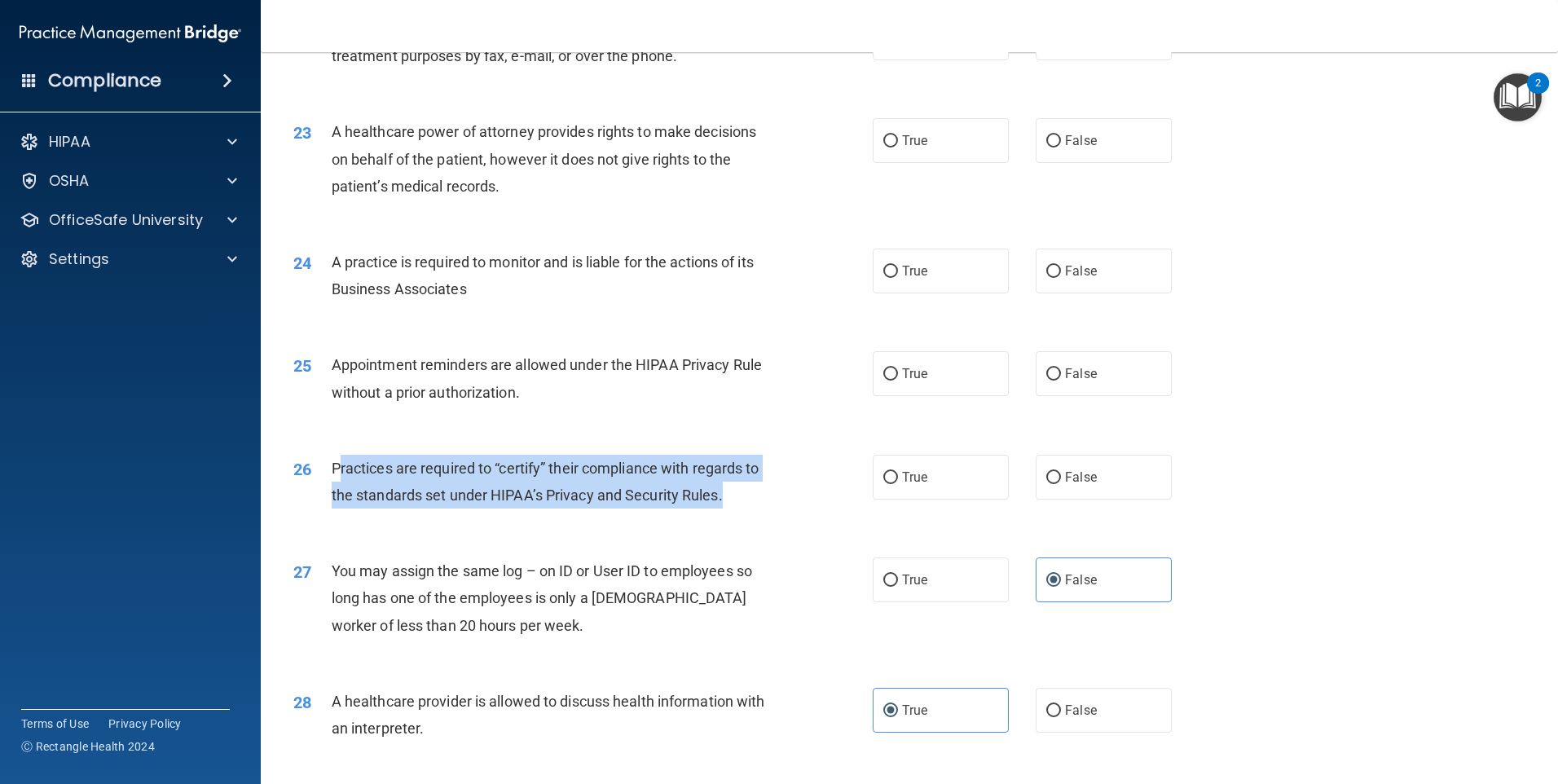
drag, startPoint x: 732, startPoint y: 494, endPoint x: 339, endPoint y: 463, distance: 394.2
click at [339, 463] on div "Practices are required to “certify” their compliance with regards to the standa…" at bounding box center [559, 482] width 453 height 54
drag, startPoint x: 333, startPoint y: 466, endPoint x: 767, endPoint y: 513, distance: 436.5
click at [767, 513] on div "26 Practices are required to “certify” their compliance with regards to the sta…" at bounding box center [583, 485] width 629 height 62
drag, startPoint x: 767, startPoint y: 513, endPoint x: 695, endPoint y: 497, distance: 73.8
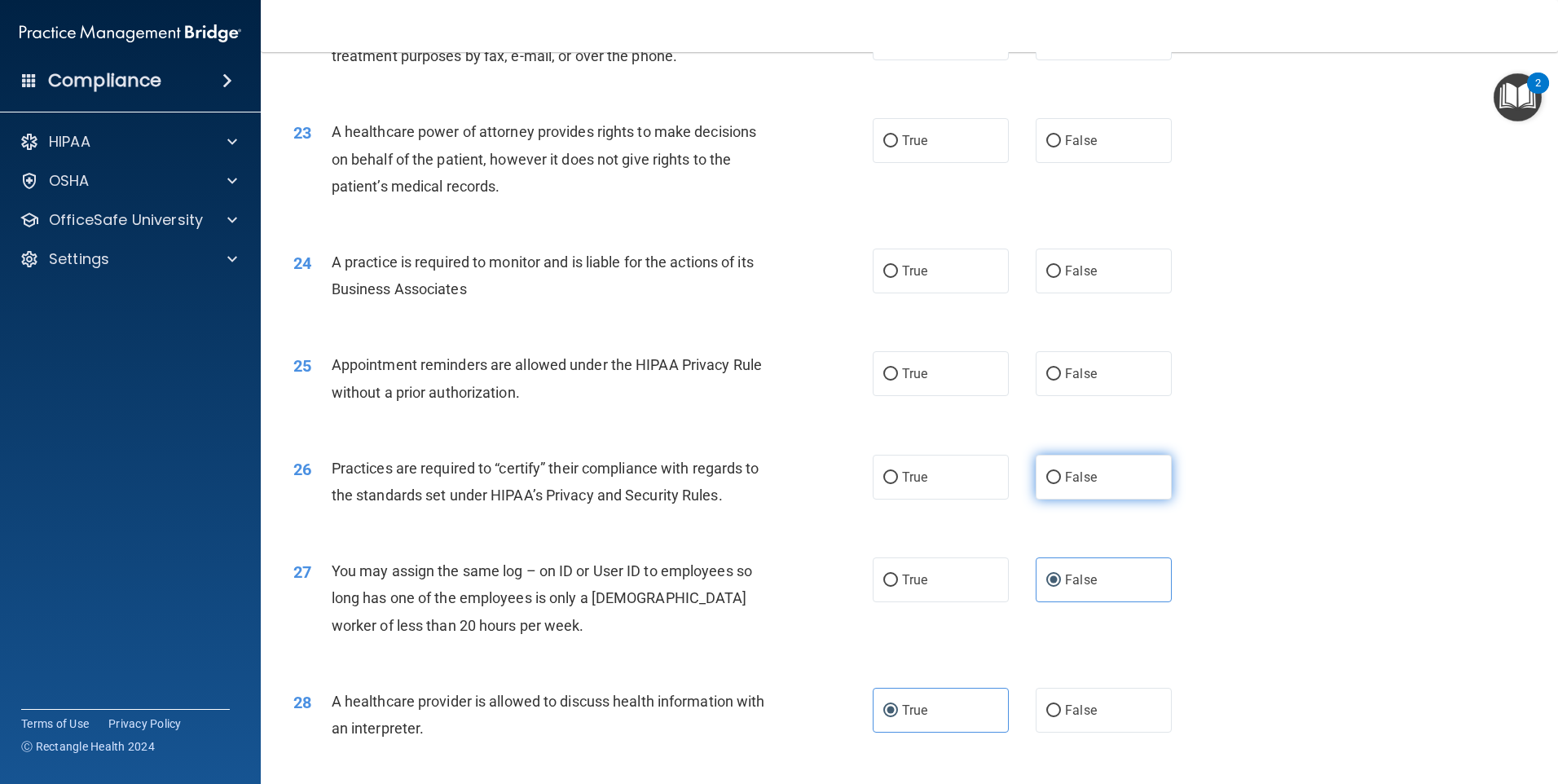
click at [1079, 465] on label "False" at bounding box center [1104, 477] width 137 height 45
click at [1061, 472] on input "False" at bounding box center [1053, 478] width 14 height 12
radio input "true"
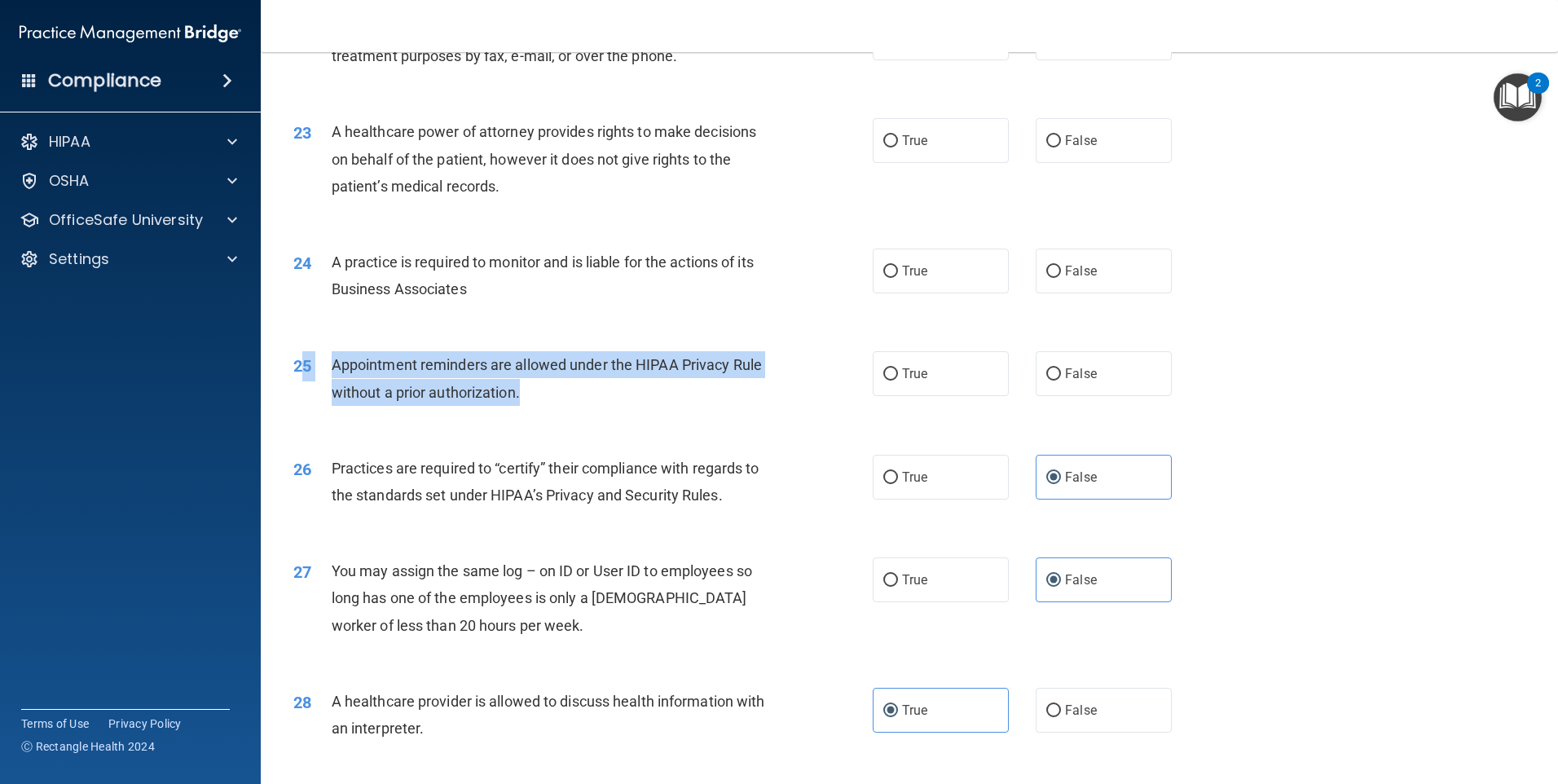
drag, startPoint x: 566, startPoint y: 407, endPoint x: 299, endPoint y: 365, distance: 270.3
click at [299, 365] on div "25 Appointment reminders are allowed under the HIPAA Privacy Rule without a pri…" at bounding box center [583, 381] width 629 height 62
click at [299, 365] on span "25" at bounding box center [302, 366] width 18 height 20
drag, startPoint x: 339, startPoint y: 362, endPoint x: 522, endPoint y: 409, distance: 188.9
click at [522, 409] on div "25 Appointment reminders are allowed under the HIPAA Privacy Rule without a pri…" at bounding box center [583, 381] width 629 height 62
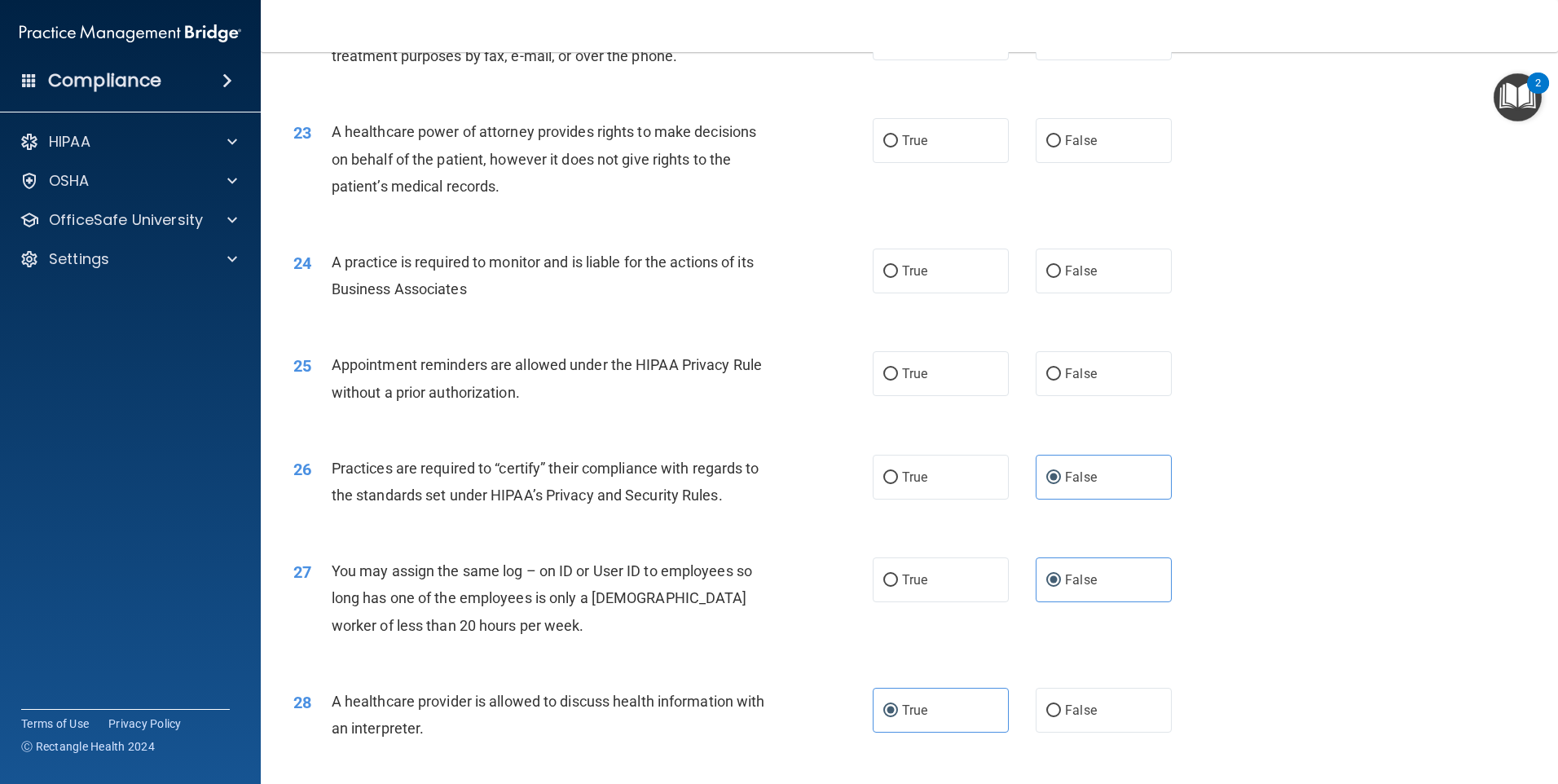
click at [582, 420] on div "25 Appointment reminders are allowed under the HIPAA Privacy Rule without a pri…" at bounding box center [908, 382] width 1256 height 102
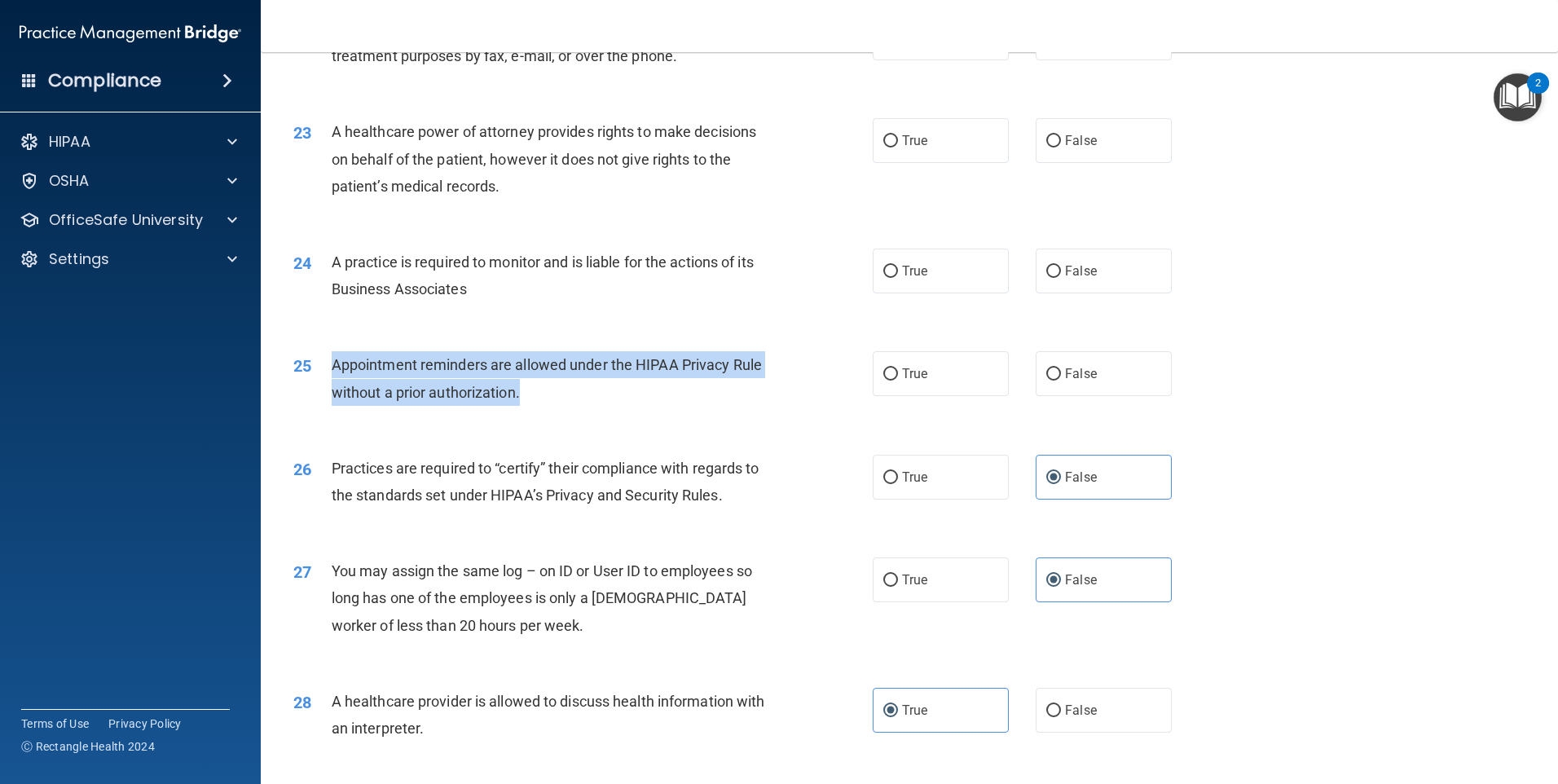
drag, startPoint x: 522, startPoint y: 392, endPoint x: 328, endPoint y: 362, distance: 196.3
click at [328, 362] on div "25 Appointment reminders are allowed under the HIPAA Privacy Rule without a pri…" at bounding box center [583, 381] width 629 height 62
drag, startPoint x: 328, startPoint y: 362, endPoint x: 362, endPoint y: 374, distance: 36.1
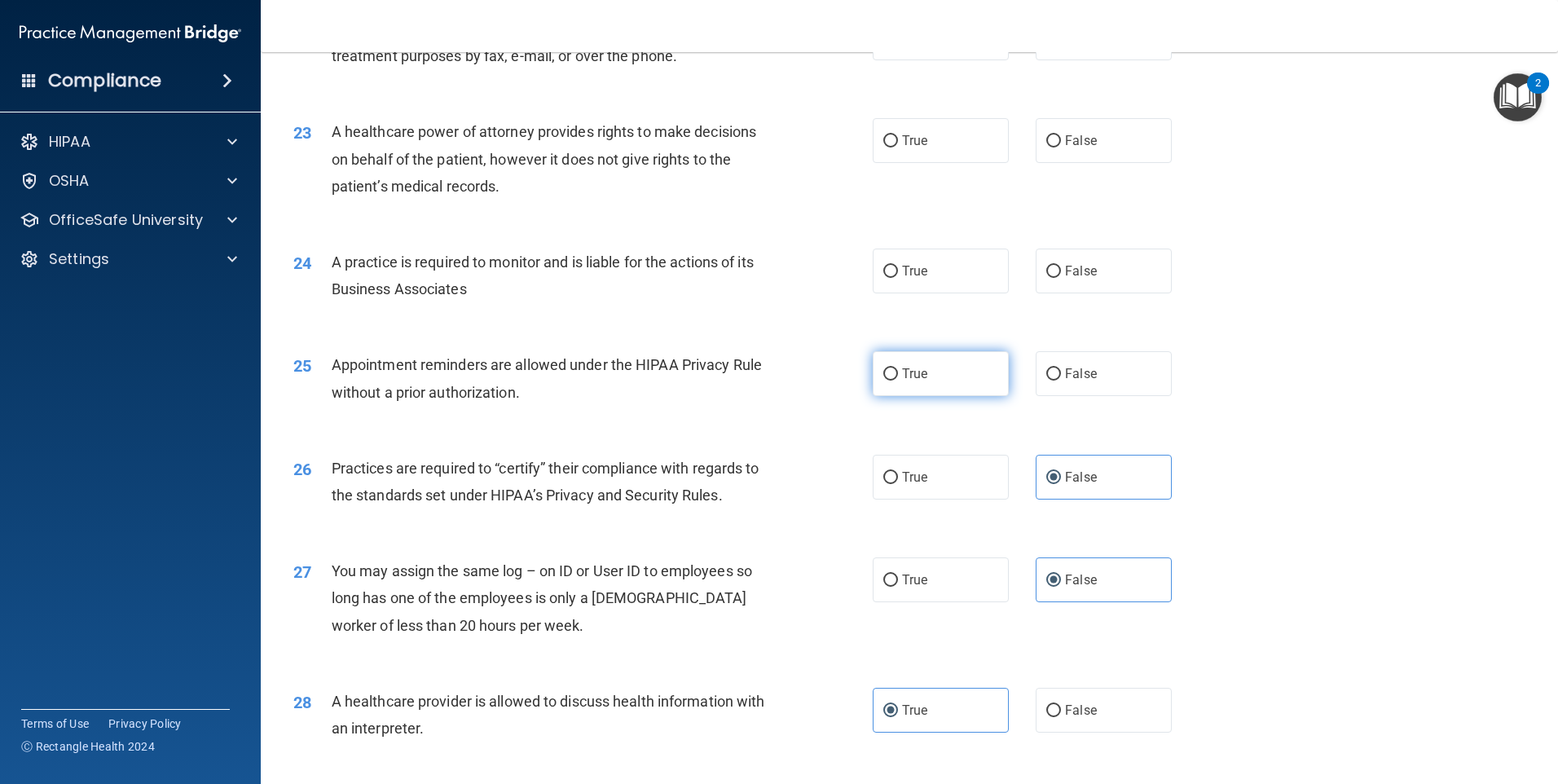
click at [938, 356] on label "True" at bounding box center [941, 373] width 137 height 45
click at [898, 368] on input "True" at bounding box center [890, 374] width 14 height 12
radio input "true"
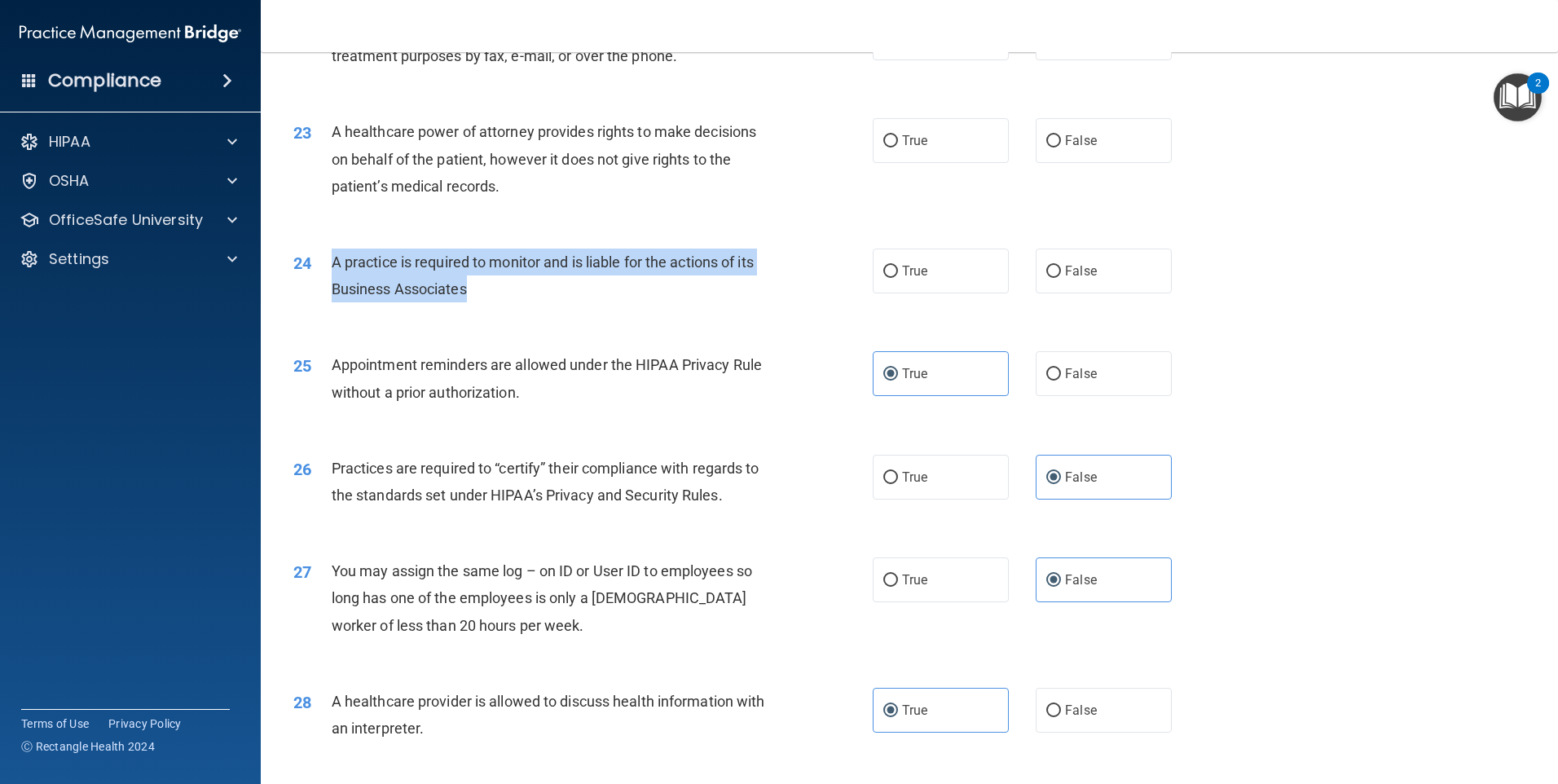
drag, startPoint x: 459, startPoint y: 294, endPoint x: 330, endPoint y: 266, distance: 132.0
click at [330, 266] on div "24 A practice is required to monitor and is liable for the actions of its Busin…" at bounding box center [583, 279] width 629 height 62
drag, startPoint x: 330, startPoint y: 266, endPoint x: 342, endPoint y: 267, distance: 12.0
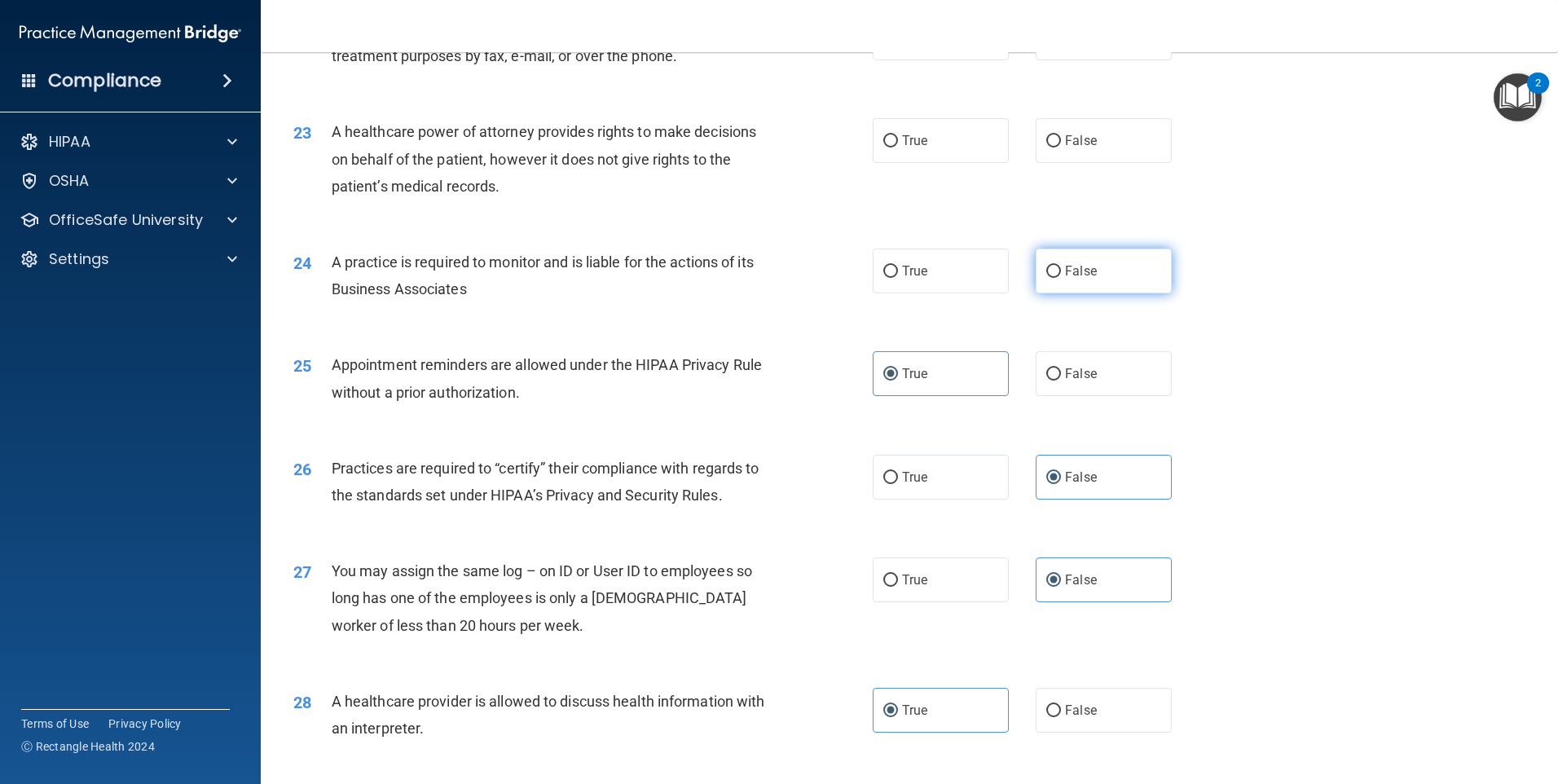
click at [1097, 264] on label "False" at bounding box center [1104, 270] width 137 height 45
click at [1061, 265] on input "False" at bounding box center [1053, 271] width 14 height 12
radio input "true"
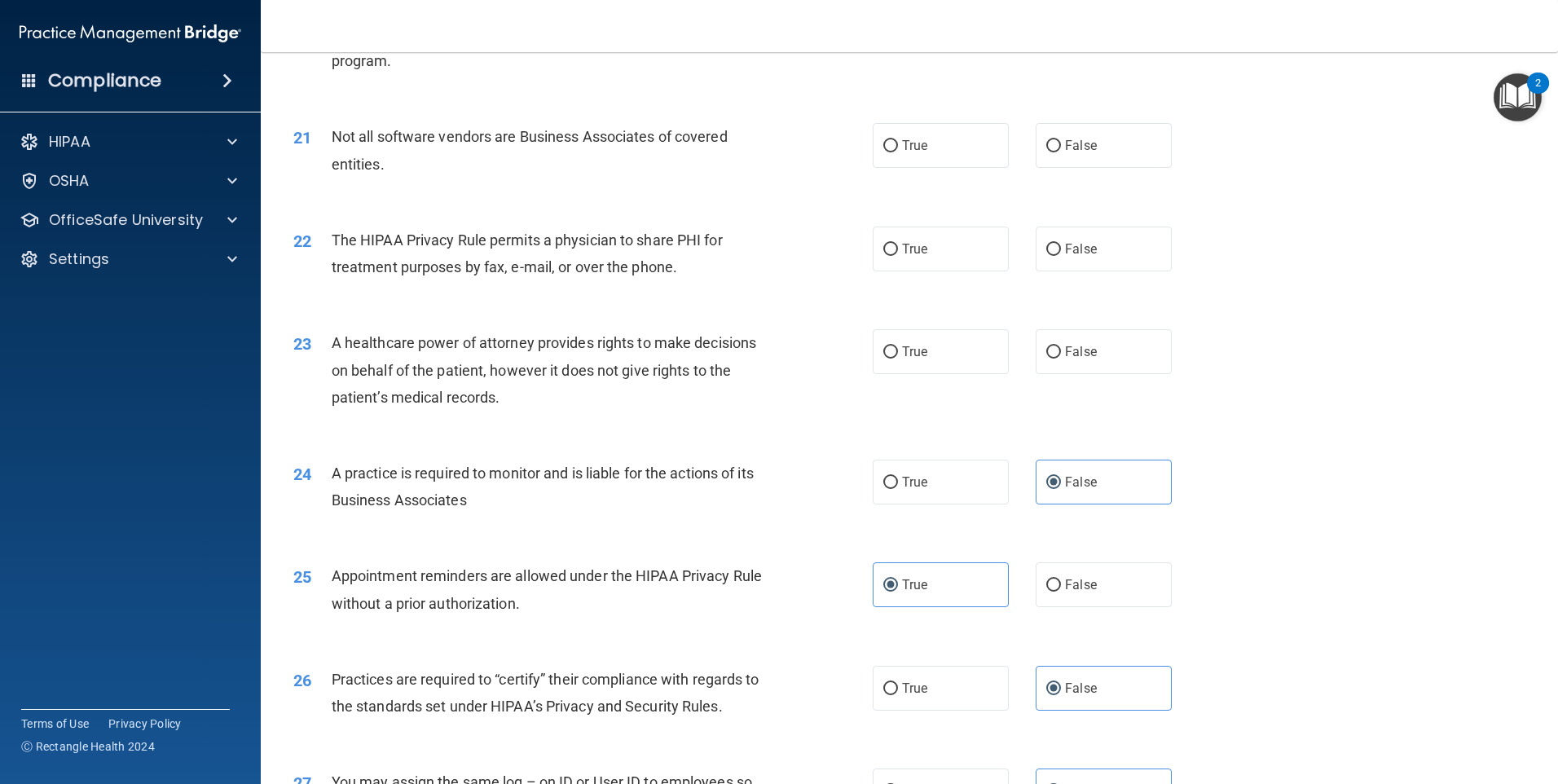
scroll to position [2438, 0]
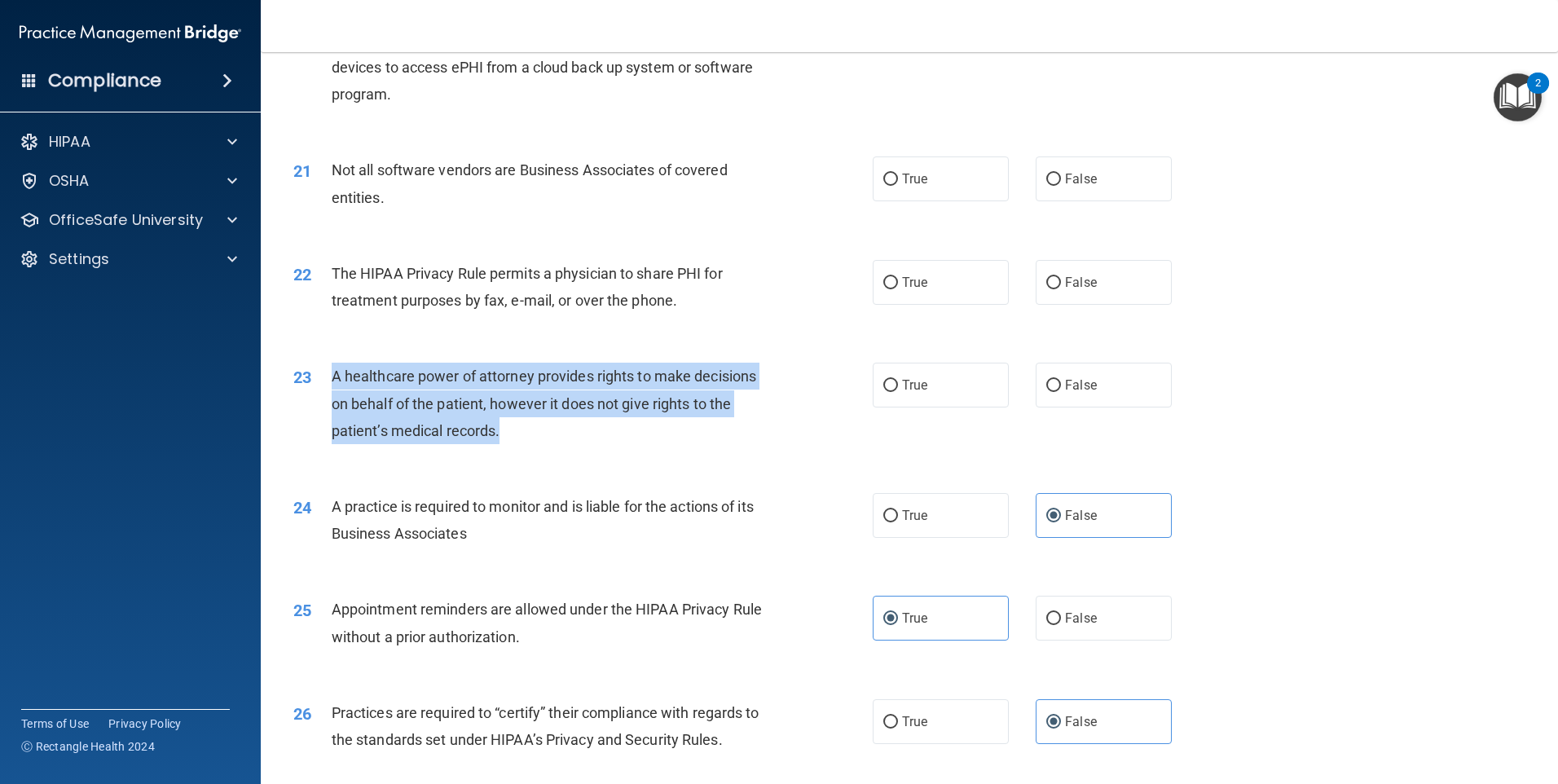
drag, startPoint x: 456, startPoint y: 434, endPoint x: 322, endPoint y: 374, distance: 146.8
click at [322, 374] on div "23 A healthcare power of attorney provides rights to make decisions on behalf o…" at bounding box center [583, 407] width 629 height 90
drag, startPoint x: 322, startPoint y: 374, endPoint x: 436, endPoint y: 403, distance: 117.6
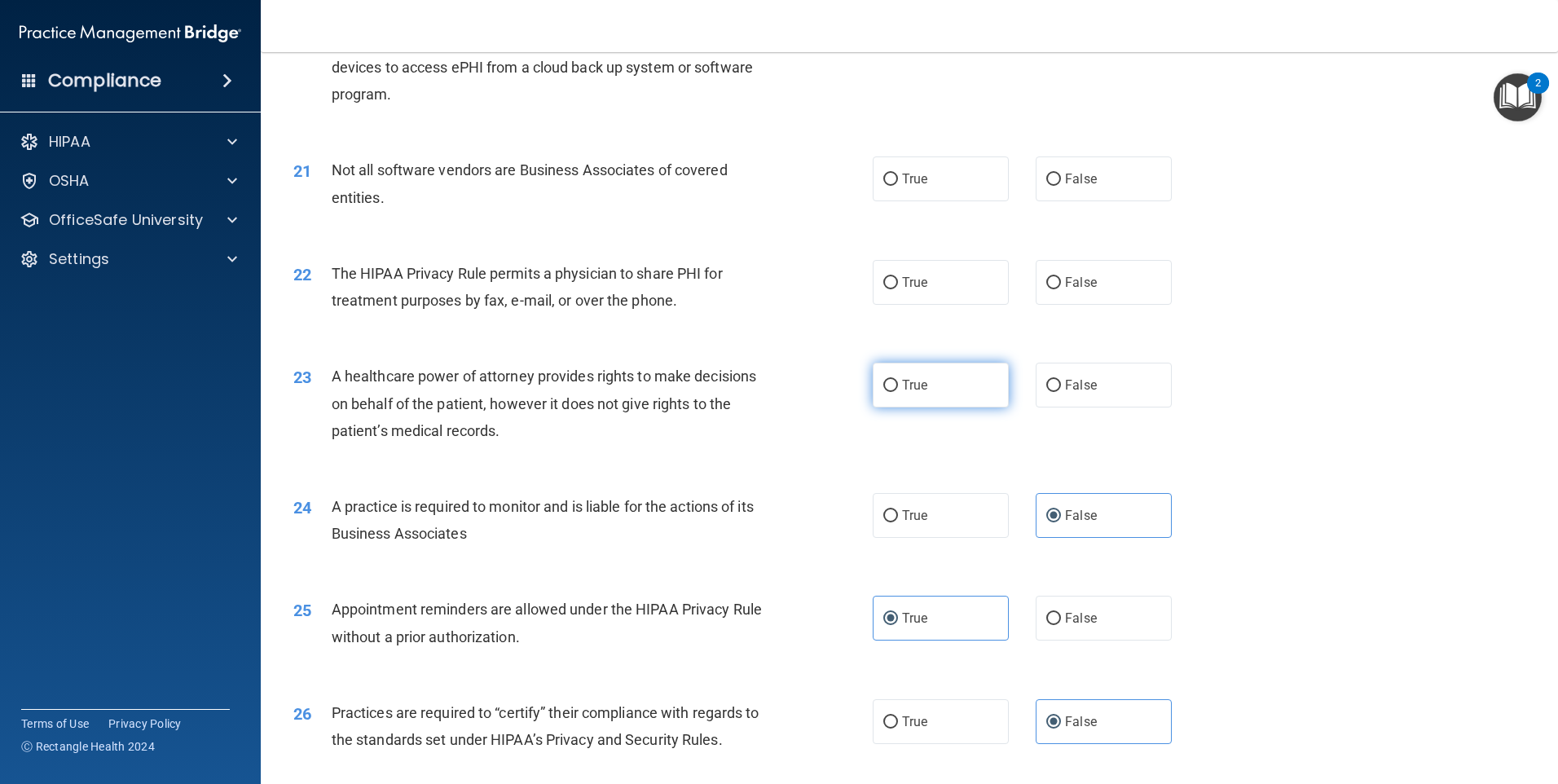
click at [975, 391] on label "True" at bounding box center [941, 384] width 137 height 45
click at [898, 391] on input "True" at bounding box center [890, 385] width 14 height 12
radio input "true"
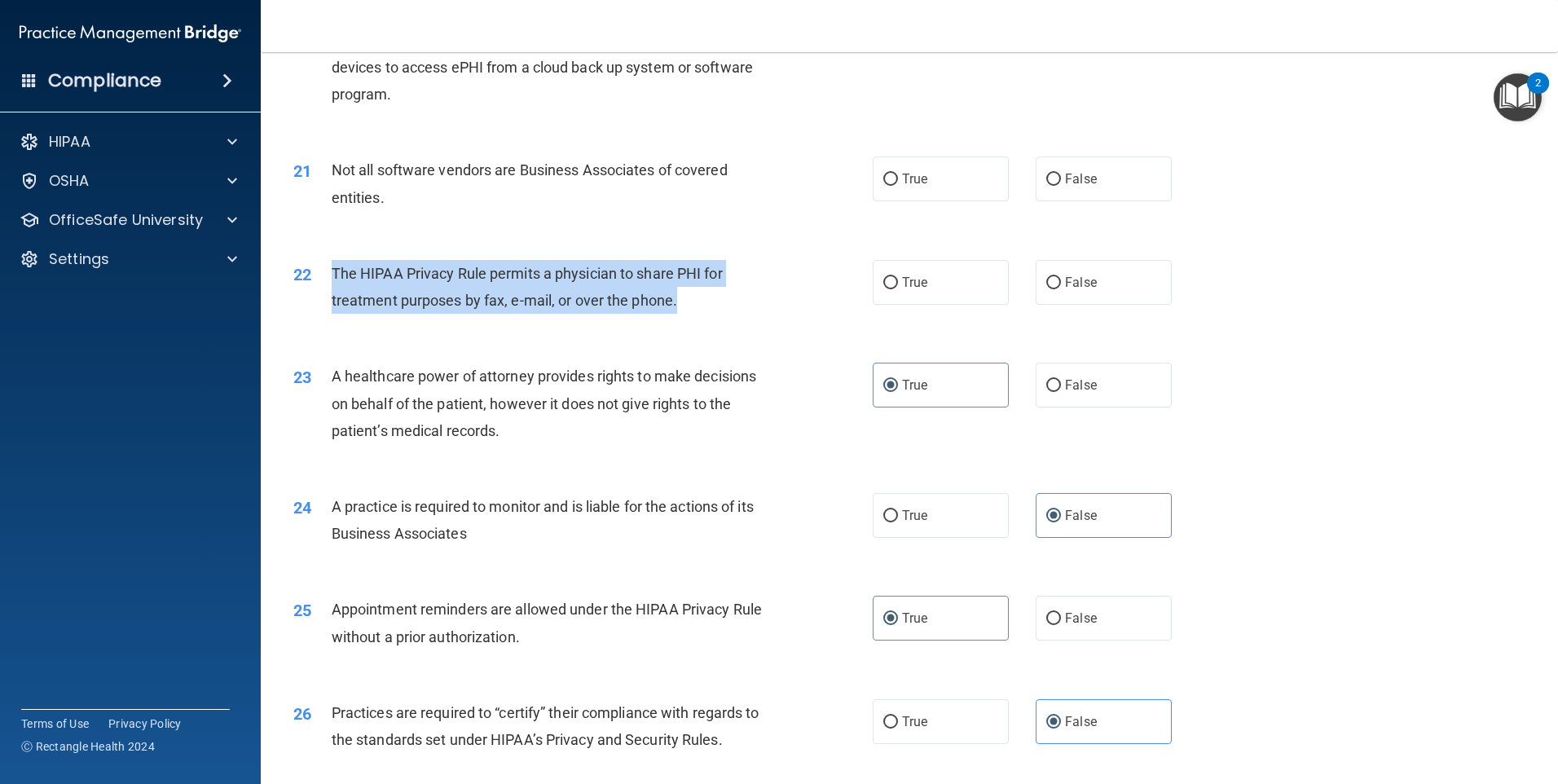
drag, startPoint x: 613, startPoint y: 294, endPoint x: 327, endPoint y: 275, distance: 286.6
click at [327, 275] on div "22 The HIPAA Privacy Rule permits a physician to share PHI for treatment purpos…" at bounding box center [583, 290] width 629 height 62
drag, startPoint x: 327, startPoint y: 275, endPoint x: 377, endPoint y: 281, distance: 50.4
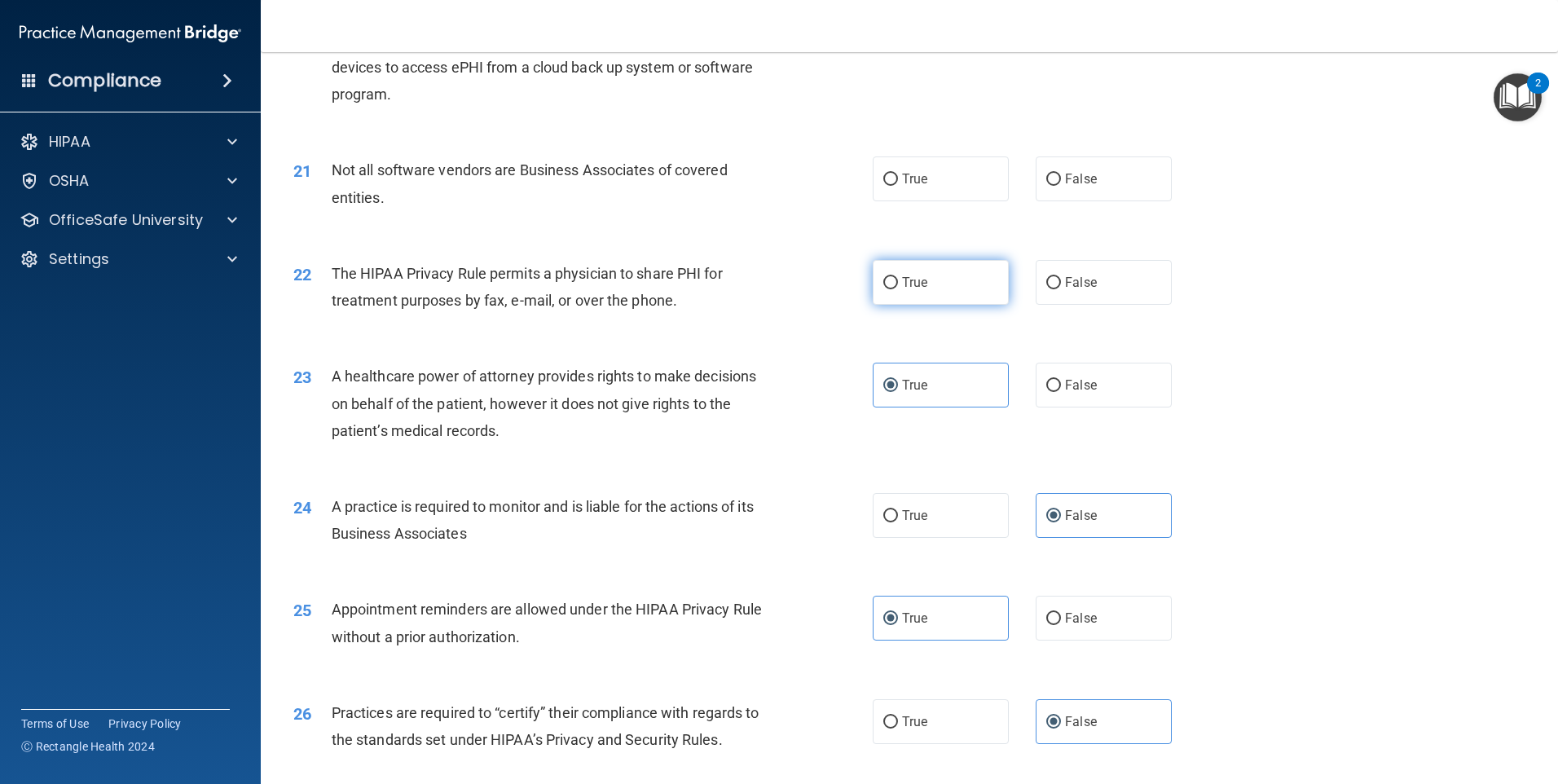
click at [941, 283] on label "True" at bounding box center [941, 282] width 137 height 45
click at [898, 283] on input "True" at bounding box center [890, 283] width 14 height 12
radio input "true"
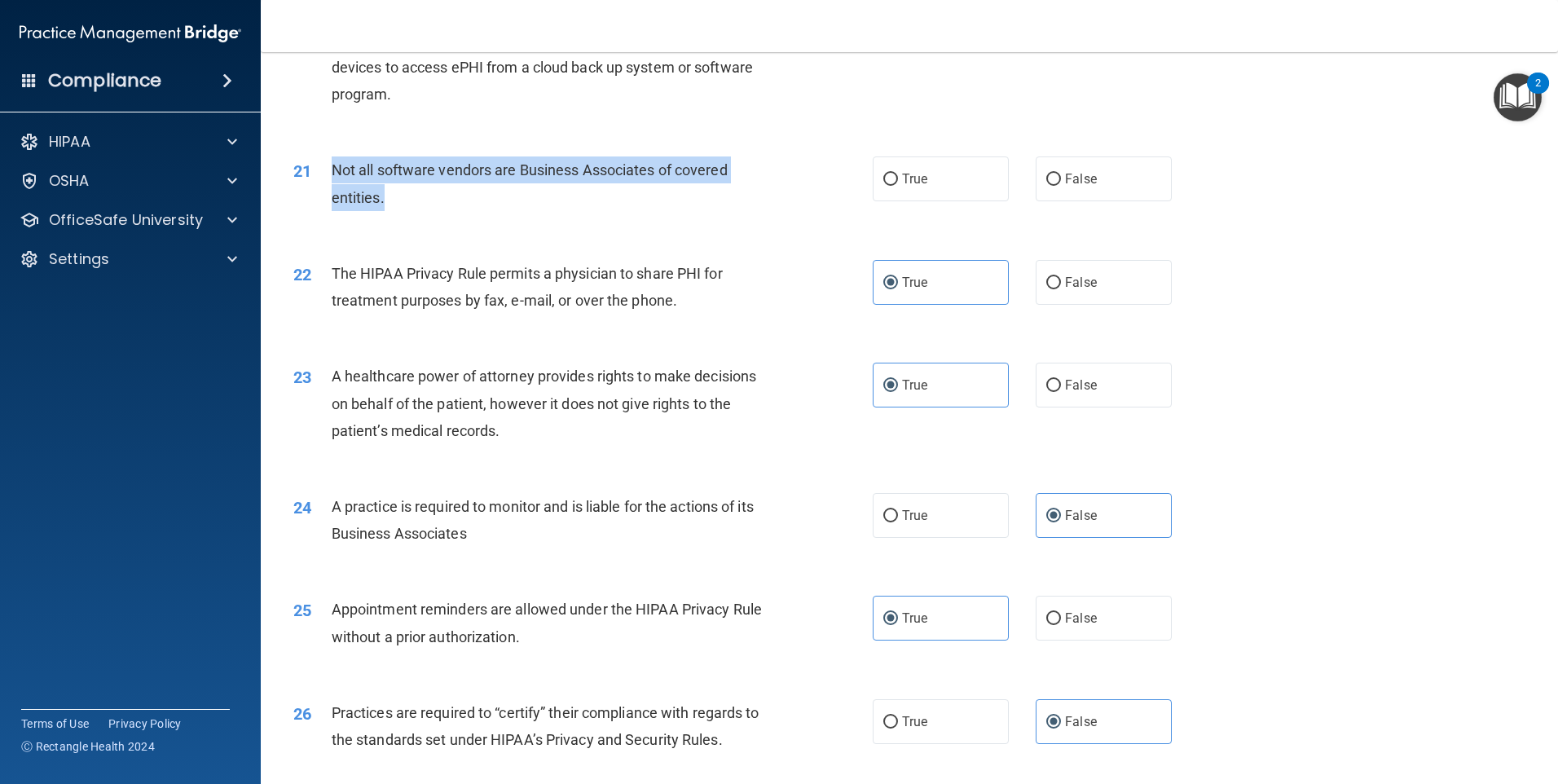
drag, startPoint x: 362, startPoint y: 194, endPoint x: 316, endPoint y: 173, distance: 50.6
click at [316, 173] on div "21 Not all software vendors are Business Associates of covered entities." at bounding box center [583, 187] width 629 height 62
click at [522, 211] on div "21 Not all software vendors are Business Associates of covered entities." at bounding box center [583, 187] width 629 height 62
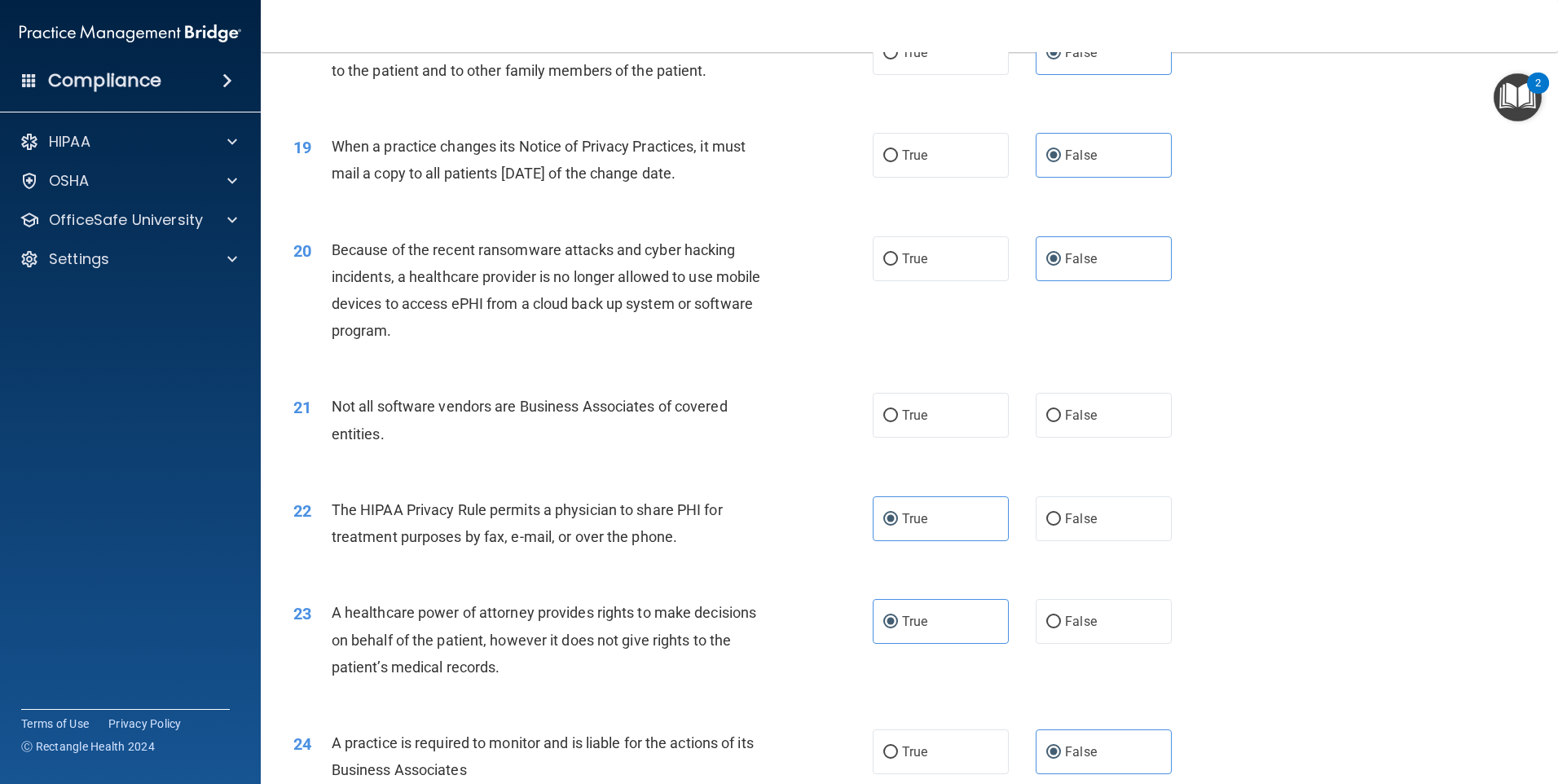
scroll to position [2194, 0]
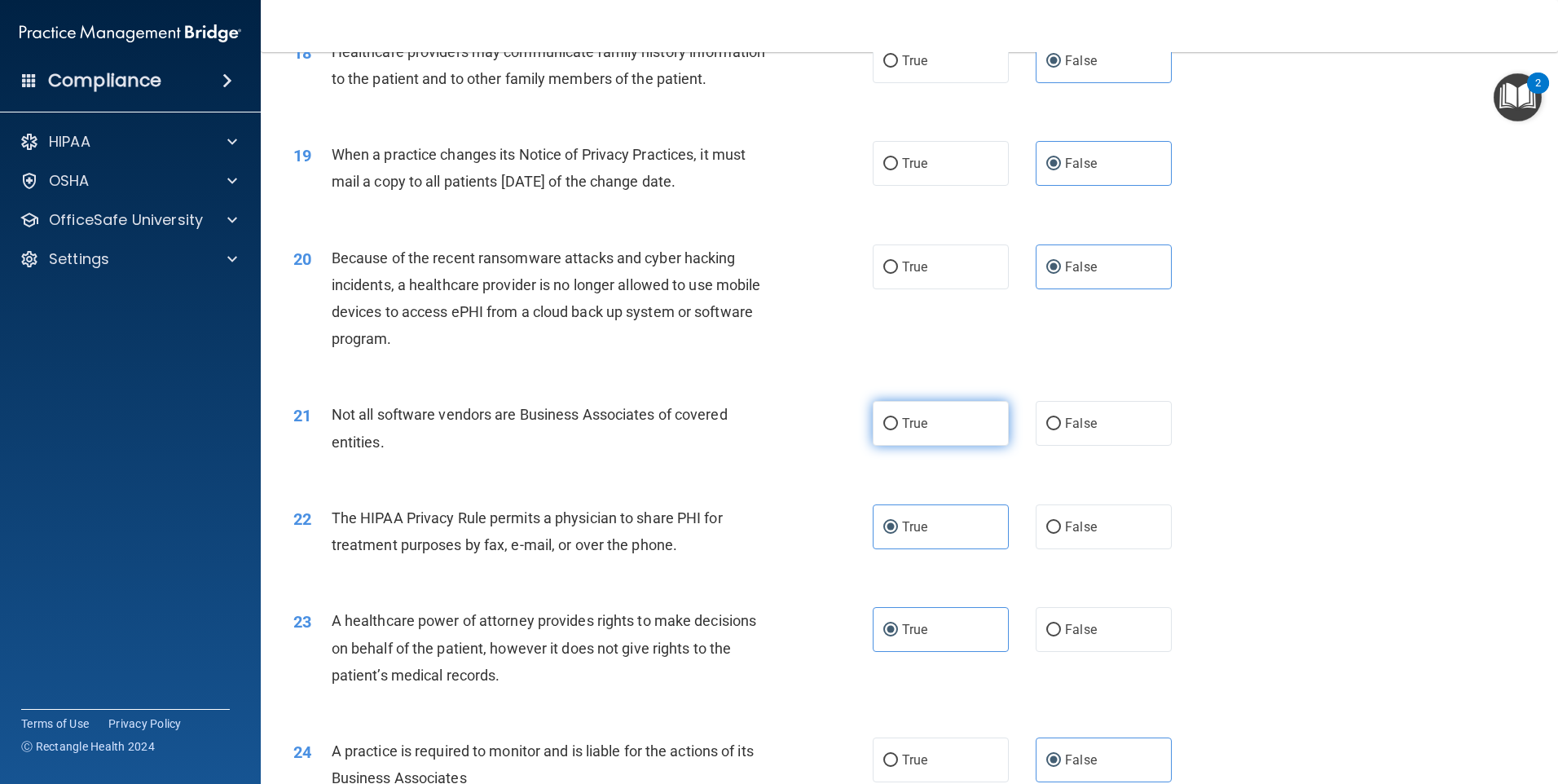
click at [935, 418] on label "True" at bounding box center [941, 423] width 137 height 45
click at [898, 418] on input "True" at bounding box center [890, 424] width 14 height 12
radio input "true"
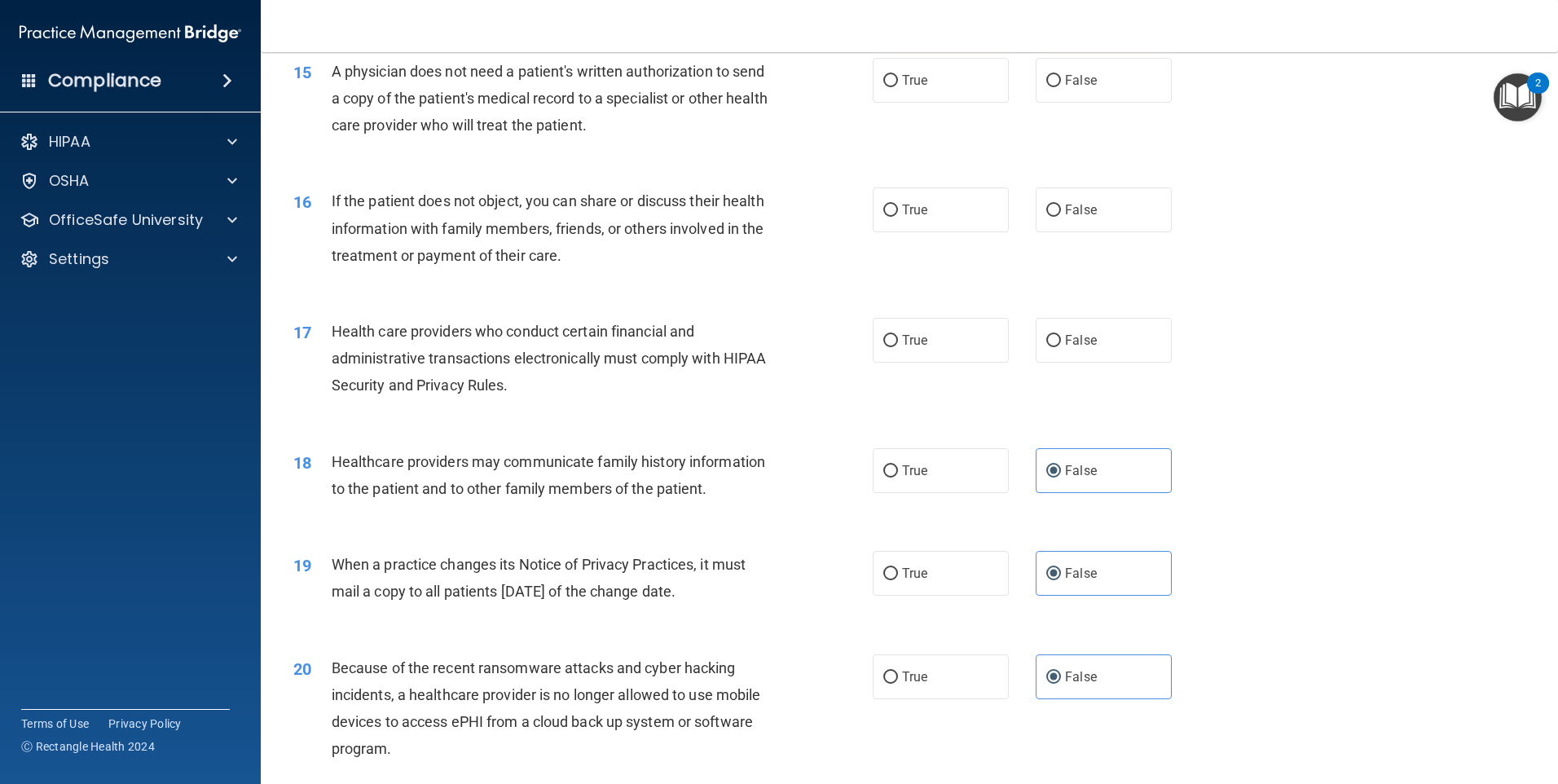
scroll to position [1705, 0]
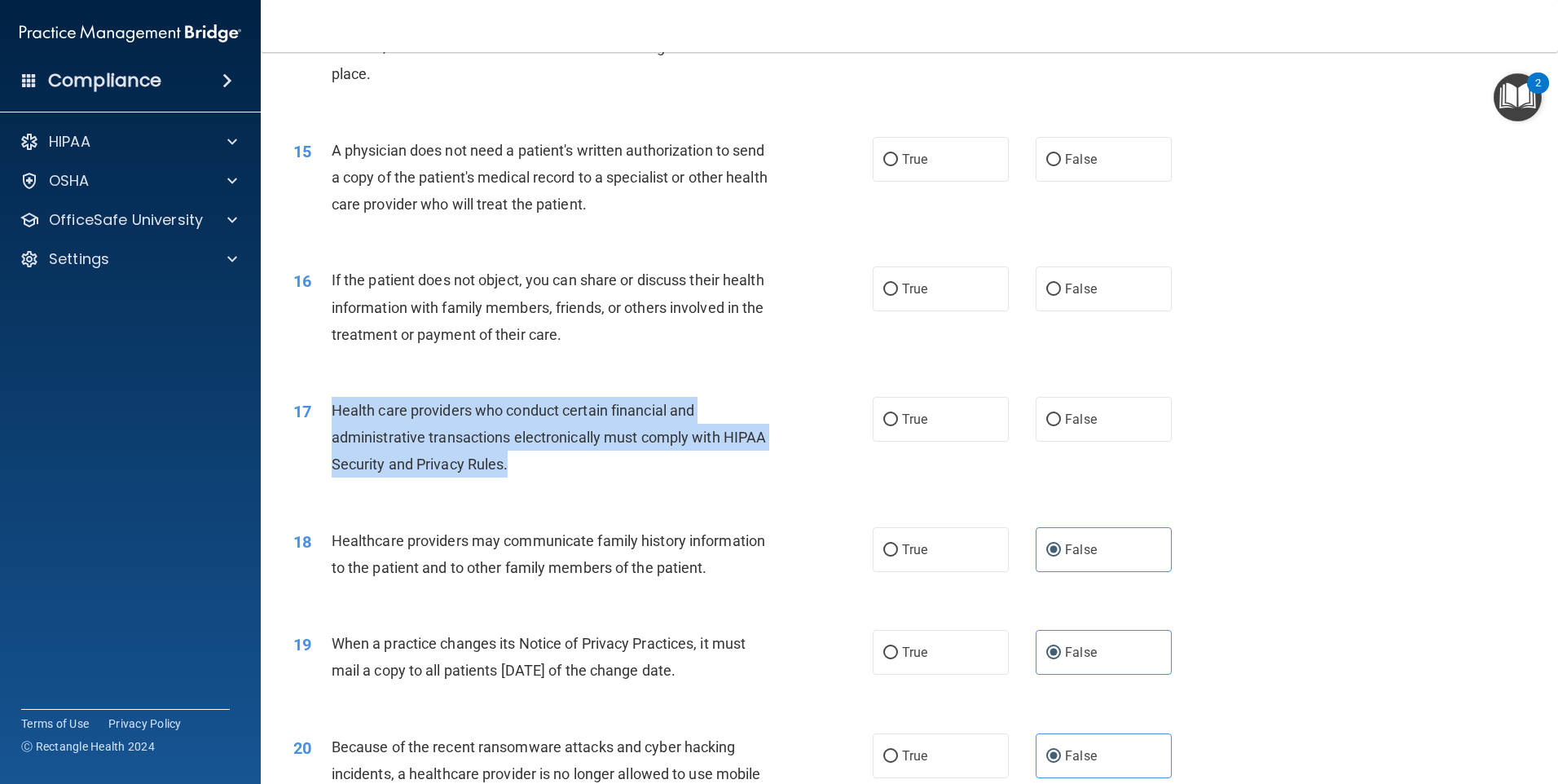
drag, startPoint x: 347, startPoint y: 402, endPoint x: 314, endPoint y: 423, distance: 39.1
click at [314, 423] on div "17 Health care providers who conduct certain financial and administrative trans…" at bounding box center [583, 442] width 629 height 90
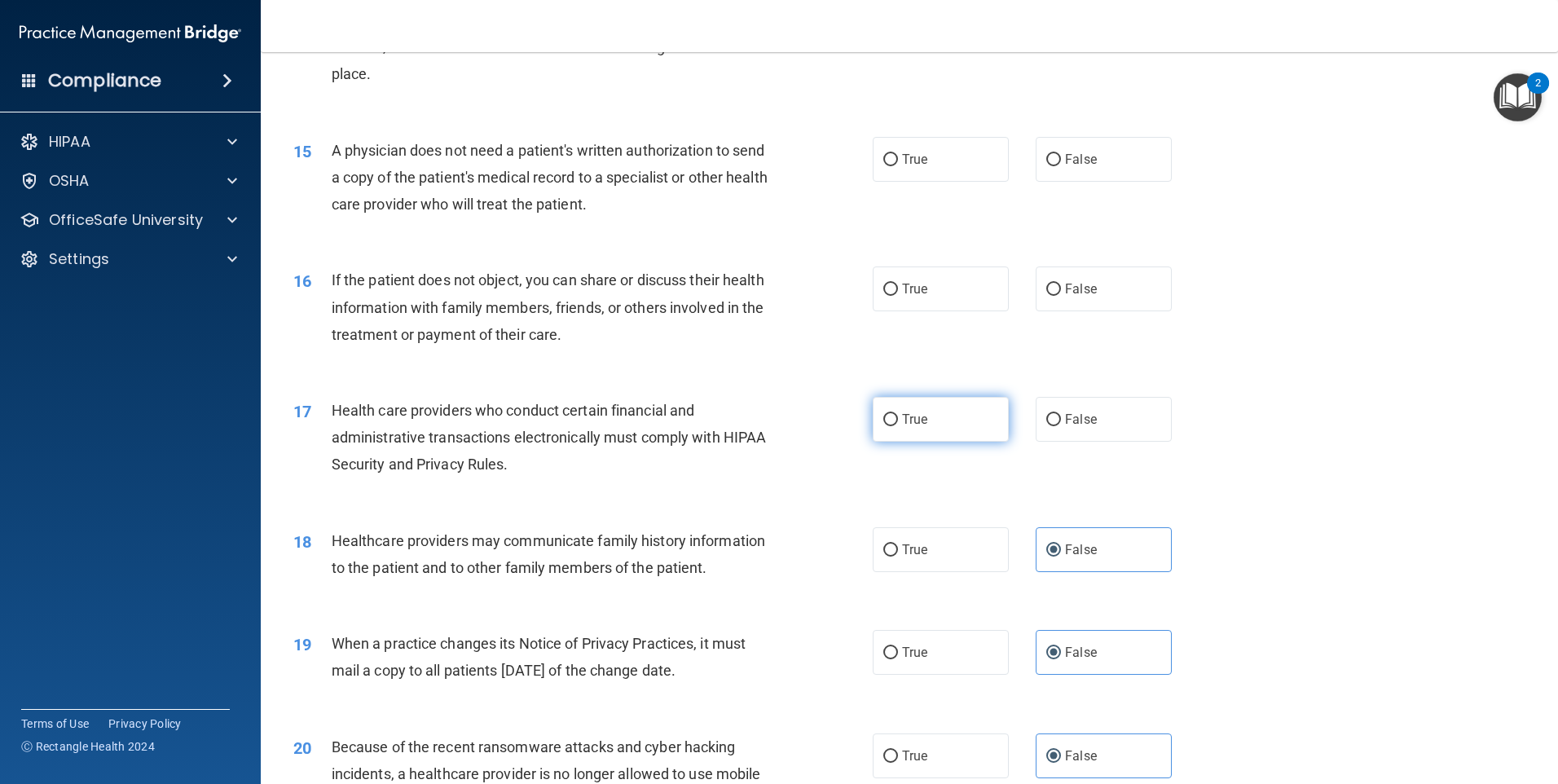
click at [984, 412] on label "True" at bounding box center [941, 419] width 137 height 45
click at [898, 414] on input "True" at bounding box center [890, 420] width 14 height 12
radio input "true"
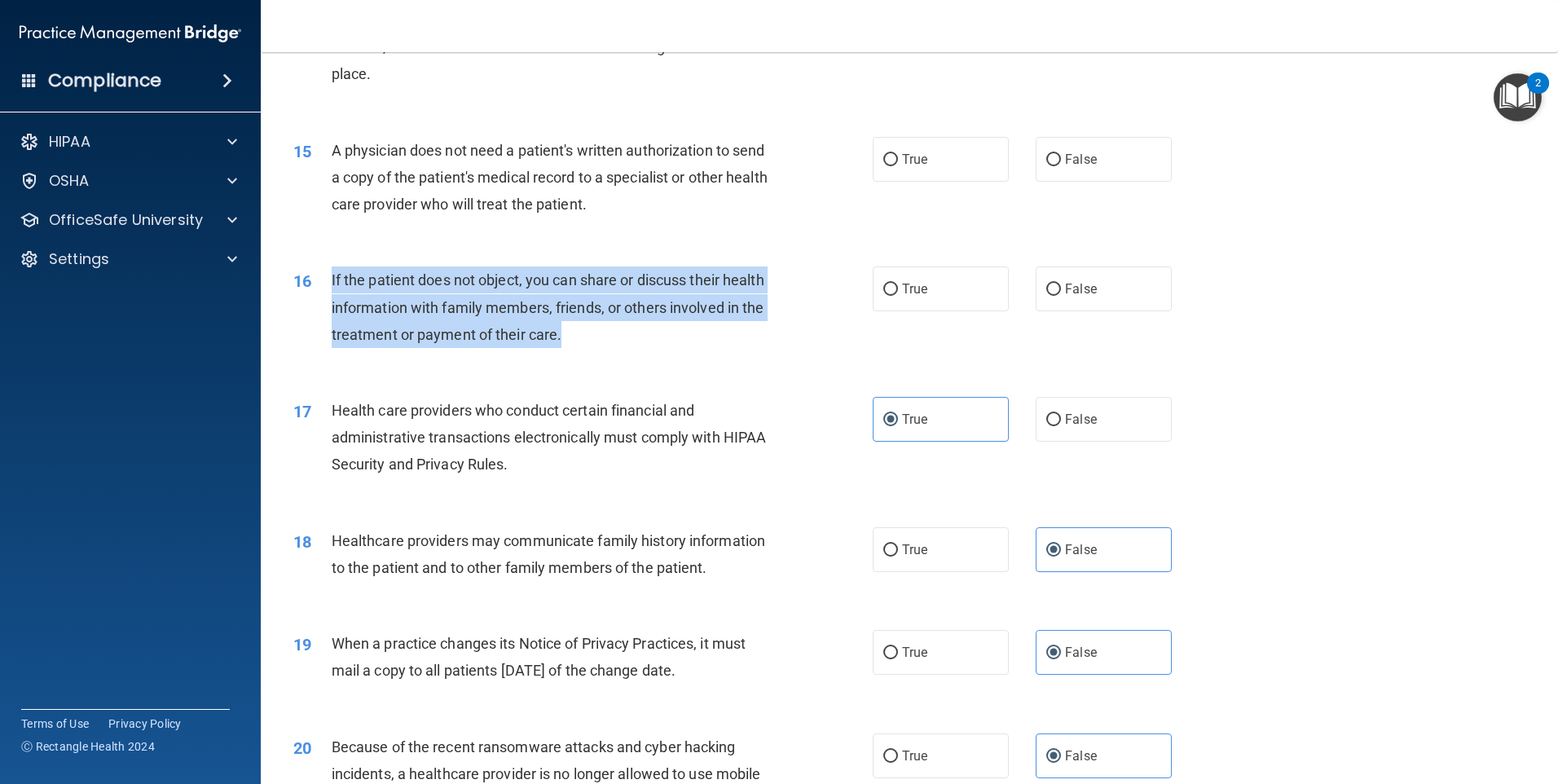
drag, startPoint x: 670, startPoint y: 337, endPoint x: 328, endPoint y: 285, distance: 345.9
click at [328, 285] on div "16 If the patient does not object, you can share or discuss their health inform…" at bounding box center [583, 311] width 629 height 90
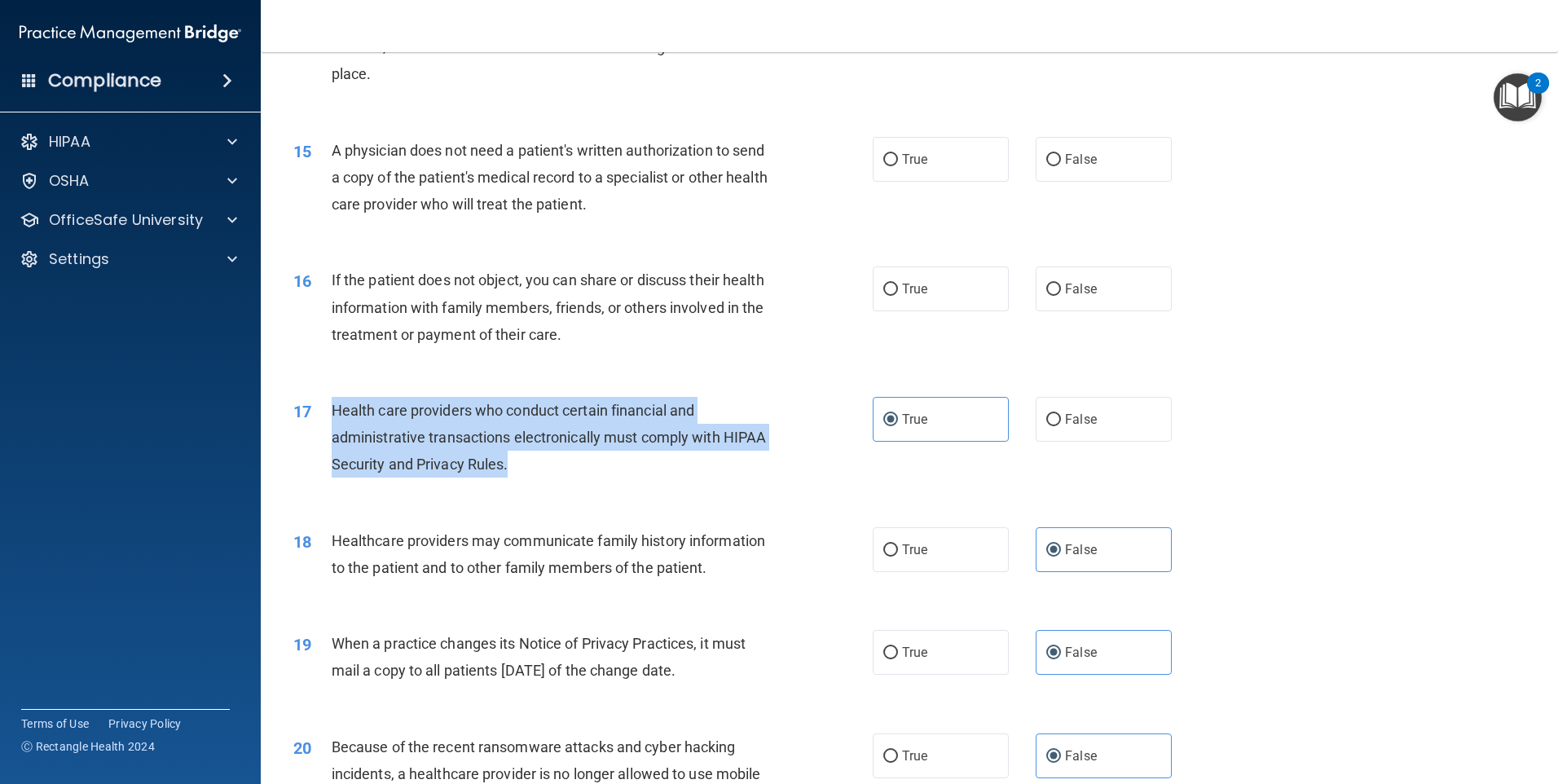
drag, startPoint x: 562, startPoint y: 461, endPoint x: 321, endPoint y: 410, distance: 246.3
click at [321, 410] on div "17 Health care providers who conduct certain financial and administrative trans…" at bounding box center [583, 442] width 629 height 90
drag, startPoint x: 321, startPoint y: 410, endPoint x: 354, endPoint y: 415, distance: 33.4
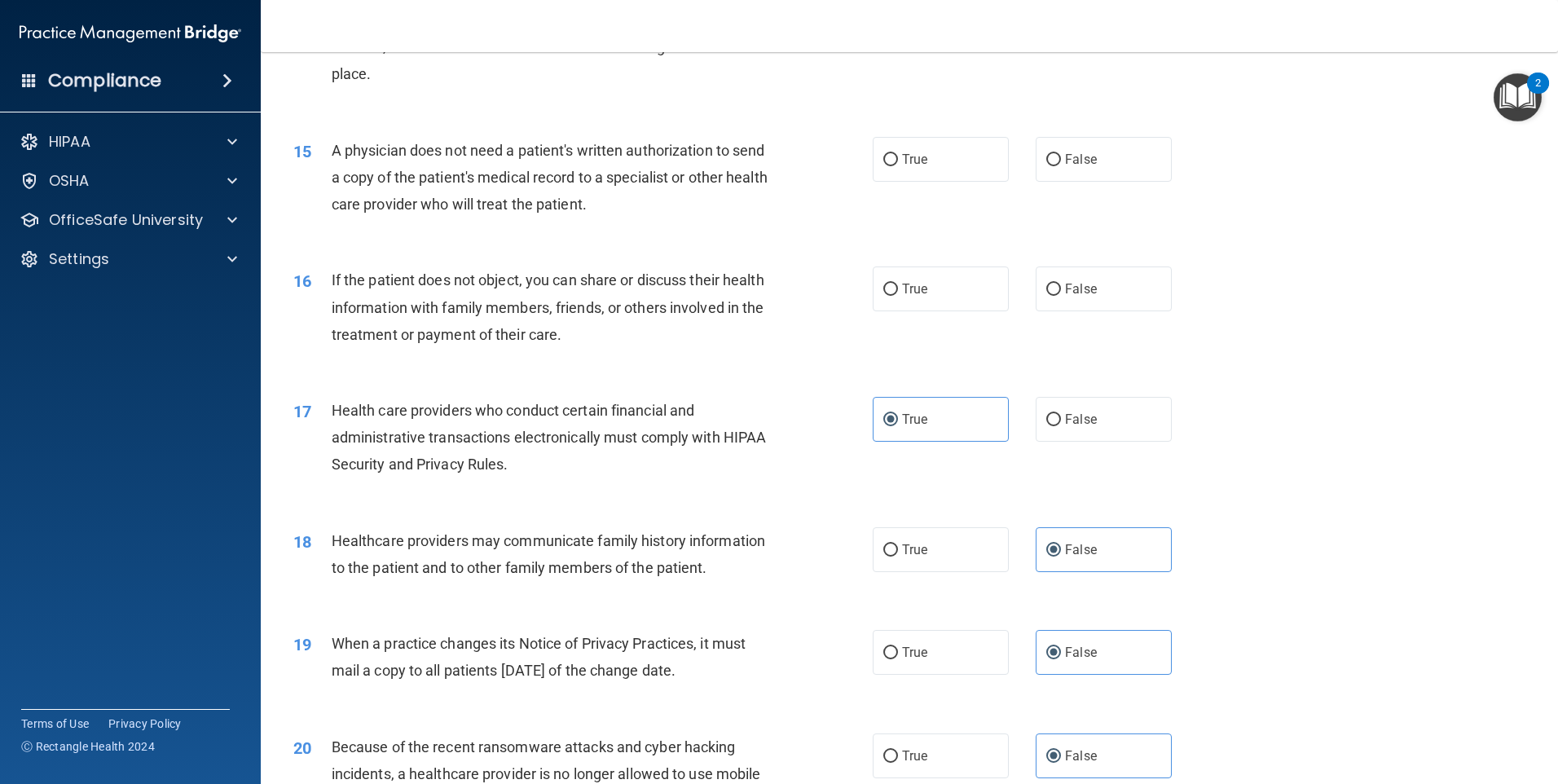
click at [737, 373] on div "16 If the patient does not object, you can share or discuss their health inform…" at bounding box center [908, 312] width 1256 height 131
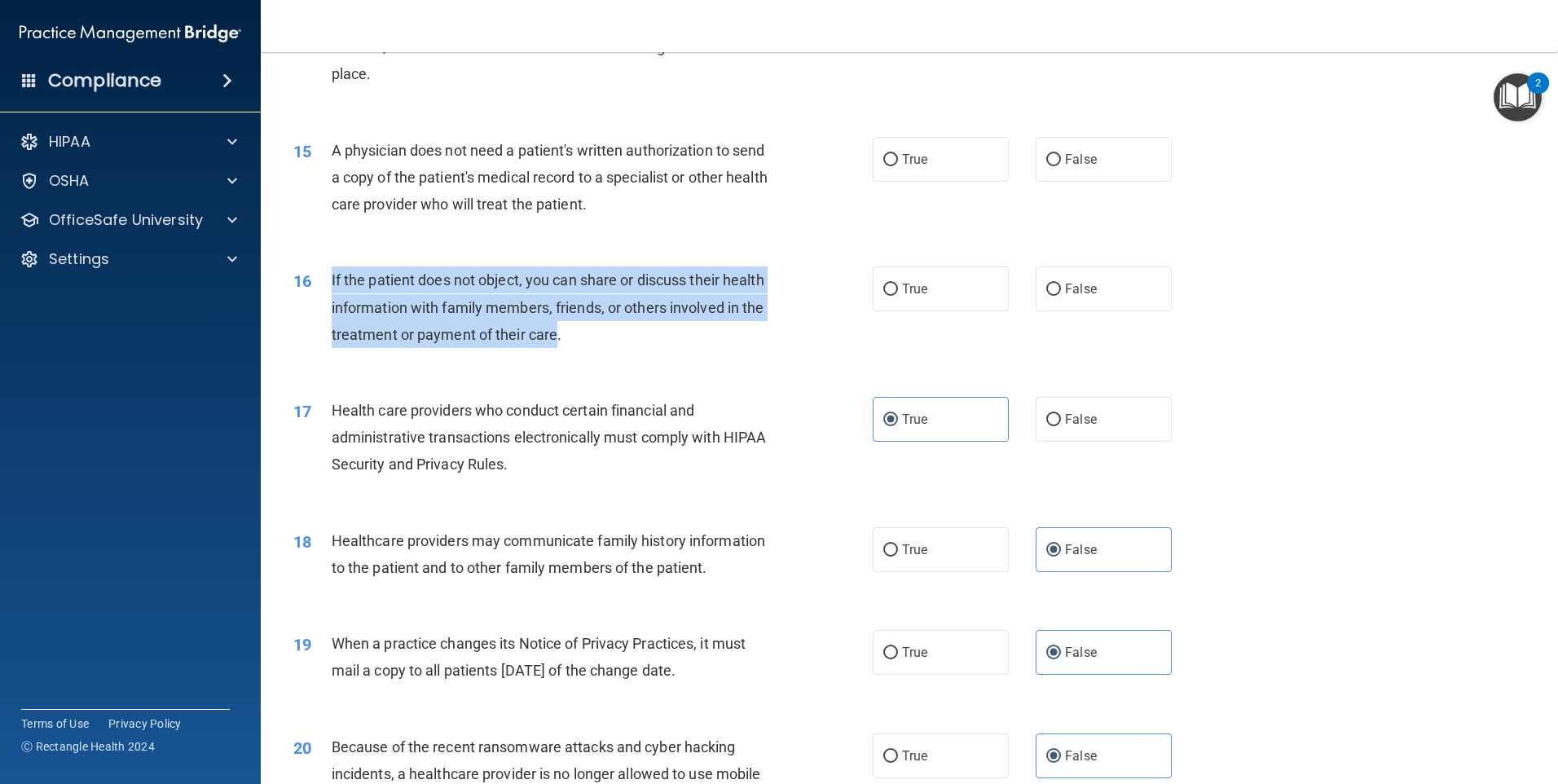
drag, startPoint x: 634, startPoint y: 332, endPoint x: 308, endPoint y: 276, distance: 330.8
click at [308, 276] on div "16 If the patient does not object, you can share or discuss their health inform…" at bounding box center [583, 311] width 629 height 90
drag, startPoint x: 308, startPoint y: 276, endPoint x: 396, endPoint y: 287, distance: 88.7
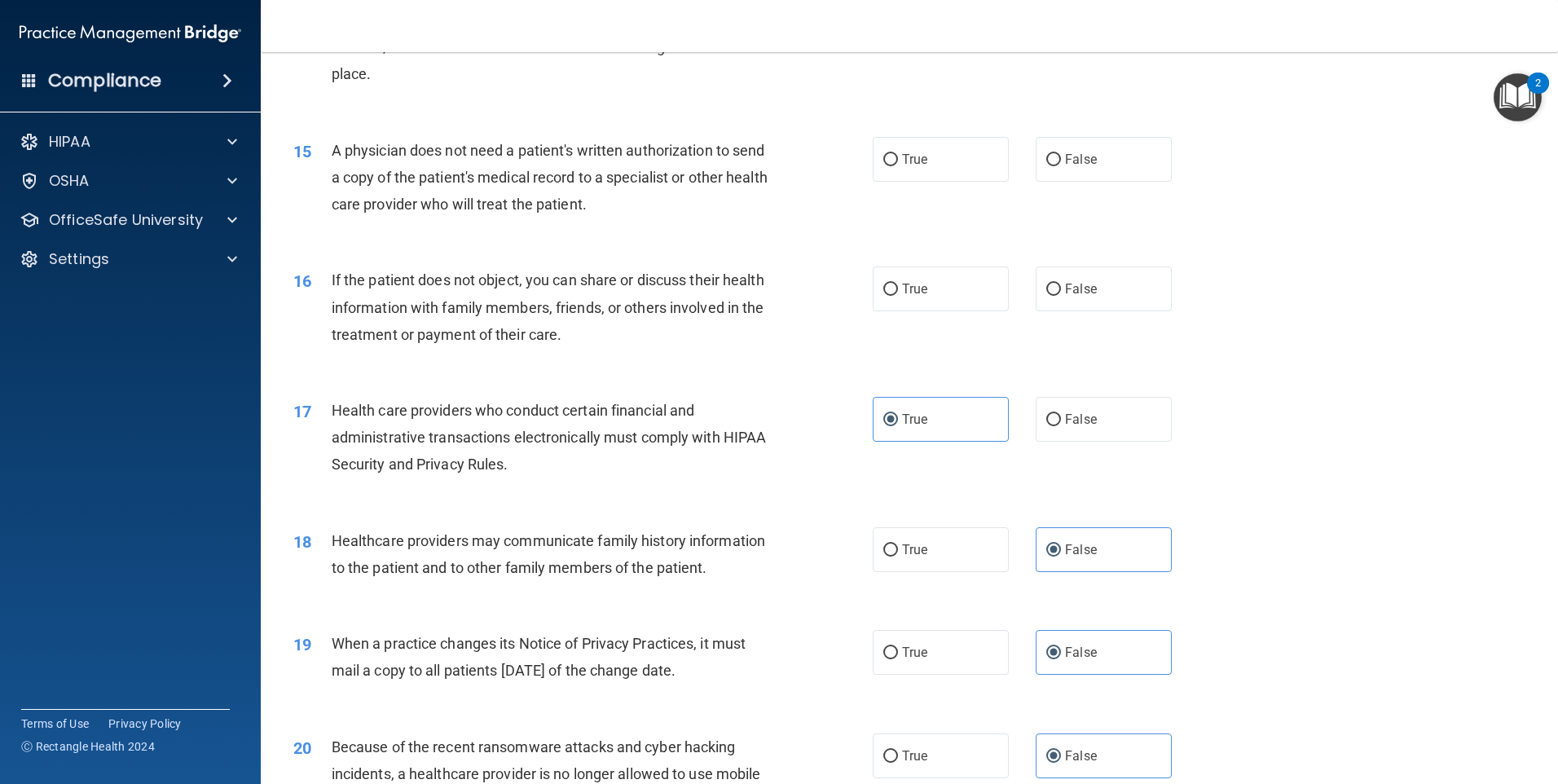
click at [714, 352] on div "16 If the patient does not object, you can share or discuss their health inform…" at bounding box center [583, 311] width 629 height 90
click at [945, 278] on label "True" at bounding box center [941, 288] width 137 height 45
click at [898, 283] on input "True" at bounding box center [890, 289] width 14 height 12
radio input "true"
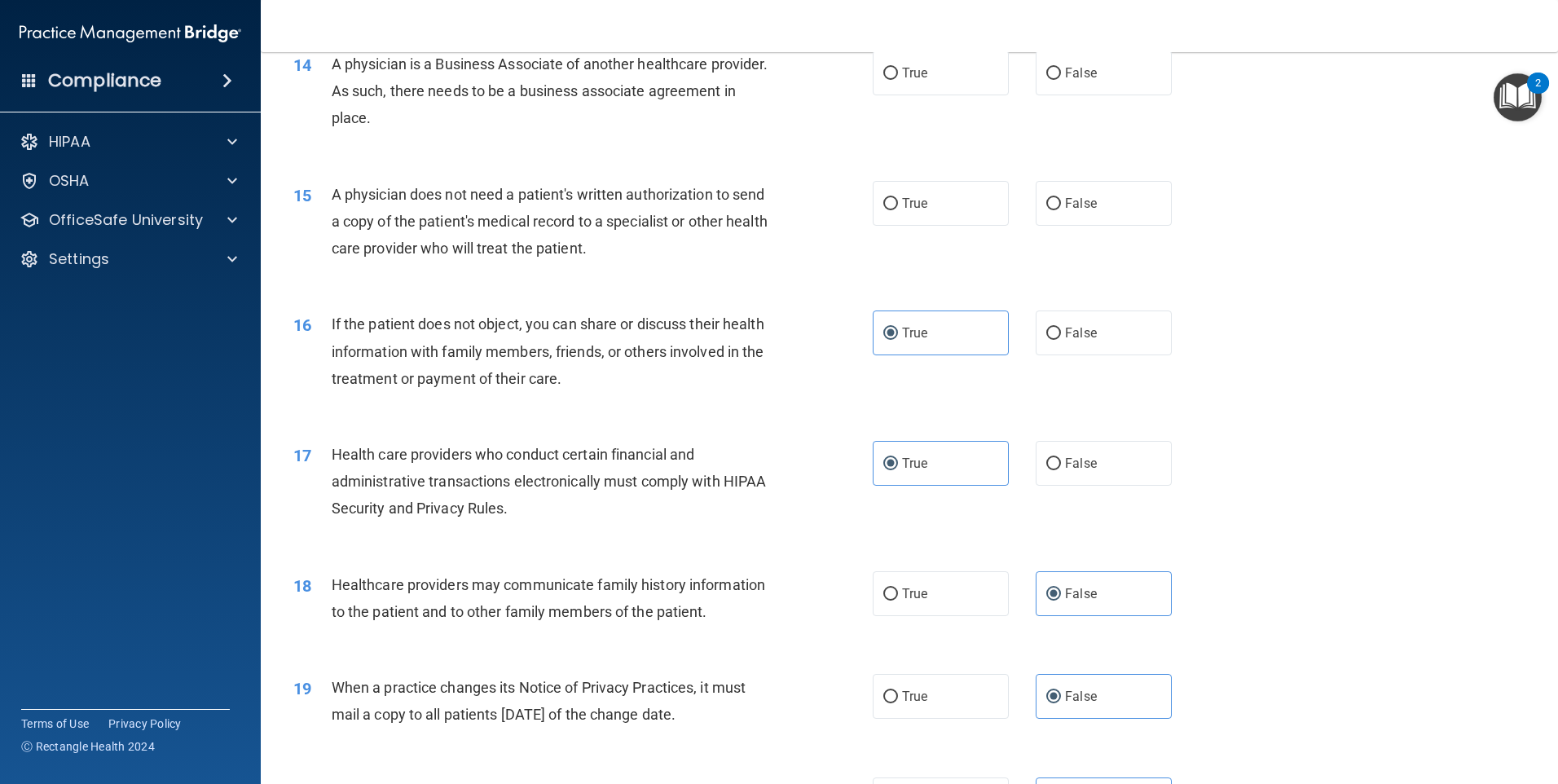
scroll to position [1542, 0]
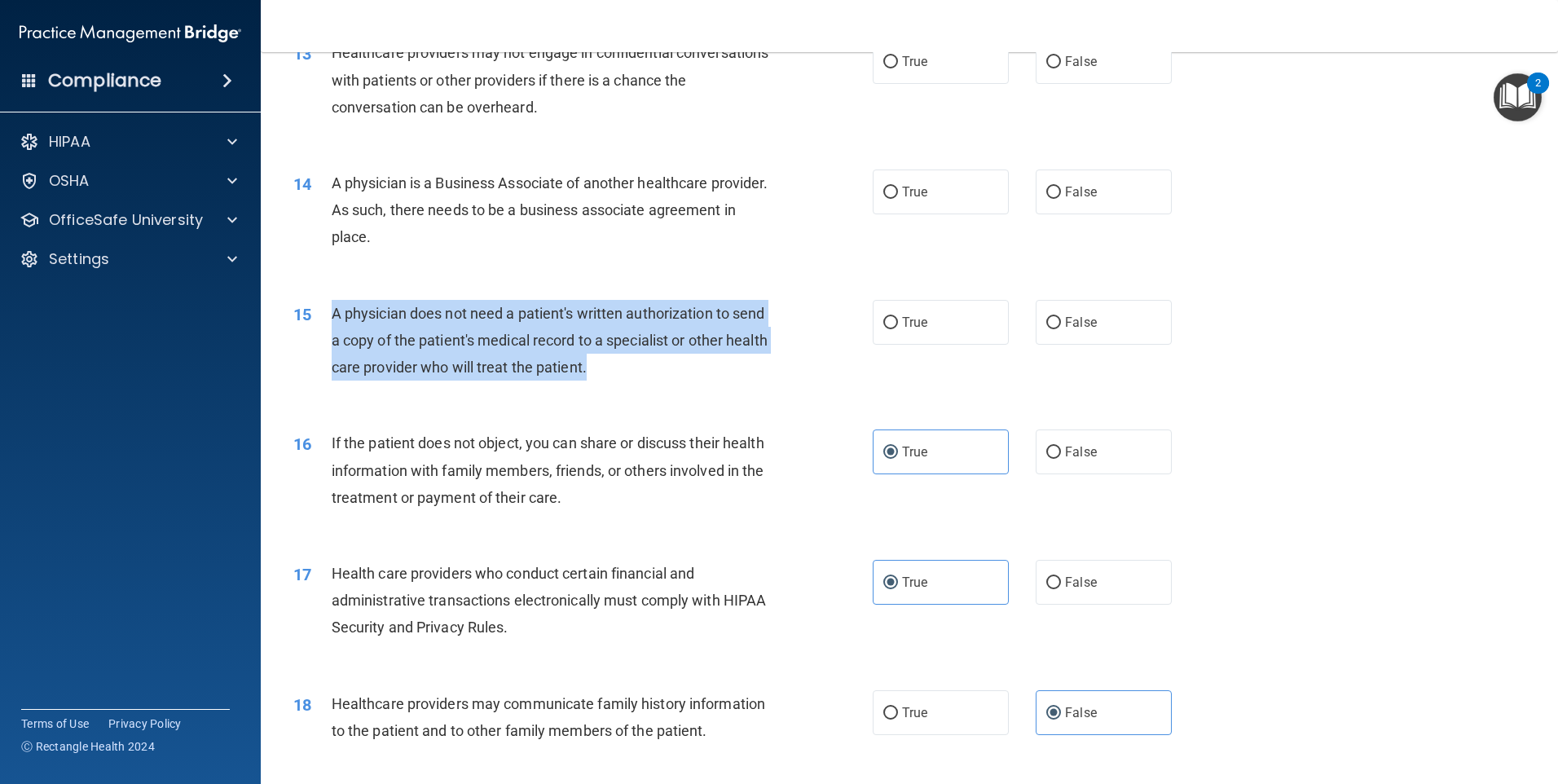
drag, startPoint x: 634, startPoint y: 363, endPoint x: 318, endPoint y: 322, distance: 318.6
click at [318, 322] on div "15 A physician does not need a patient's written authorization to send a copy o…" at bounding box center [583, 344] width 629 height 90
click at [670, 371] on div "A physician does not need a patient's written authorization to send a copy of t…" at bounding box center [559, 340] width 453 height 82
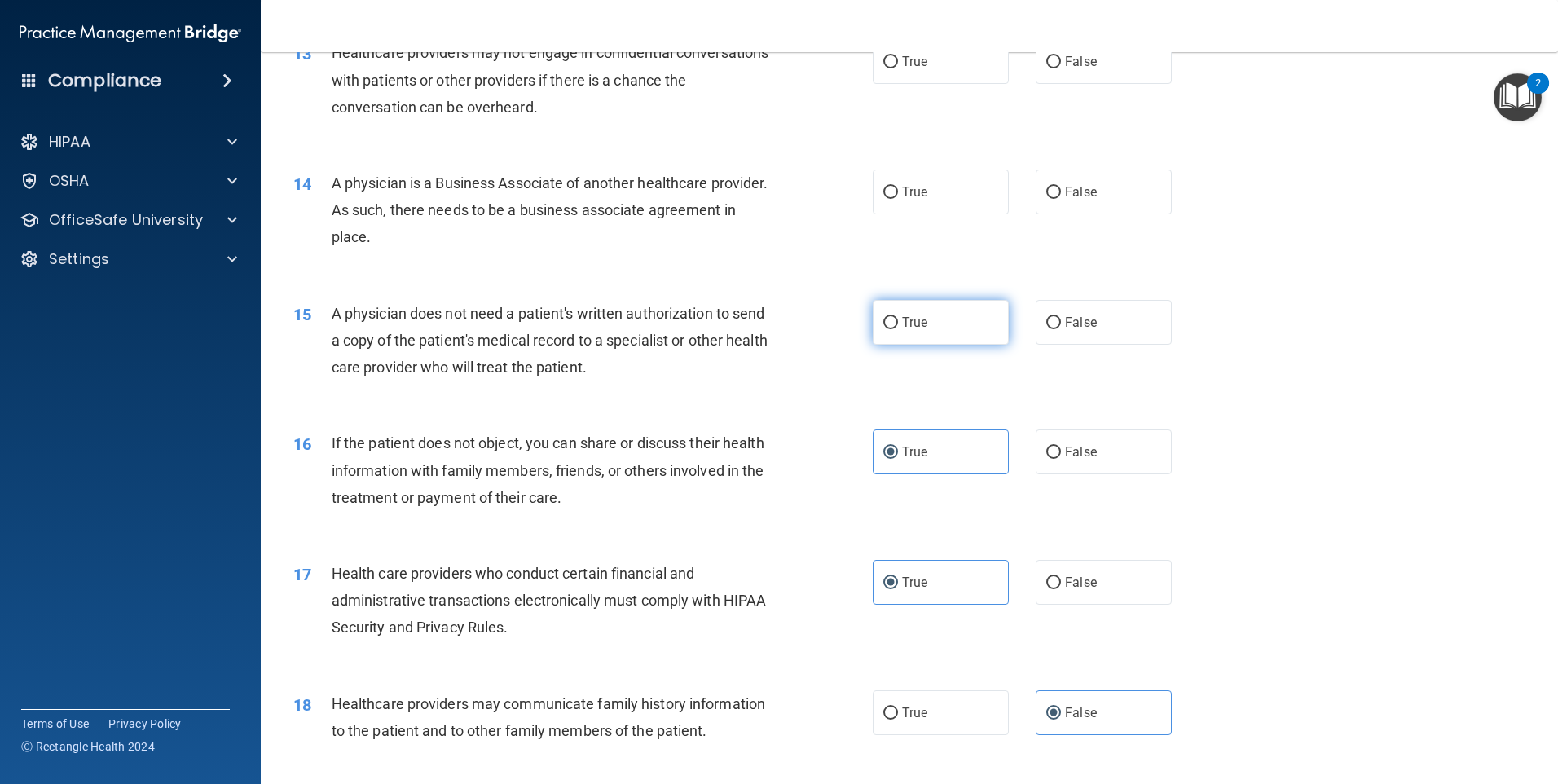
click at [925, 317] on label "True" at bounding box center [941, 321] width 137 height 45
click at [898, 317] on input "True" at bounding box center [890, 322] width 14 height 12
radio input "true"
click at [444, 231] on span "A physician is a Business Associate of another healthcare provider. As such, th…" at bounding box center [550, 210] width 437 height 71
drag, startPoint x: 444, startPoint y: 231, endPoint x: 327, endPoint y: 185, distance: 125.7
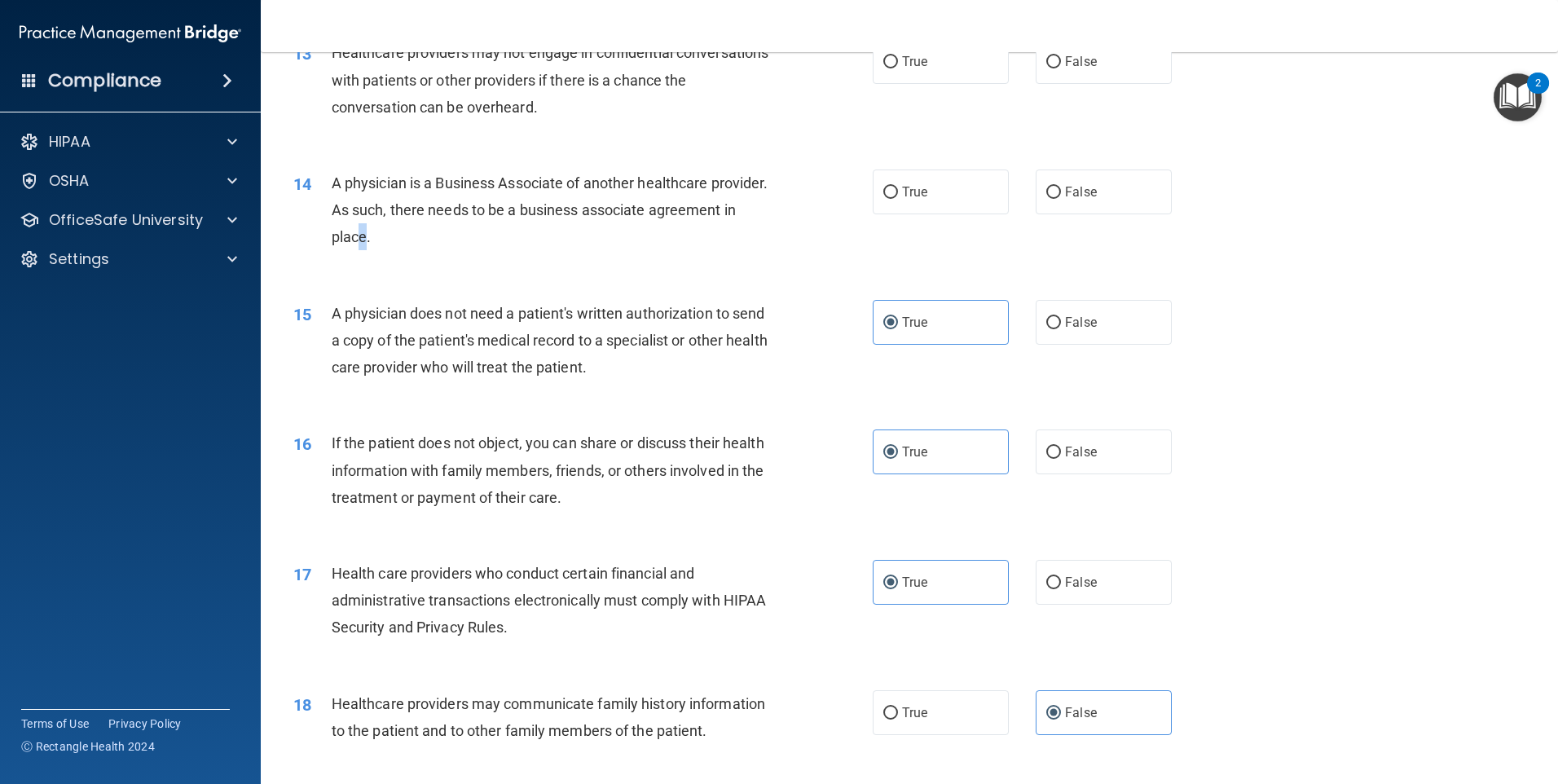
click at [327, 185] on div "14 A physician is a Business Associate of another healthcare provider. As such,…" at bounding box center [583, 214] width 629 height 90
click at [731, 249] on div "A physician is a Business Associate of another healthcare provider. As such, th…" at bounding box center [559, 210] width 453 height 82
click at [493, 200] on div "A physician is a Business Associate of another healthcare provider. As such, th…" at bounding box center [559, 210] width 453 height 82
click at [1083, 200] on label "False" at bounding box center [1104, 191] width 137 height 45
click at [1061, 199] on input "False" at bounding box center [1053, 192] width 14 height 12
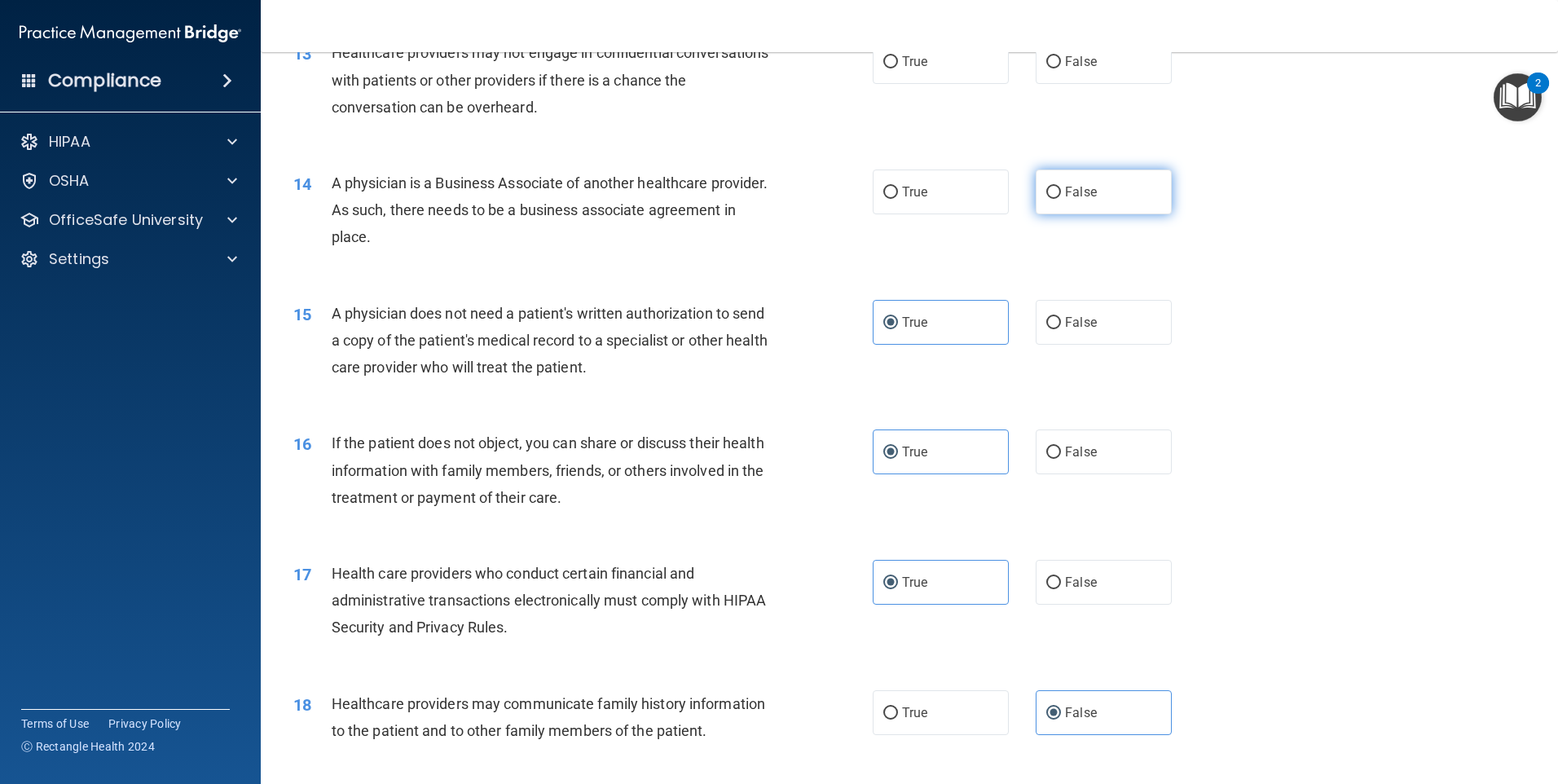
radio input "true"
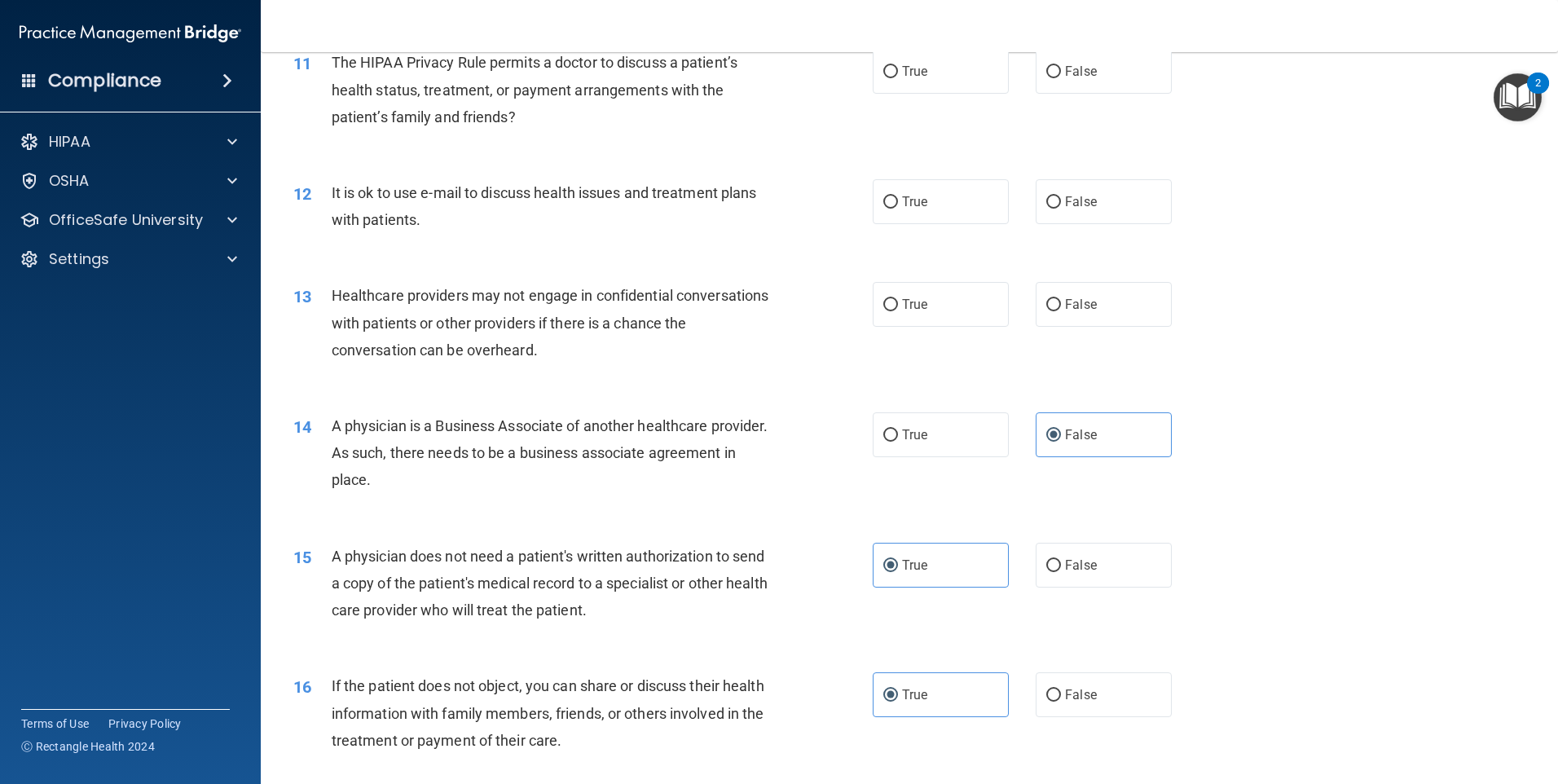
scroll to position [1298, 0]
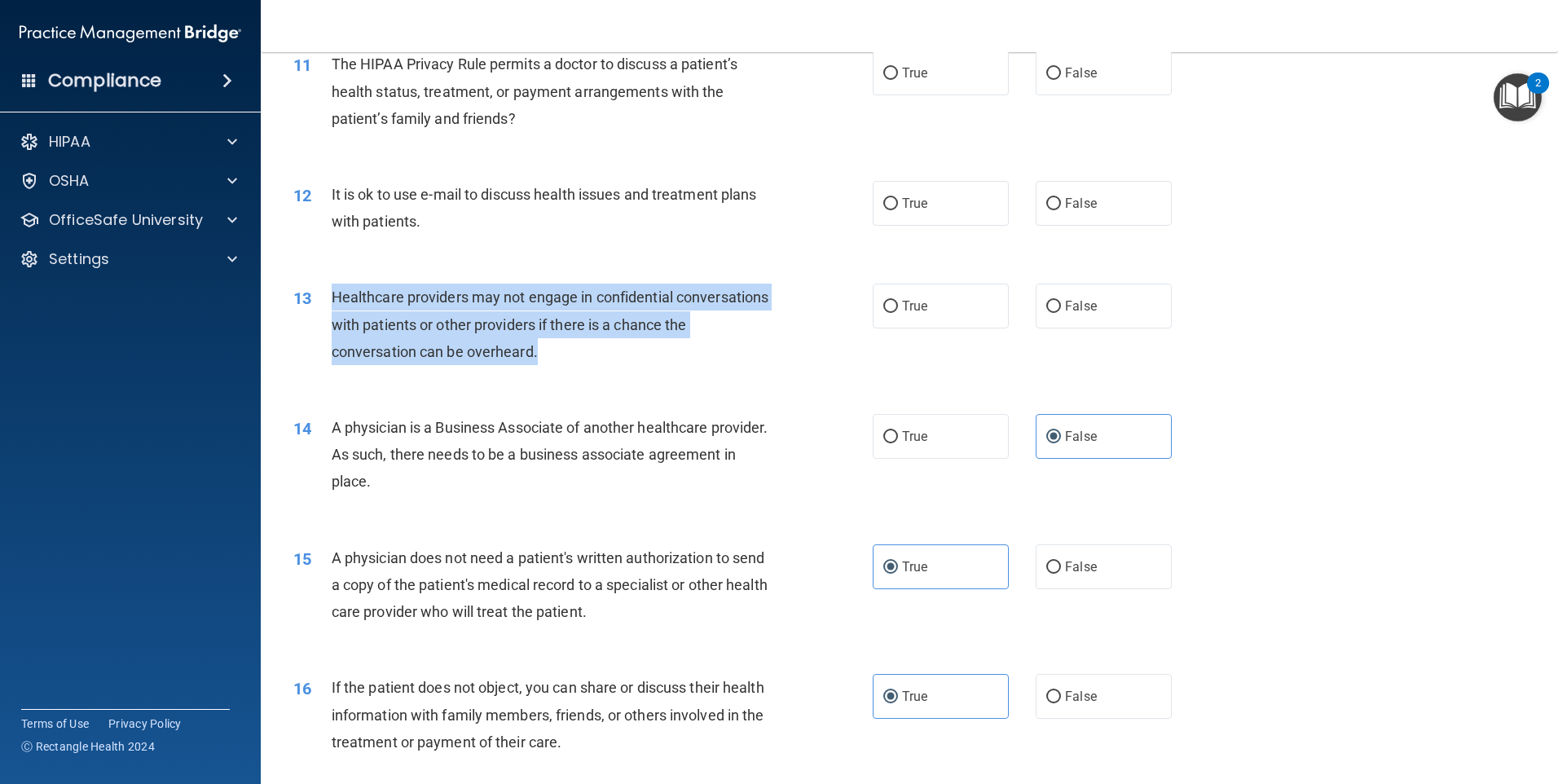
drag, startPoint x: 581, startPoint y: 346, endPoint x: 323, endPoint y: 304, distance: 261.4
click at [323, 304] on div "13 Healthcare providers may not engage in confidential conversations with patie…" at bounding box center [583, 328] width 629 height 90
drag, startPoint x: 323, startPoint y: 304, endPoint x: 431, endPoint y: 321, distance: 109.3
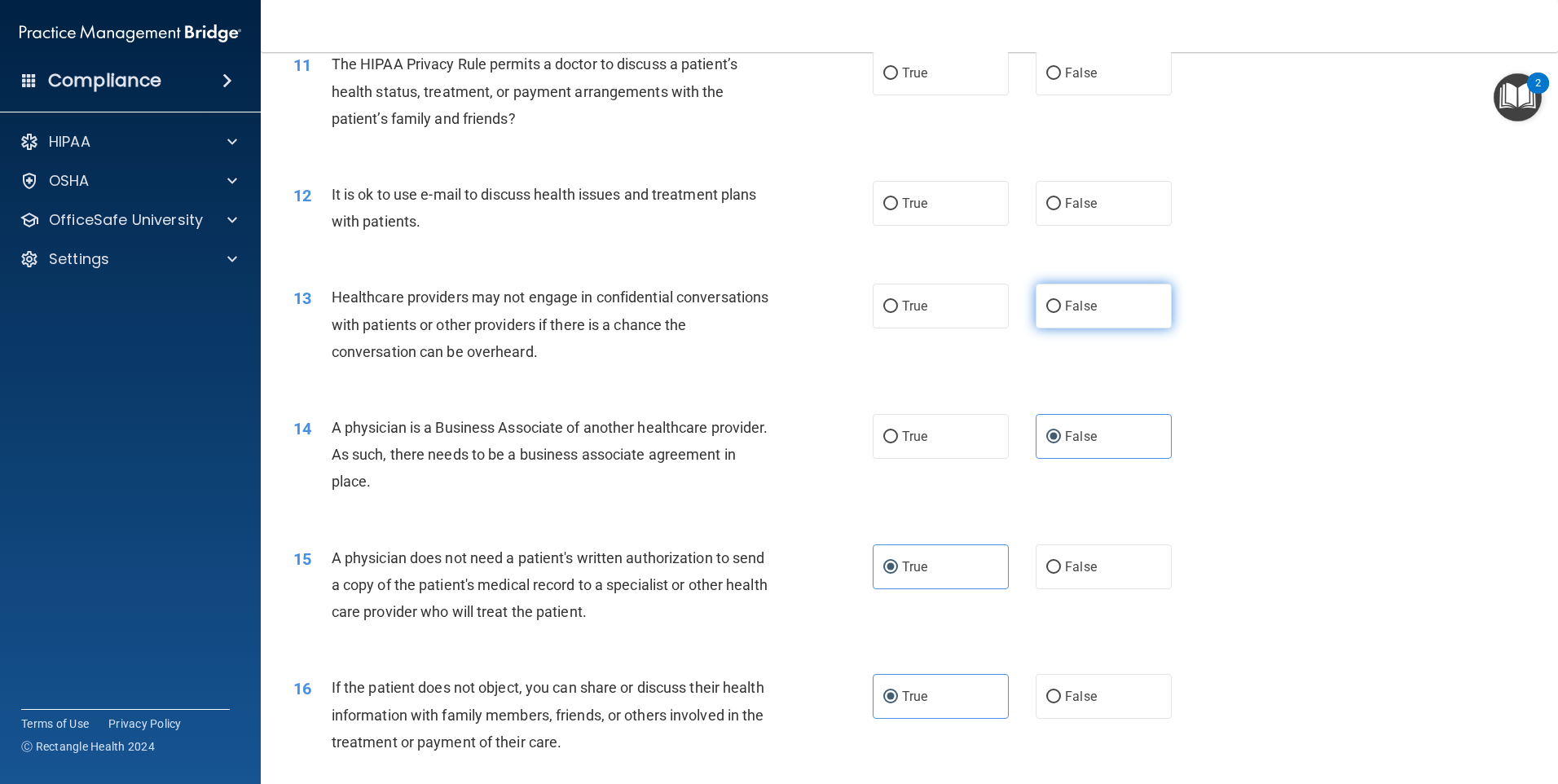
click at [1101, 313] on label "False" at bounding box center [1104, 305] width 137 height 45
click at [1061, 313] on input "False" at bounding box center [1053, 306] width 14 height 12
radio input "true"
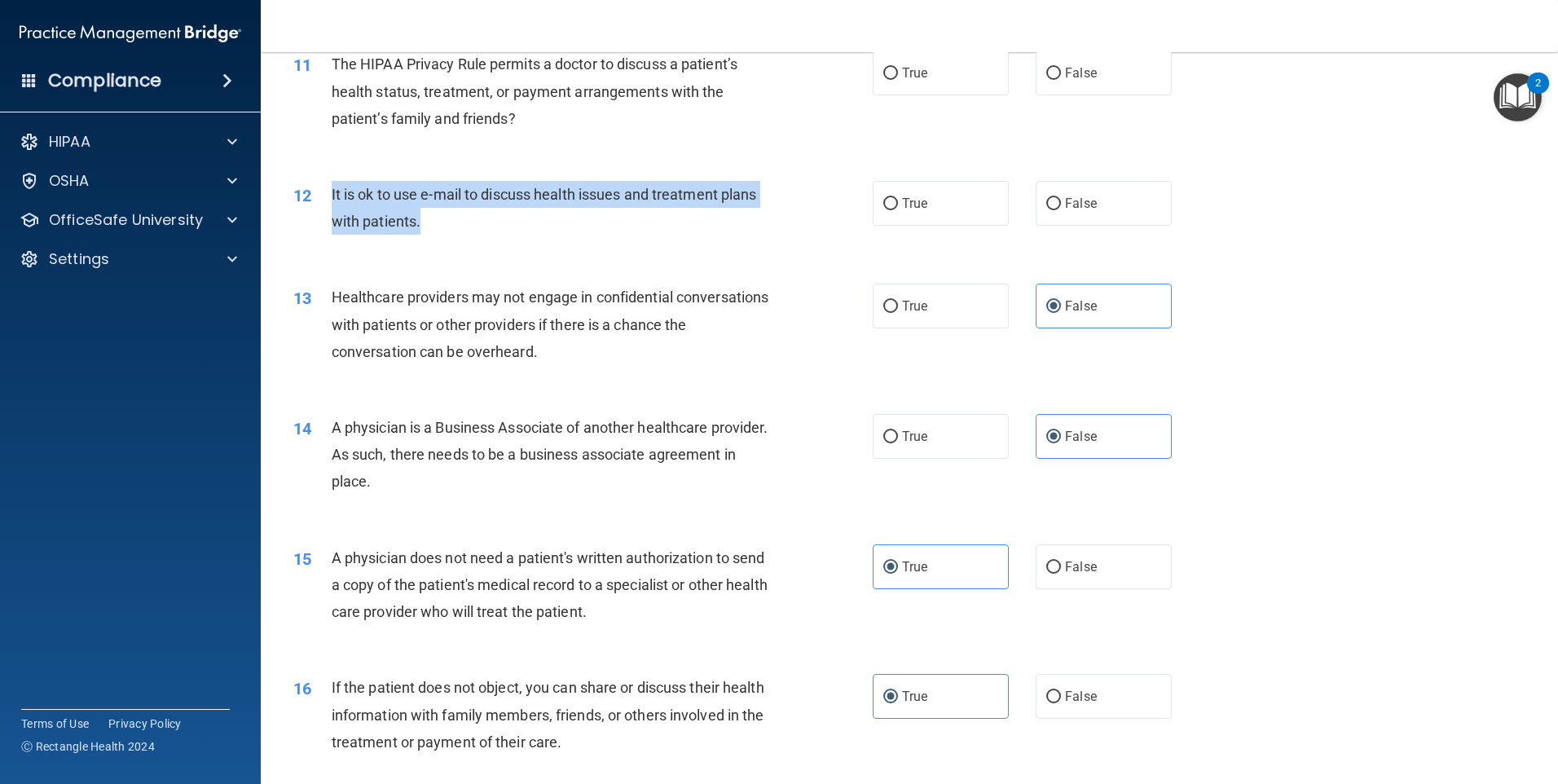
drag, startPoint x: 426, startPoint y: 222, endPoint x: 331, endPoint y: 200, distance: 97.5
click at [332, 200] on div "It is ok to use e-mail to discuss health issues and treatment plans with patien…" at bounding box center [559, 208] width 453 height 54
click at [544, 224] on div "It is ok to use e-mail to discuss health issues and treatment plans with patien…" at bounding box center [559, 208] width 453 height 54
click at [502, 227] on div "It is ok to use e-mail to discuss health issues and treatment plans with patien…" at bounding box center [559, 208] width 453 height 54
click at [408, 214] on span "It is ok to use e-mail to discuss health issues and treatment plans with patien…" at bounding box center [544, 208] width 426 height 44
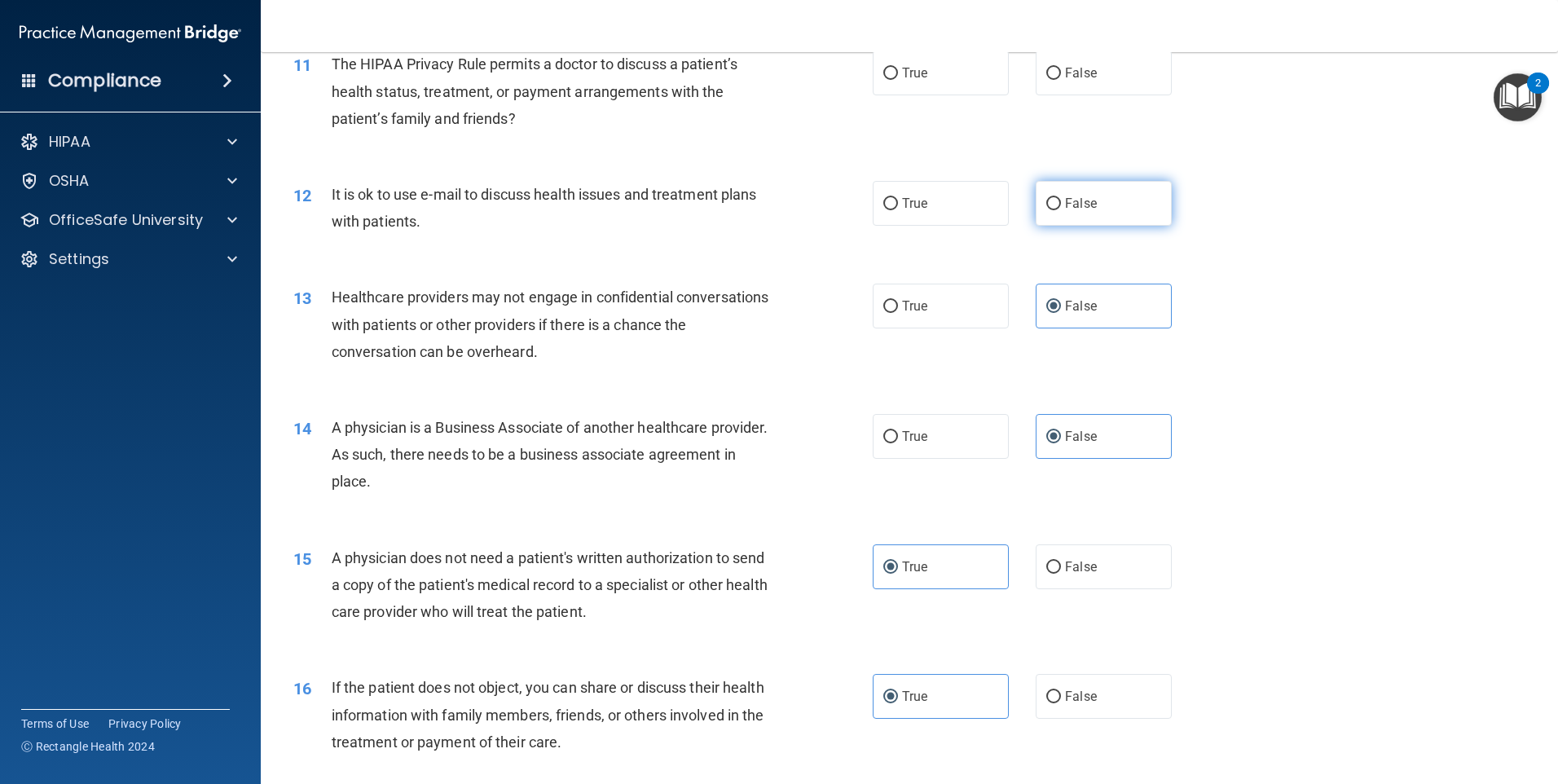
click at [1102, 215] on label "False" at bounding box center [1104, 203] width 137 height 45
click at [1061, 210] on input "False" at bounding box center [1053, 204] width 14 height 12
radio input "true"
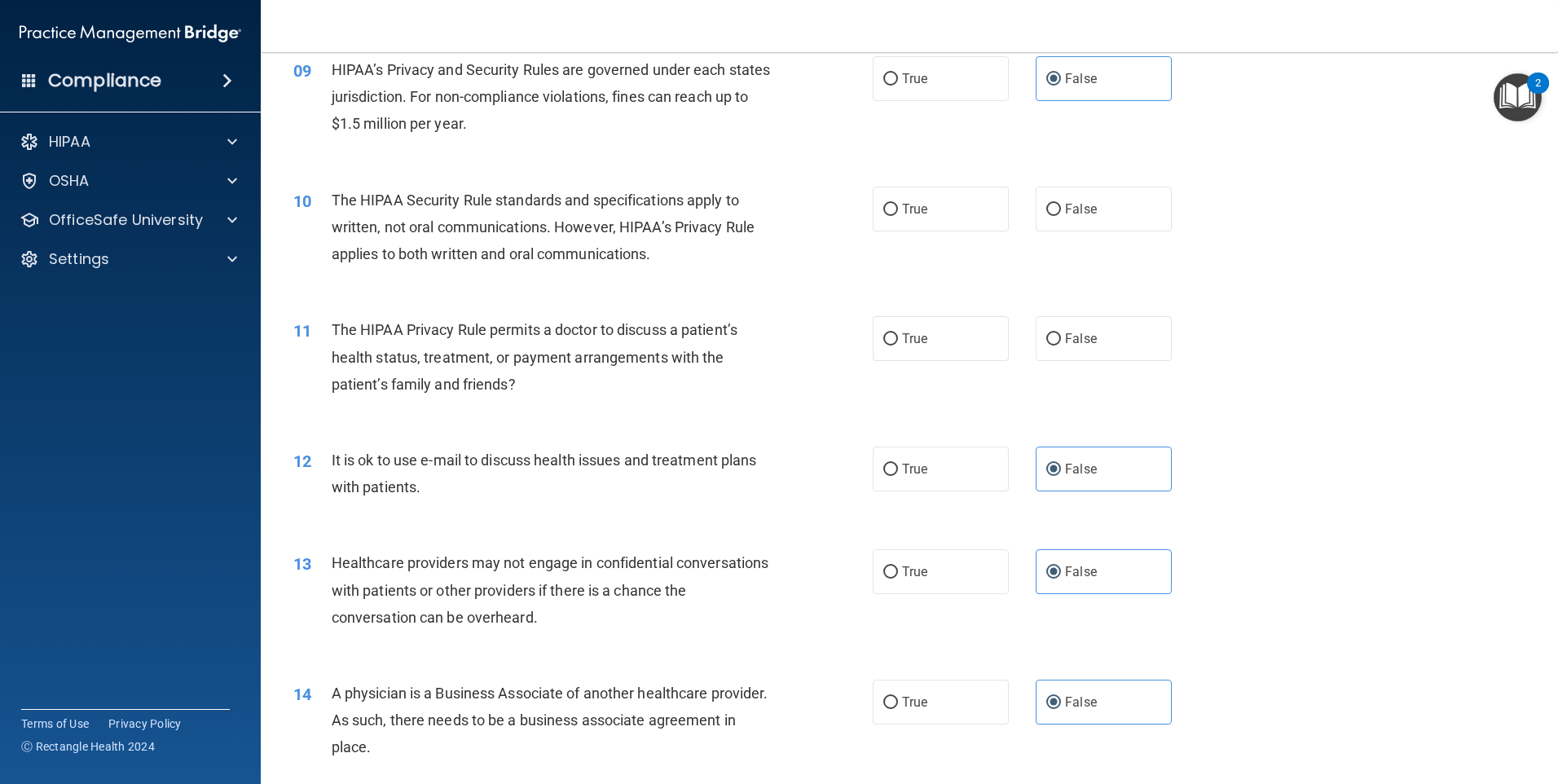
scroll to position [972, 0]
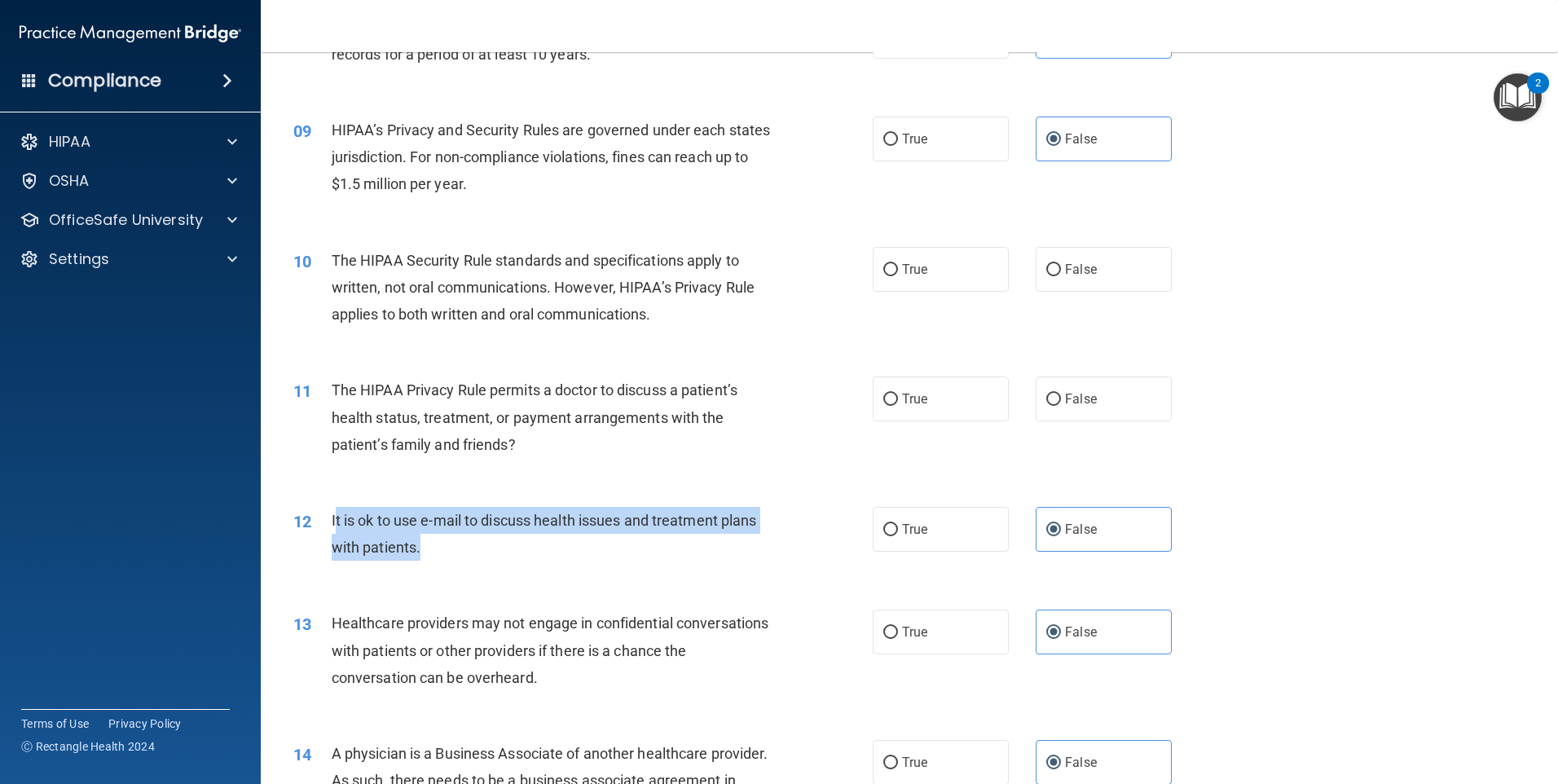
drag, startPoint x: 369, startPoint y: 553, endPoint x: 333, endPoint y: 524, distance: 46.2
click at [333, 524] on div "It is ok to use e-mail to discuss health issues and treatment plans with patien…" at bounding box center [559, 534] width 453 height 54
drag, startPoint x: 333, startPoint y: 524, endPoint x: 448, endPoint y: 546, distance: 117.1
click at [448, 543] on div "It is ok to use e-mail to discuss health issues and treatment plans with patien…" at bounding box center [559, 534] width 453 height 54
click at [431, 550] on div "It is ok to use e-mail to discuss health issues and treatment plans with patien…" at bounding box center [559, 534] width 453 height 54
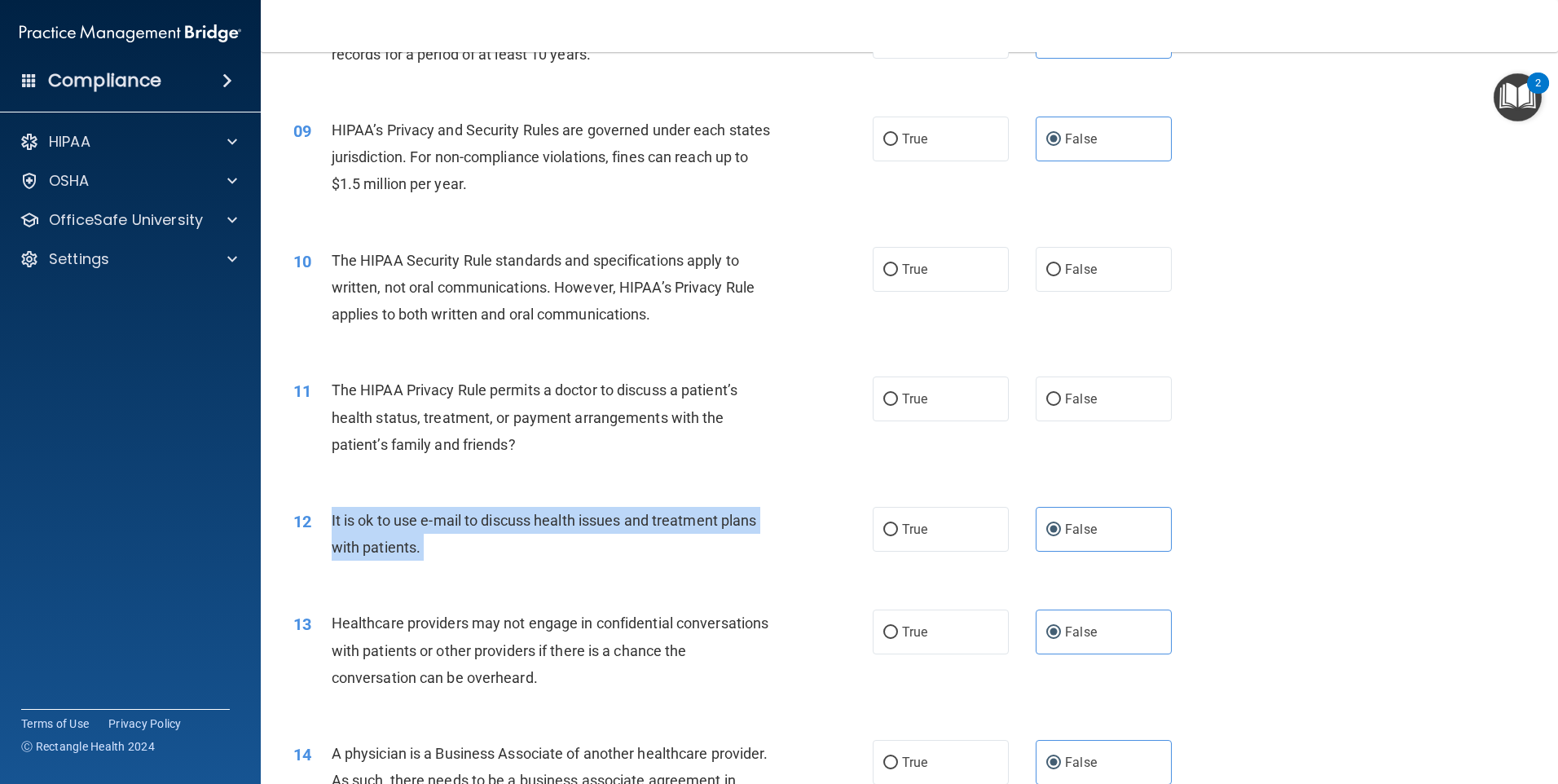
drag, startPoint x: 429, startPoint y: 552, endPoint x: 330, endPoint y: 521, distance: 103.7
click at [330, 521] on div "12 It is ok to use e-mail to discuss health issues and treatment plans with pat…" at bounding box center [583, 538] width 629 height 62
drag, startPoint x: 330, startPoint y: 521, endPoint x: 346, endPoint y: 531, distance: 18.9
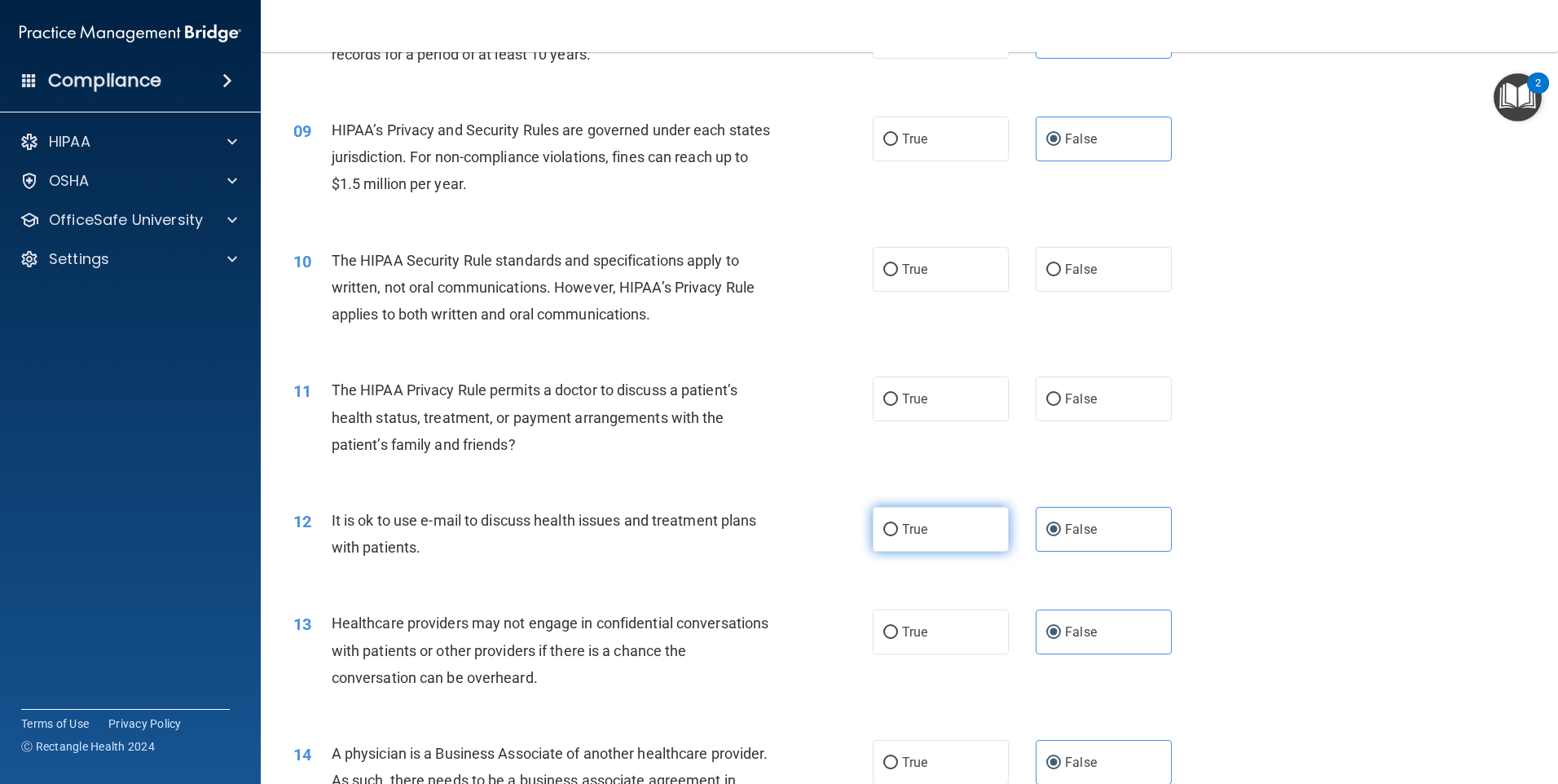
click at [970, 532] on label "True" at bounding box center [941, 529] width 137 height 45
click at [898, 532] on input "True" at bounding box center [890, 530] width 14 height 12
radio input "true"
radio input "false"
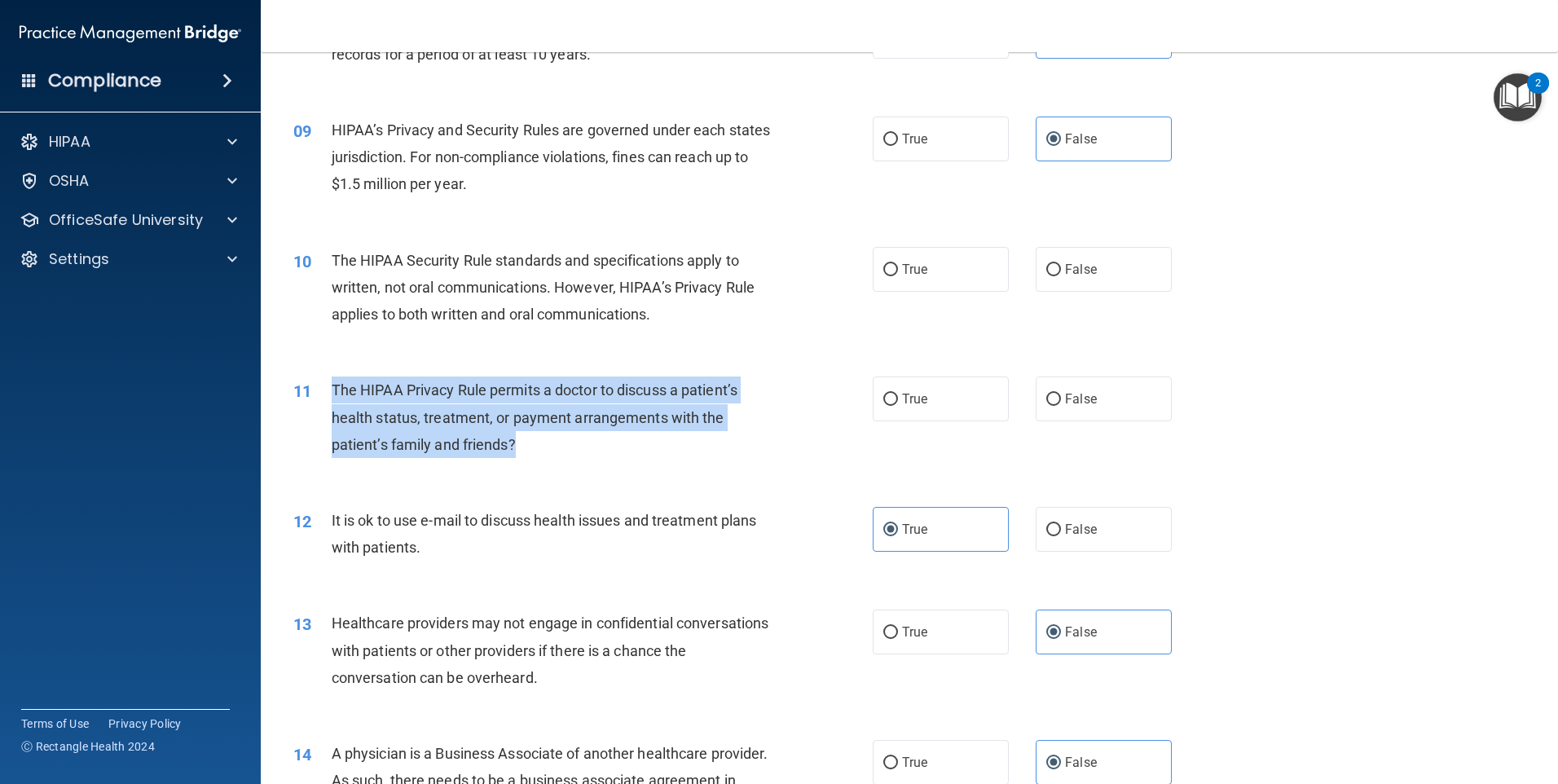
drag, startPoint x: 536, startPoint y: 451, endPoint x: 324, endPoint y: 402, distance: 217.6
click at [324, 402] on div "11 The HIPAA Privacy Rule permits a doctor to discuss a patient’s health status…" at bounding box center [583, 421] width 629 height 90
drag, startPoint x: 324, startPoint y: 402, endPoint x: 385, endPoint y: 410, distance: 61.5
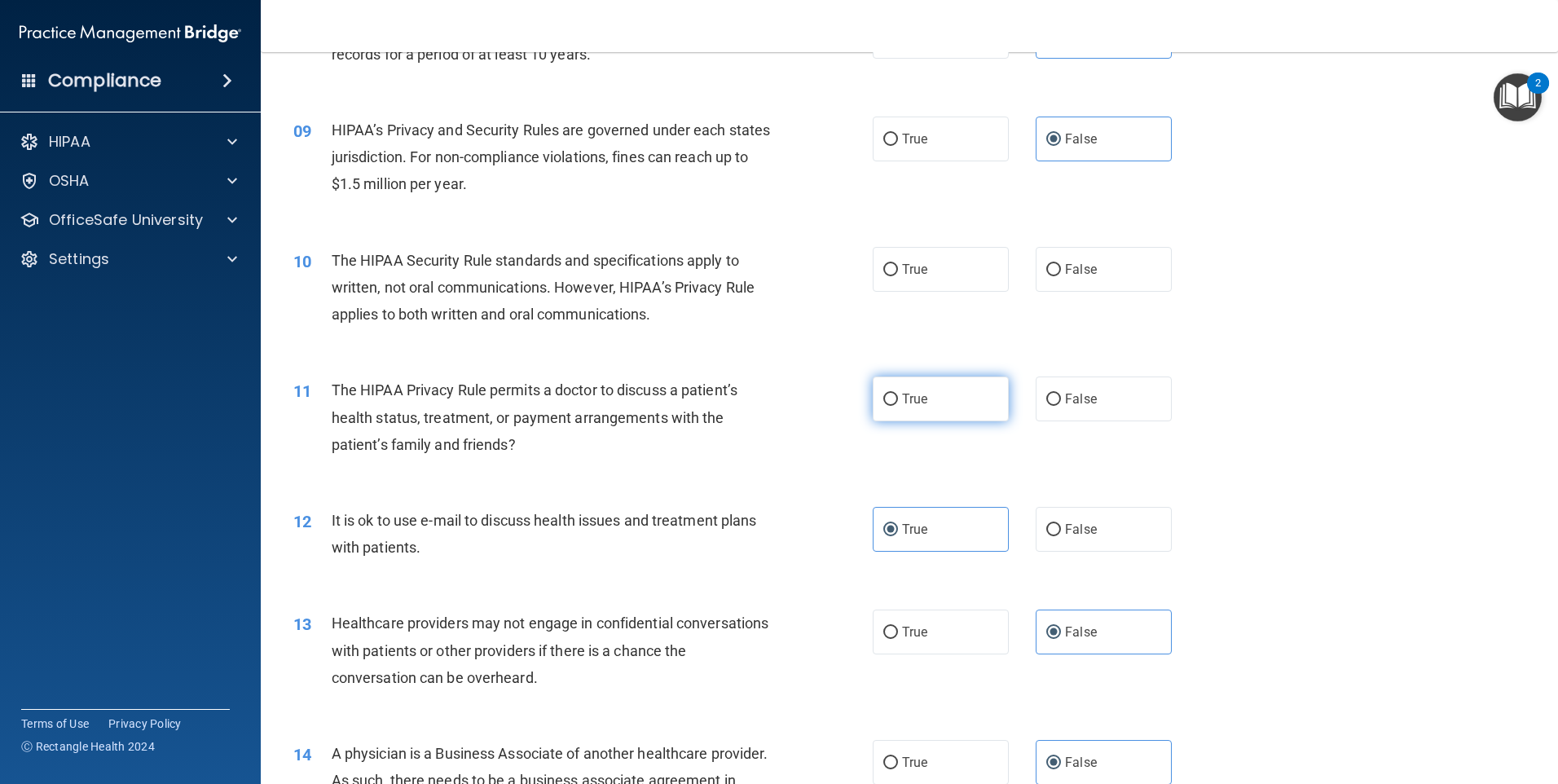
click at [927, 397] on label "True" at bounding box center [941, 398] width 137 height 45
click at [898, 397] on input "True" at bounding box center [890, 399] width 14 height 12
radio input "true"
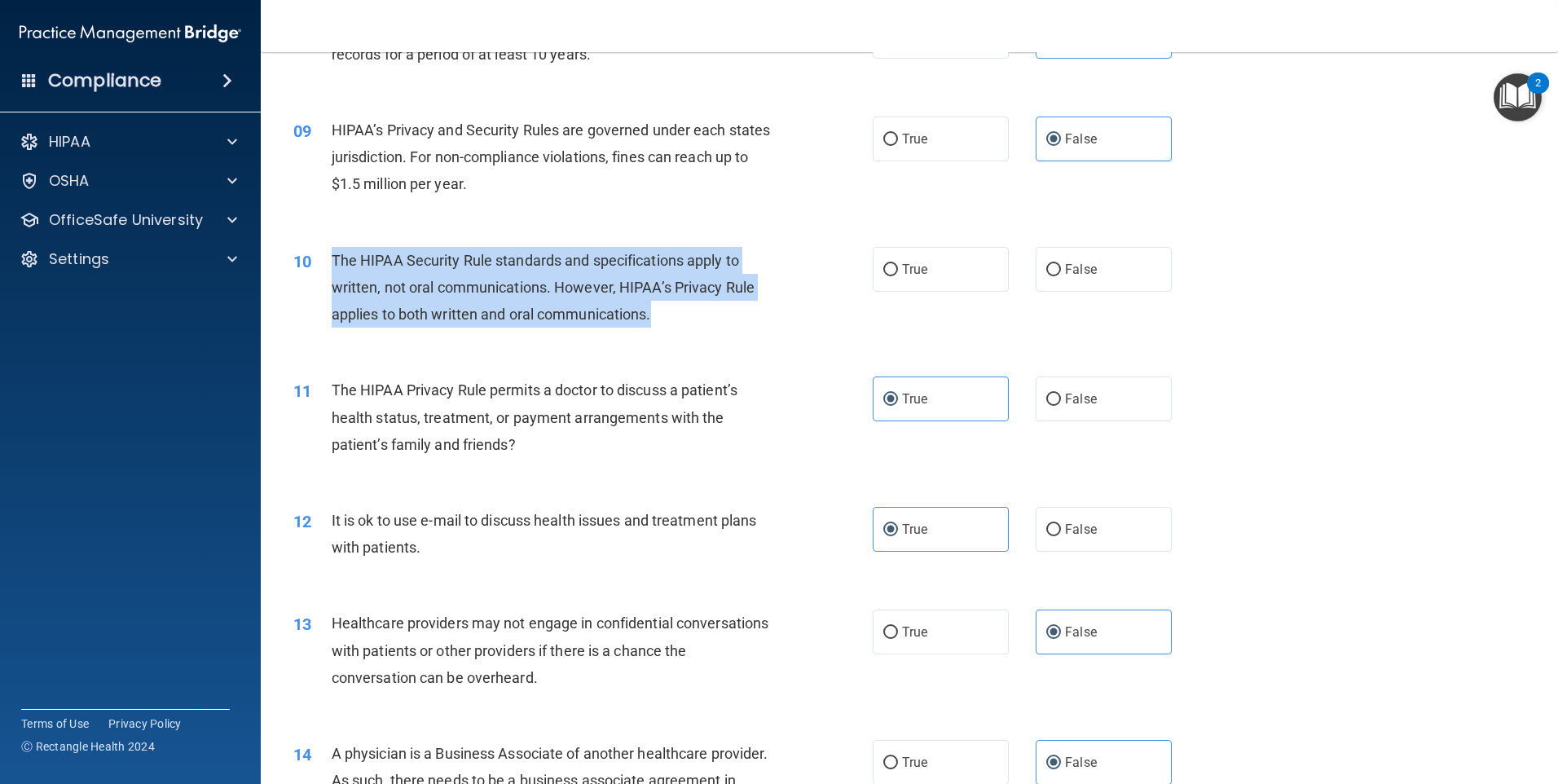
drag, startPoint x: 664, startPoint y: 310, endPoint x: 308, endPoint y: 248, distance: 361.4
click at [308, 248] on div "10 The HIPAA Security Rule standards and specifications apply to written, not o…" at bounding box center [583, 291] width 629 height 90
drag, startPoint x: 308, startPoint y: 248, endPoint x: 472, endPoint y: 297, distance: 171.2
click at [722, 306] on div "The HIPAA Security Rule standards and specifications apply to written, not oral…" at bounding box center [559, 287] width 453 height 82
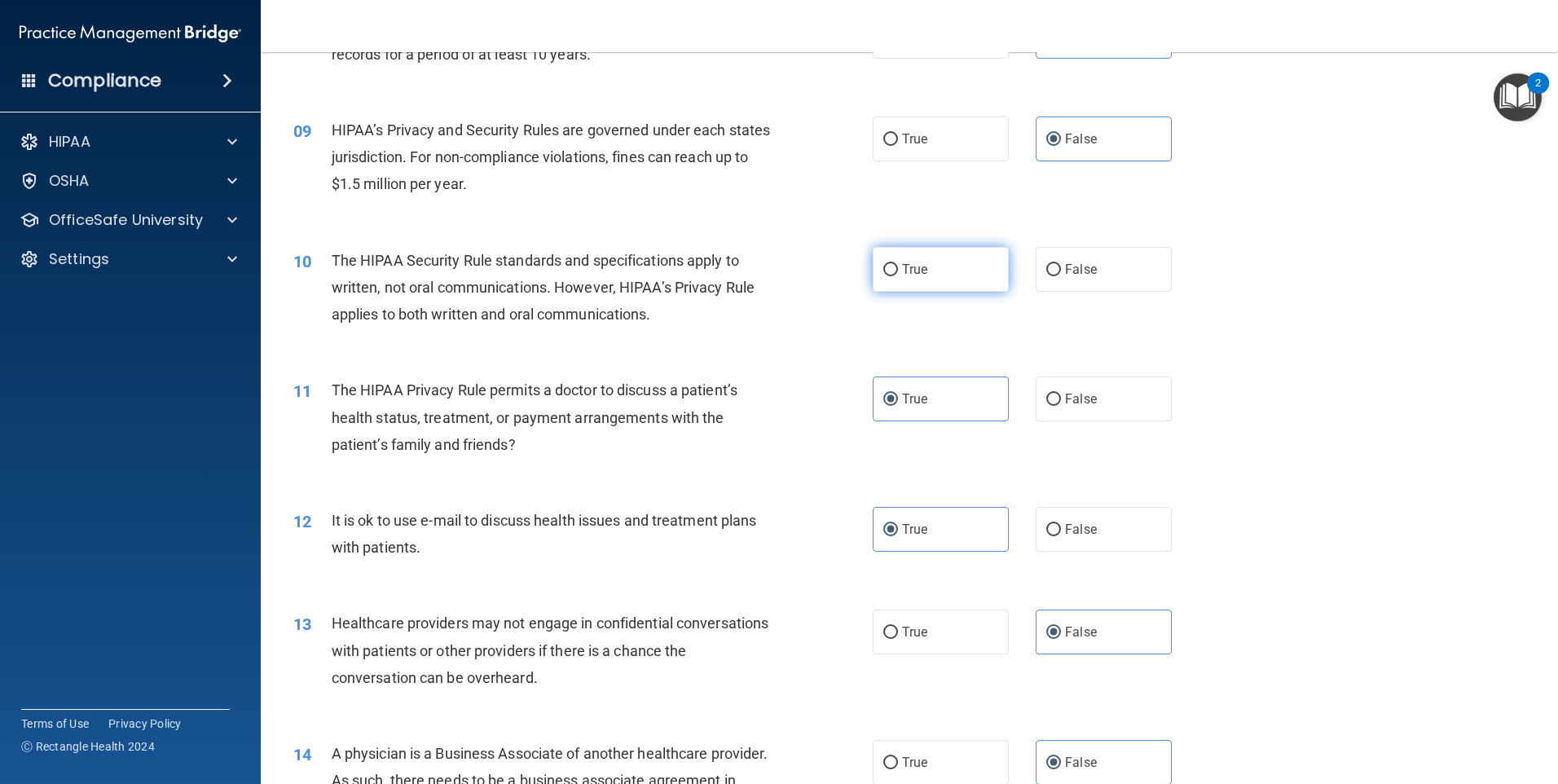
click at [949, 265] on label "True" at bounding box center [941, 268] width 137 height 45
click at [898, 265] on input "True" at bounding box center [890, 269] width 14 height 12
radio input "true"
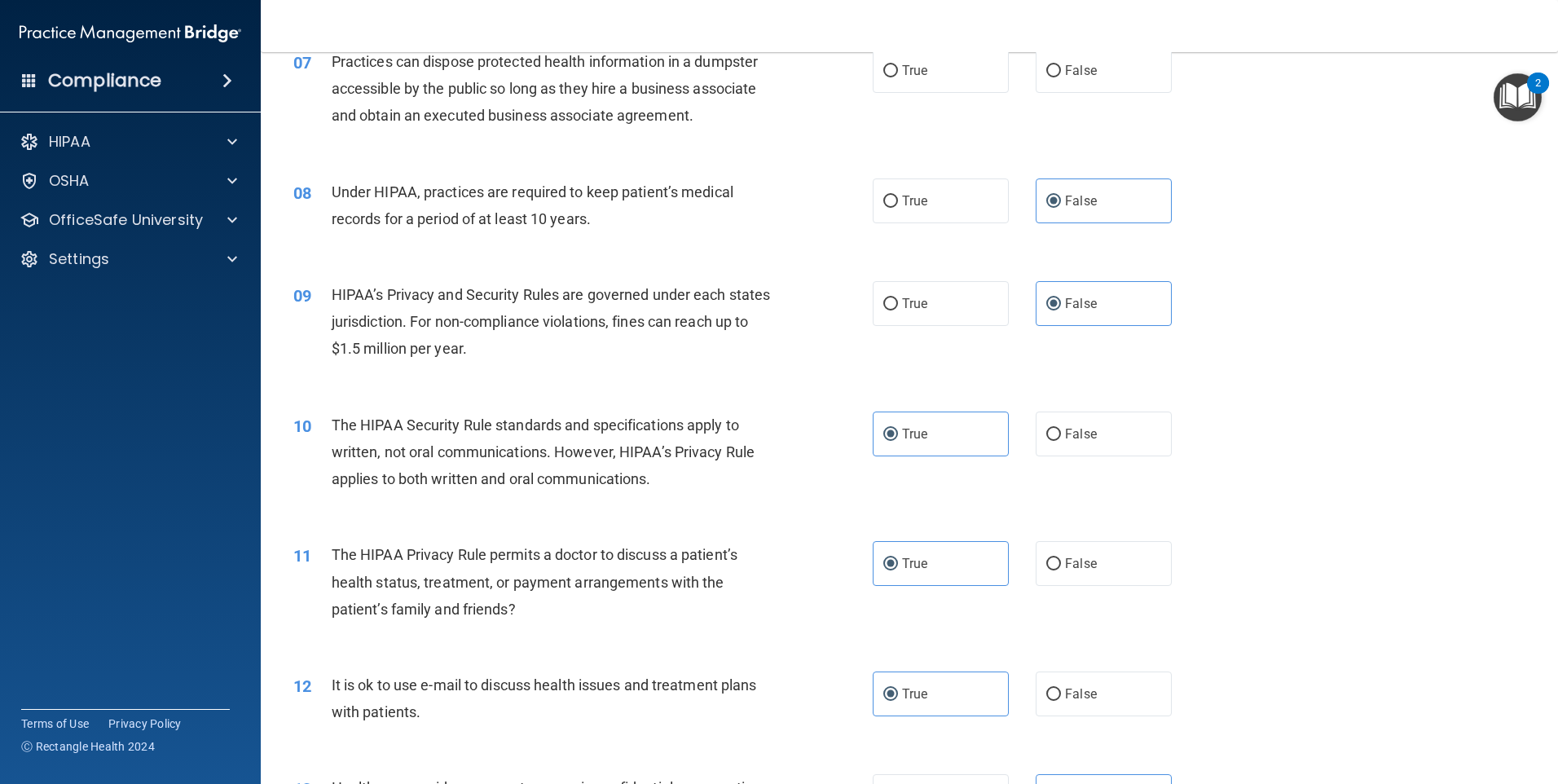
scroll to position [727, 0]
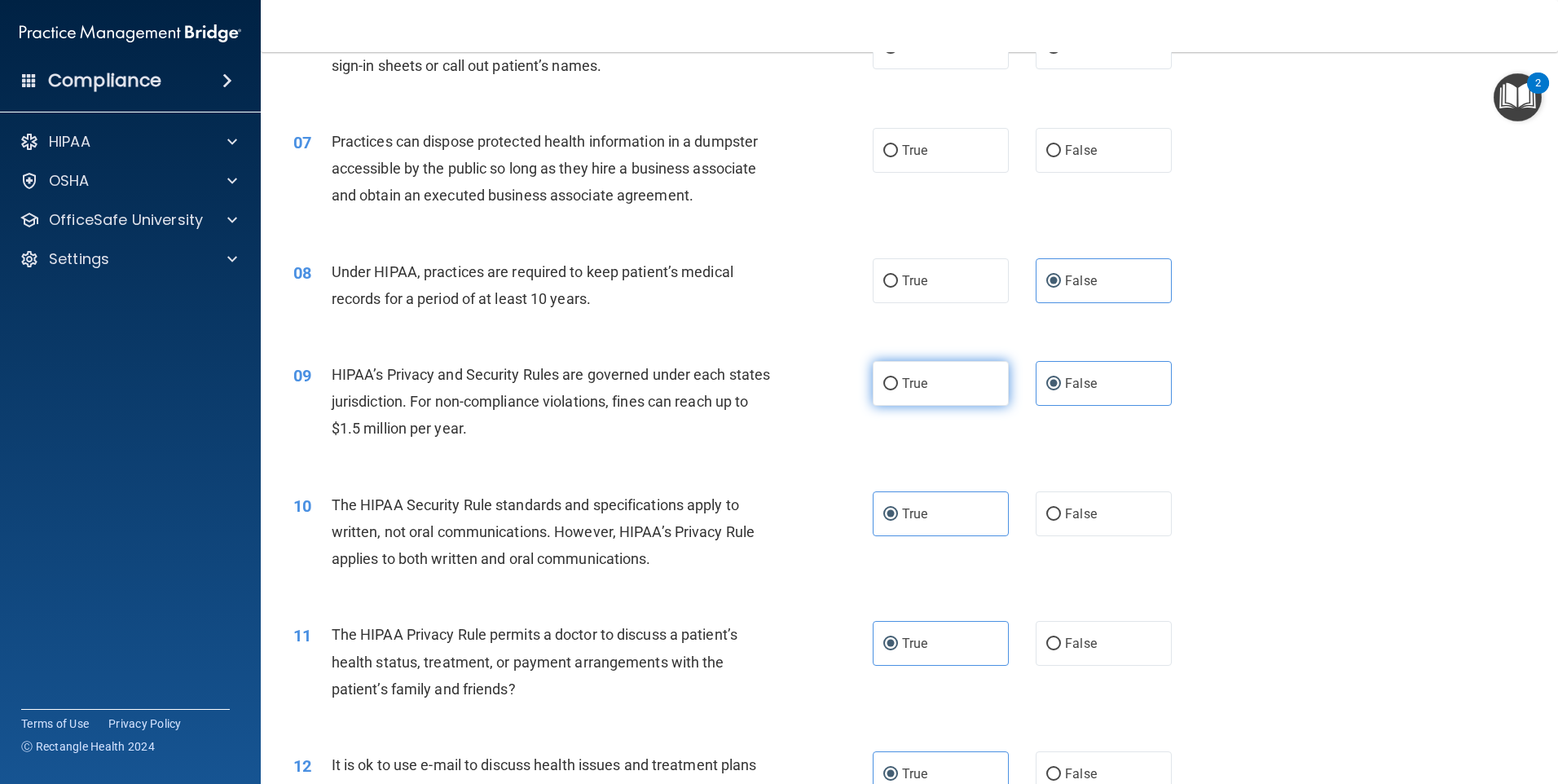
click at [932, 376] on label "True" at bounding box center [941, 383] width 137 height 45
click at [898, 378] on input "True" at bounding box center [890, 384] width 14 height 12
radio input "true"
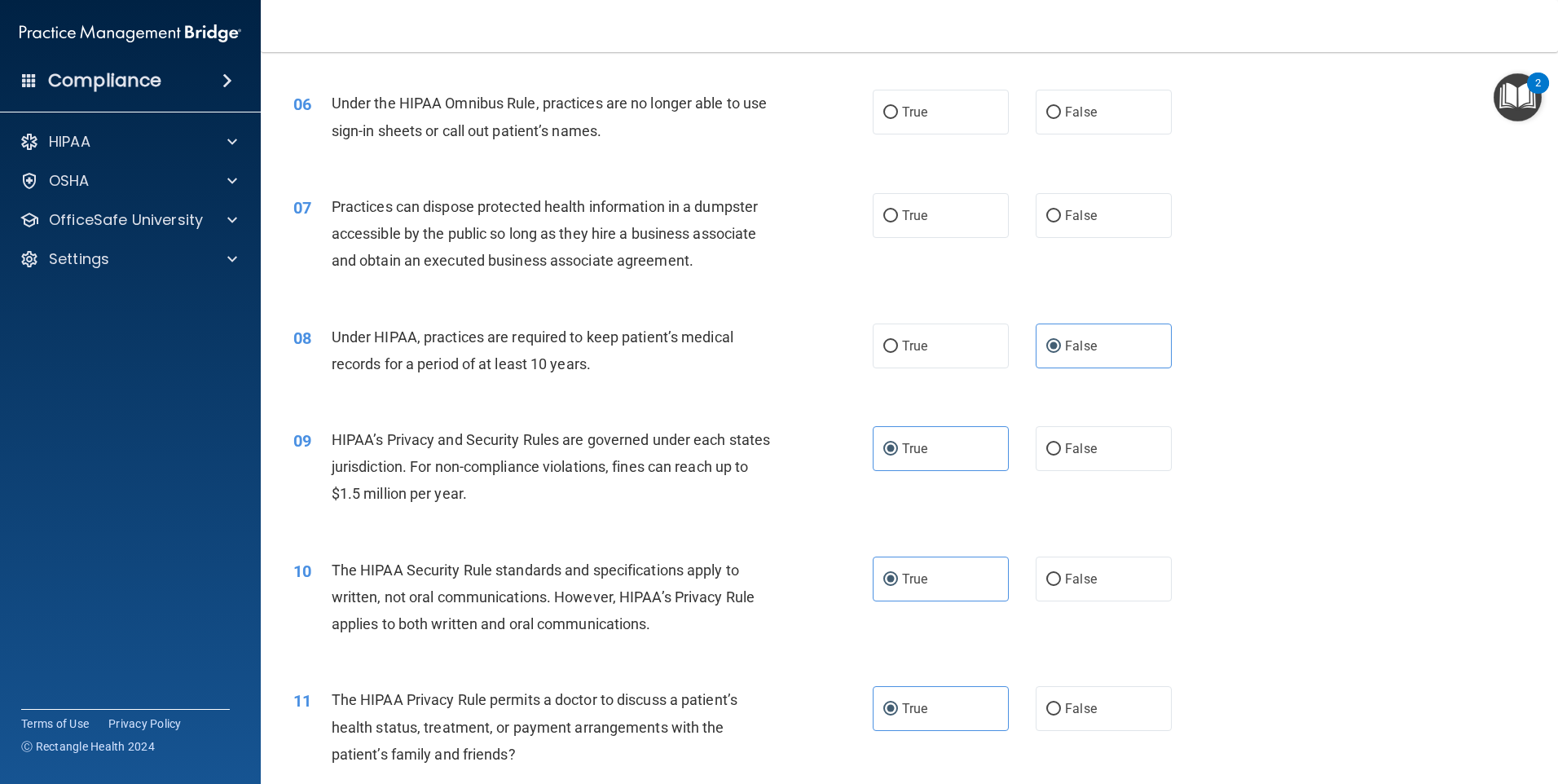
scroll to position [565, 0]
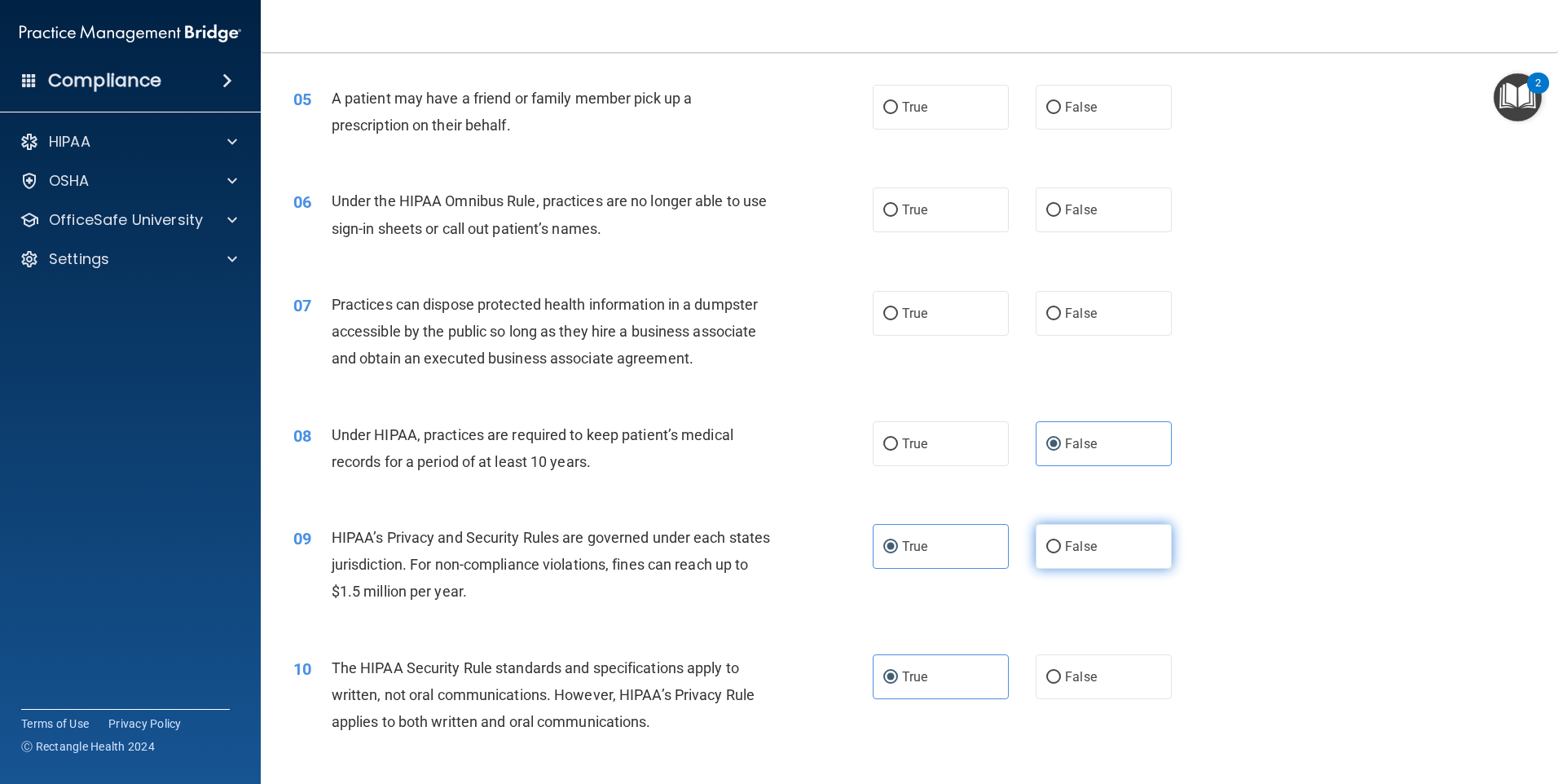
click at [1089, 559] on label "False" at bounding box center [1104, 546] width 137 height 45
click at [1061, 554] on input "False" at bounding box center [1053, 547] width 14 height 12
radio input "true"
radio input "false"
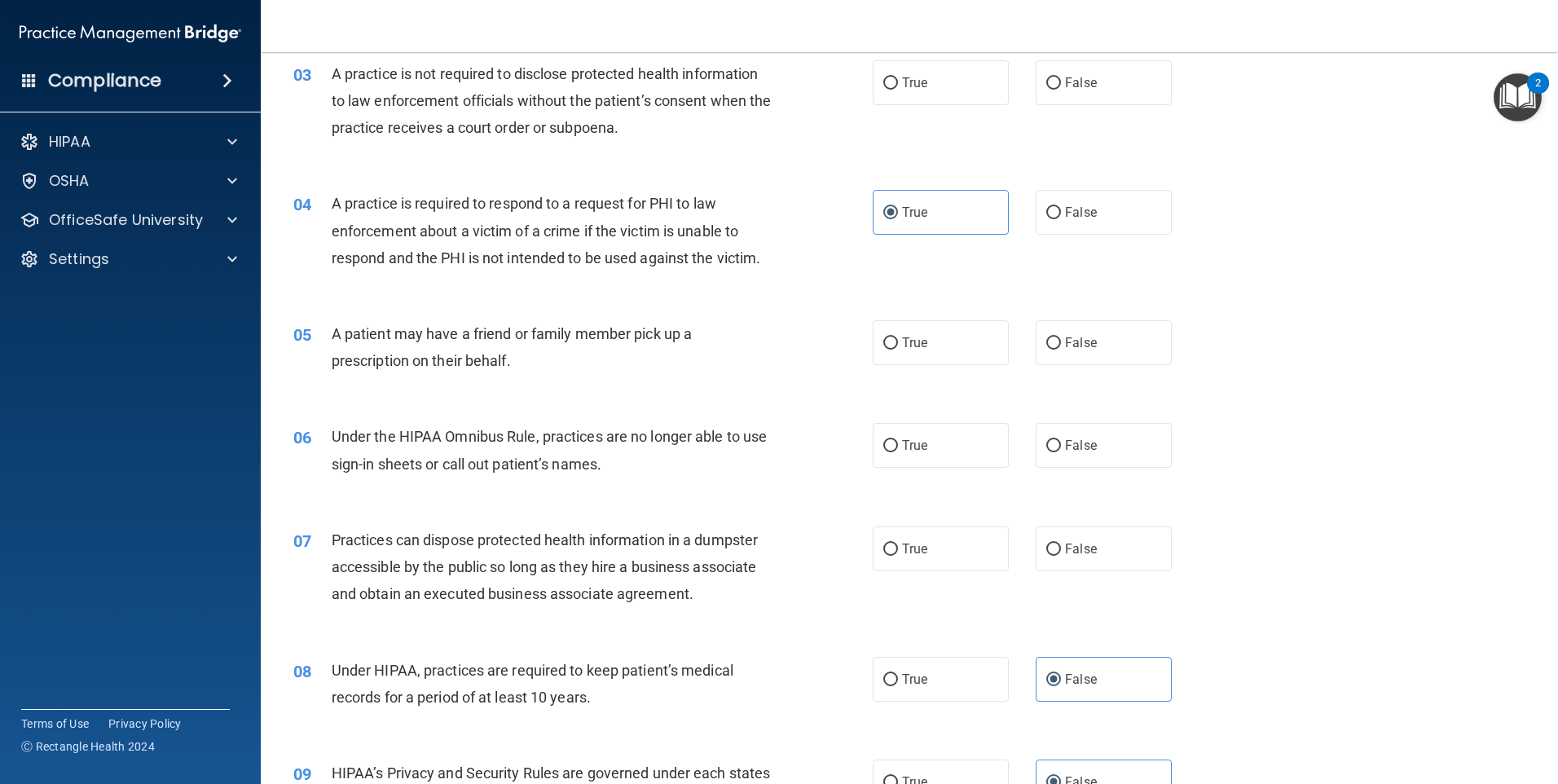
scroll to position [320, 0]
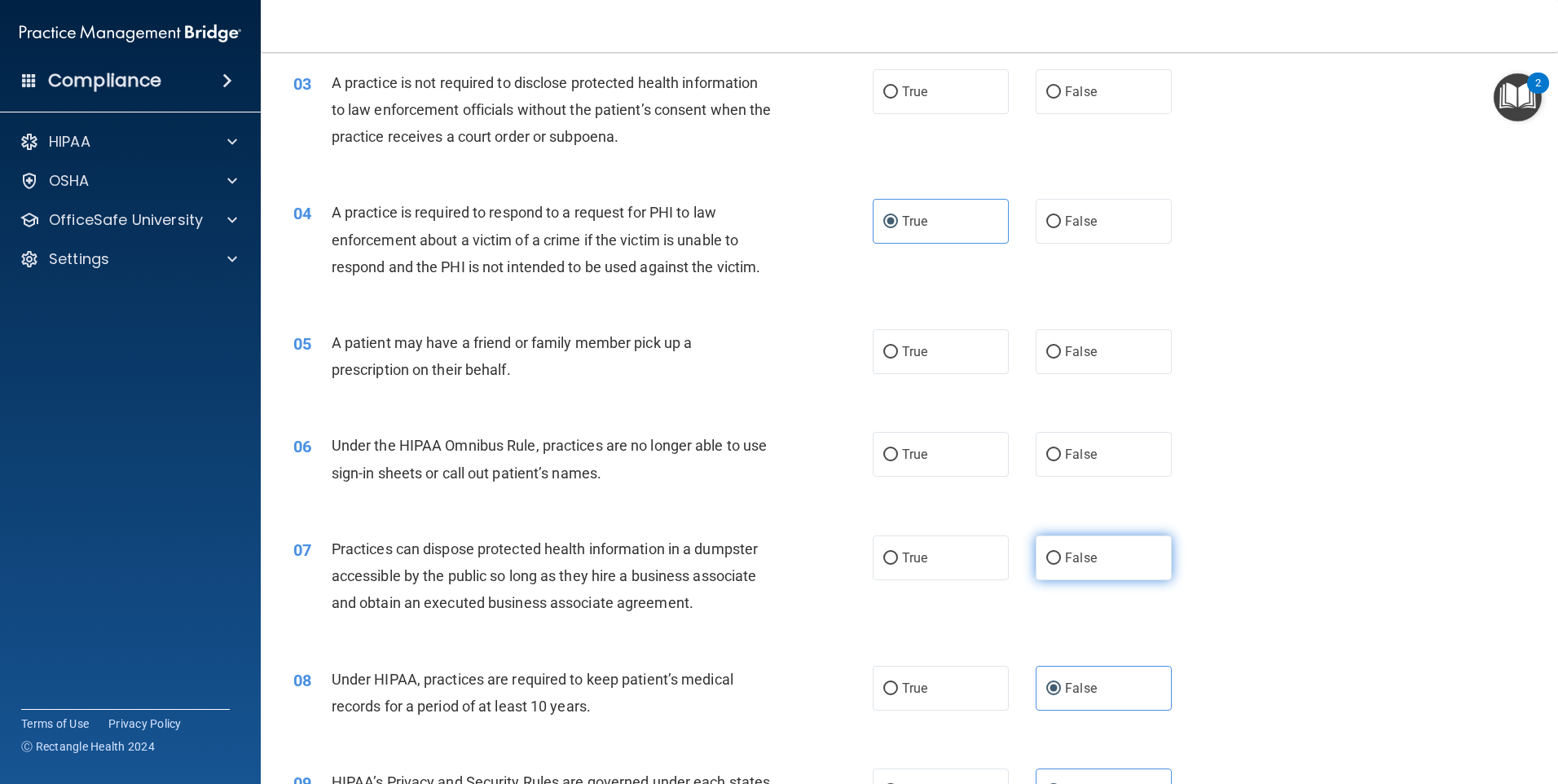
click at [1121, 570] on label "False" at bounding box center [1104, 557] width 137 height 45
click at [1061, 565] on input "False" at bounding box center [1053, 558] width 14 height 12
radio input "true"
click at [1156, 474] on label "False" at bounding box center [1104, 453] width 137 height 45
click at [1061, 461] on input "False" at bounding box center [1053, 455] width 14 height 12
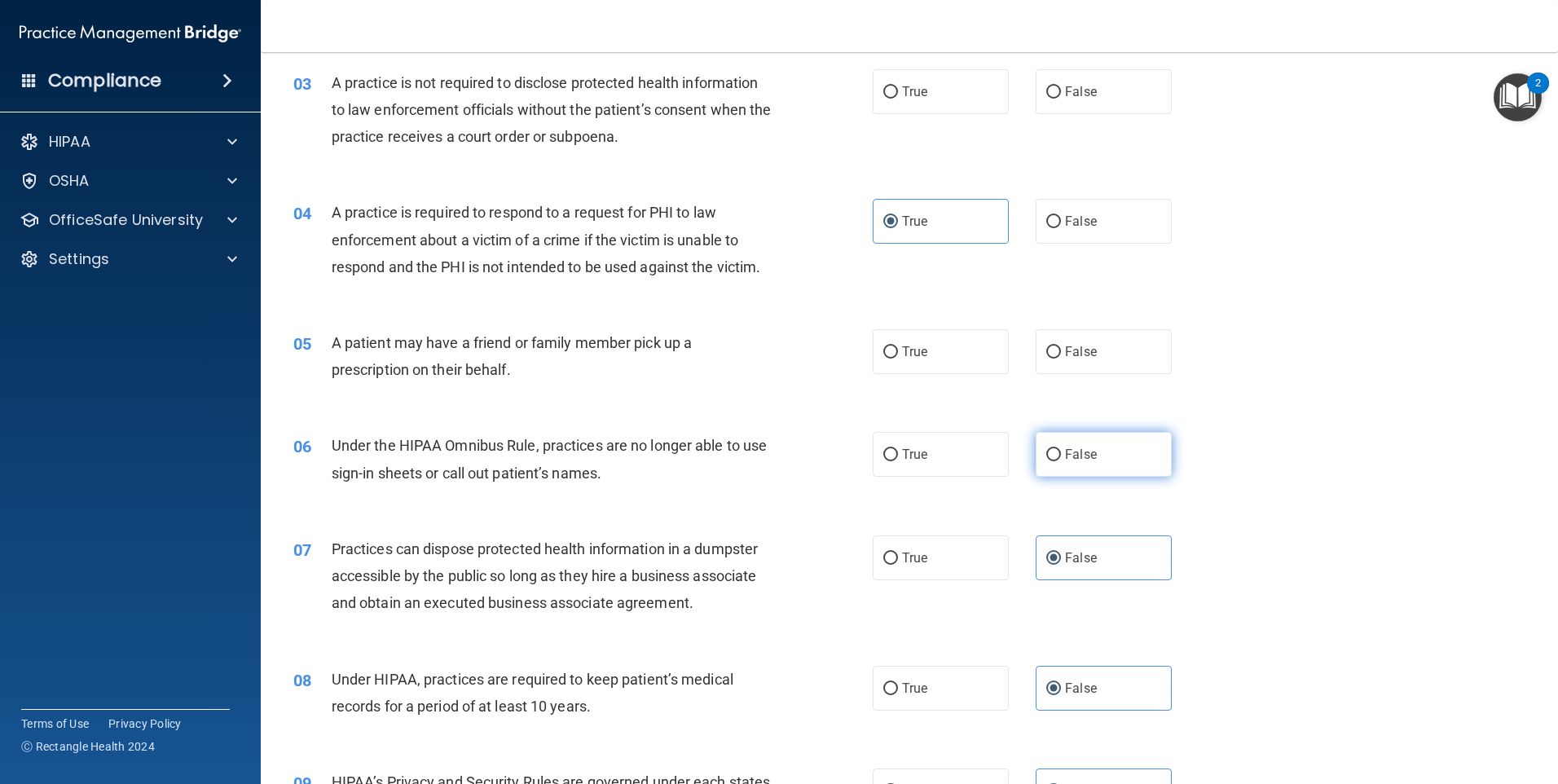
radio input "true"
click at [907, 349] on span "True" at bounding box center [914, 352] width 26 height 15
click at [874, 351] on label "True" at bounding box center [941, 351] width 137 height 45
click at [884, 351] on input "True" at bounding box center [890, 352] width 14 height 12
radio input "true"
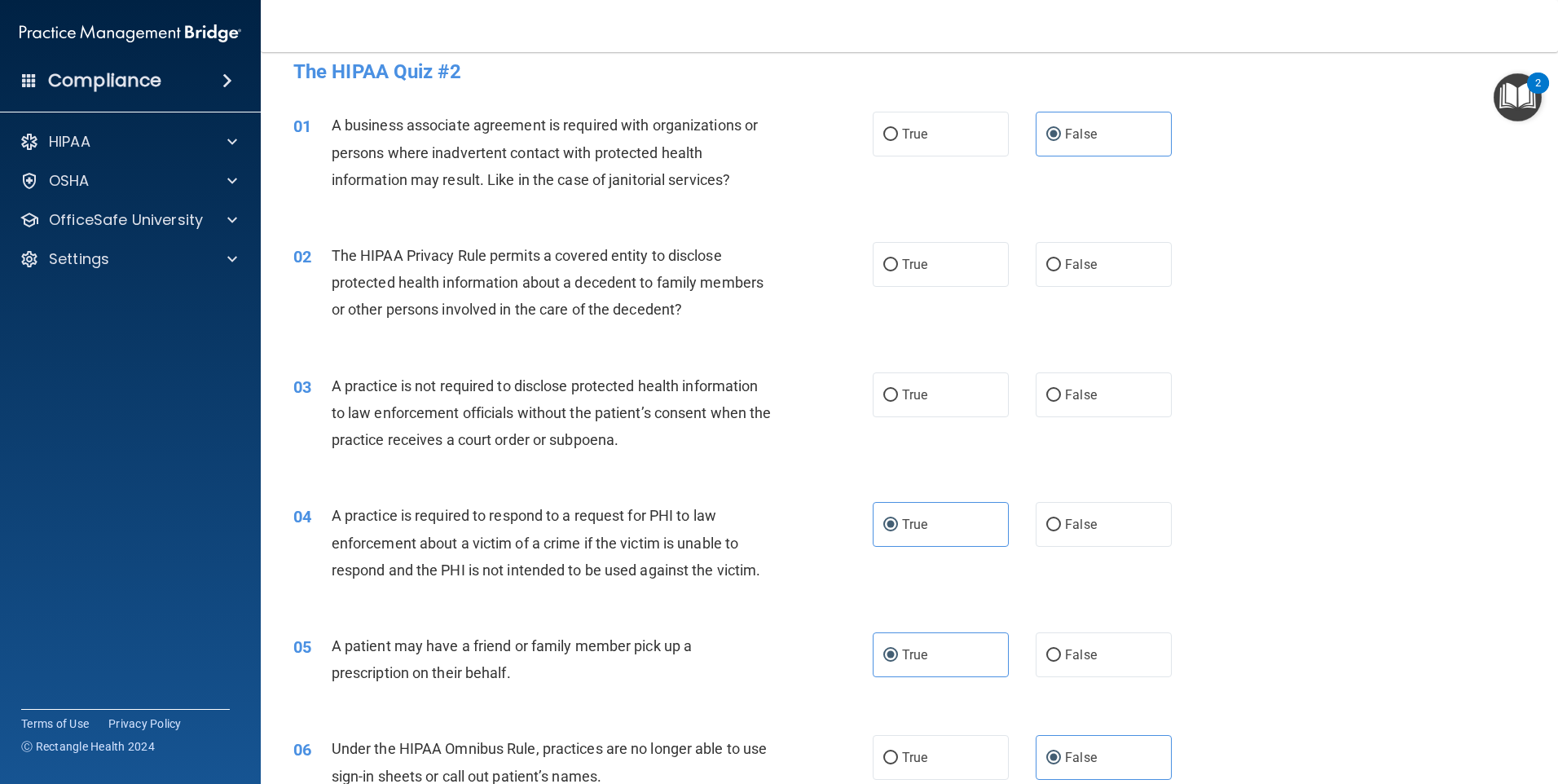
scroll to position [0, 0]
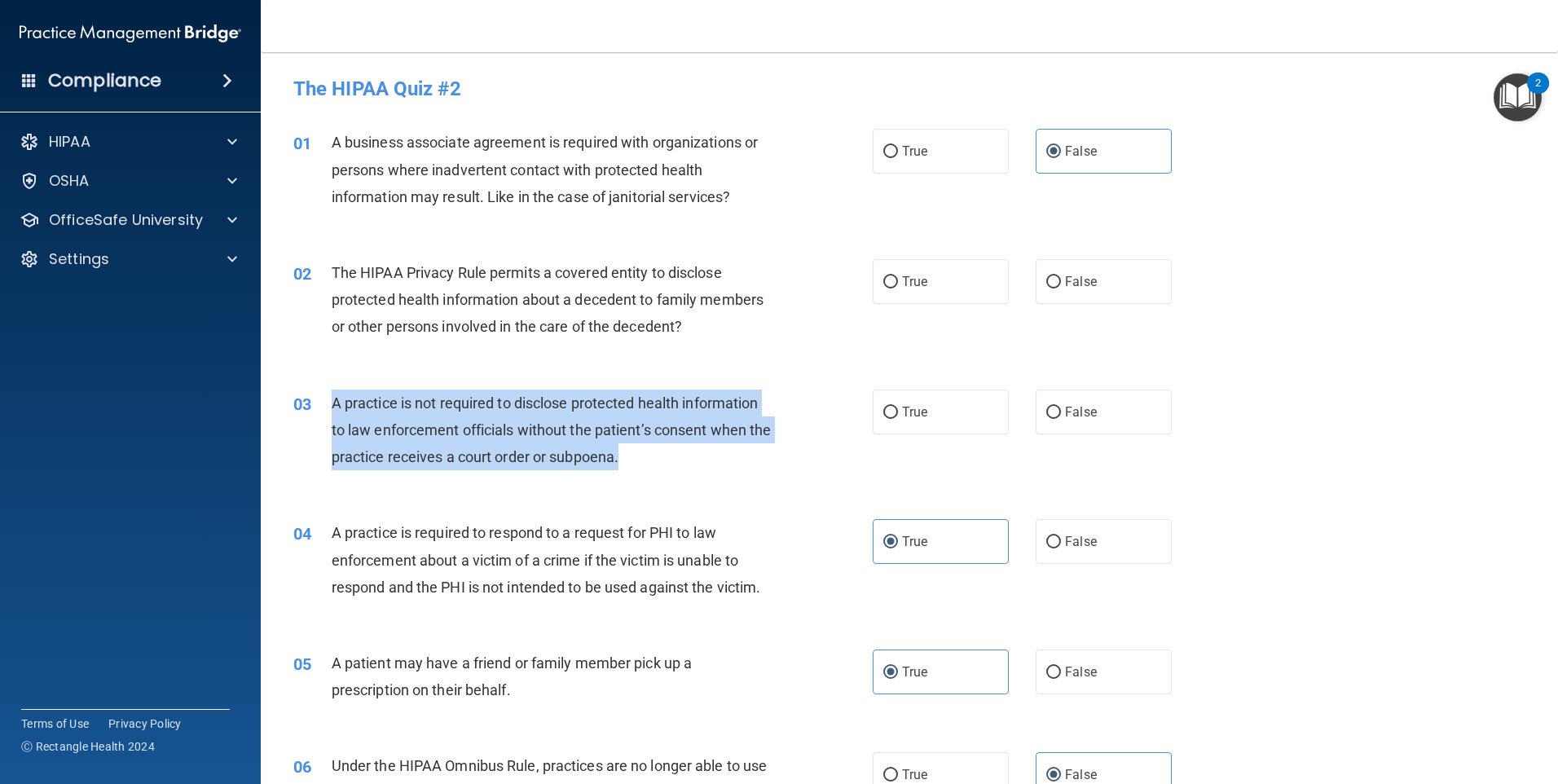
drag, startPoint x: 654, startPoint y: 460, endPoint x: 332, endPoint y: 398, distance: 327.9
click at [332, 398] on div "A practice is not required to disclose protected health information to law enfo…" at bounding box center [559, 430] width 453 height 82
drag, startPoint x: 332, startPoint y: 398, endPoint x: 419, endPoint y: 420, distance: 89.7
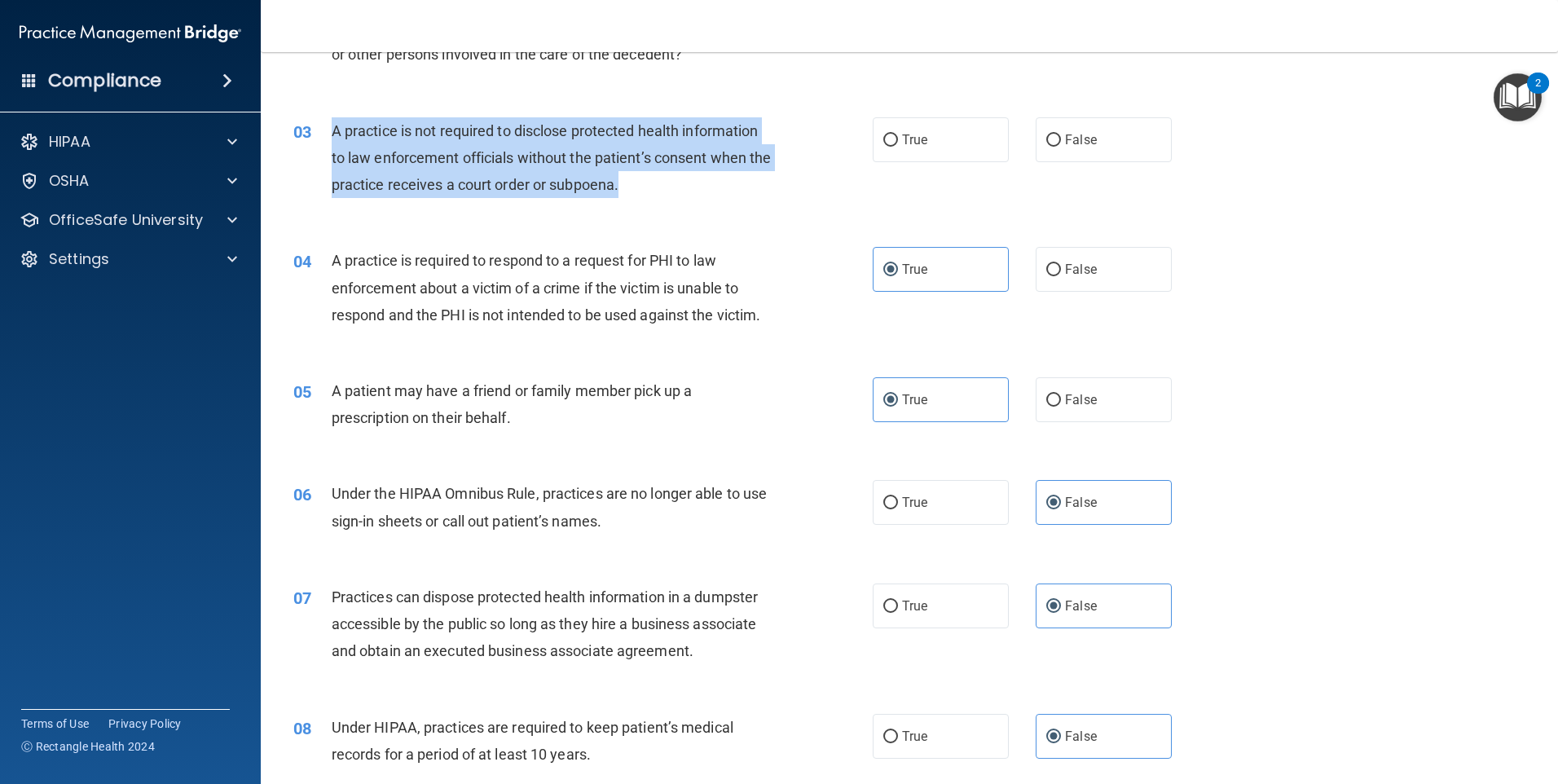
scroll to position [245, 0]
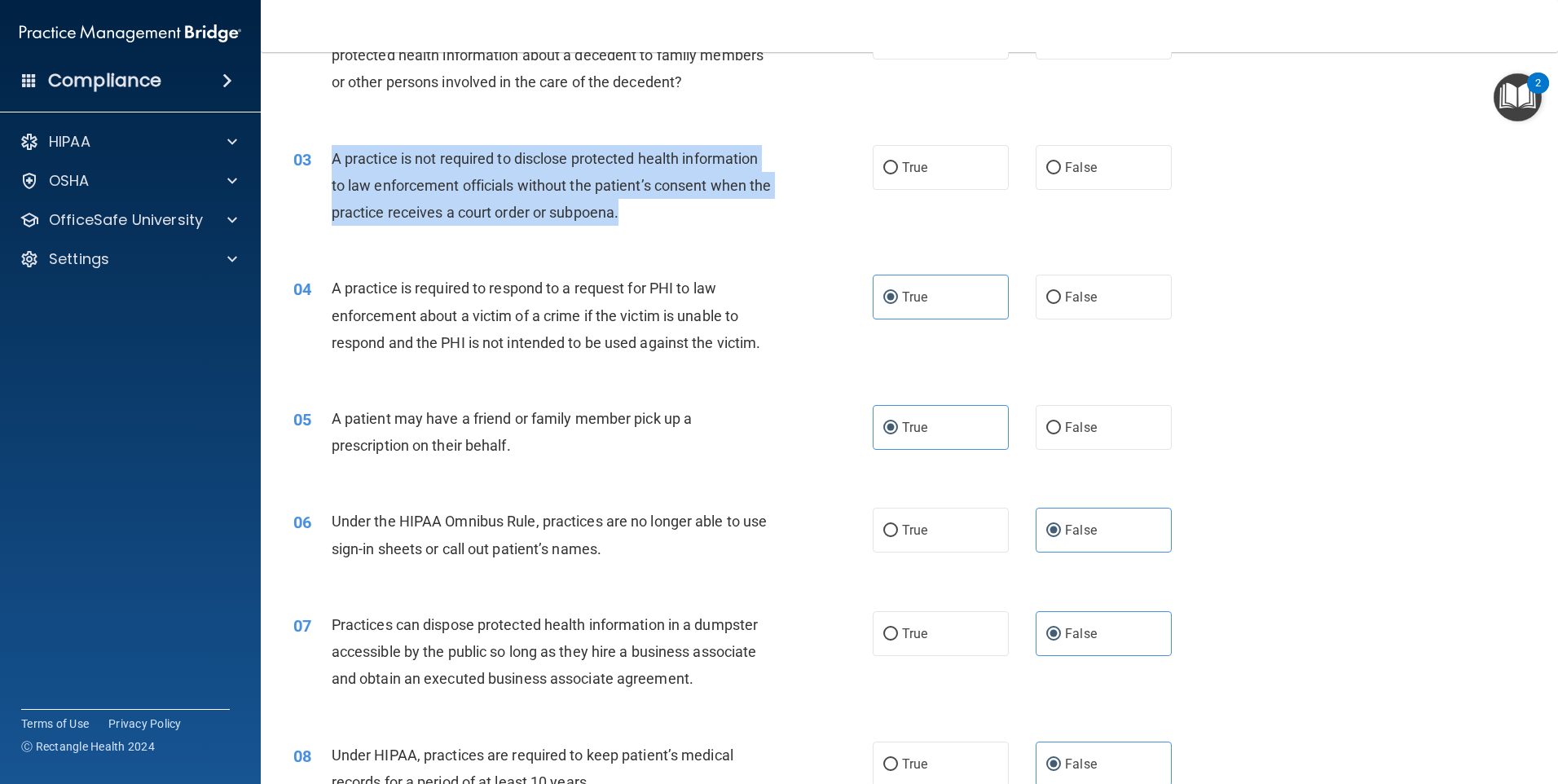
drag, startPoint x: 720, startPoint y: 220, endPoint x: 805, endPoint y: 203, distance: 86.7
click at [719, 220] on div "A practice is not required to disclose protected health information to law enfo…" at bounding box center [559, 186] width 453 height 82
click at [1046, 162] on input "False" at bounding box center [1053, 168] width 14 height 12
radio input "true"
click at [808, 202] on div "03 A practice is not required to disclose protected health information to law e…" at bounding box center [583, 190] width 629 height 90
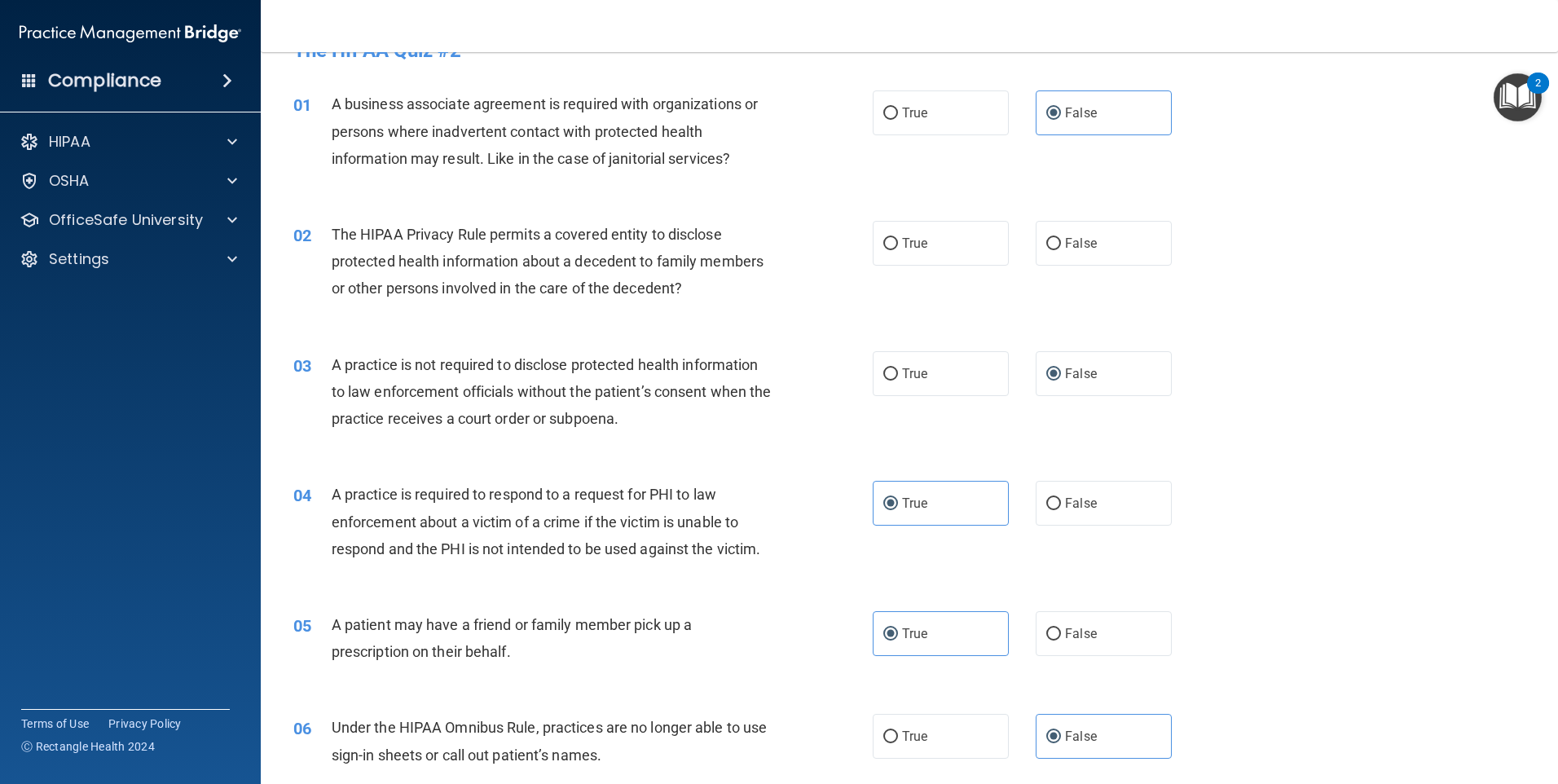
scroll to position [0, 0]
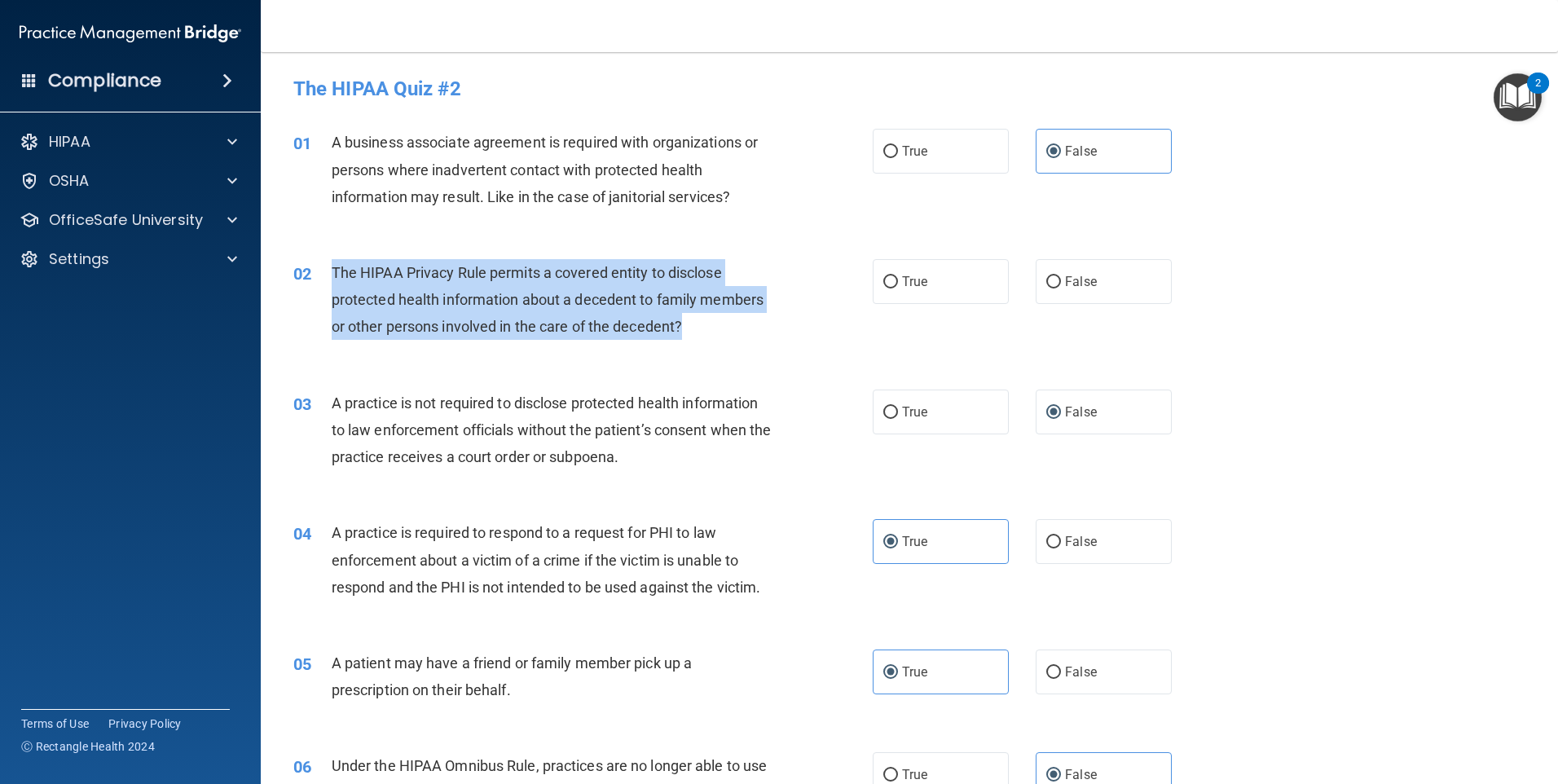
drag, startPoint x: 697, startPoint y: 327, endPoint x: 321, endPoint y: 283, distance: 378.6
click at [321, 283] on div "02 The HIPAA Privacy Rule permits a covered entity to disclose protected health…" at bounding box center [583, 303] width 629 height 90
drag, startPoint x: 321, startPoint y: 283, endPoint x: 359, endPoint y: 286, distance: 38.1
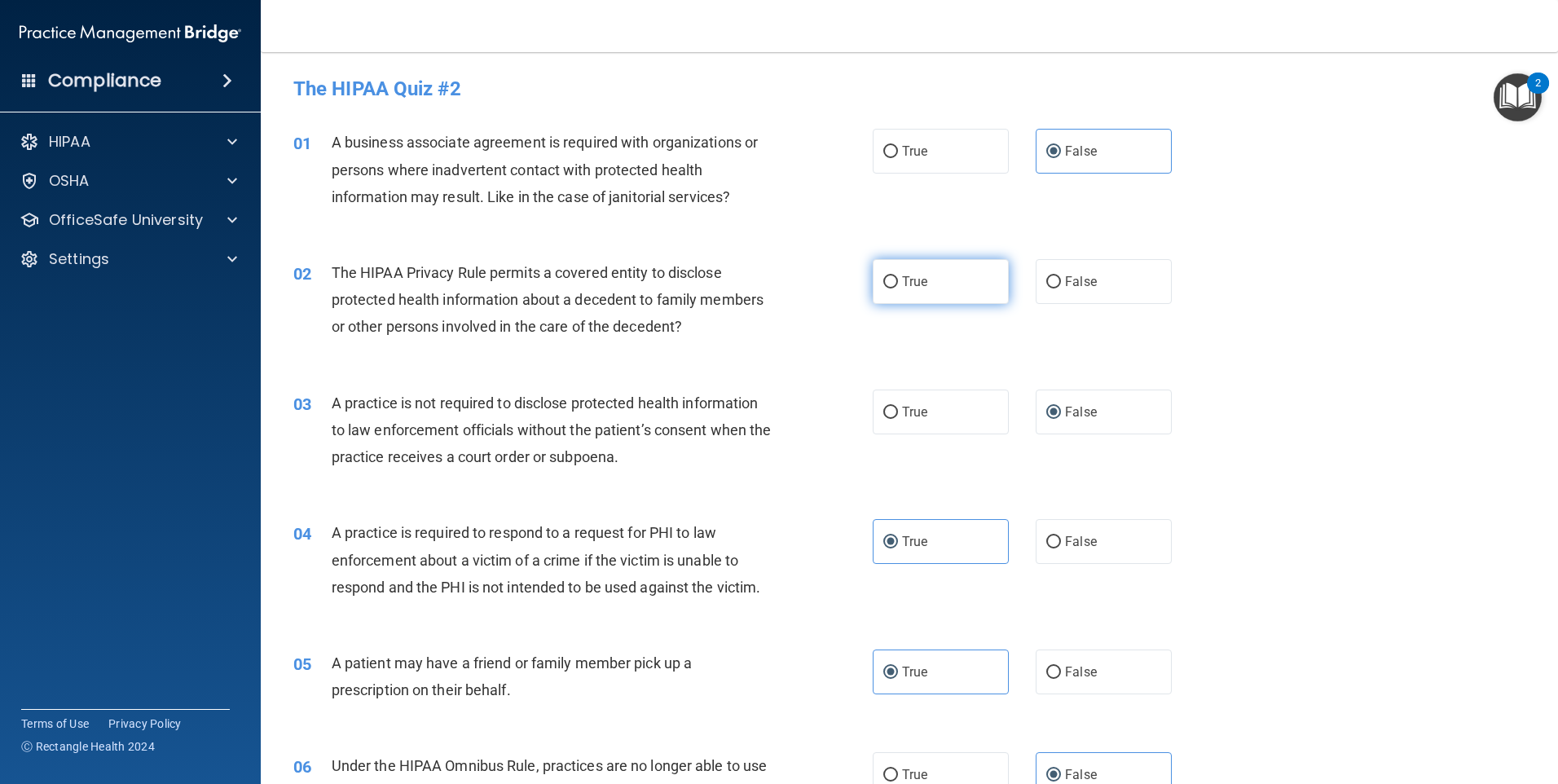
click at [962, 289] on label "True" at bounding box center [941, 281] width 137 height 45
click at [898, 288] on input "True" at bounding box center [890, 282] width 14 height 12
radio input "true"
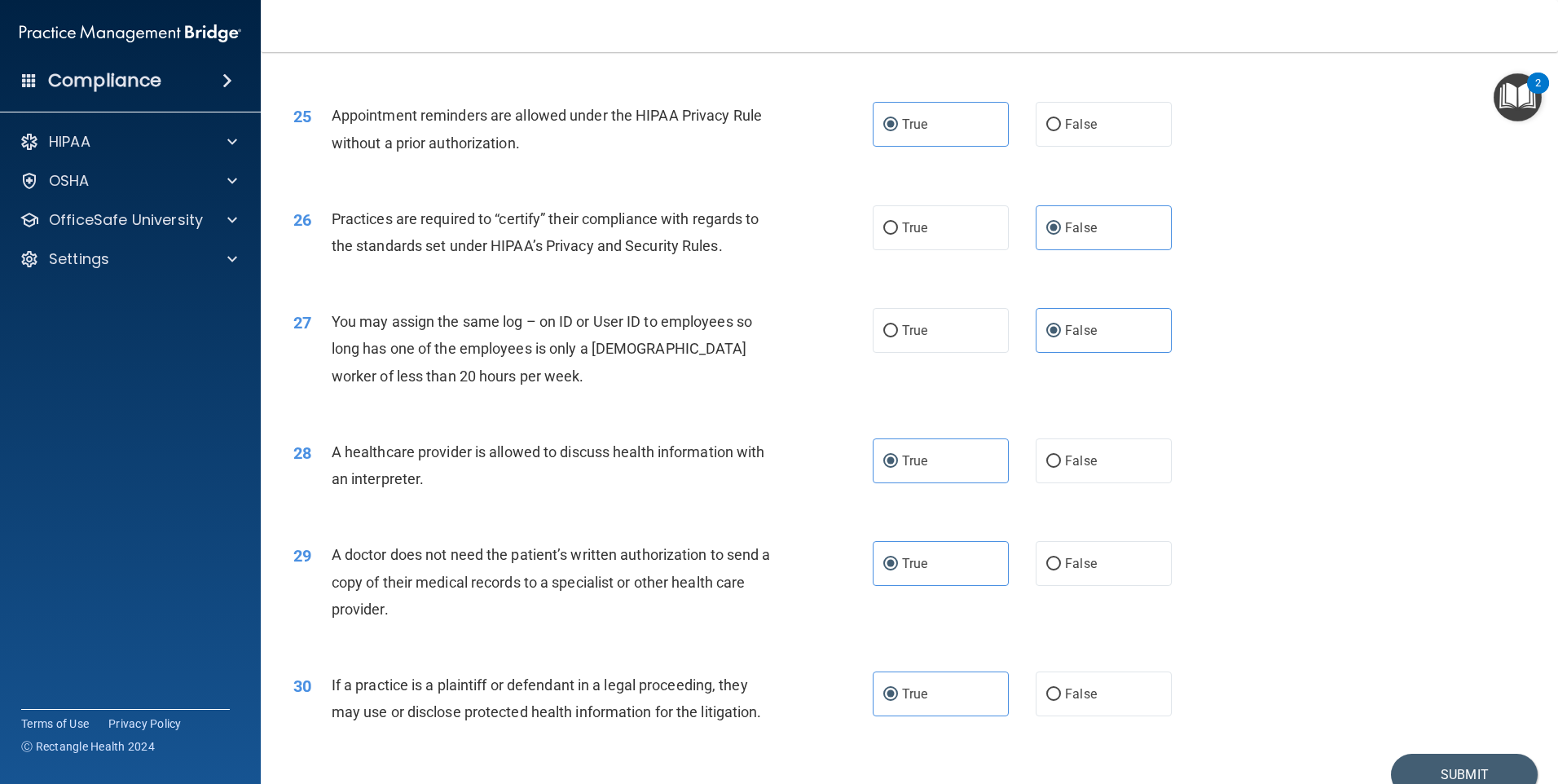
scroll to position [3009, 0]
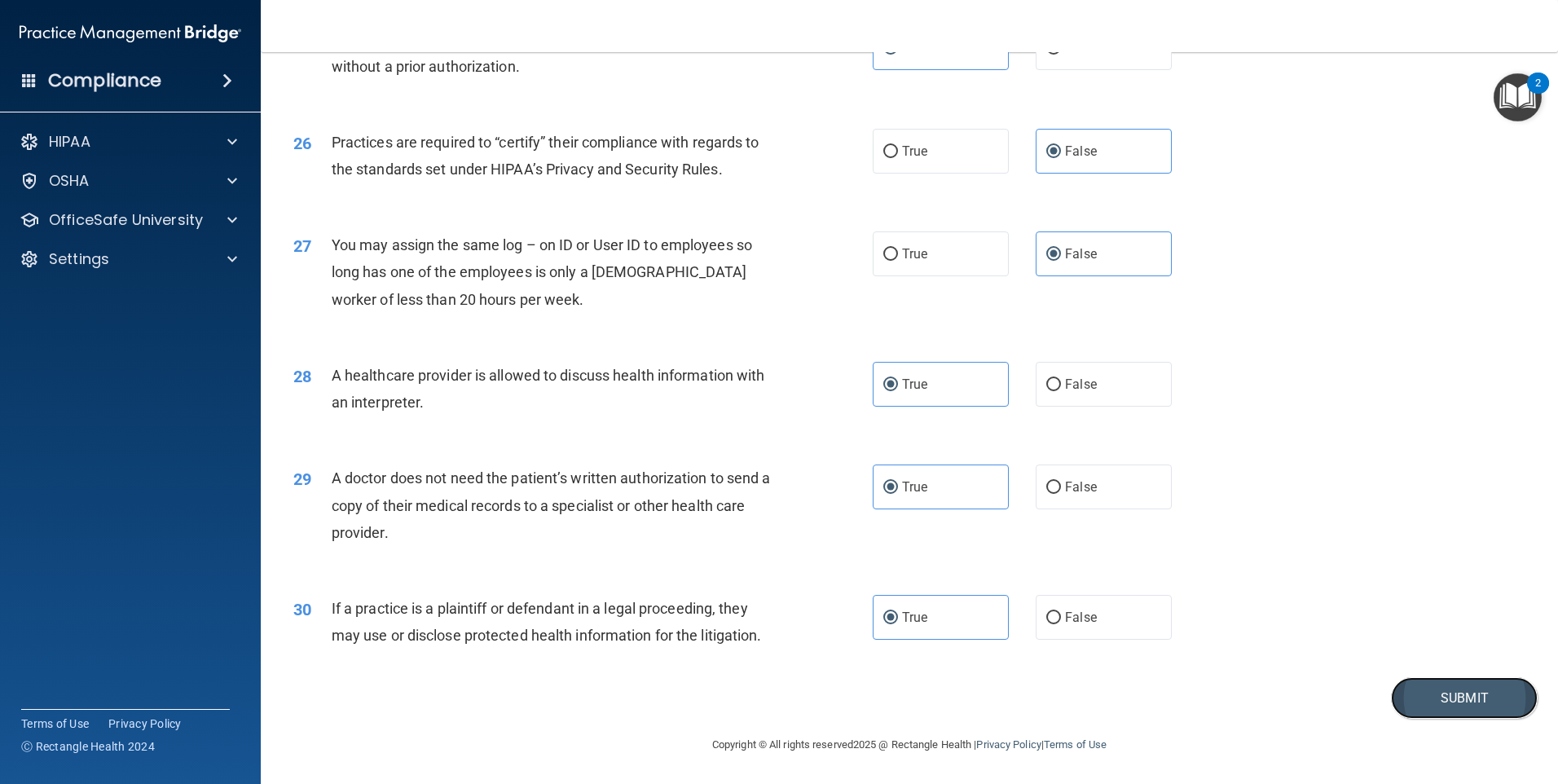
click at [1411, 701] on button "Submit" at bounding box center [1464, 698] width 147 height 42
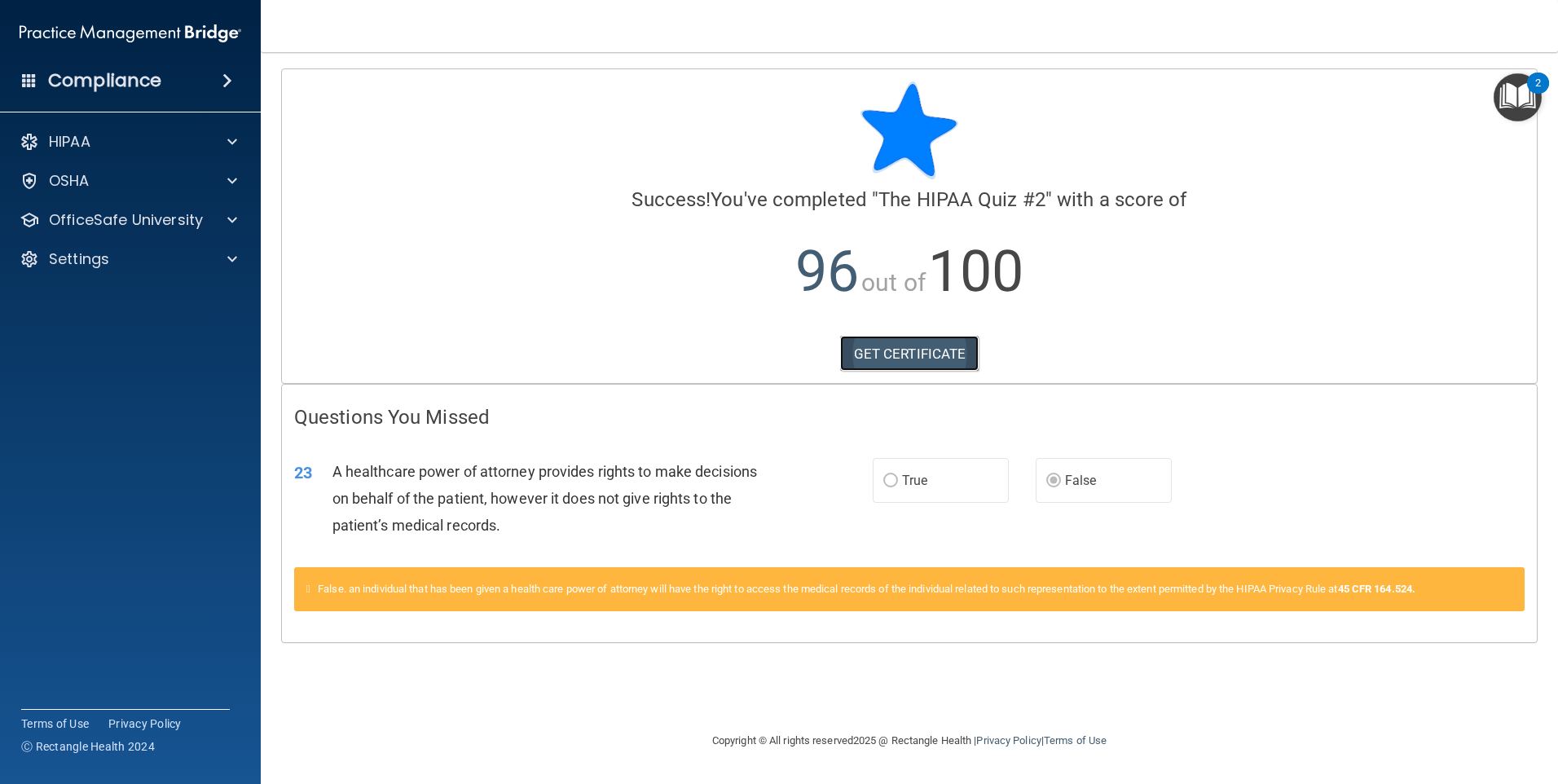
click at [904, 356] on link "GET CERTIFICATE" at bounding box center [909, 354] width 139 height 36
click at [214, 220] on div at bounding box center [229, 220] width 41 height 20
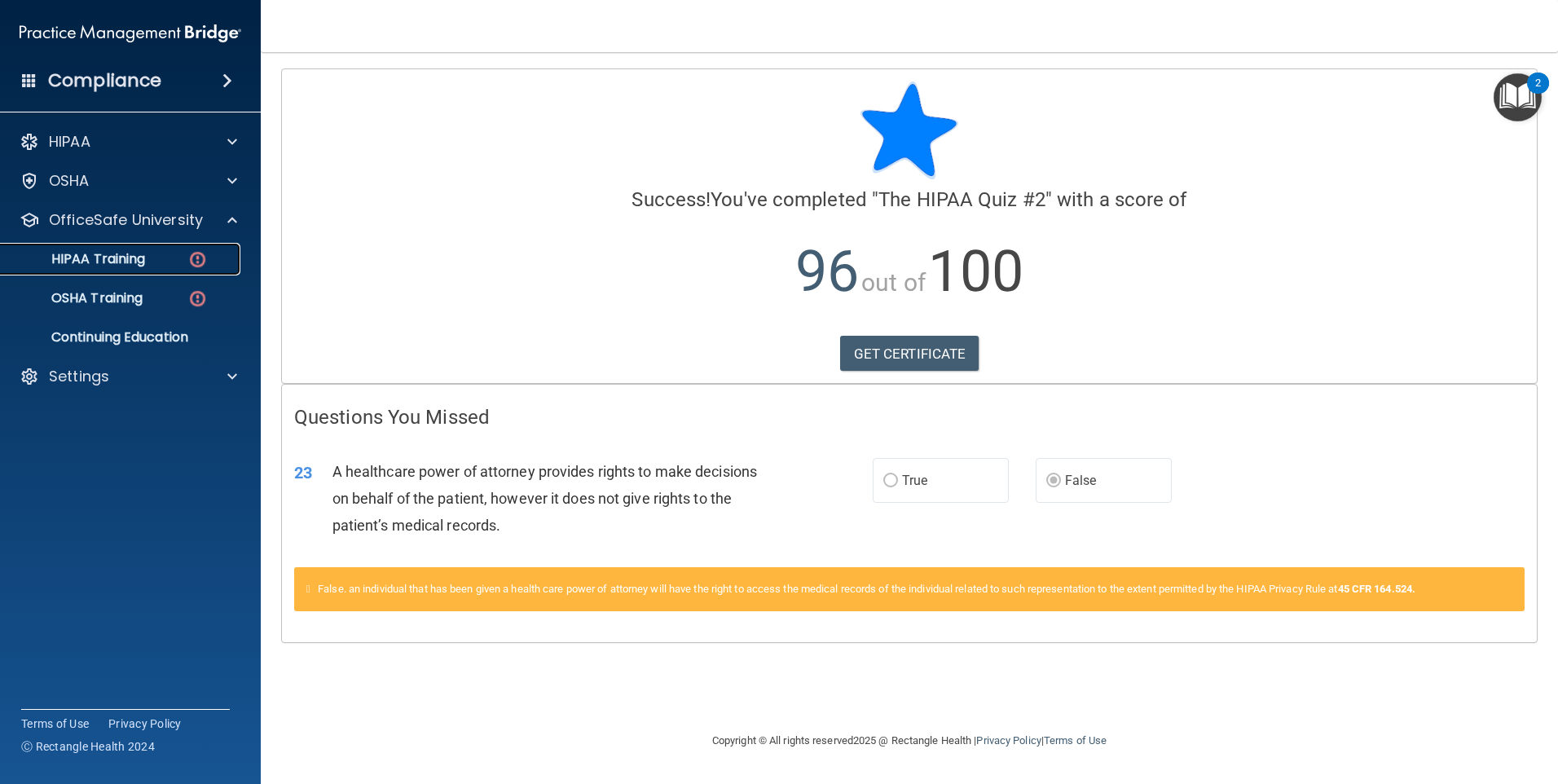
click at [187, 264] on div "HIPAA Training" at bounding box center [121, 259] width 223 height 16
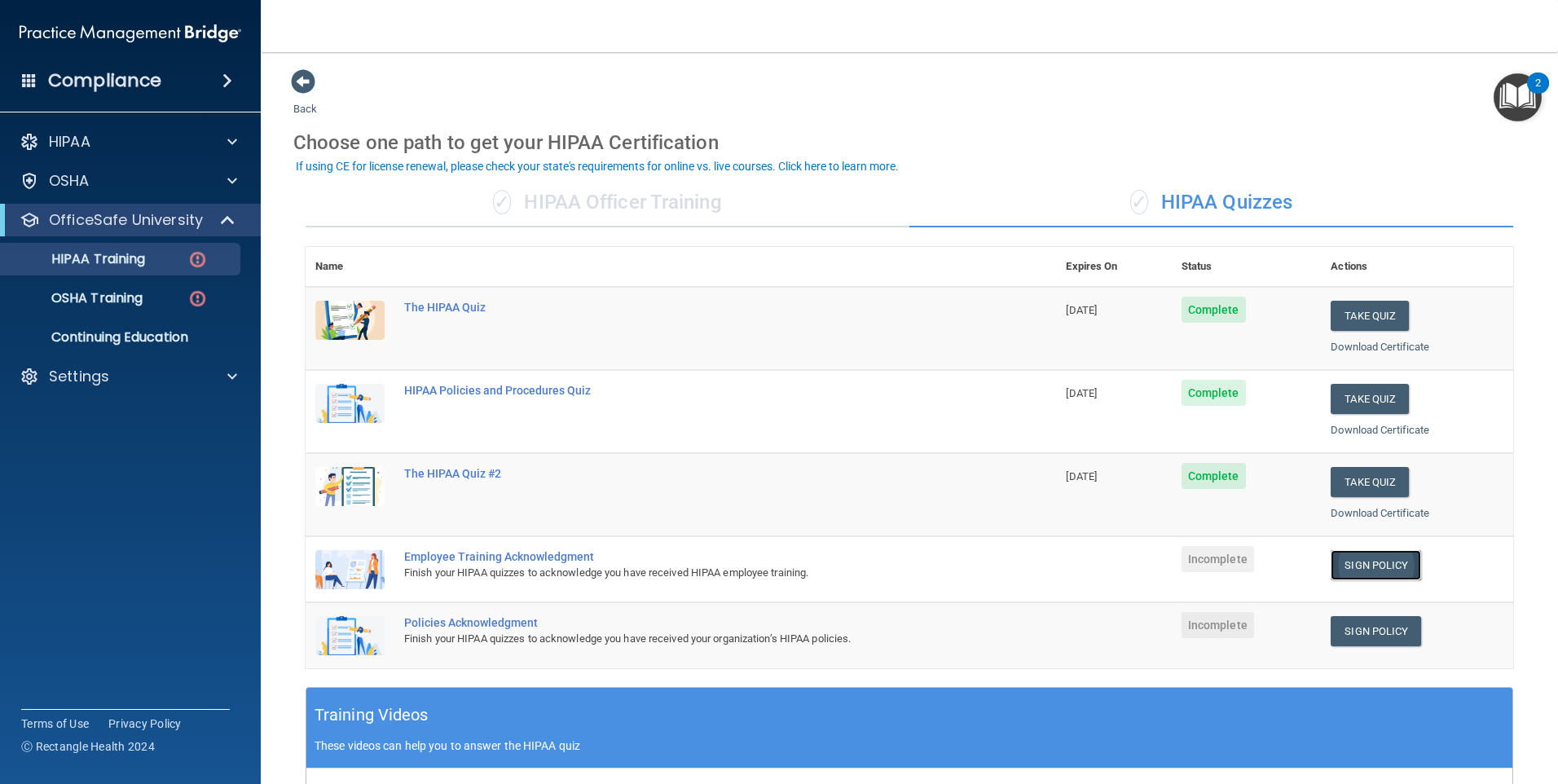
click at [1368, 561] on link "Sign Policy" at bounding box center [1375, 565] width 90 height 30
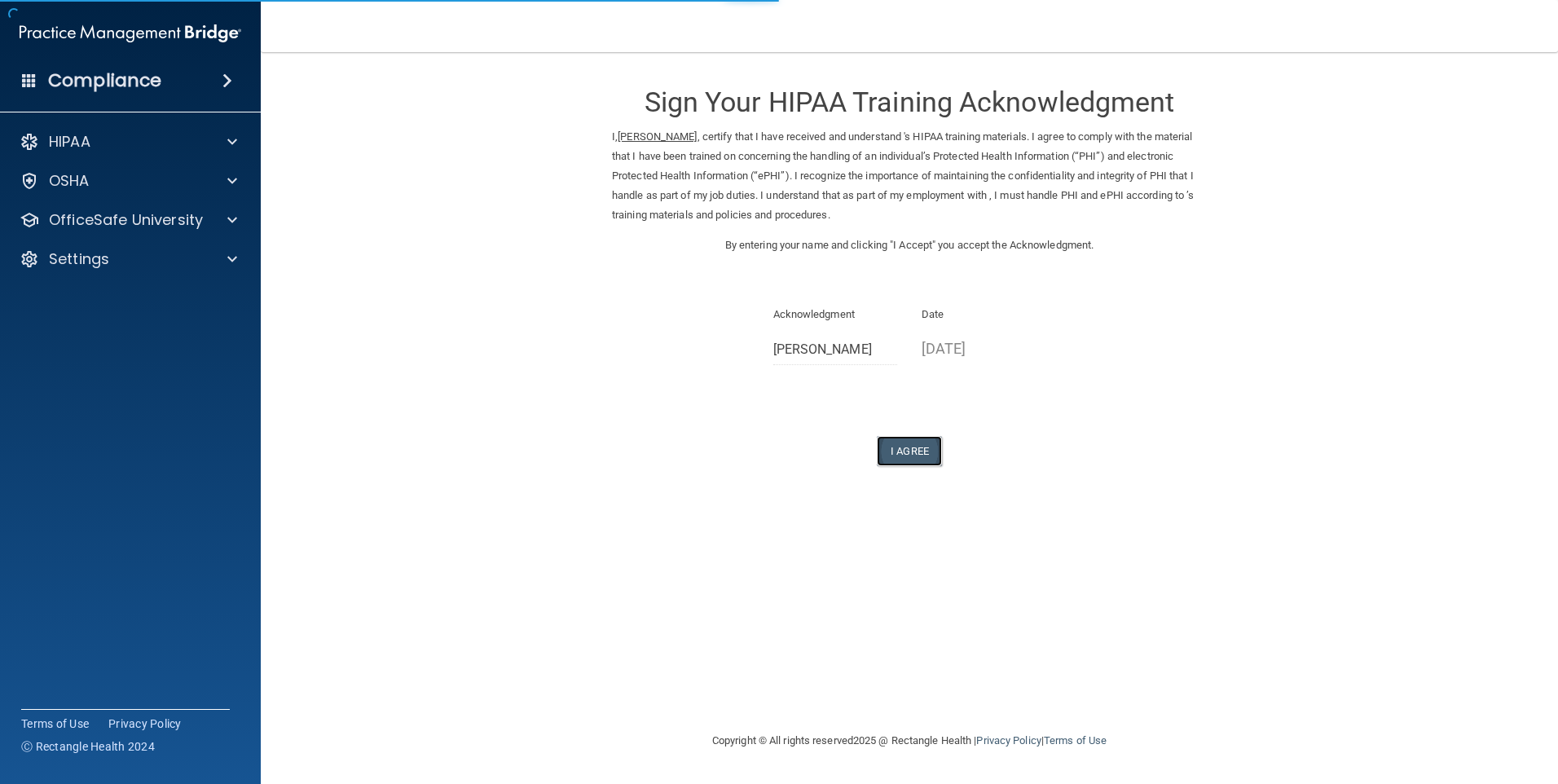
click at [920, 443] on button "I Agree" at bounding box center [909, 451] width 65 height 30
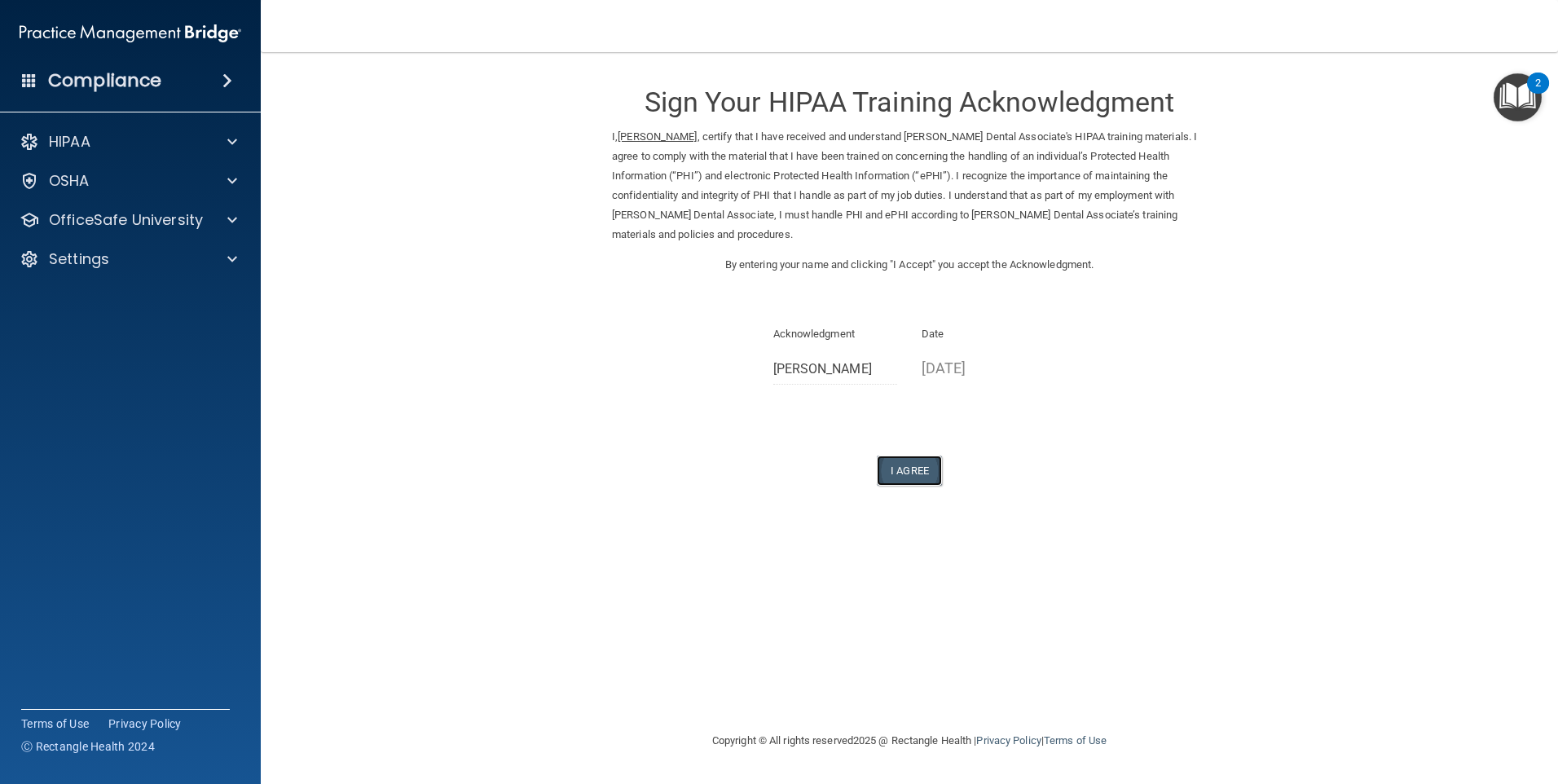
click at [913, 470] on button "I Agree" at bounding box center [909, 470] width 65 height 30
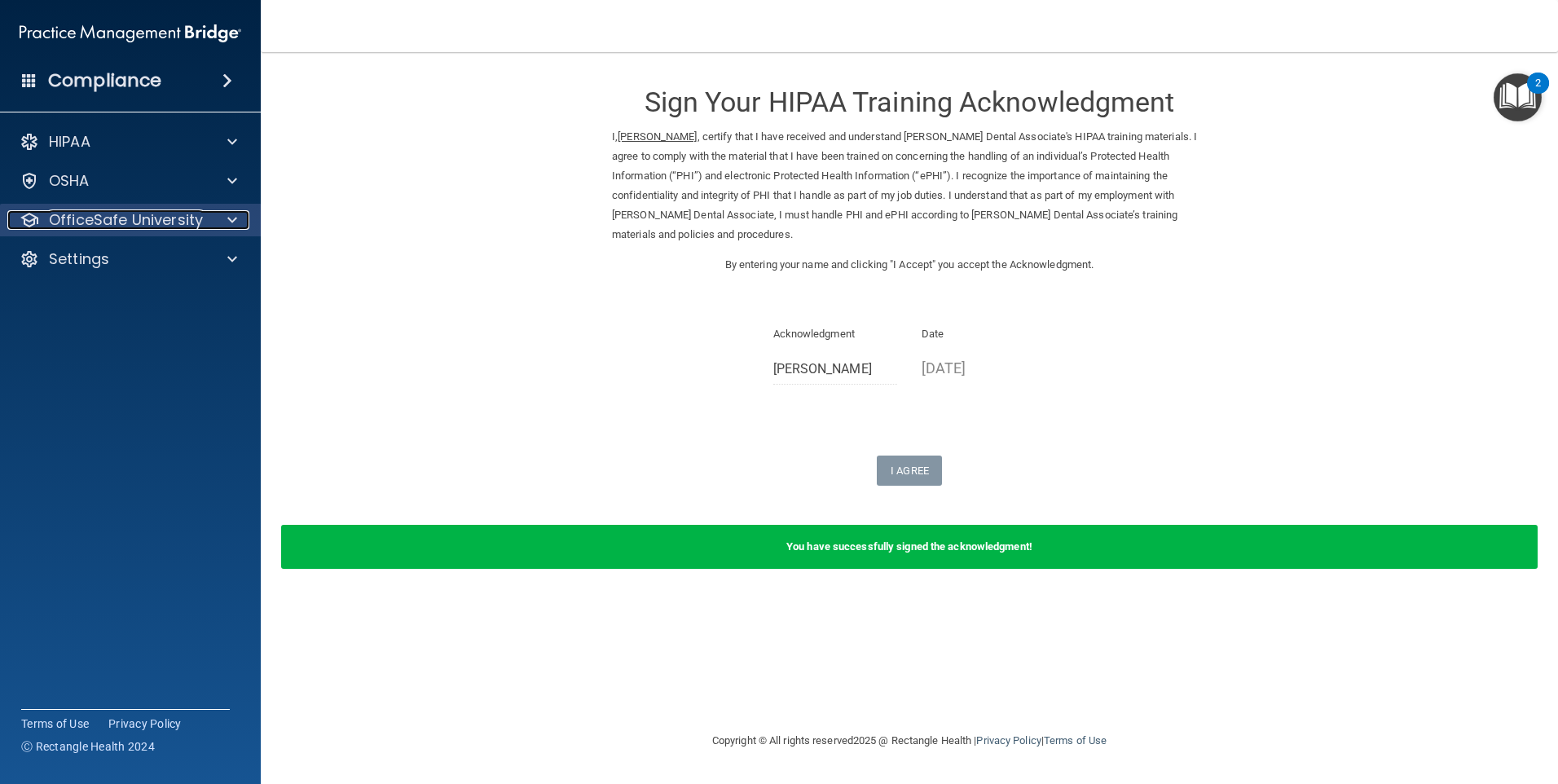
click at [241, 228] on div at bounding box center [229, 220] width 41 height 20
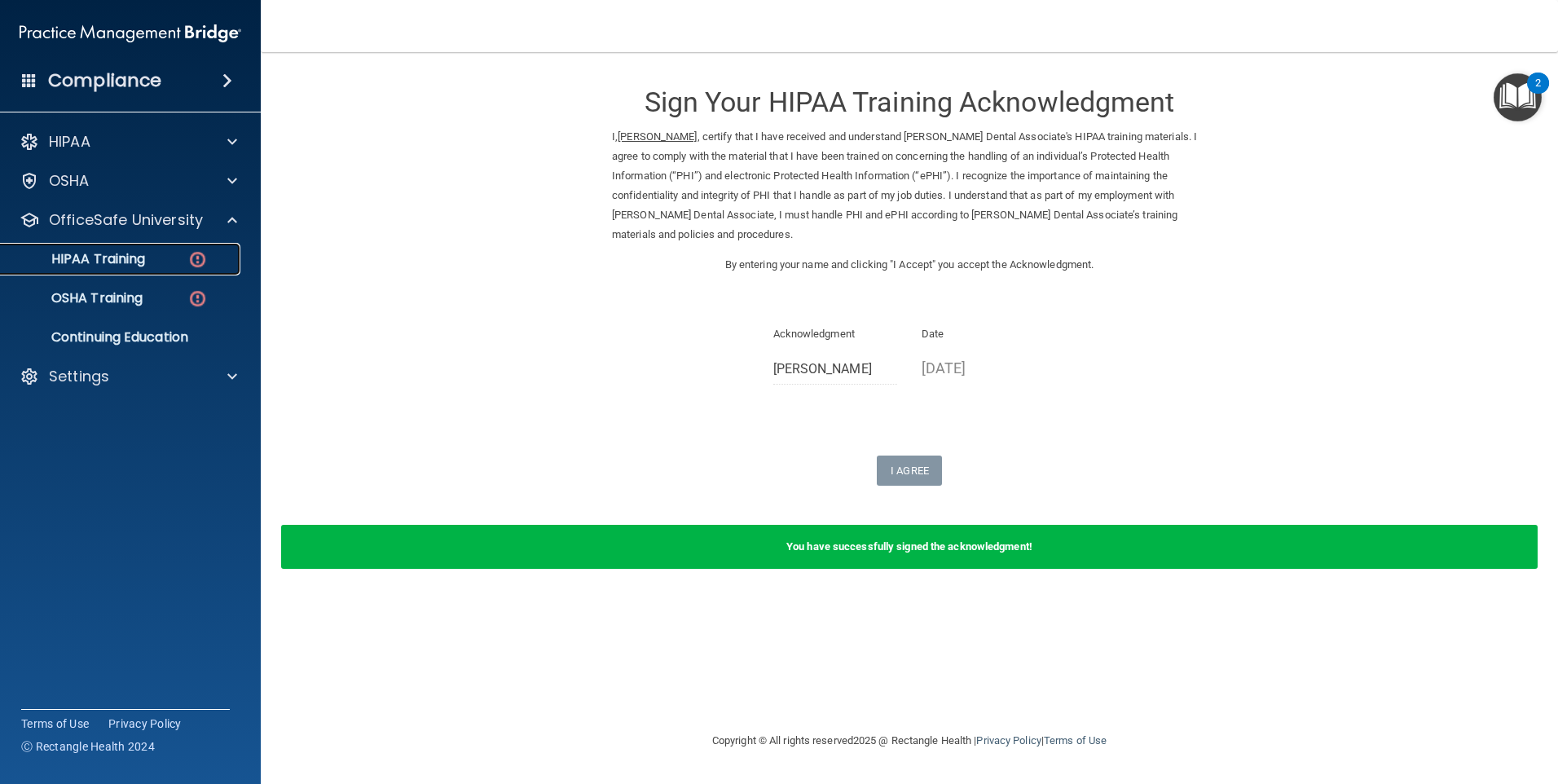
click at [147, 264] on div "HIPAA Training" at bounding box center [121, 259] width 223 height 16
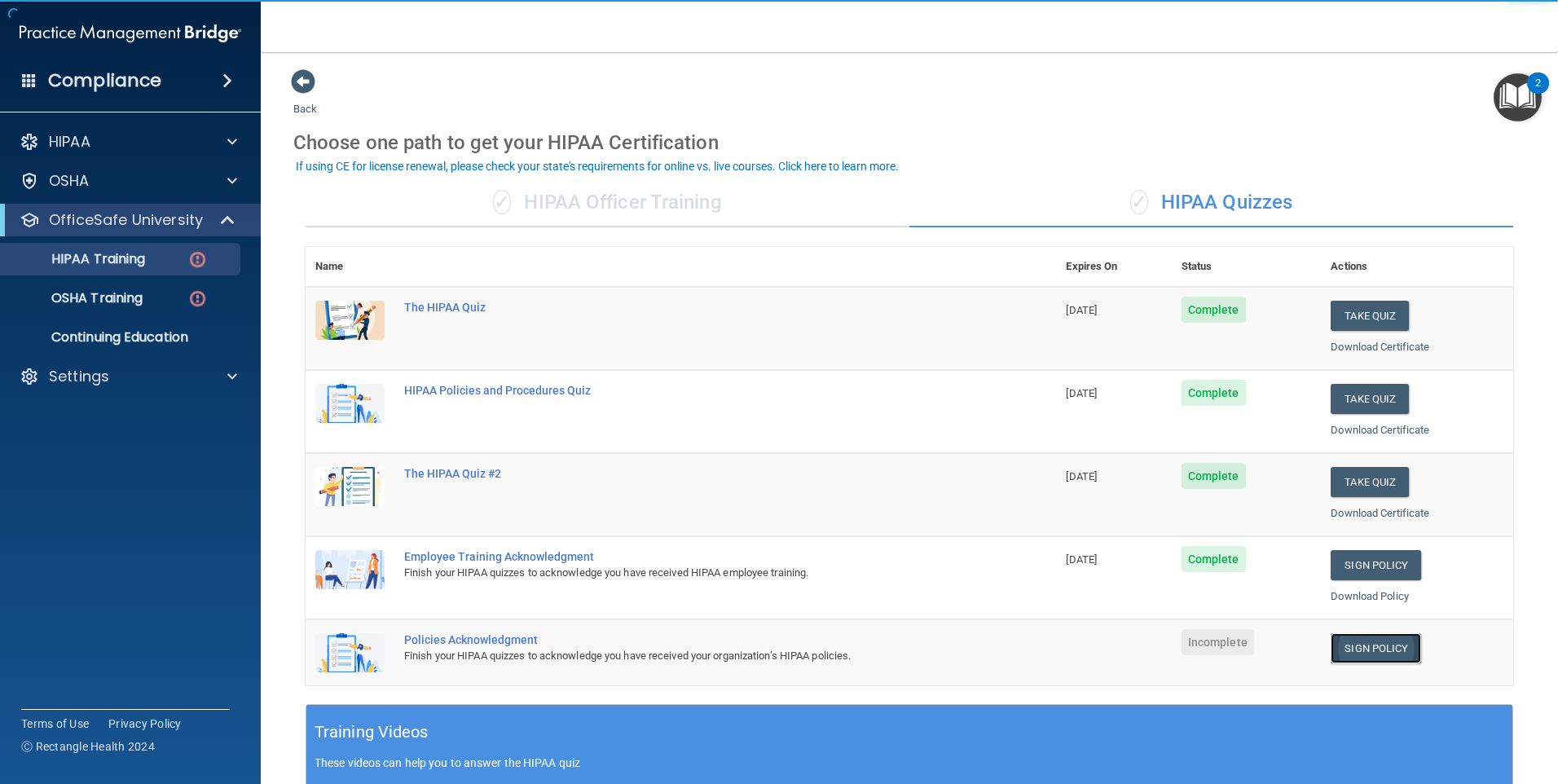
click at [1352, 648] on link "Sign Policy" at bounding box center [1375, 648] width 90 height 30
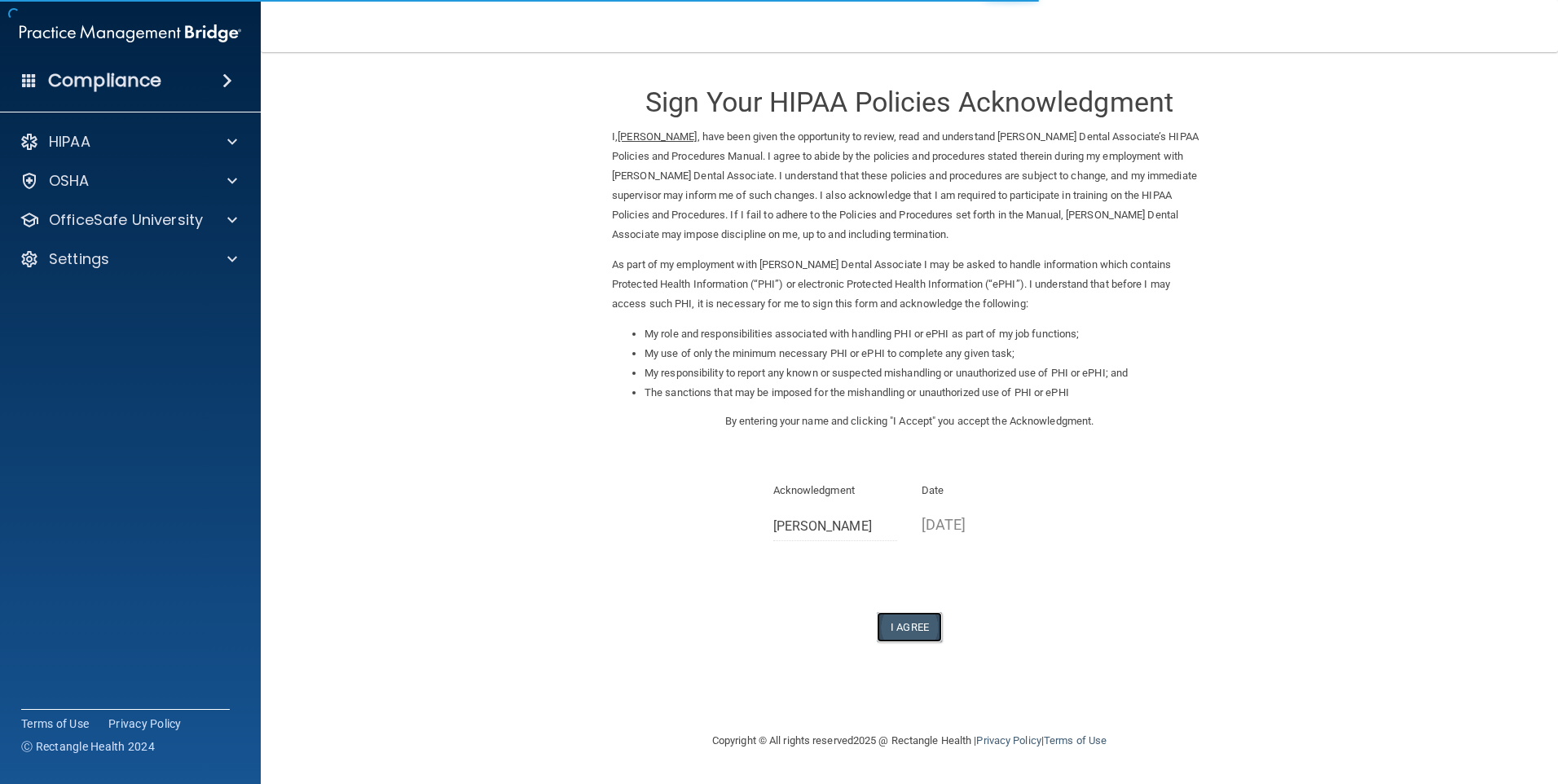
click at [896, 612] on button "I Agree" at bounding box center [909, 627] width 65 height 30
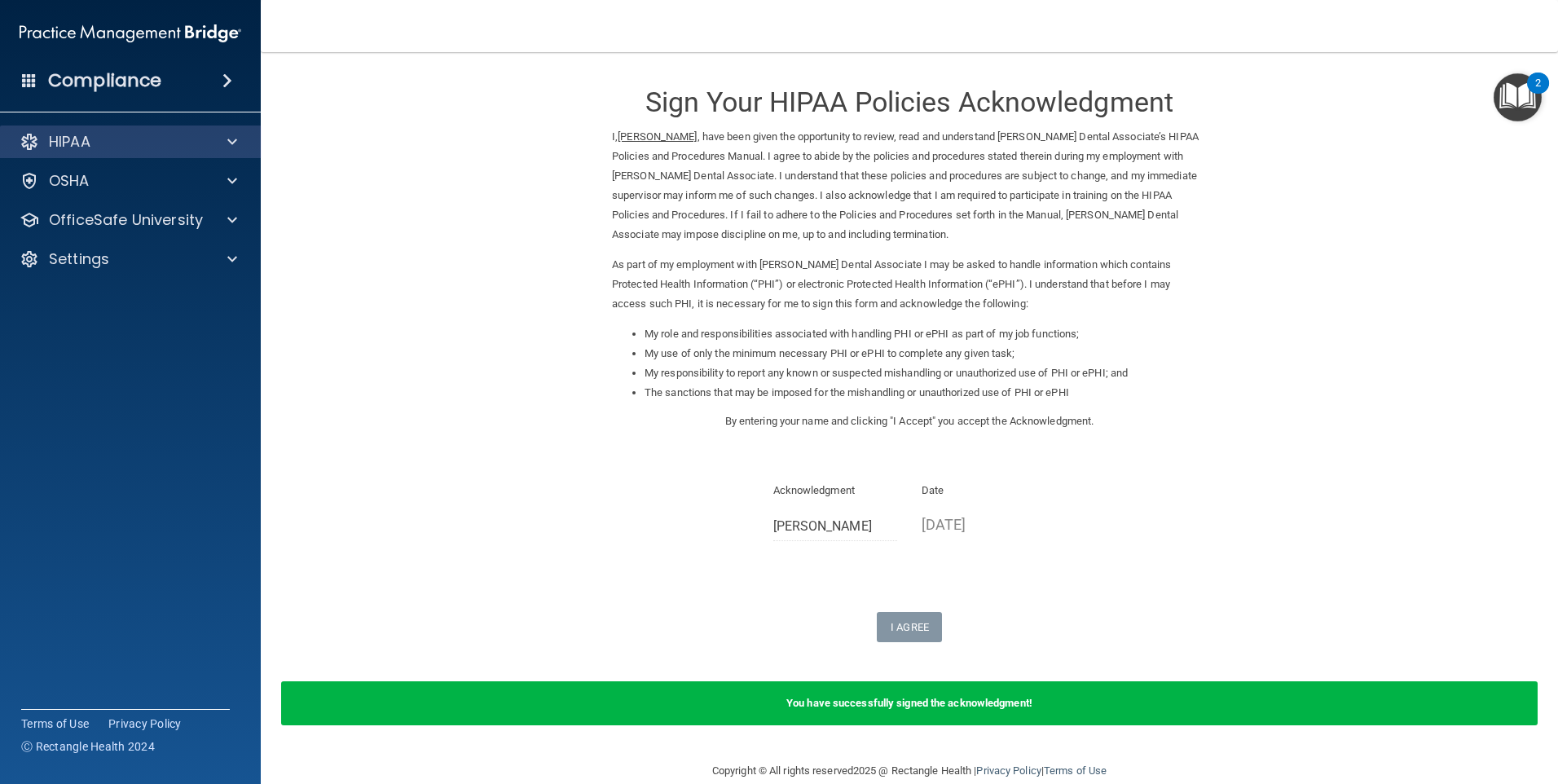
click at [232, 157] on div "HIPAA" at bounding box center [131, 141] width 262 height 32
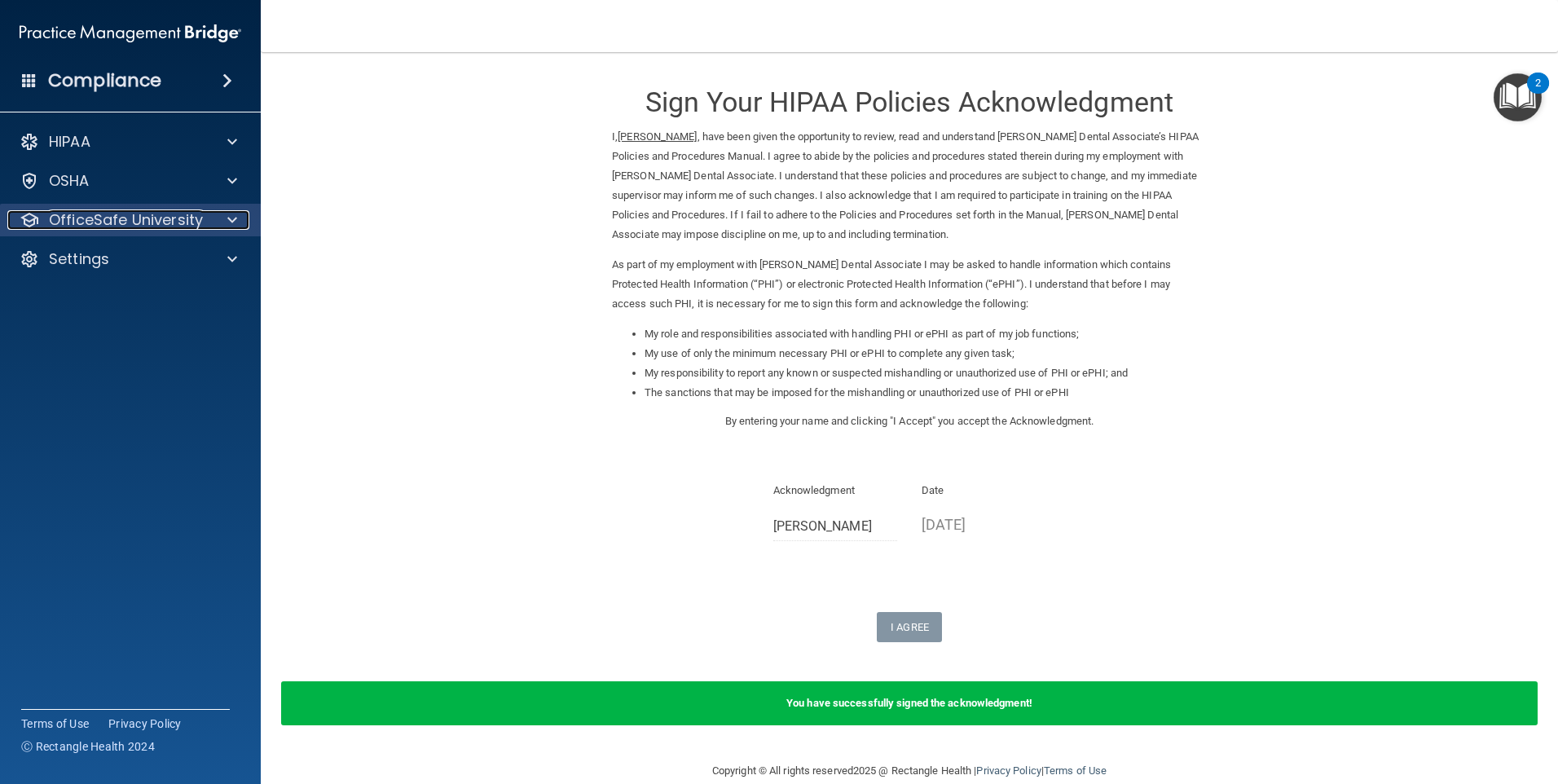
click at [237, 212] on div at bounding box center [229, 220] width 41 height 20
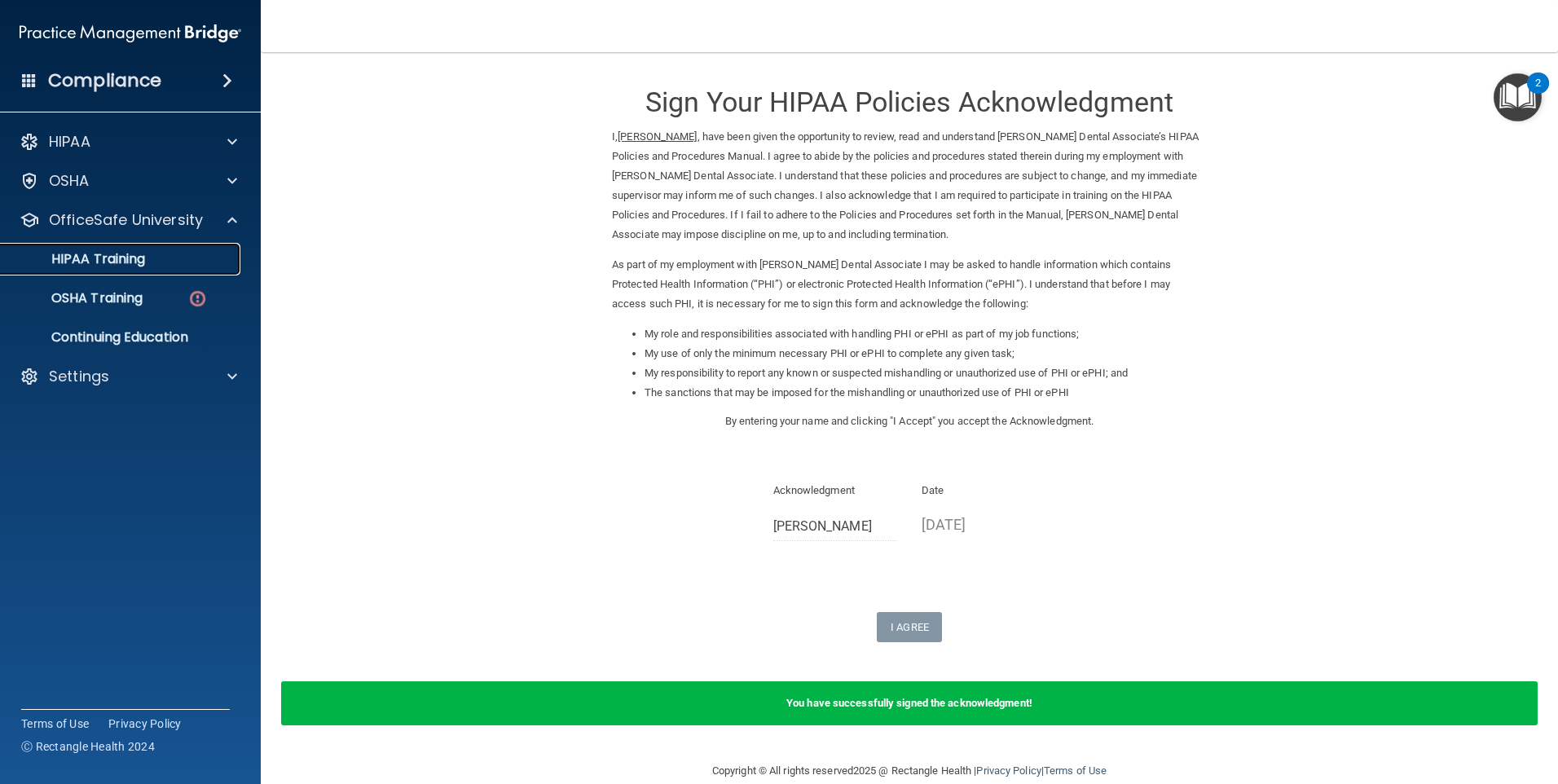
click at [103, 265] on p "HIPAA Training" at bounding box center [78, 259] width 135 height 16
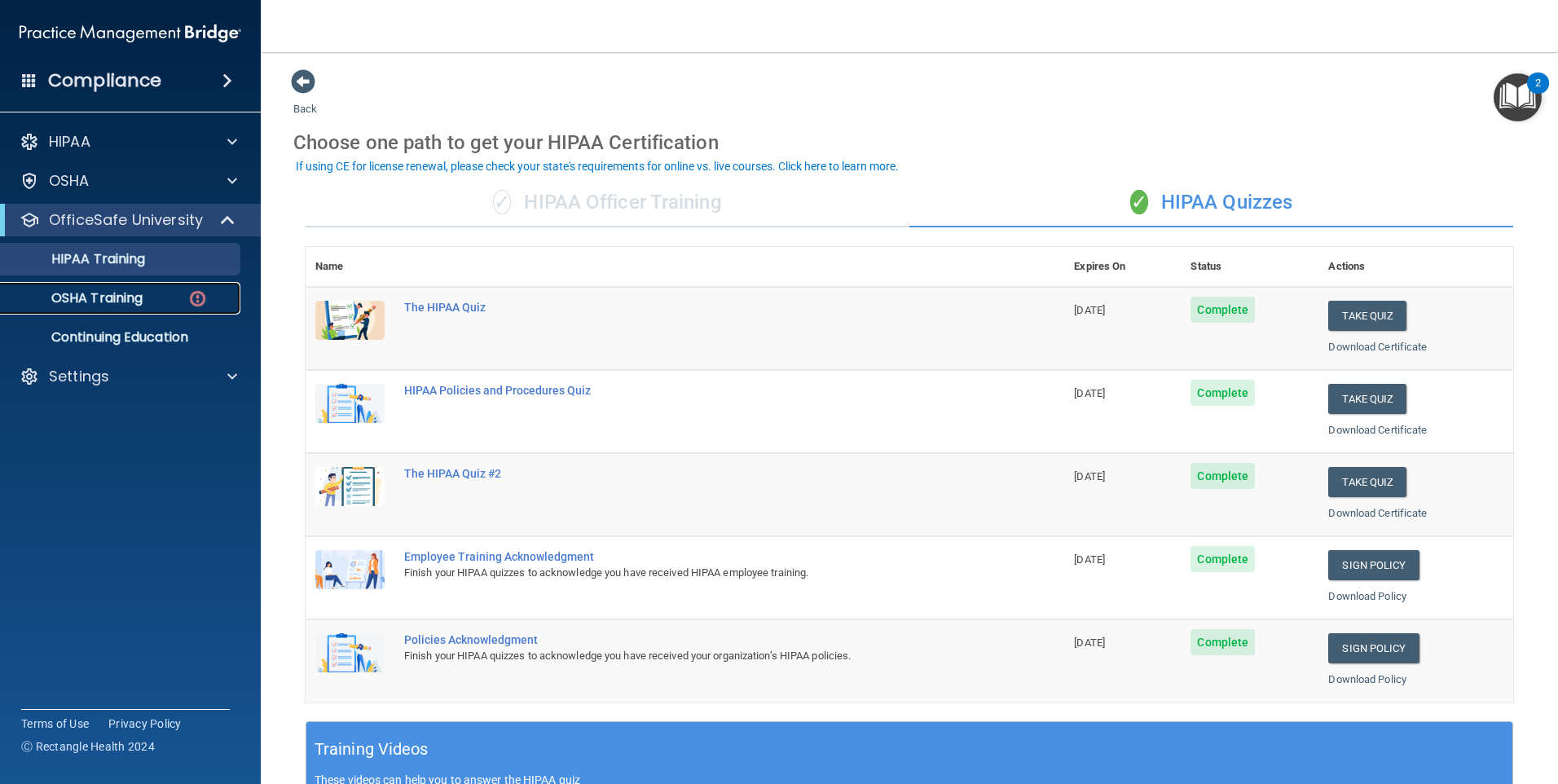
click at [106, 298] on p "OSHA Training" at bounding box center [76, 298] width 132 height 16
